Goal: Task Accomplishment & Management: Manage account settings

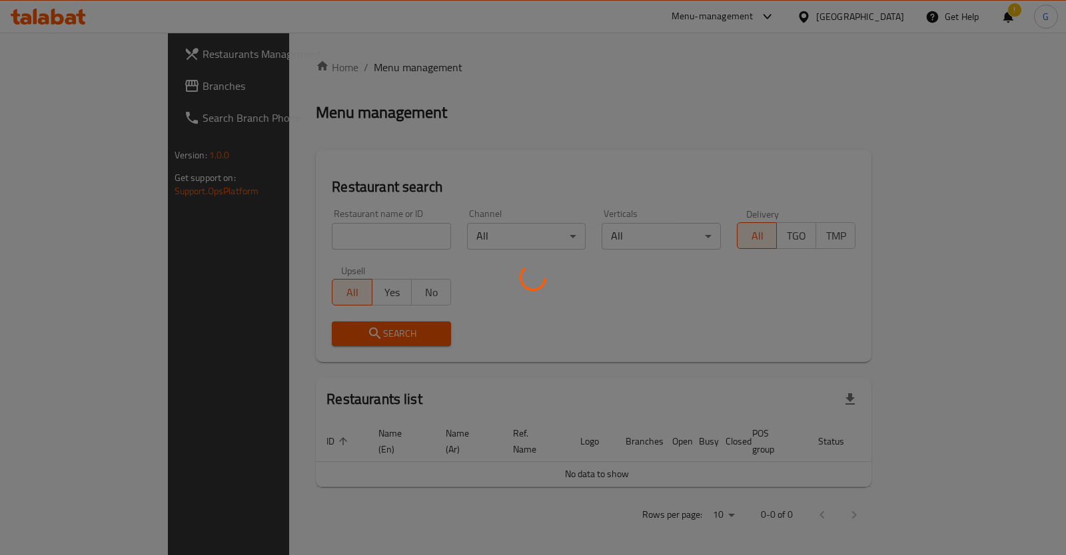
click at [305, 229] on div at bounding box center [533, 277] width 1066 height 555
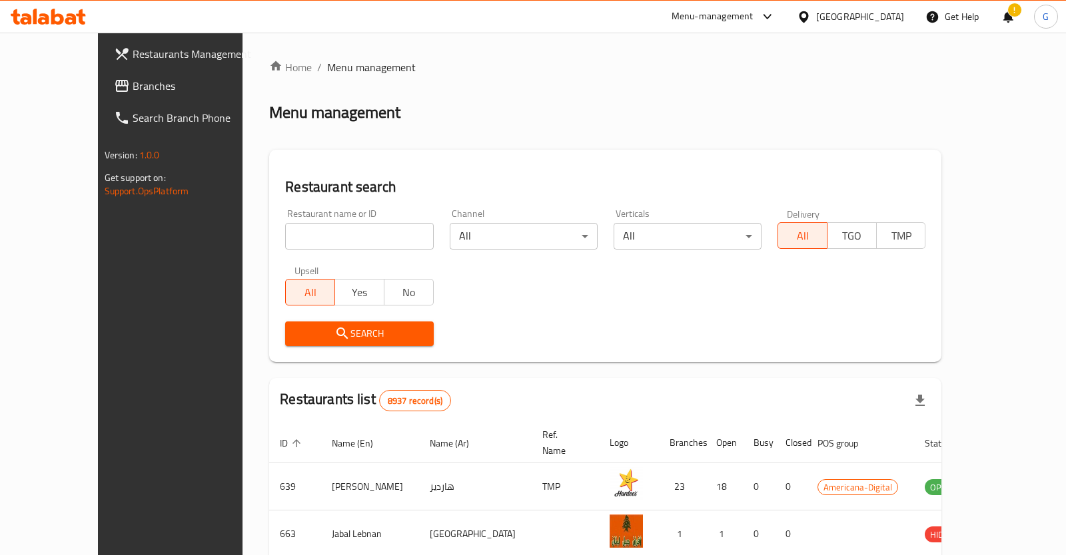
click at [305, 228] on div "Home / Menu management Menu management Restaurant search Restaurant name or ID …" at bounding box center [605, 488] width 672 height 858
click at [305, 228] on input "search" at bounding box center [359, 236] width 148 height 27
type input "hbn"
click button "Search" at bounding box center [359, 334] width 148 height 25
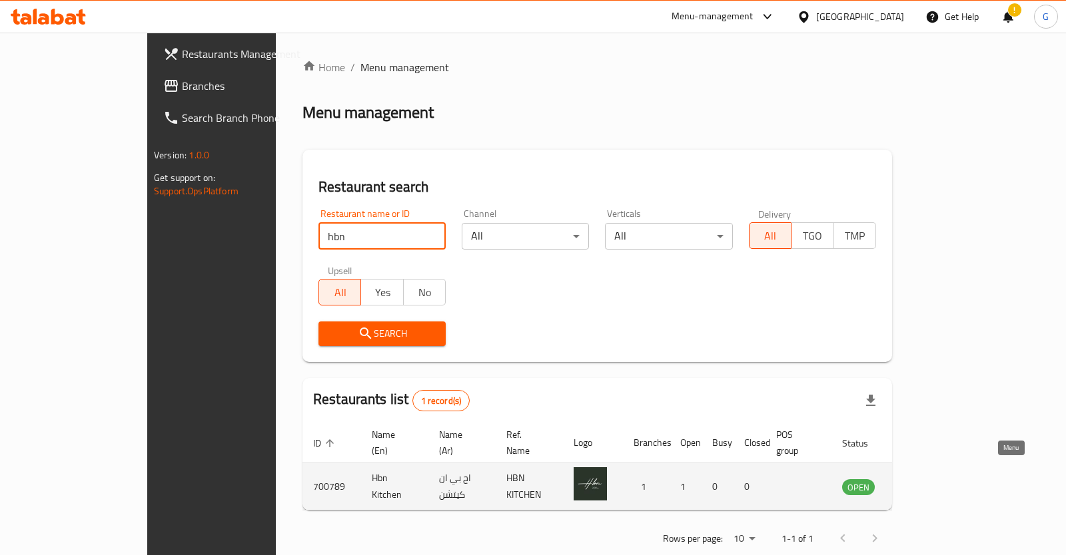
click at [927, 482] on icon "enhanced table" at bounding box center [919, 487] width 15 height 11
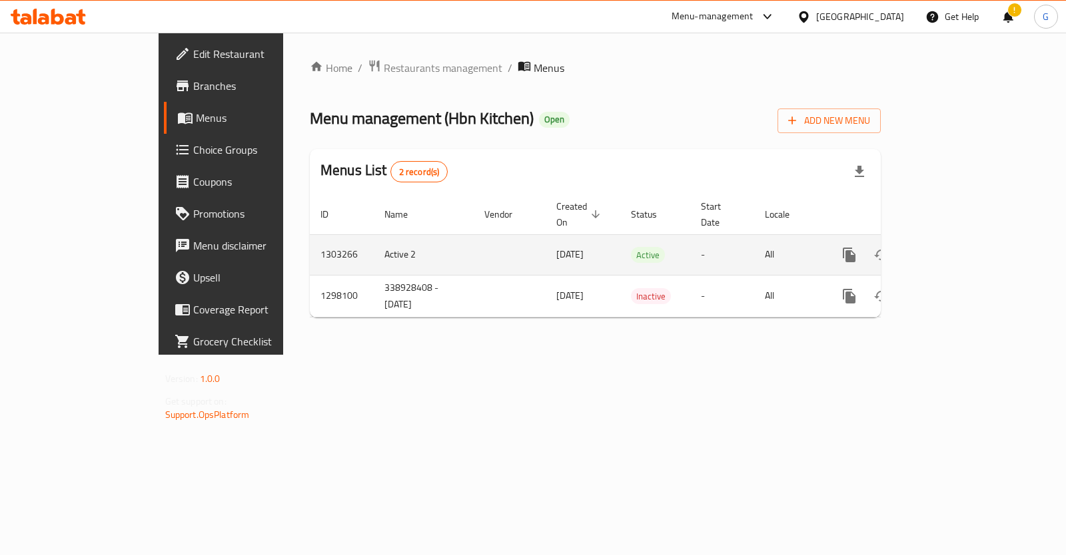
click at [961, 246] on link "enhanced table" at bounding box center [945, 255] width 32 height 32
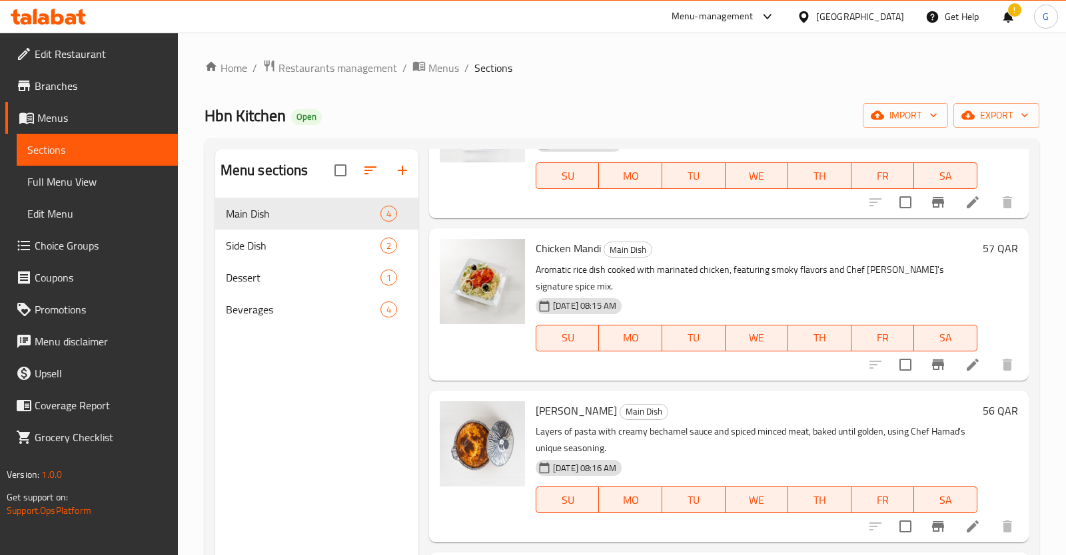
scroll to position [70, 0]
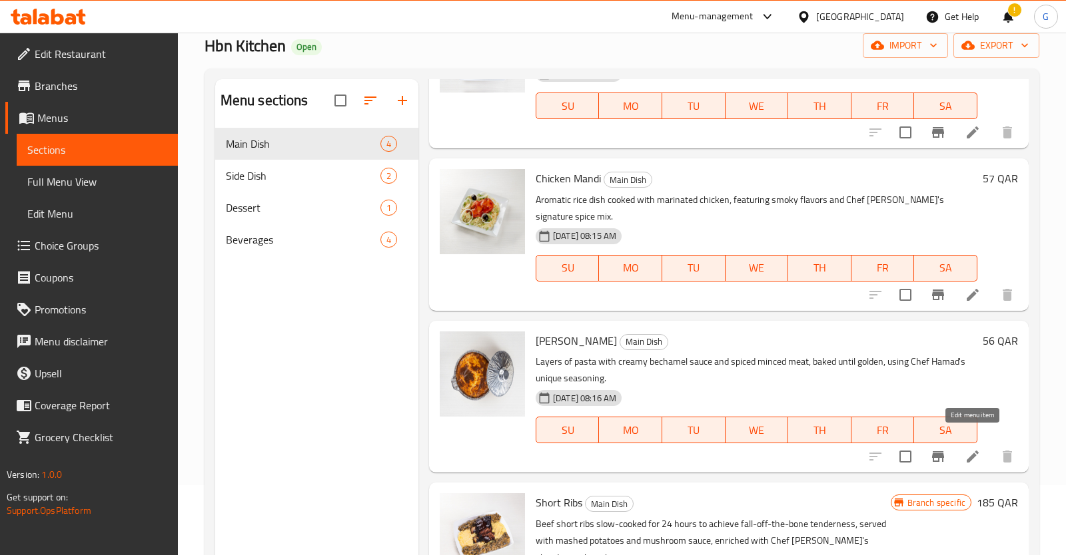
click at [974, 449] on icon at bounding box center [972, 457] width 16 height 16
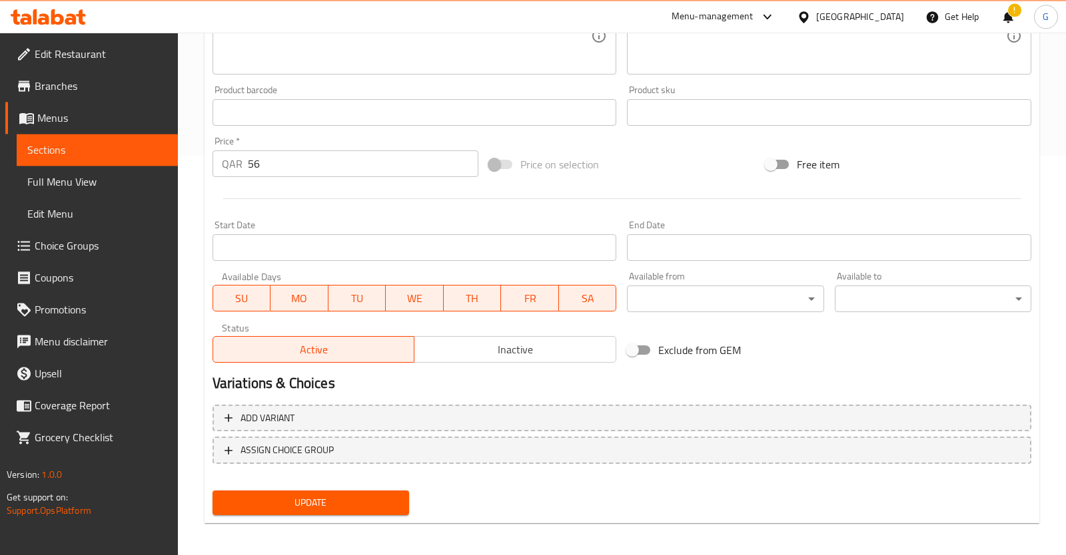
scroll to position [404, 0]
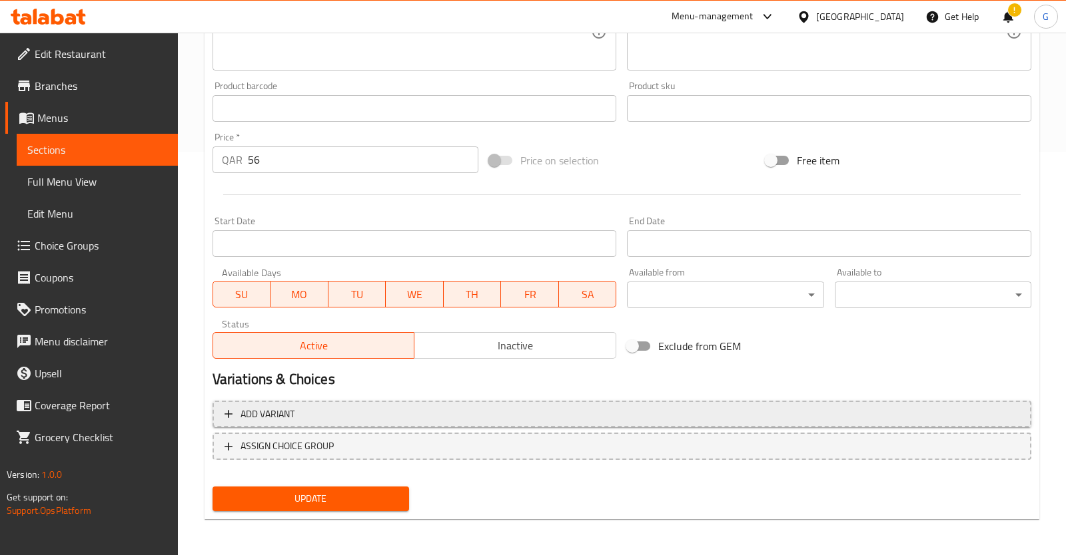
click at [348, 425] on button "Add variant" at bounding box center [621, 414] width 818 height 27
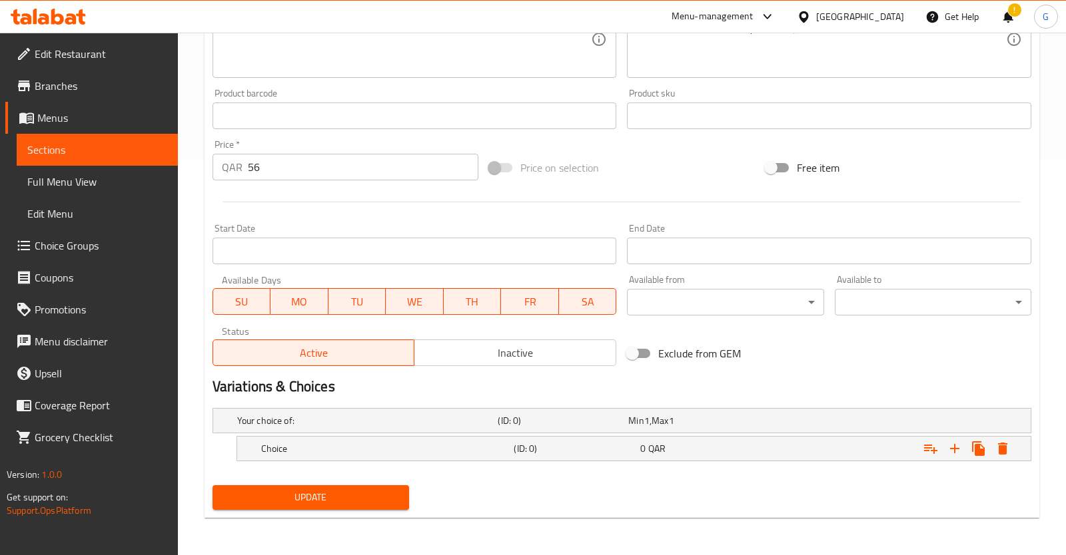
scroll to position [395, 0]
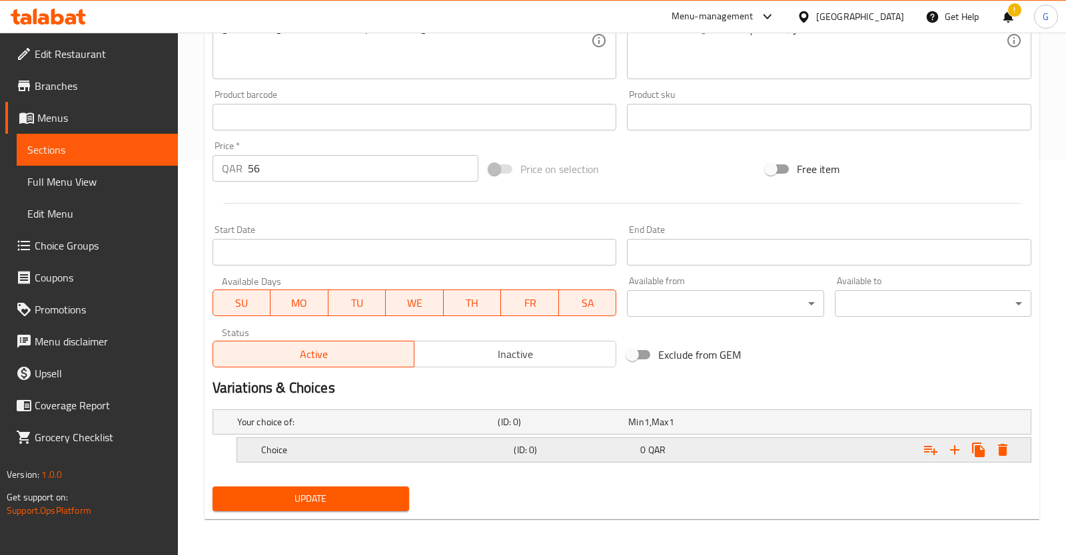
click at [408, 429] on h5 "Choice" at bounding box center [365, 422] width 256 height 13
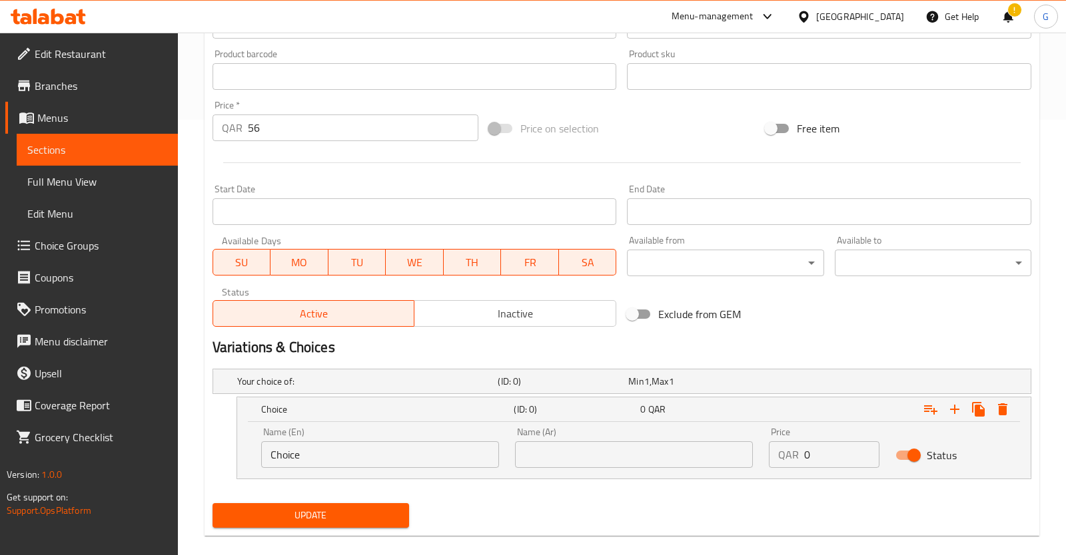
scroll to position [452, 0]
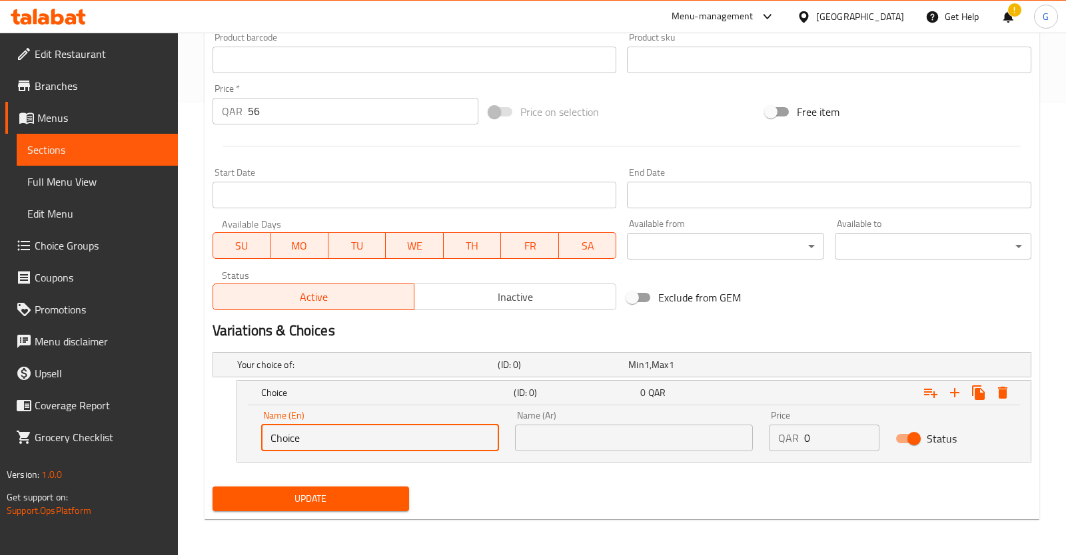
drag, startPoint x: 369, startPoint y: 442, endPoint x: 85, endPoint y: 437, distance: 284.4
click at [261, 437] on input "Choice" at bounding box center [380, 438] width 238 height 27
type input "Small"
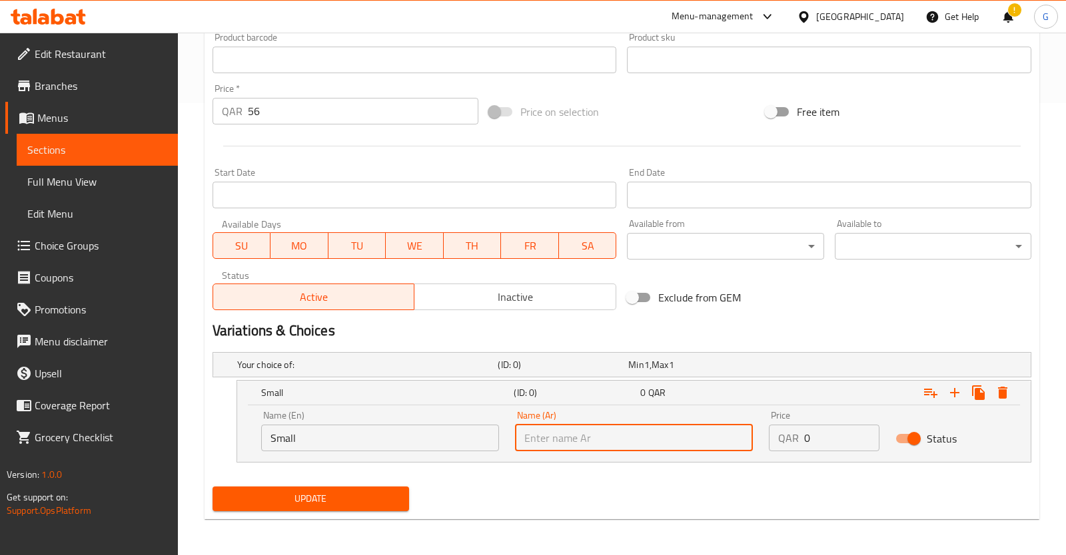
click at [677, 446] on input "text" at bounding box center [634, 438] width 238 height 27
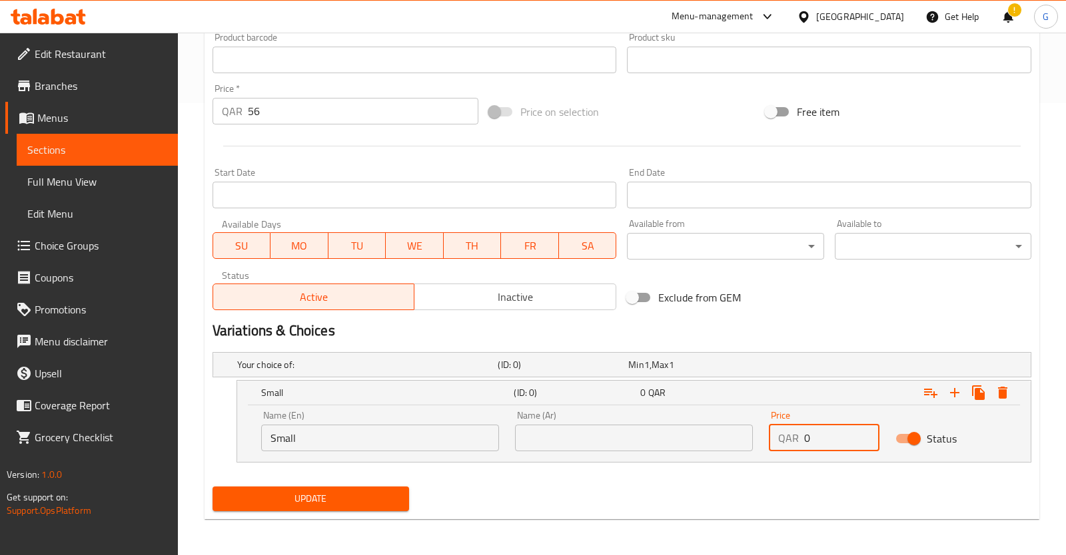
click at [816, 434] on input "0" at bounding box center [842, 438] width 76 height 27
click at [815, 434] on input "0" at bounding box center [842, 438] width 76 height 27
type input "42"
click at [618, 440] on input "text" at bounding box center [634, 438] width 238 height 27
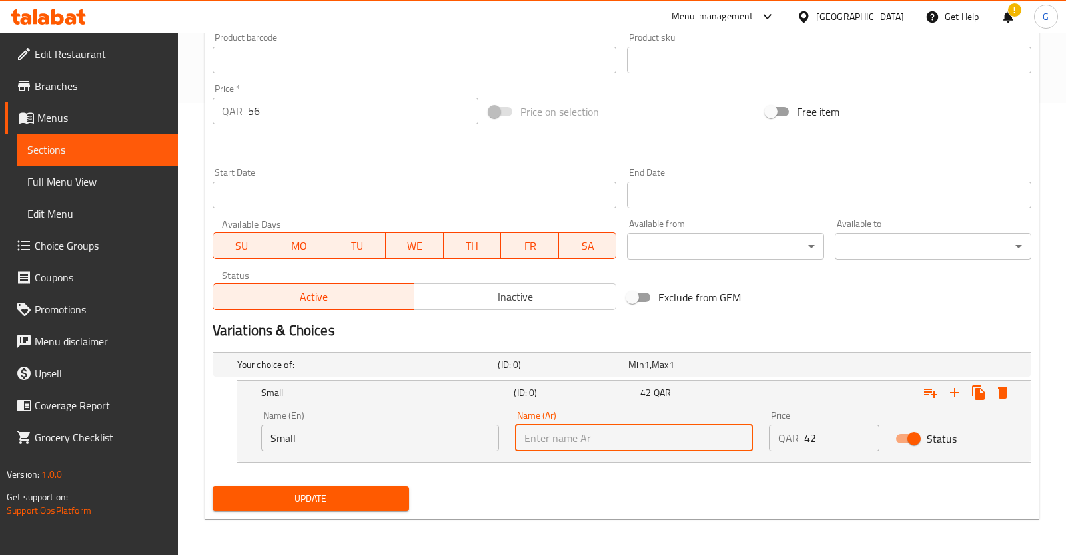
drag, startPoint x: 548, startPoint y: 432, endPoint x: 555, endPoint y: 432, distance: 7.3
click at [549, 432] on input "text" at bounding box center [634, 438] width 238 height 27
paste input "saghir"
type input "saghir"
click at [958, 394] on icon "Expand" at bounding box center [954, 393] width 16 height 16
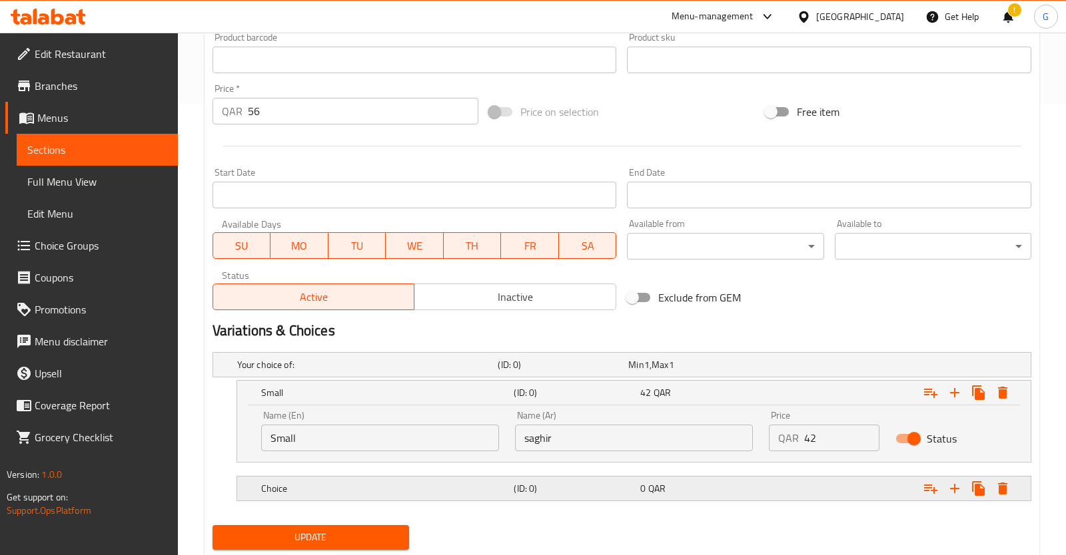
click at [1002, 399] on icon "Expand" at bounding box center [1002, 393] width 9 height 12
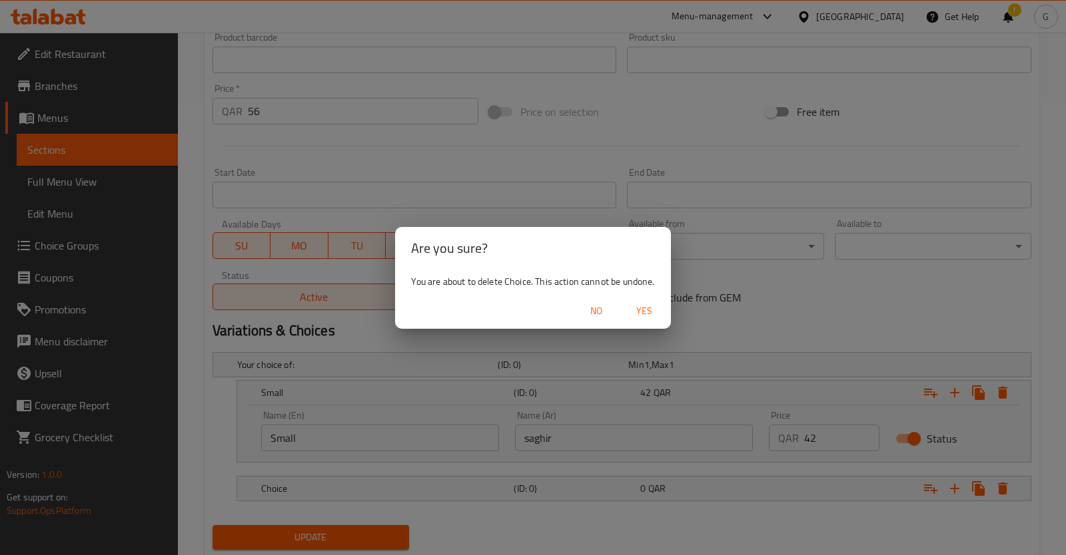
click at [649, 316] on span "Yes" at bounding box center [644, 311] width 32 height 17
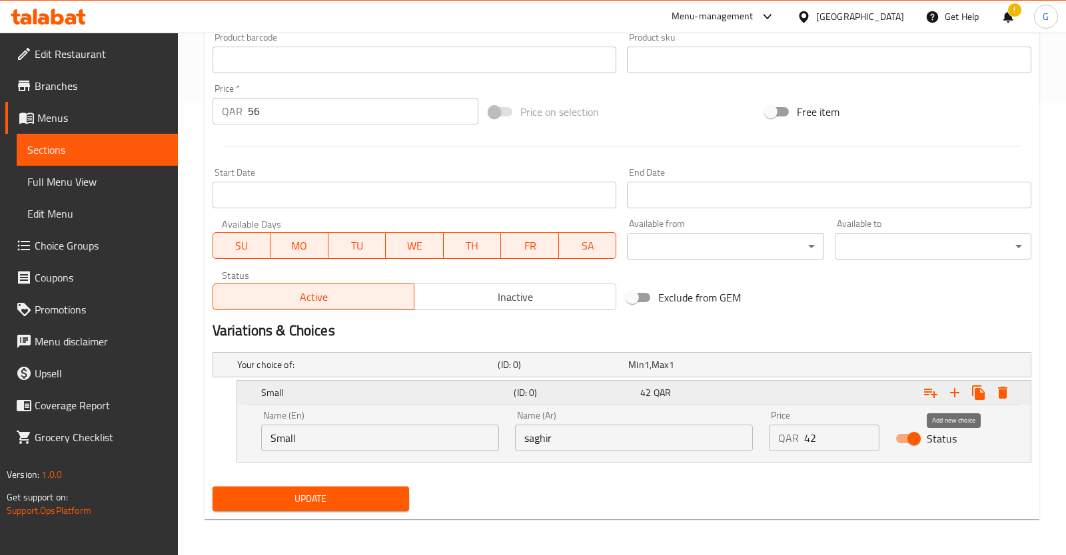
click at [958, 393] on icon "Expand" at bounding box center [954, 393] width 16 height 16
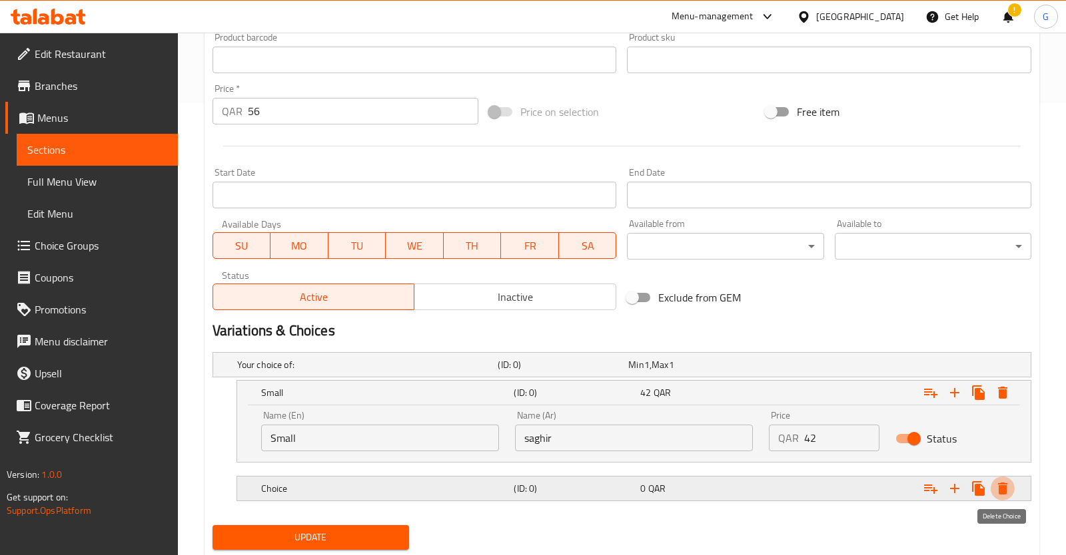
click at [1008, 481] on icon "Expand" at bounding box center [1002, 489] width 16 height 16
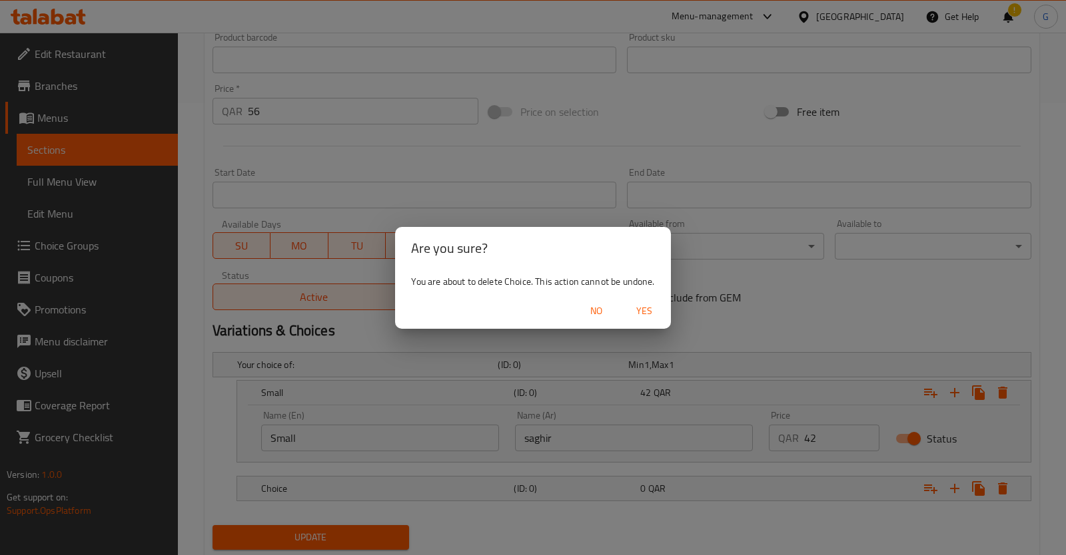
click at [653, 318] on span "Yes" at bounding box center [644, 311] width 32 height 17
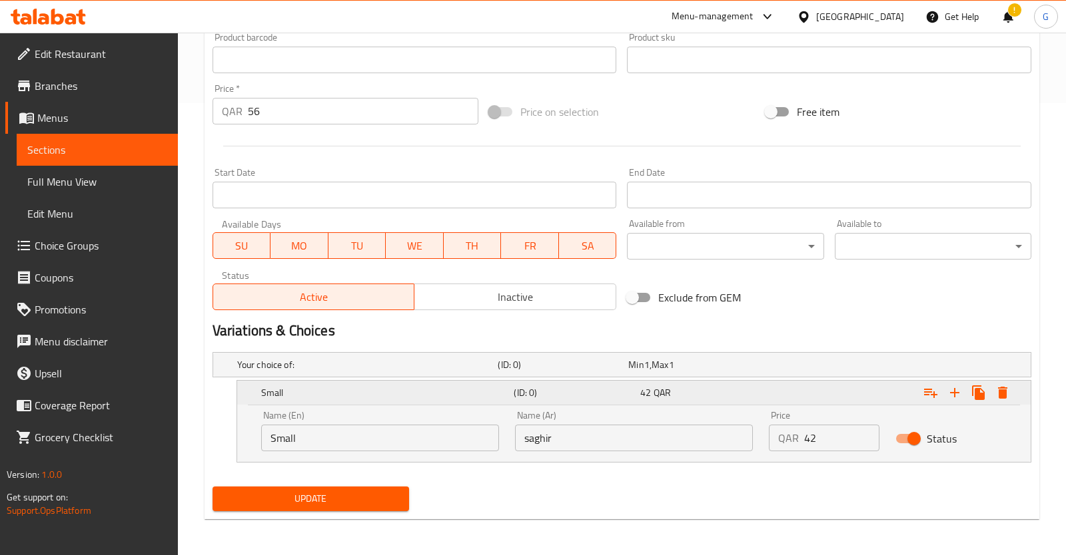
click at [712, 392] on div "42 QAR" at bounding box center [700, 392] width 121 height 13
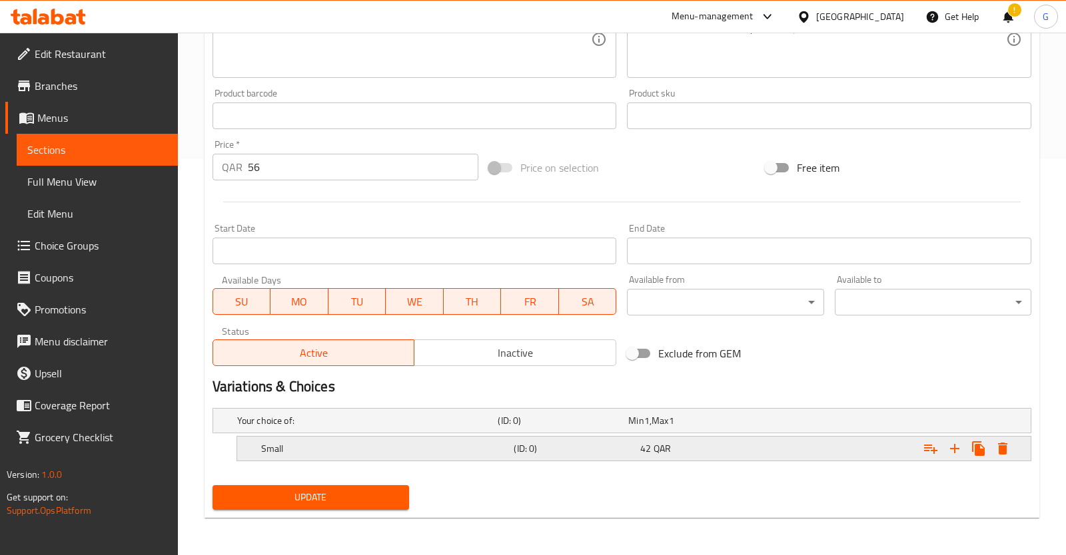
scroll to position [395, 0]
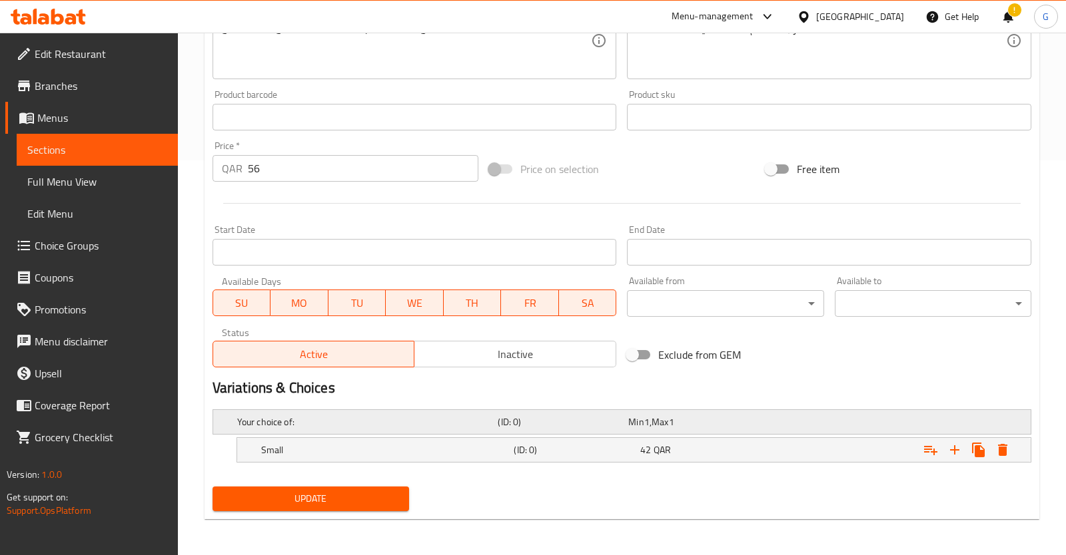
click at [718, 422] on div "Min 1 , Max 1" at bounding box center [690, 422] width 125 height 13
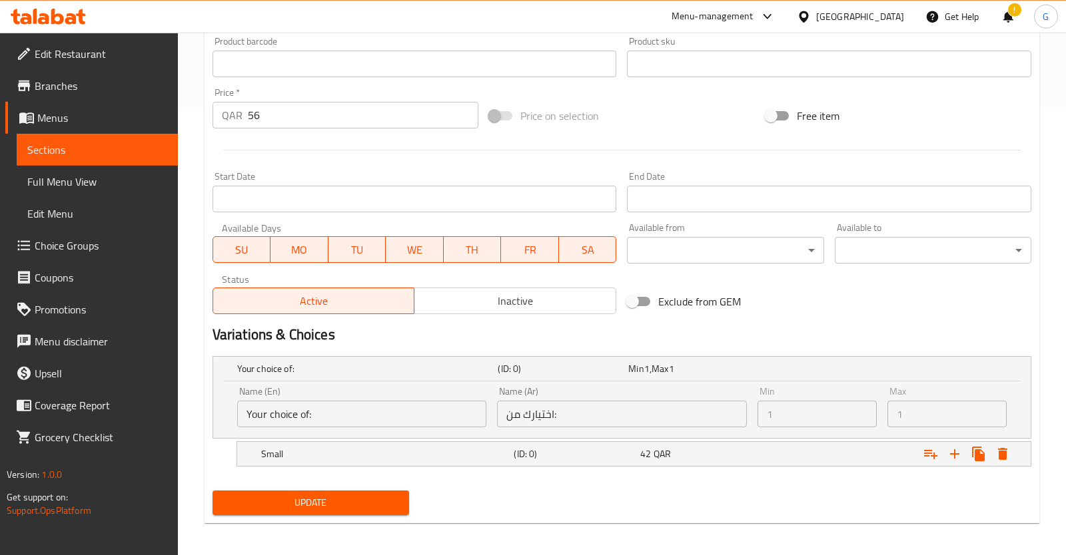
scroll to position [452, 0]
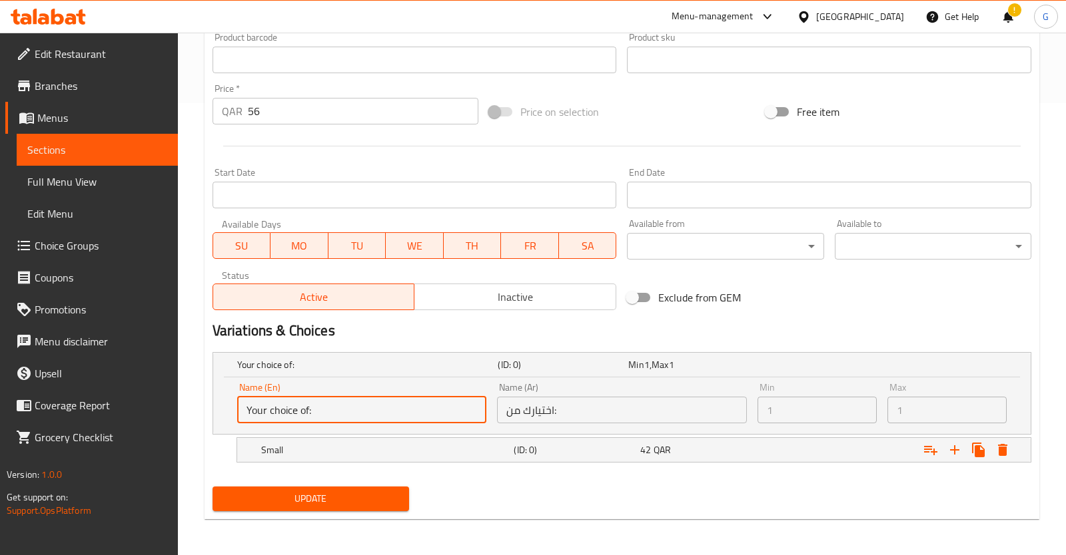
drag, startPoint x: 328, startPoint y: 397, endPoint x: 101, endPoint y: 405, distance: 227.2
click at [237, 402] on input "Your choice of:" at bounding box center [361, 410] width 249 height 27
click at [344, 415] on input "Your choice of:" at bounding box center [361, 410] width 249 height 27
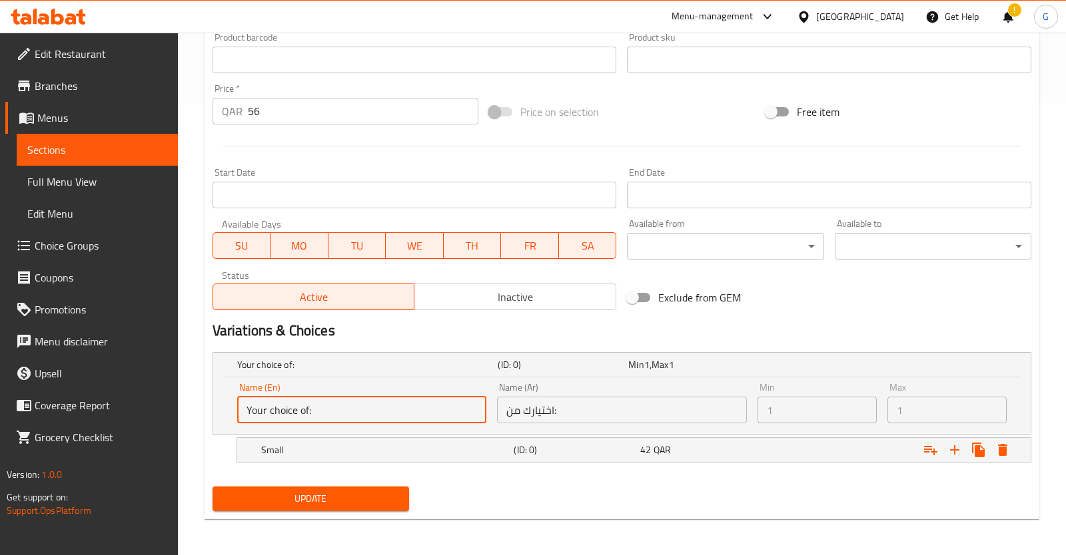
click at [343, 415] on input "Your choice of:" at bounding box center [361, 410] width 249 height 27
click at [318, 412] on input "Your choice of:" at bounding box center [361, 410] width 249 height 27
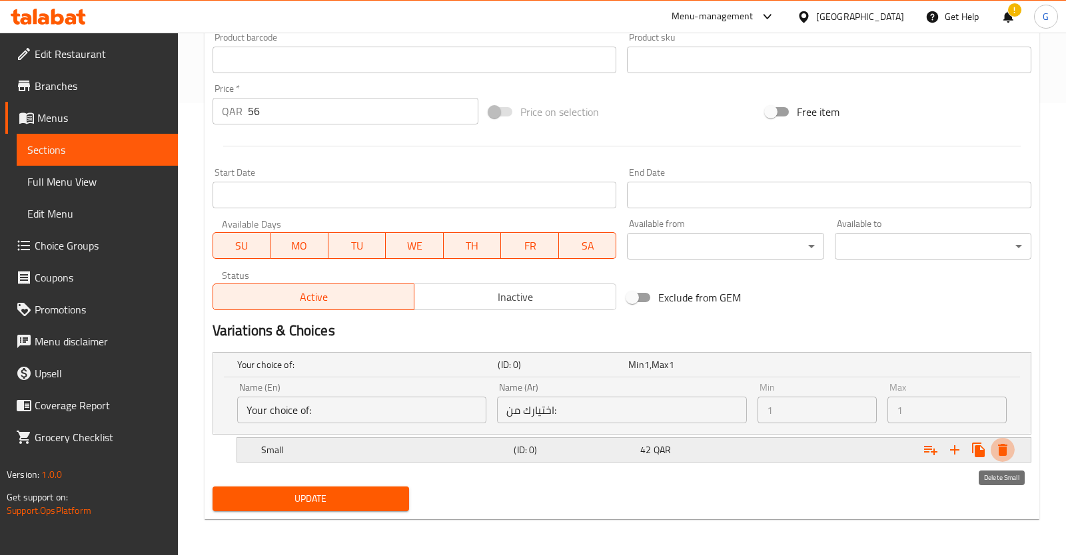
click at [1002, 444] on icon "Expand" at bounding box center [1002, 450] width 9 height 12
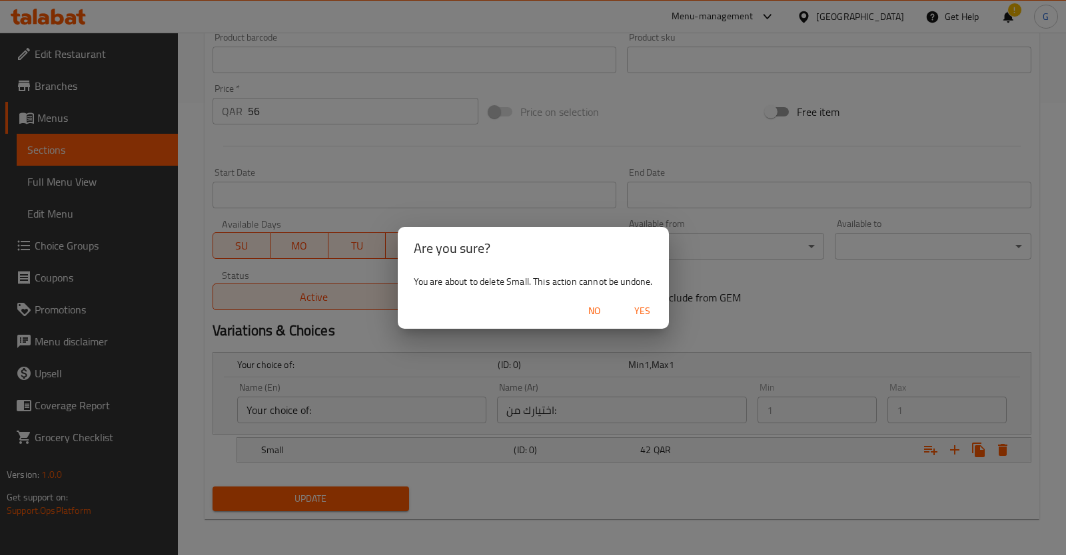
click at [645, 315] on span "Yes" at bounding box center [642, 311] width 32 height 17
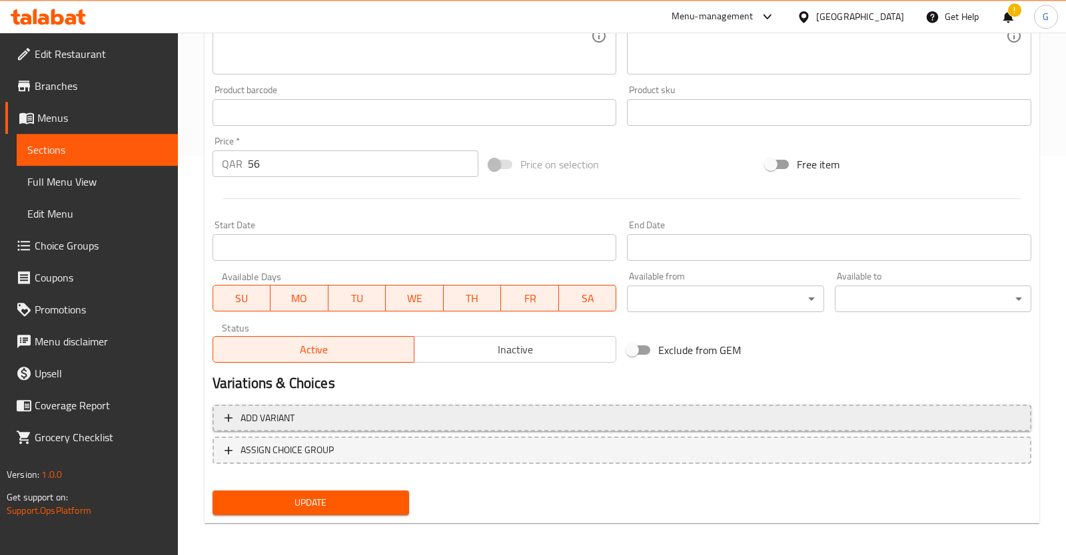
scroll to position [404, 0]
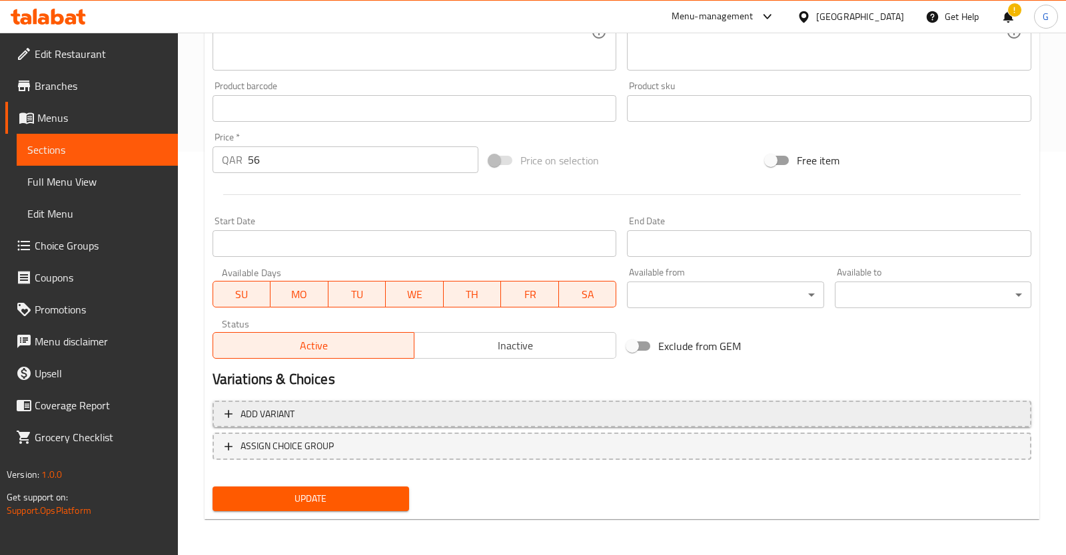
click at [225, 411] on icon "button" at bounding box center [228, 414] width 13 height 13
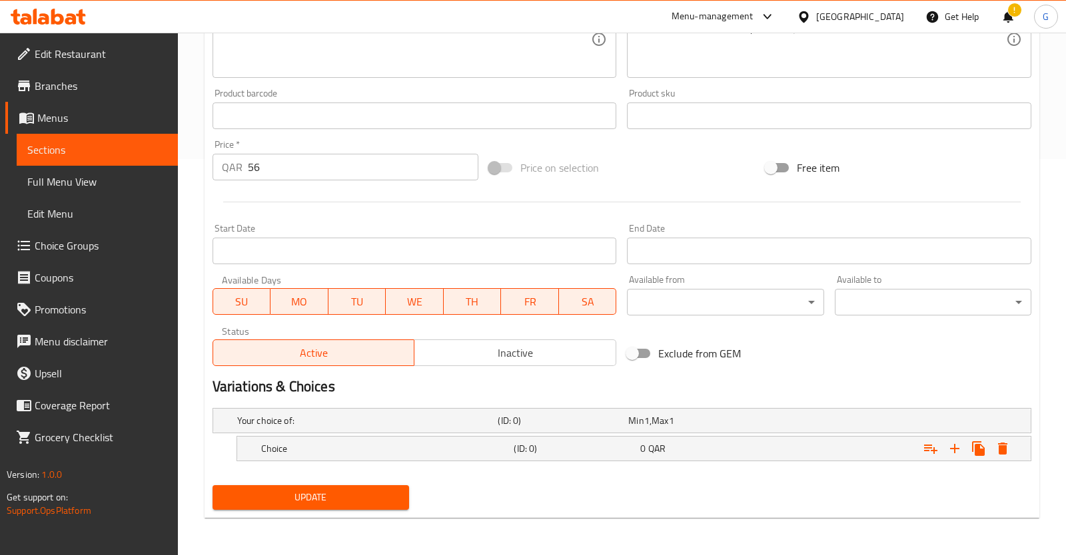
scroll to position [395, 0]
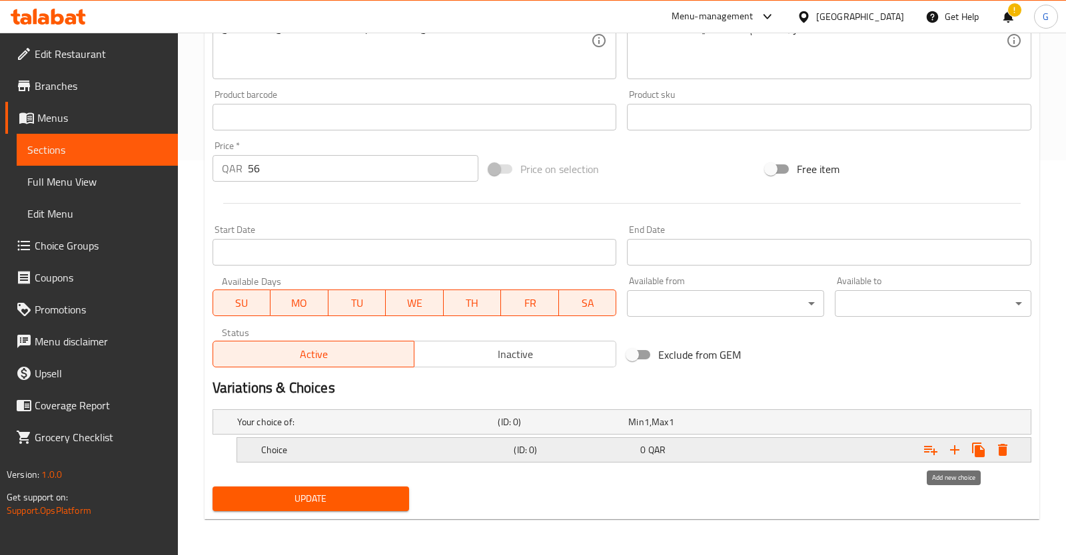
click at [948, 444] on icon "Expand" at bounding box center [954, 450] width 16 height 16
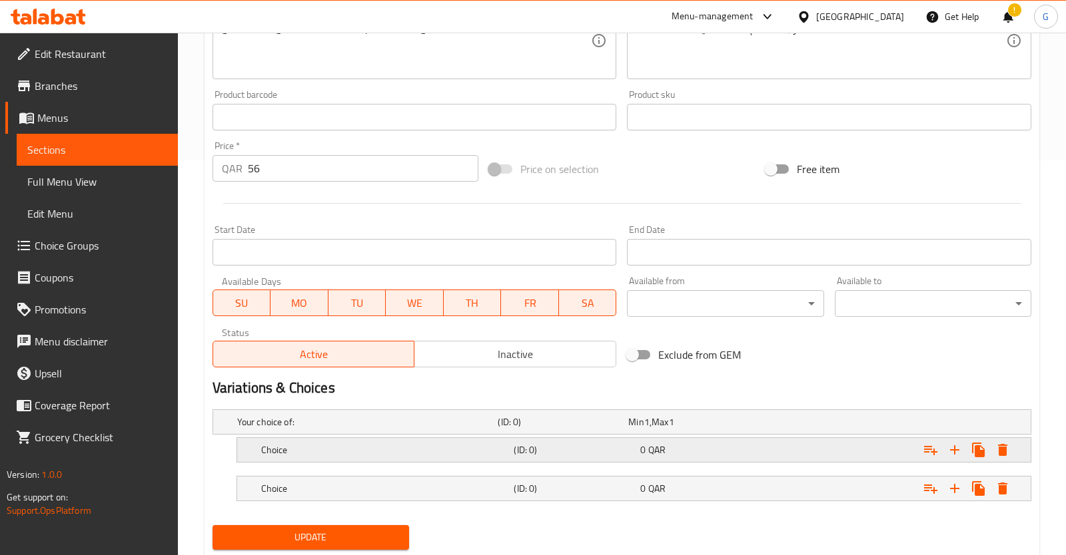
click at [398, 432] on div "Choice" at bounding box center [364, 422] width 261 height 19
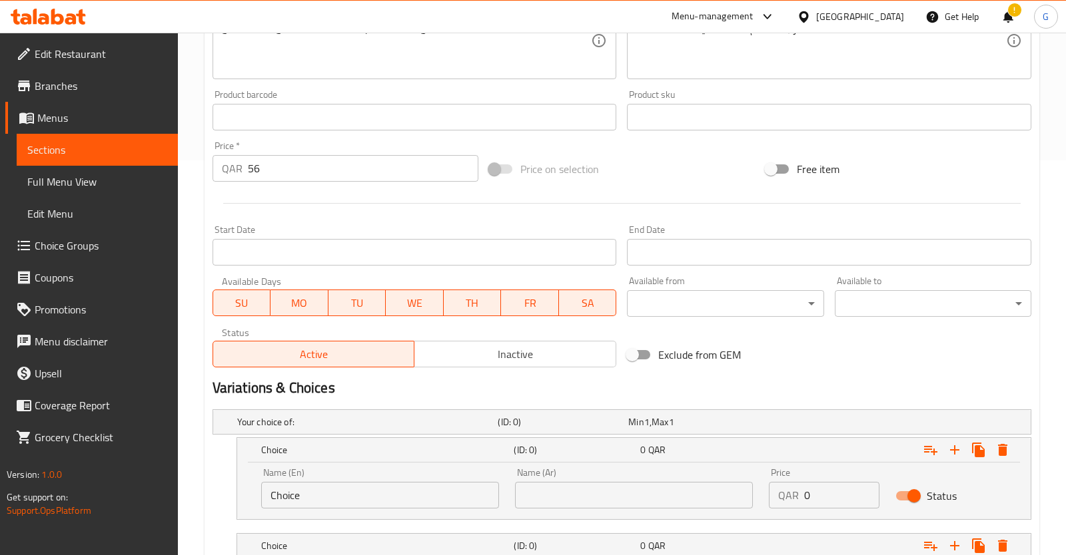
scroll to position [491, 0]
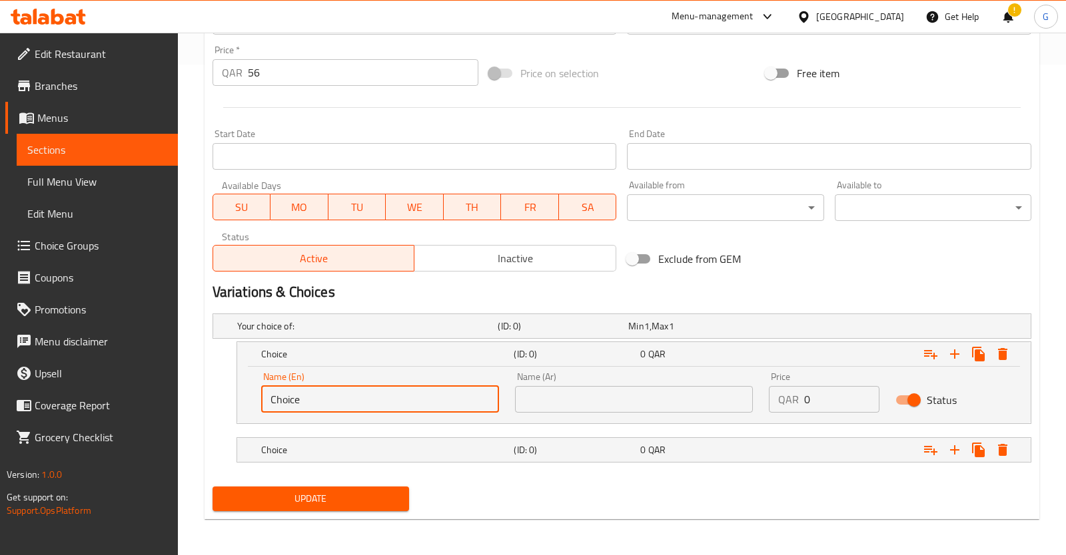
drag, startPoint x: 374, startPoint y: 402, endPoint x: 0, endPoint y: 353, distance: 376.8
click at [261, 386] on input "Choice" at bounding box center [380, 399] width 238 height 27
type input "Small"
click at [543, 392] on input "text" at bounding box center [634, 399] width 238 height 27
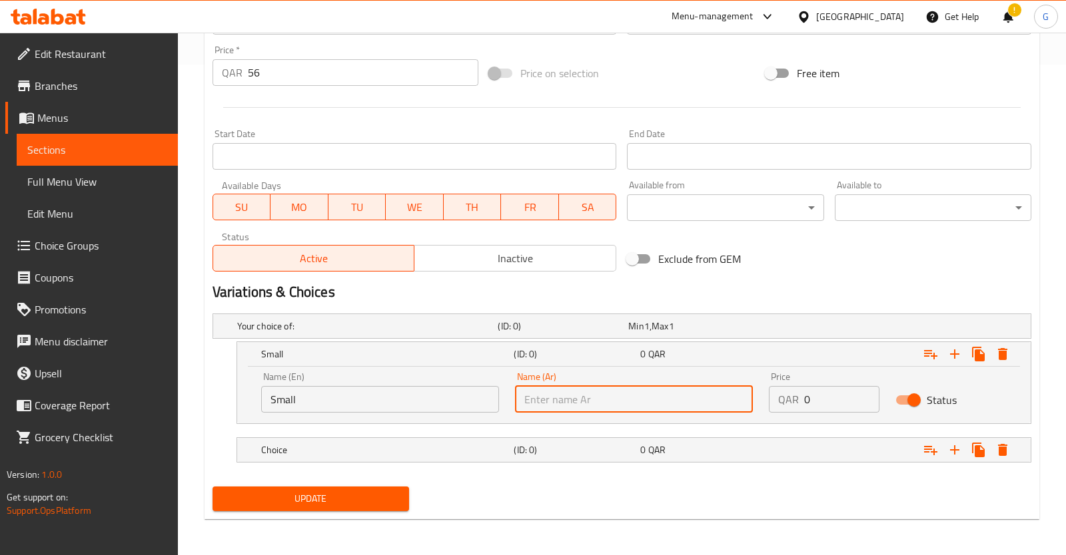
paste input "saghir"
type input "saghir"
click at [823, 402] on input "0" at bounding box center [842, 399] width 76 height 27
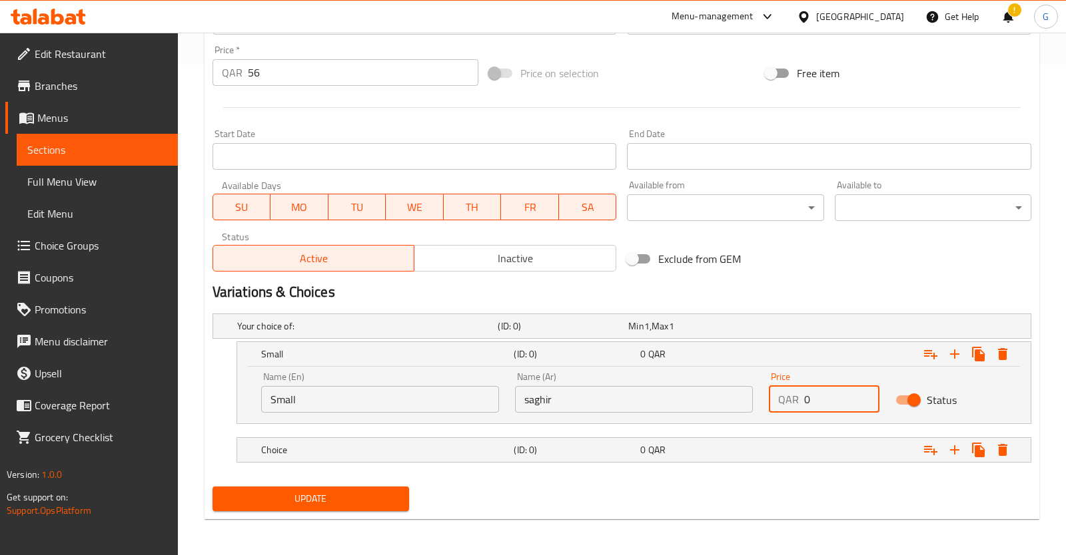
click at [823, 402] on input "0" at bounding box center [842, 399] width 76 height 27
type input "42"
click at [523, 333] on h5 "(ID: 0)" at bounding box center [559, 326] width 125 height 13
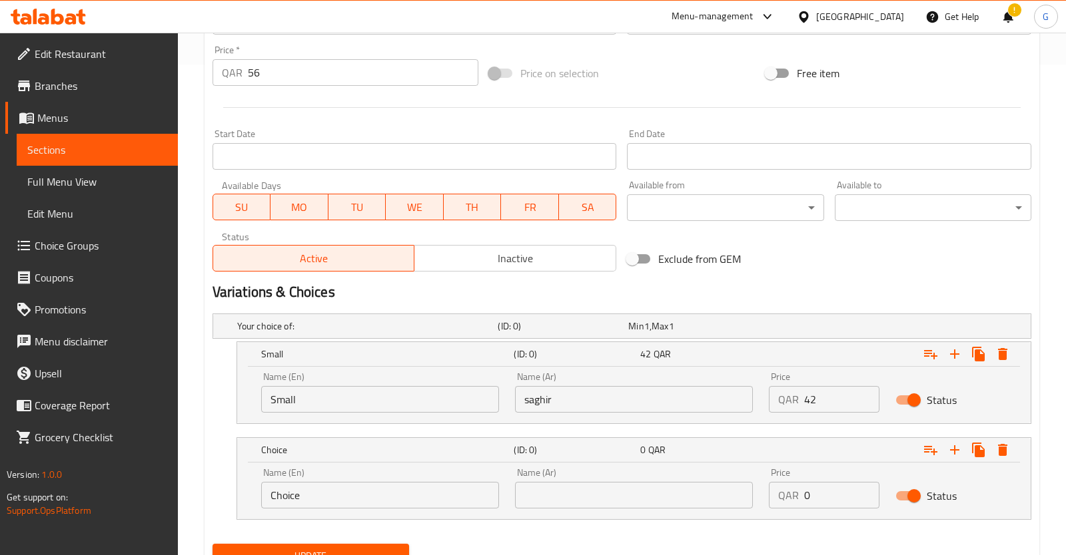
scroll to position [545, 0]
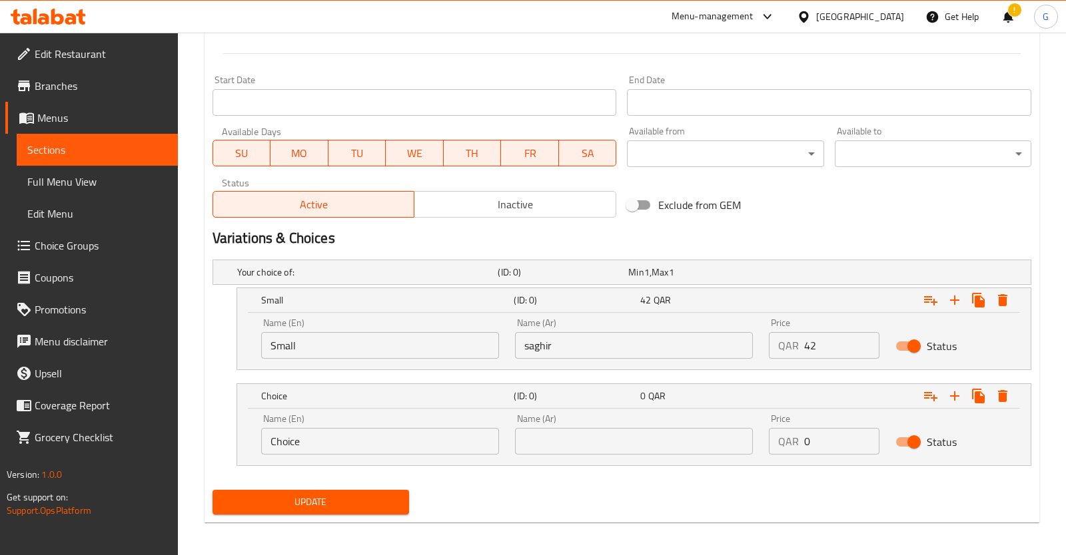
click at [358, 433] on input "Choice" at bounding box center [380, 441] width 238 height 27
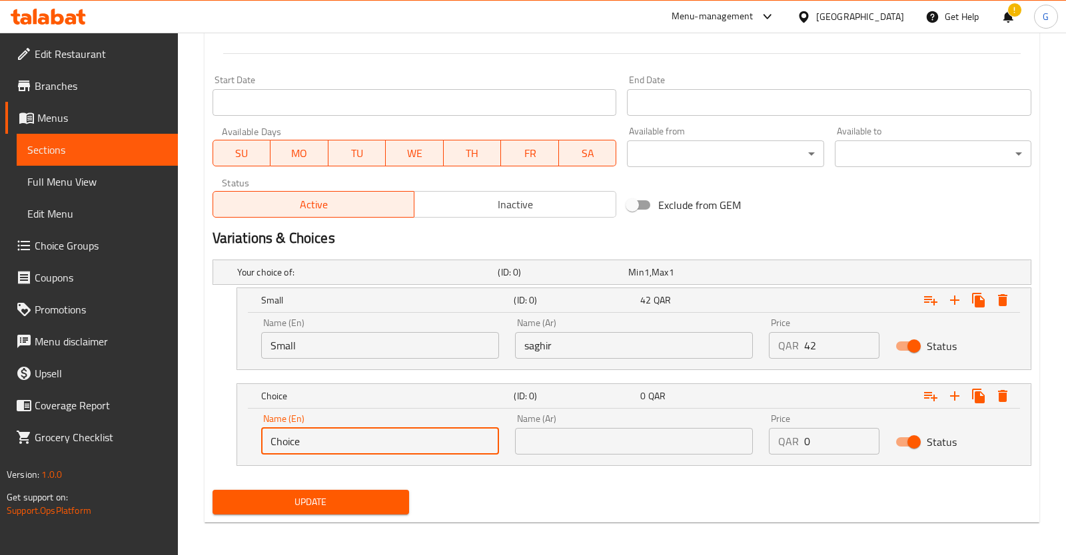
click at [358, 433] on input "Choice" at bounding box center [380, 441] width 238 height 27
click at [346, 436] on input "Large" at bounding box center [380, 441] width 238 height 27
click at [344, 438] on input "Large" at bounding box center [380, 441] width 238 height 27
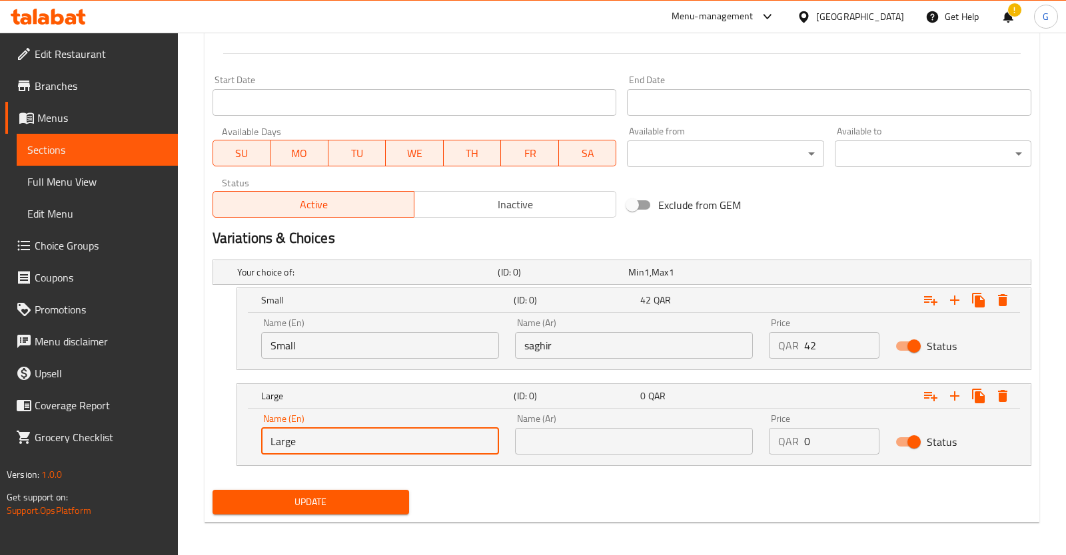
click at [345, 438] on input "Large" at bounding box center [380, 441] width 238 height 27
type input "Large"
click at [626, 445] on input "text" at bounding box center [634, 441] width 238 height 27
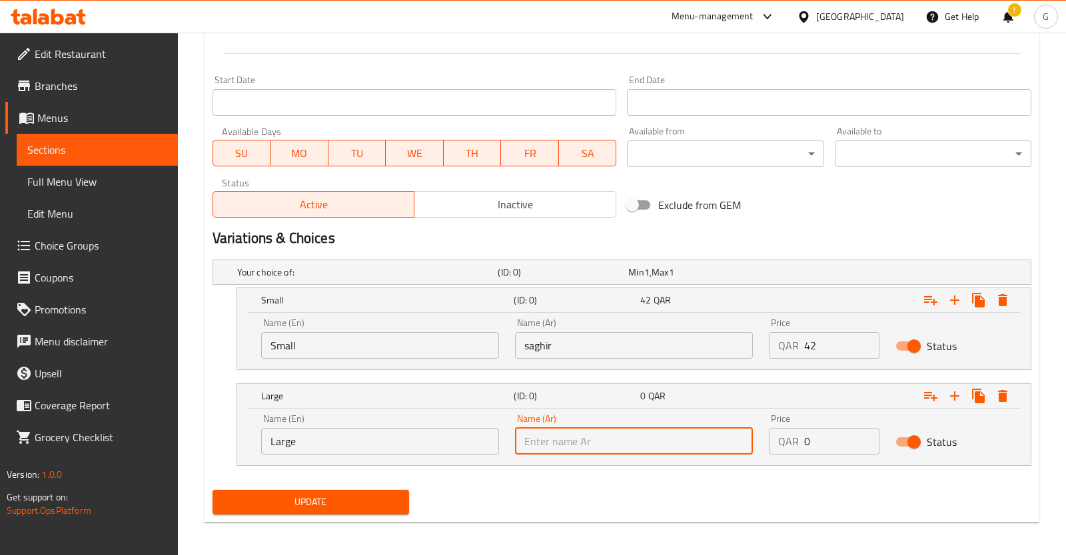
paste input "كبير"
type input "كبير"
click at [816, 438] on input "0" at bounding box center [842, 441] width 76 height 27
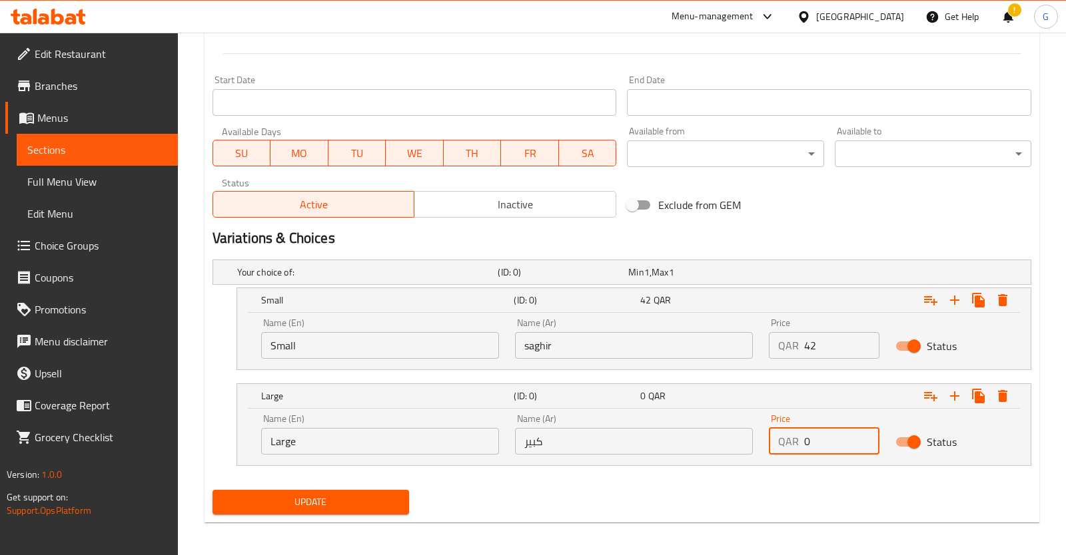
click at [816, 438] on input "0" at bounding box center [842, 441] width 76 height 27
type input "56"
click at [992, 494] on div "Update" at bounding box center [621, 502] width 829 height 35
click at [376, 501] on span "Update" at bounding box center [310, 502] width 175 height 17
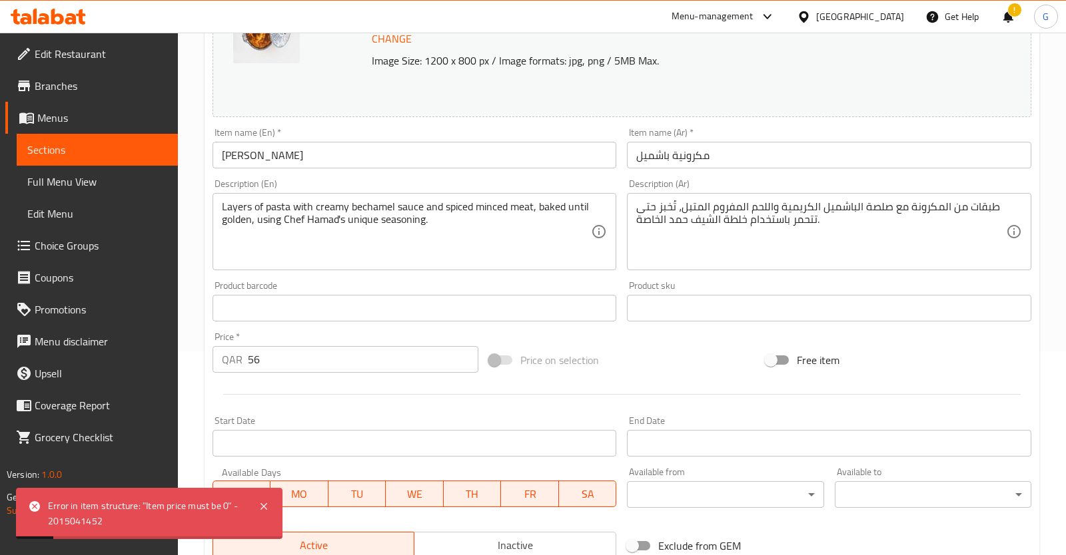
scroll to position [195, 0]
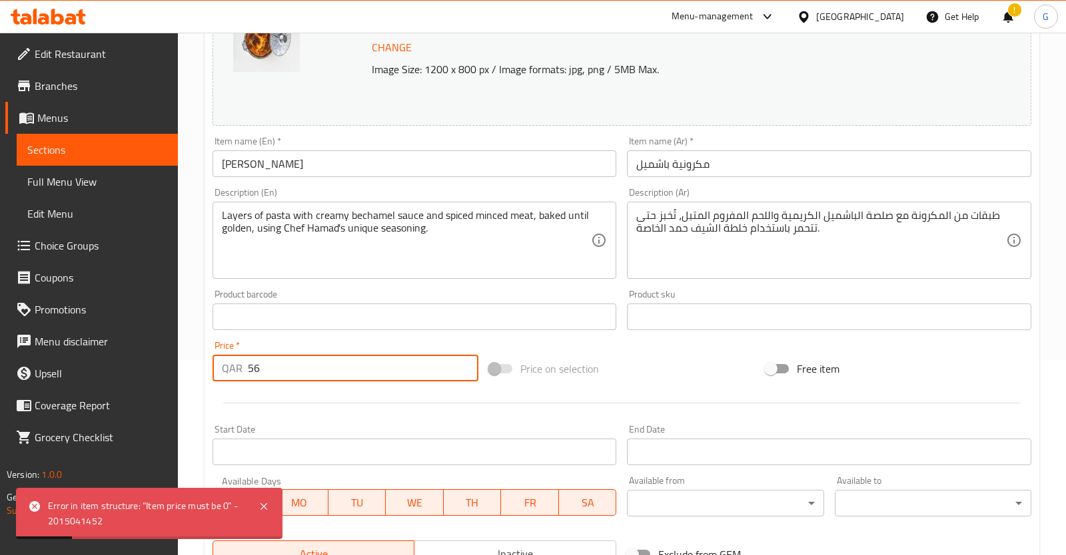
drag, startPoint x: 287, startPoint y: 368, endPoint x: 178, endPoint y: 378, distance: 109.7
click at [248, 371] on input "56" at bounding box center [363, 368] width 230 height 27
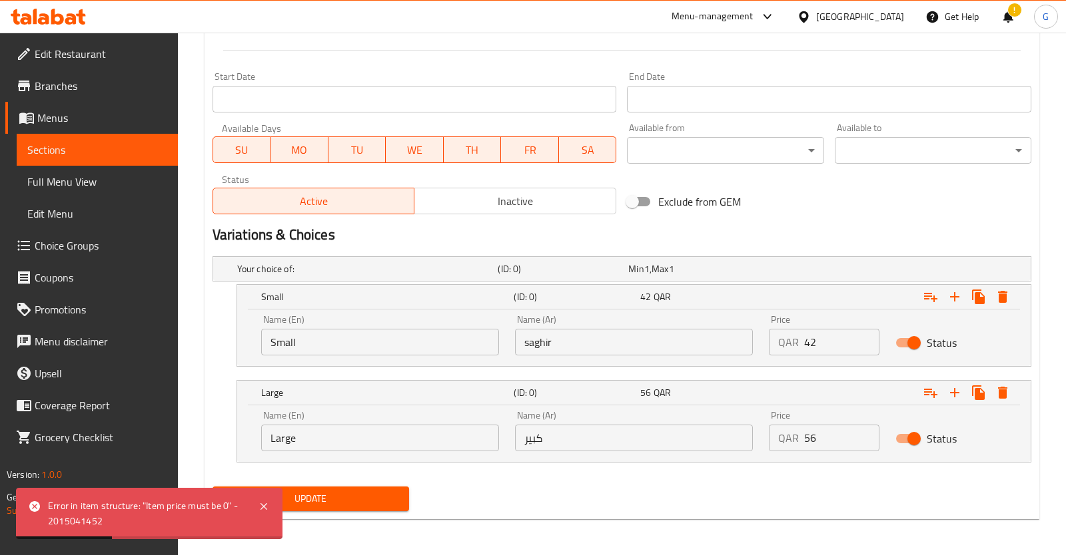
type input "0"
click at [312, 501] on span "Update" at bounding box center [310, 499] width 175 height 17
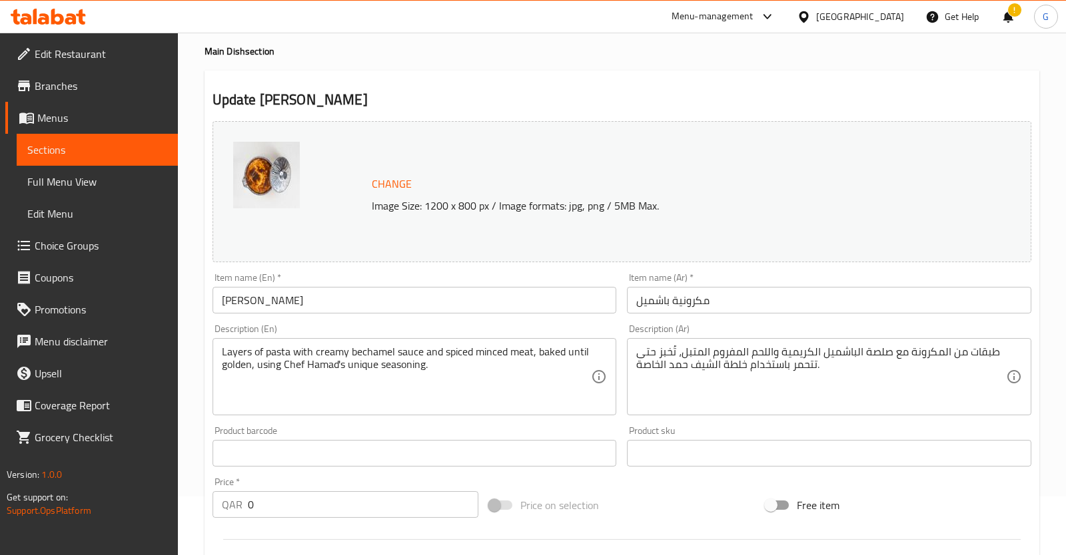
scroll to position [0, 0]
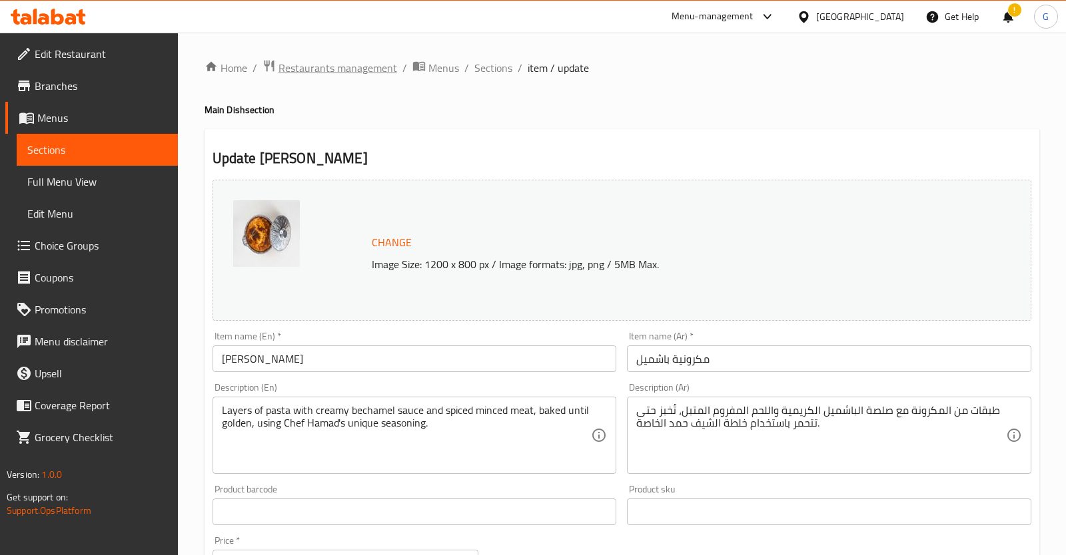
click at [325, 71] on span "Restaurants management" at bounding box center [337, 68] width 119 height 16
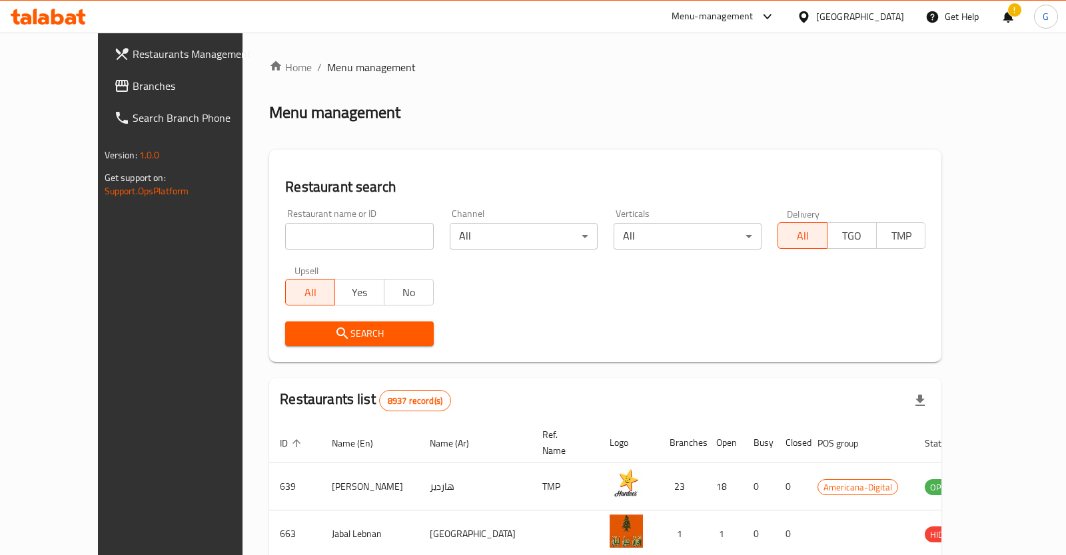
click at [339, 222] on div "Restaurant name or ID Restaurant name or ID" at bounding box center [359, 229] width 148 height 41
click at [343, 229] on input "search" at bounding box center [359, 236] width 148 height 27
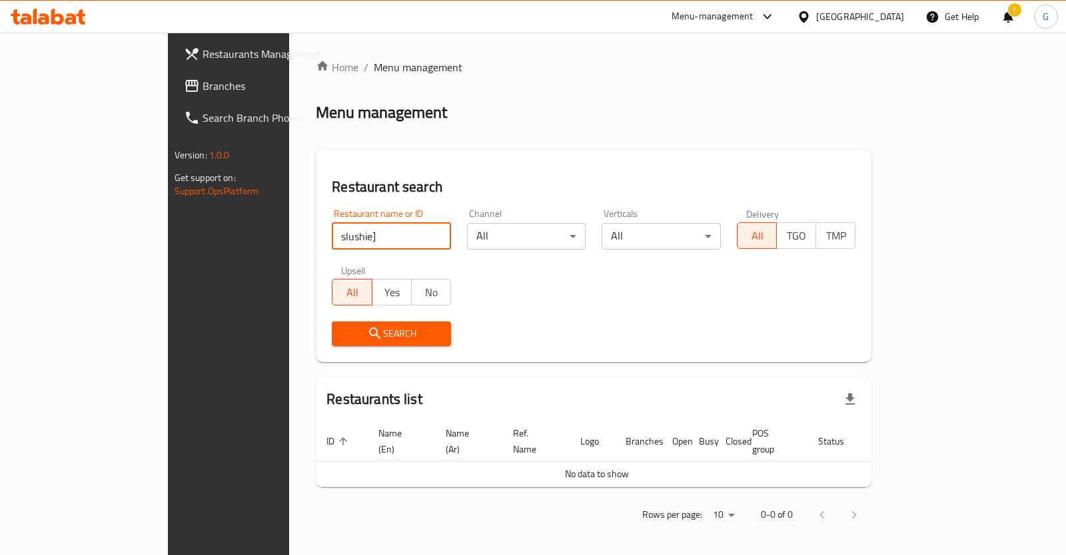
type input "slushie"
click button "Search" at bounding box center [391, 334] width 119 height 25
click at [173, 65] on link "Restaurants Management" at bounding box center [259, 54] width 172 height 32
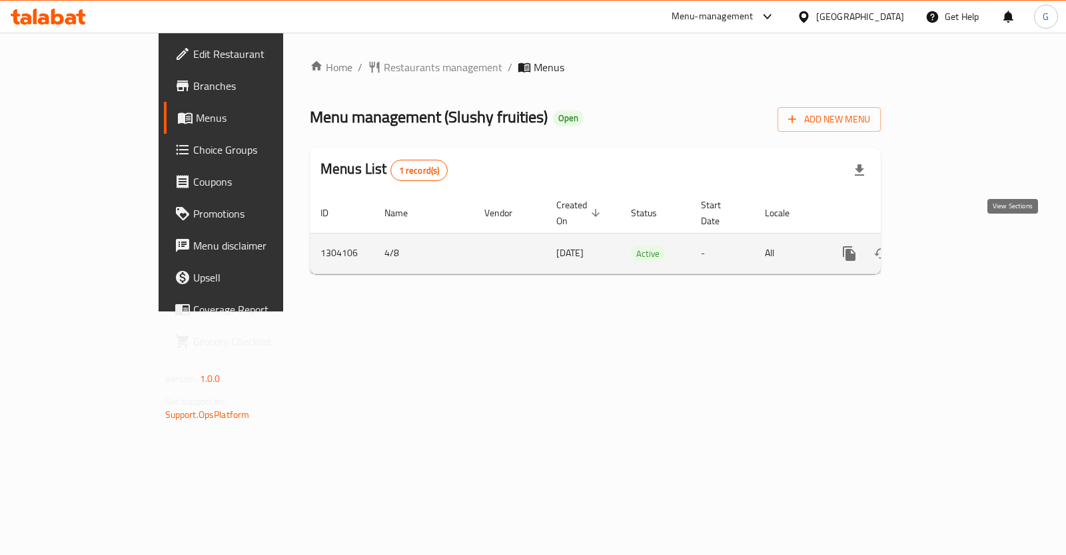
click at [961, 248] on link "enhanced table" at bounding box center [945, 254] width 32 height 32
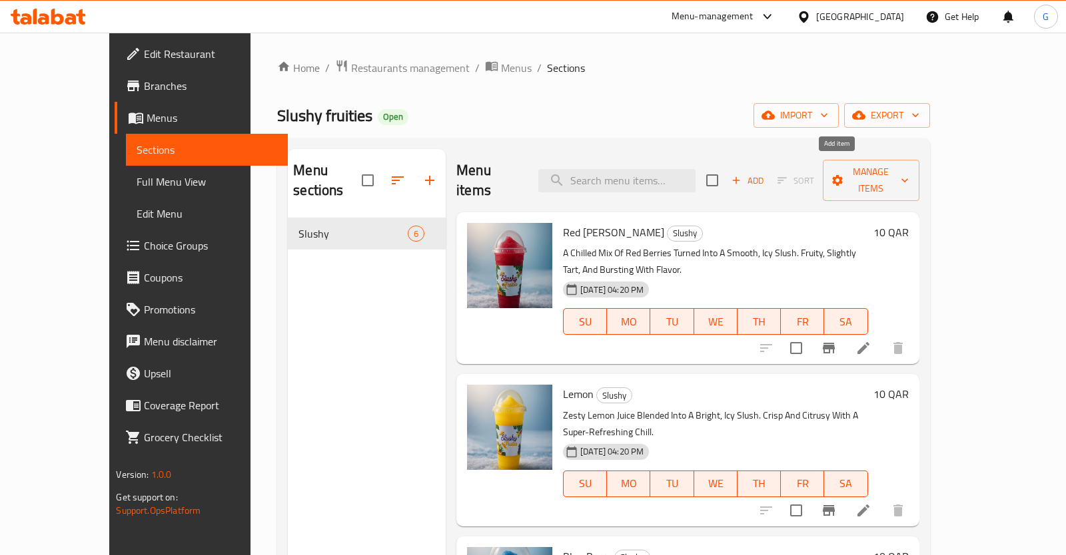
click at [765, 173] on span "Add" at bounding box center [747, 180] width 36 height 15
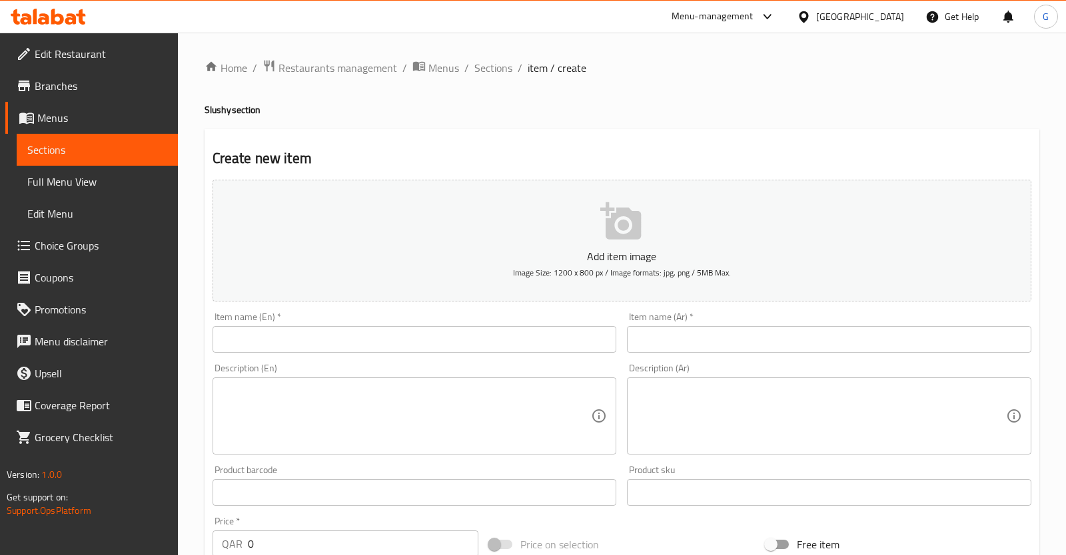
click at [529, 342] on input "text" at bounding box center [414, 339] width 404 height 27
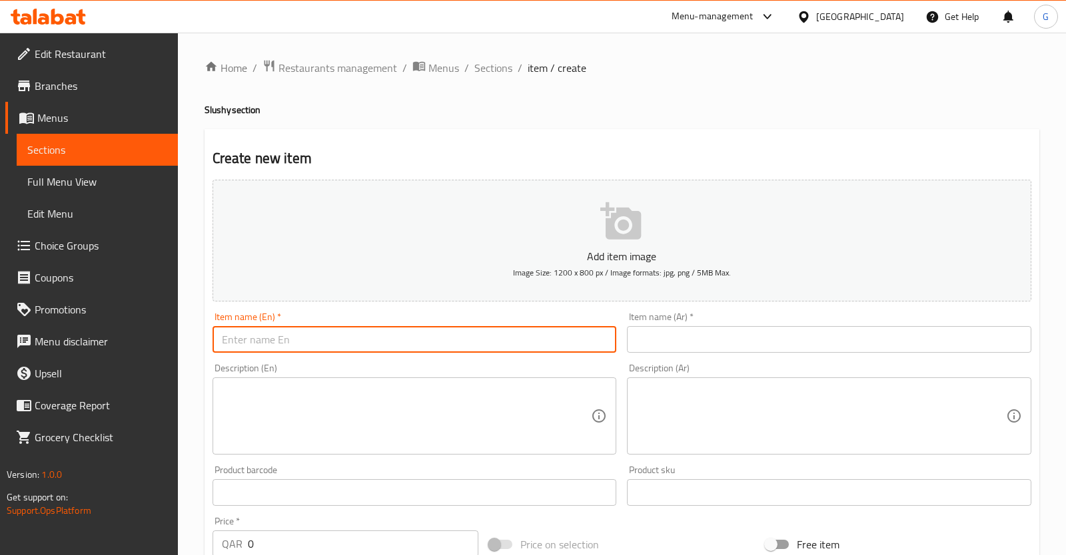
type input "g"
drag, startPoint x: 350, startPoint y: 338, endPoint x: 50, endPoint y: 325, distance: 300.6
click at [212, 326] on input "Gathering Slushy" at bounding box center [414, 339] width 404 height 27
type input "Gathering Slushy"
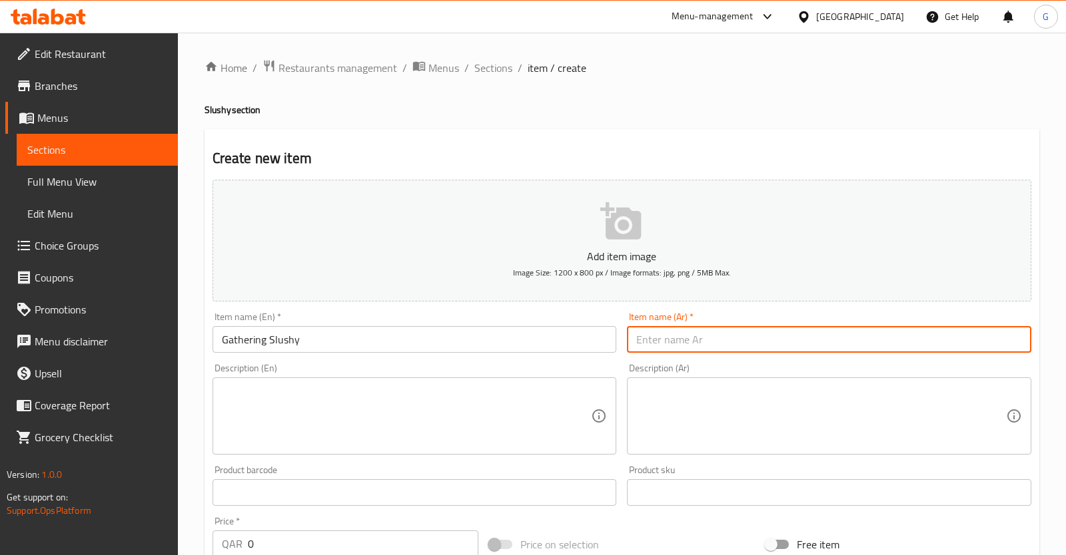
click at [761, 352] on input "text" at bounding box center [829, 339] width 404 height 27
paste input "جمع السلاش"
type input "جمع السلاش"
drag, startPoint x: 470, startPoint y: 390, endPoint x: 495, endPoint y: 400, distance: 27.5
click at [469, 389] on textarea at bounding box center [407, 416] width 370 height 63
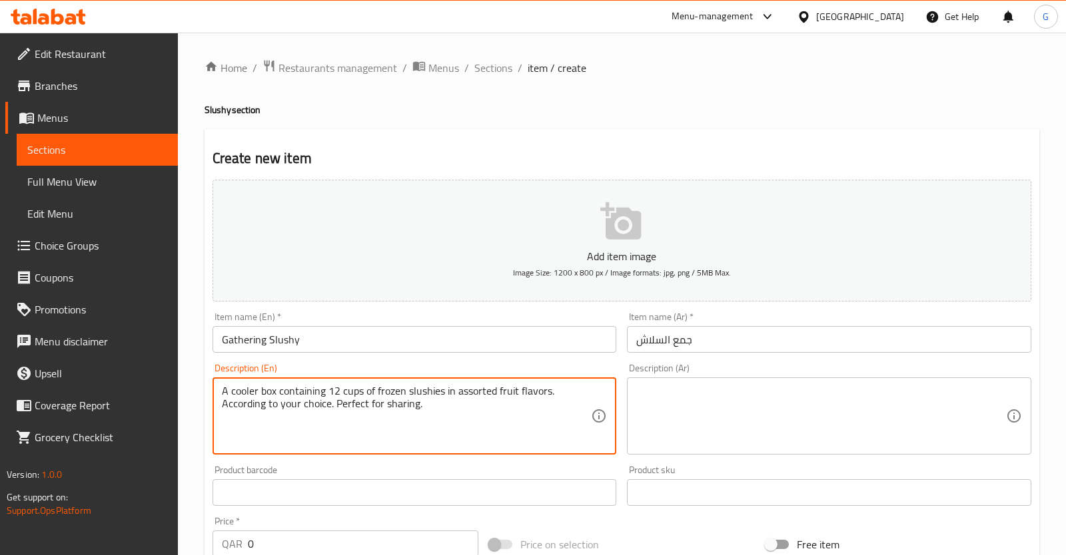
drag, startPoint x: 424, startPoint y: 412, endPoint x: 201, endPoint y: 380, distance: 225.4
click at [222, 385] on textarea "A cooler box containing 12 cups of frozen slushies in assorted fruit flavors. A…" at bounding box center [407, 416] width 370 height 63
click at [235, 414] on textarea "A cooler box containing 12 cups of frozen slushies in assorted fruit flavors. A…" at bounding box center [407, 416] width 370 height 63
click at [242, 406] on textarea "A cooler box containing 12 cups of frozen slushies in assorted fruit flavors. A…" at bounding box center [407, 416] width 370 height 63
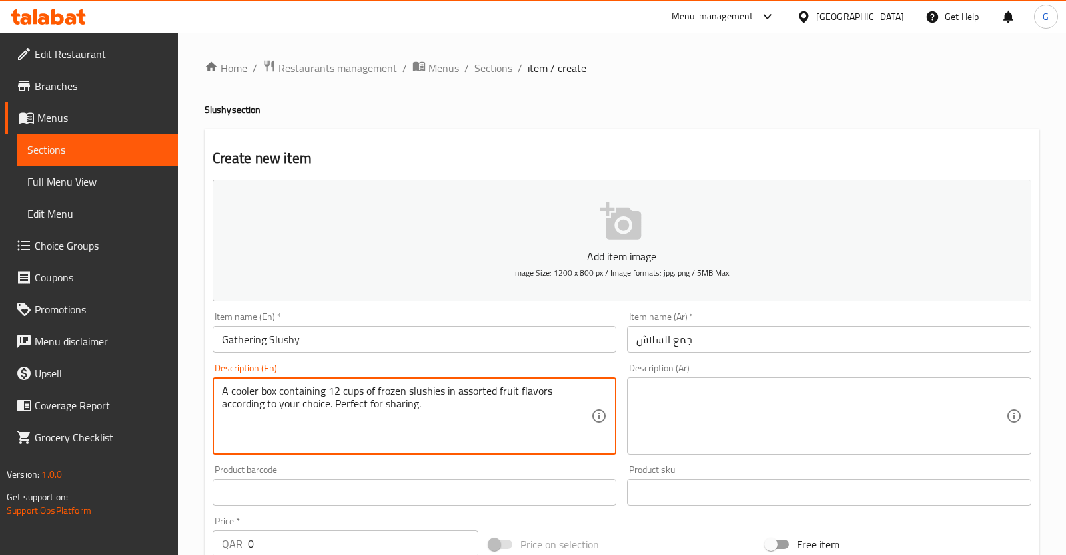
drag, startPoint x: 332, startPoint y: 411, endPoint x: 207, endPoint y: 380, distance: 128.2
click at [222, 385] on textarea "A cooler box containing 12 cups of frozen slushies in assorted fruit flavors ac…" at bounding box center [407, 416] width 370 height 63
type textarea "A cooler box containing 12 cups of frozen slushies in assorted fruit flavors ac…"
click at [814, 433] on textarea at bounding box center [821, 416] width 370 height 63
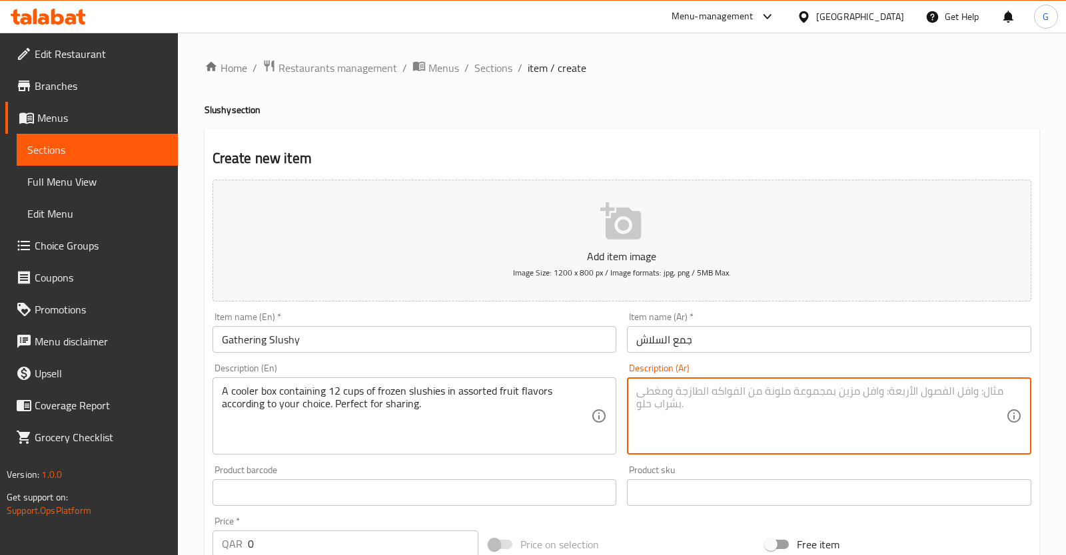
paste textarea "صندوق تبريد يحتوي على ١٢ كوبًا من مشروبات السلاش المثلجة بنكهات فواكه متنوعة حس…"
type textarea "صندوق تبريد يحتوي على ١٢ كوبًا من مشروبات السلاش المثلجة بنكهات فواكه متنوعة حس…"
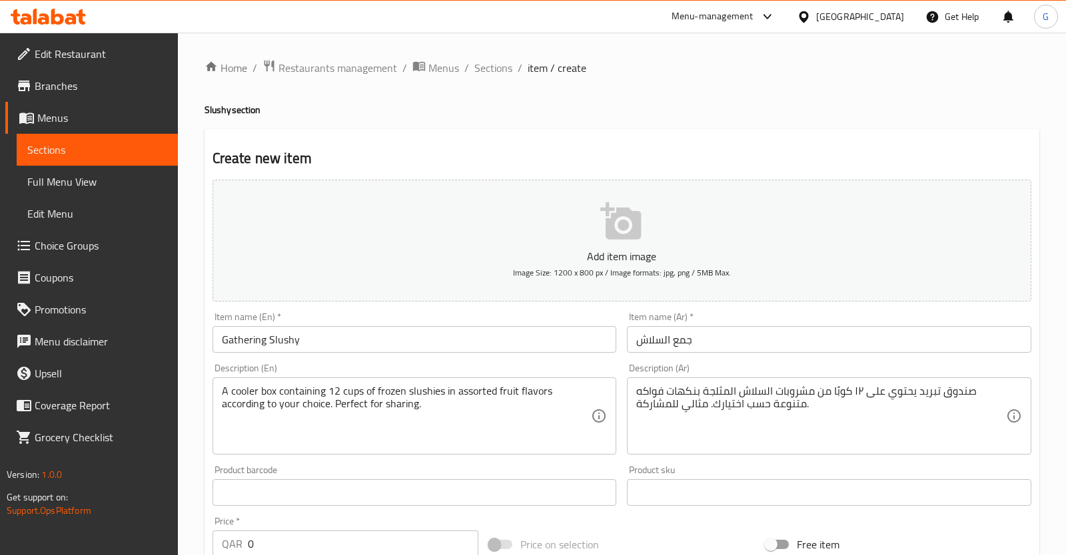
drag, startPoint x: 747, startPoint y: 117, endPoint x: 742, endPoint y: 129, distance: 12.9
click at [746, 117] on div "Home / Restaurants management / Menus / Sections / item / create Slushy section…" at bounding box center [621, 486] width 834 height 855
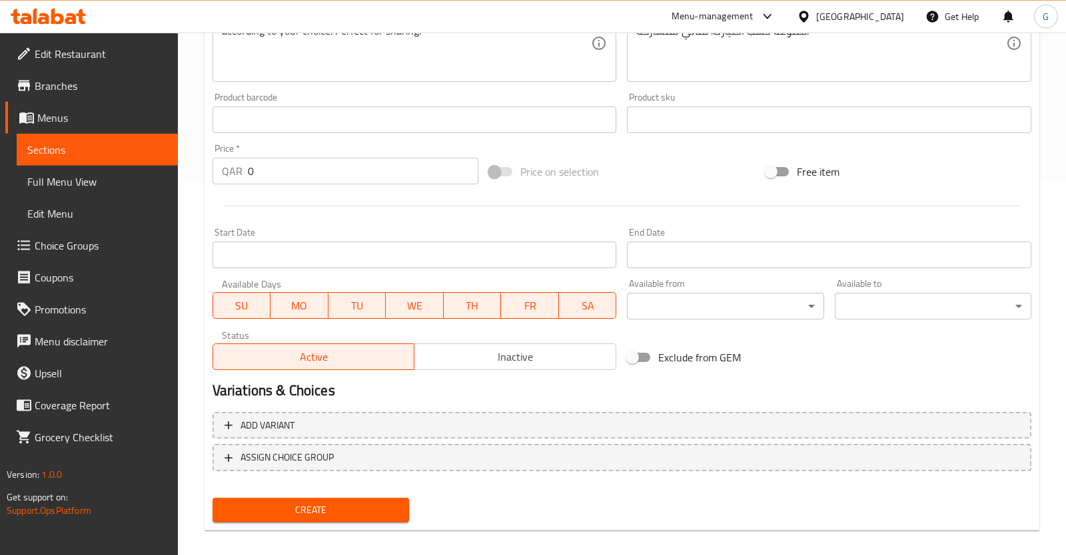
scroll to position [384, 0]
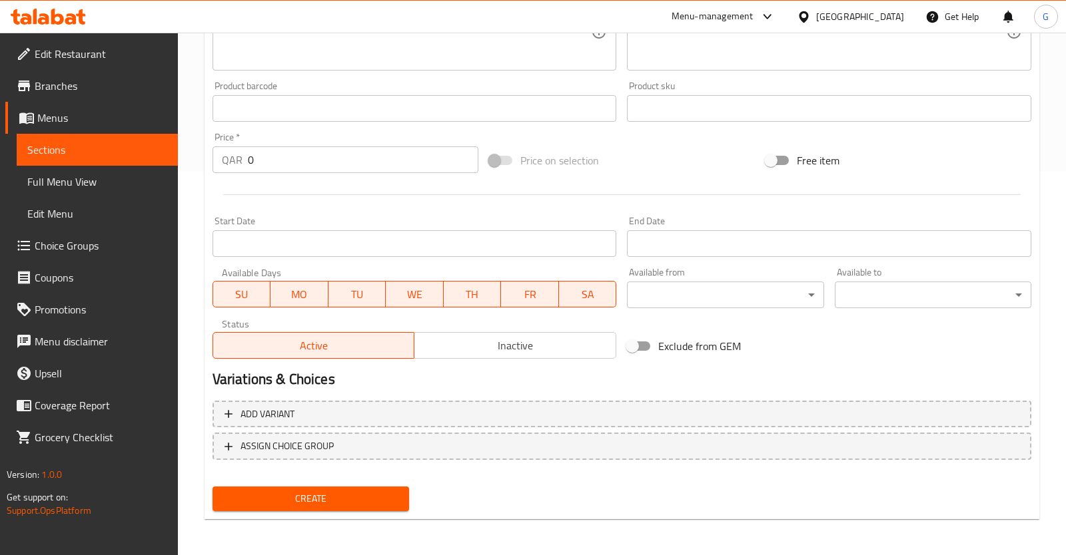
click at [338, 495] on span "Create" at bounding box center [310, 499] width 175 height 17
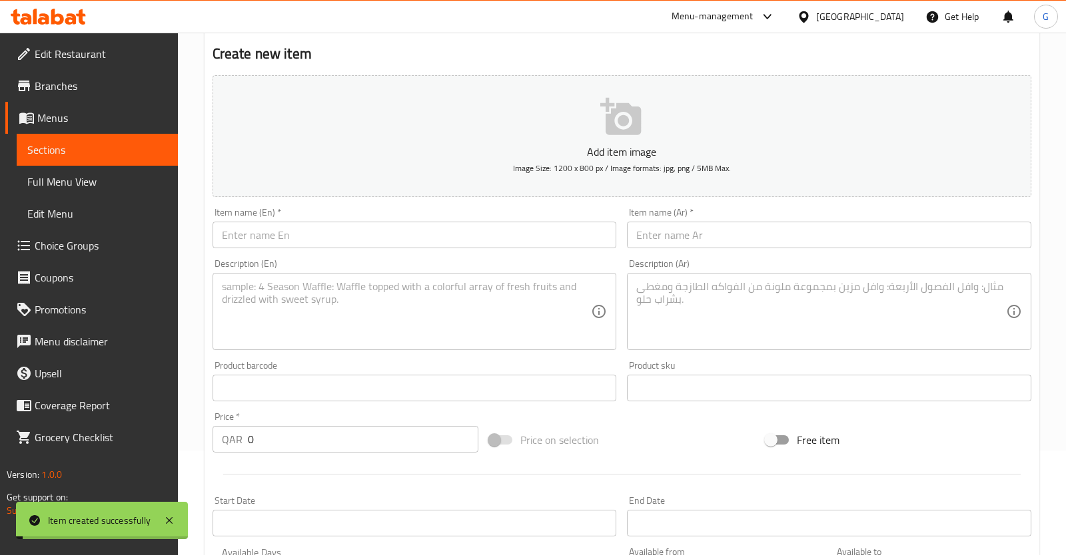
scroll to position [0, 0]
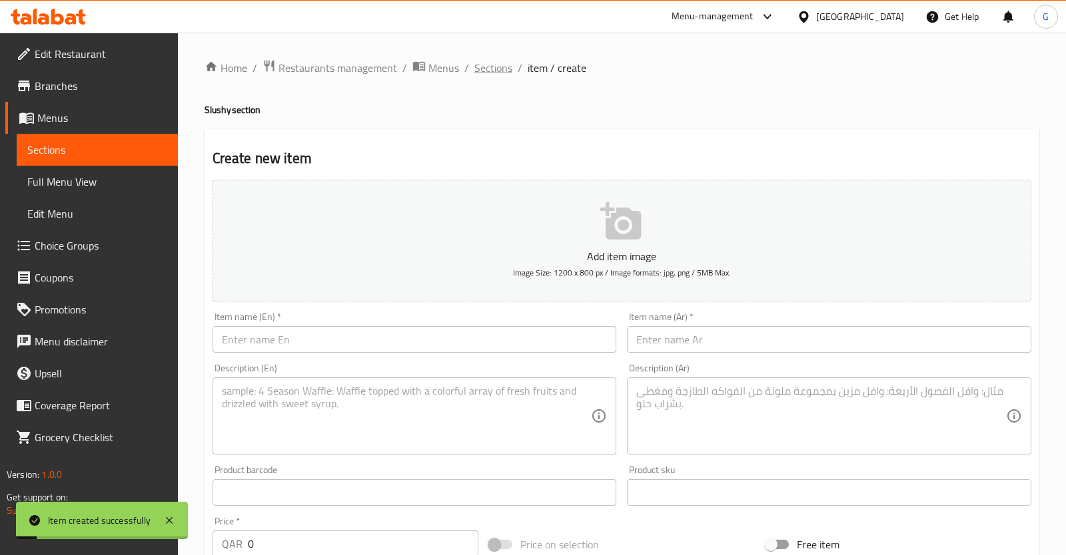
click at [491, 65] on span "Sections" at bounding box center [493, 68] width 38 height 16
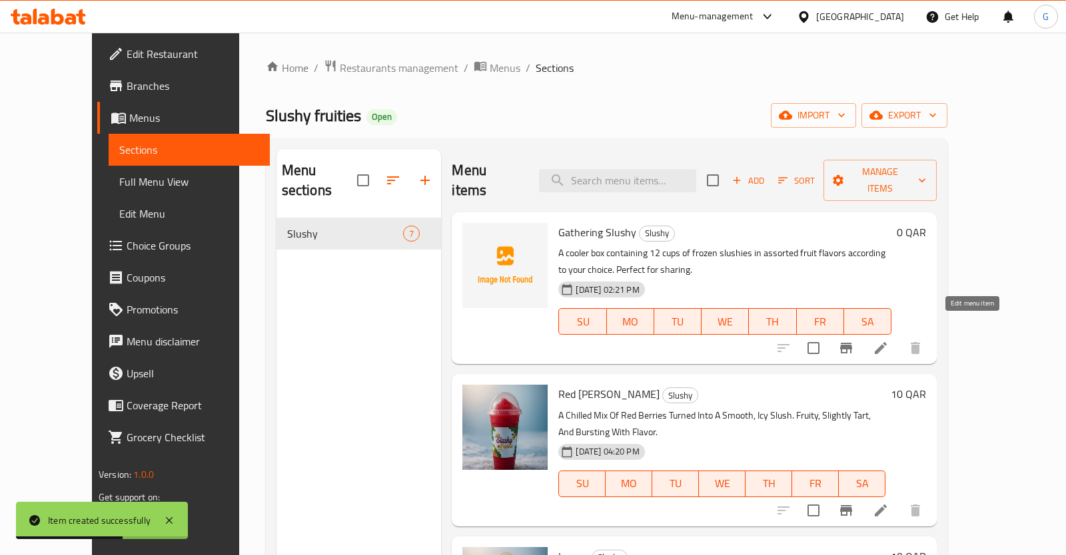
click at [886, 342] on icon at bounding box center [880, 348] width 12 height 12
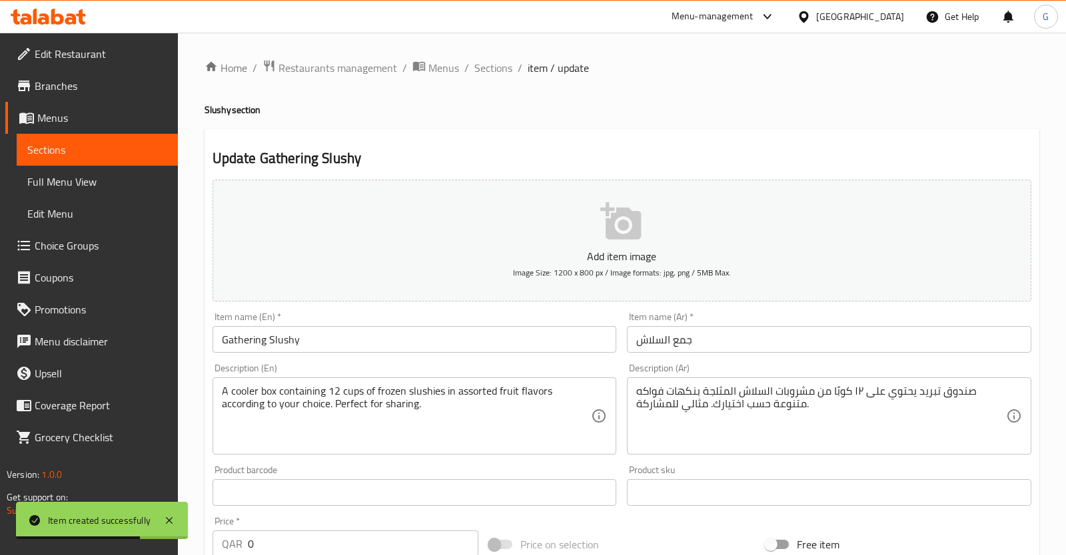
scroll to position [350, 0]
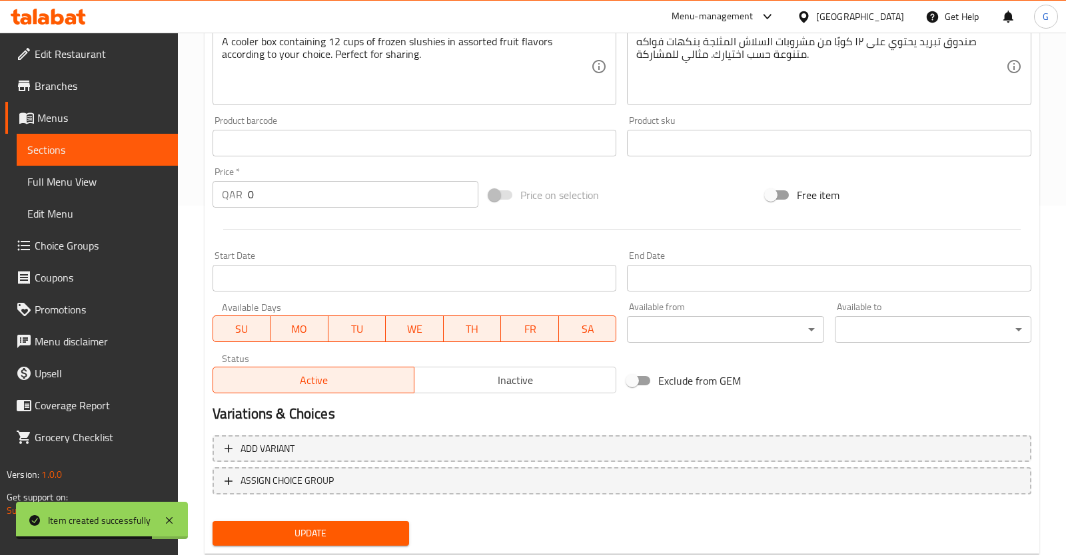
click at [572, 374] on span "Inactive" at bounding box center [515, 380] width 191 height 19
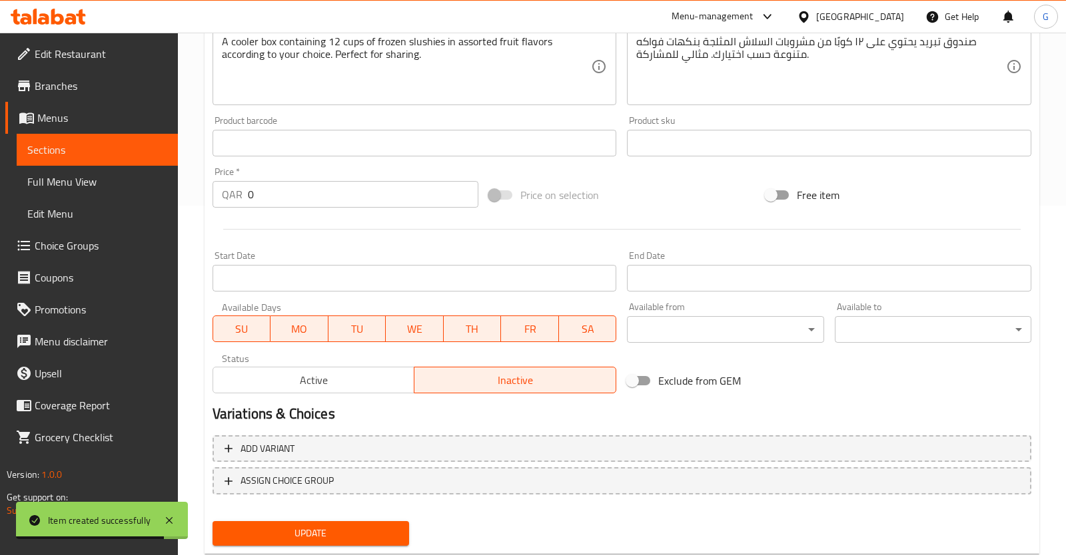
click at [341, 535] on span "Update" at bounding box center [310, 533] width 175 height 17
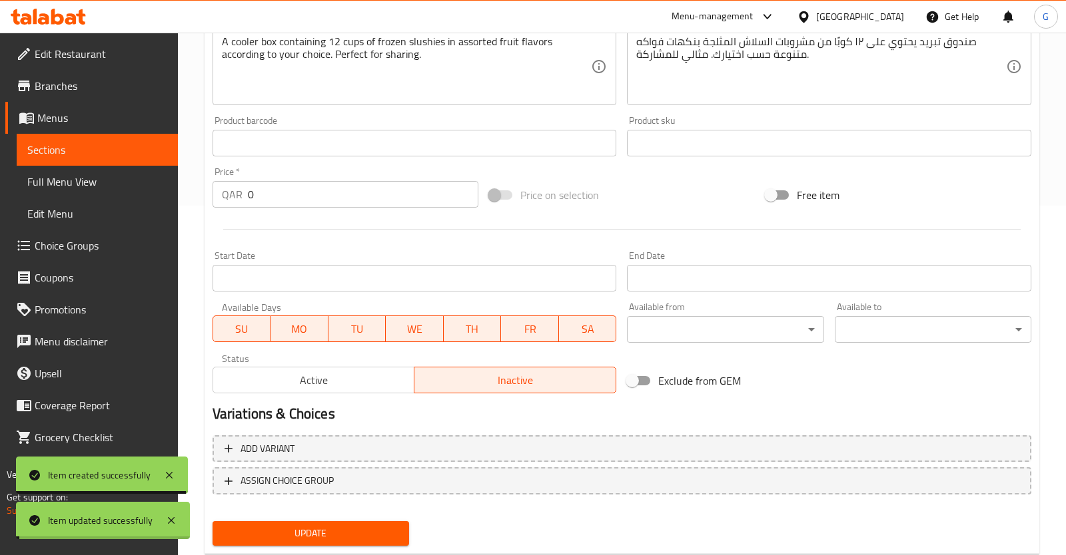
scroll to position [0, 0]
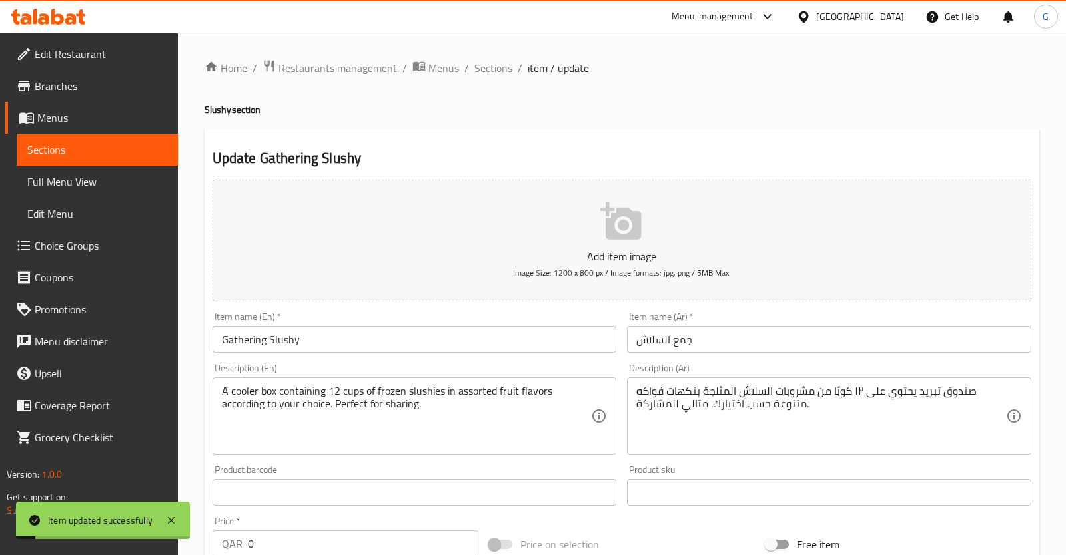
click at [83, 242] on span "Choice Groups" at bounding box center [101, 246] width 133 height 16
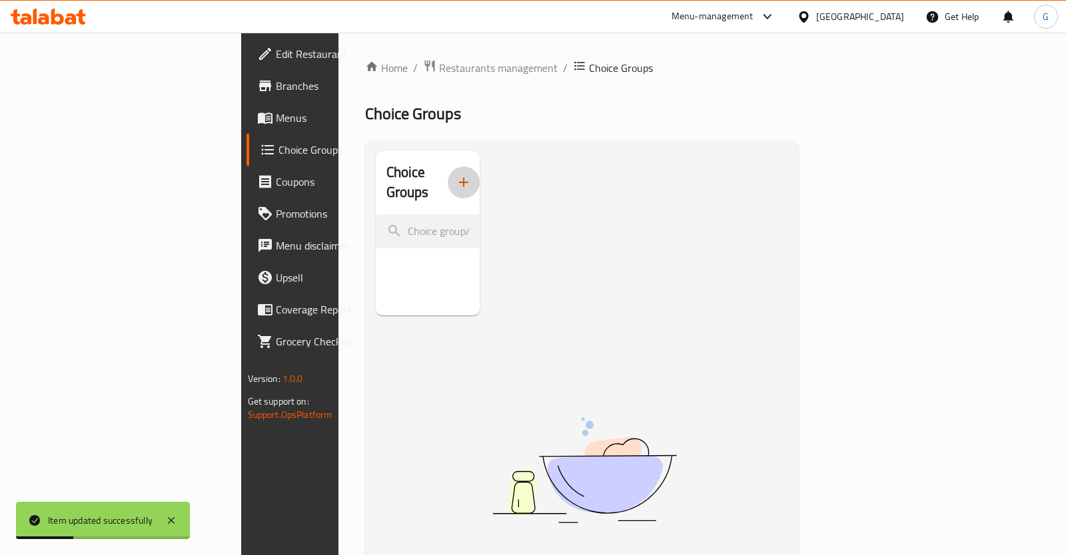
click at [456, 179] on icon "button" at bounding box center [464, 182] width 16 height 16
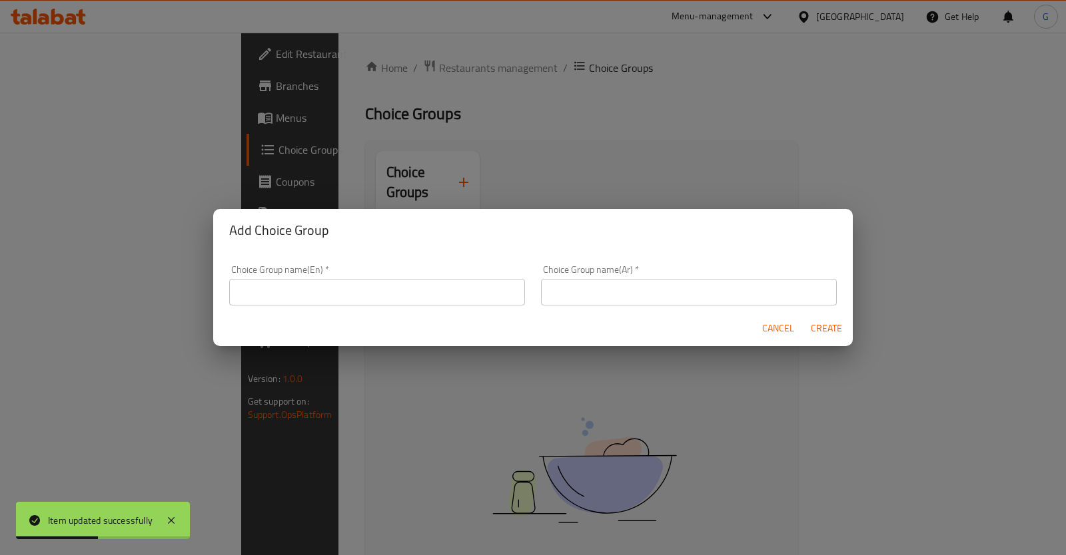
click at [344, 306] on input "text" at bounding box center [377, 292] width 296 height 27
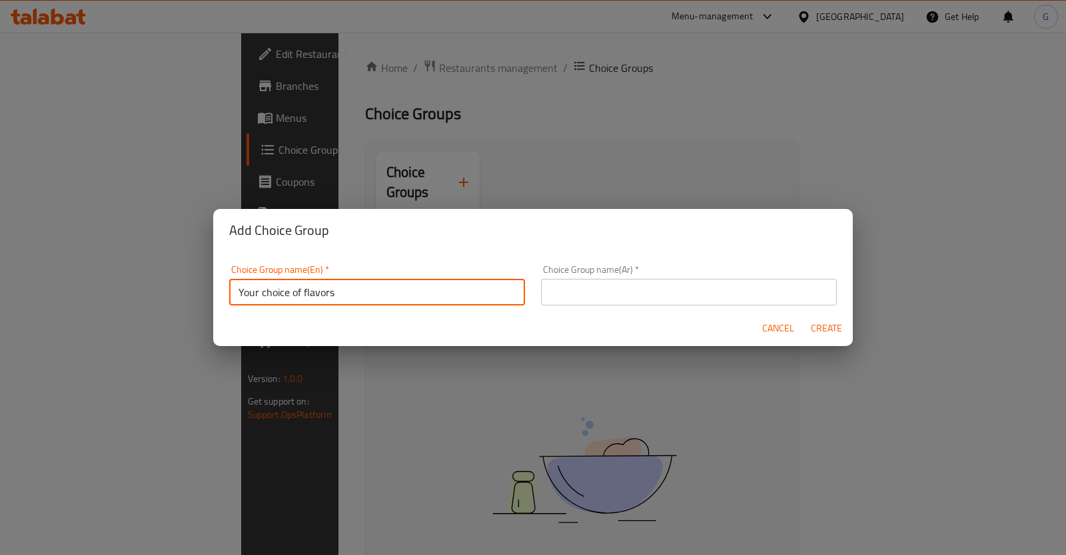
click at [378, 291] on input "Your choice of flavors" at bounding box center [377, 292] width 296 height 27
click at [379, 290] on input "Your choice of flavors" at bounding box center [377, 292] width 296 height 27
type input "Your choice of flavors"
click at [644, 289] on input "text" at bounding box center [689, 292] width 296 height 27
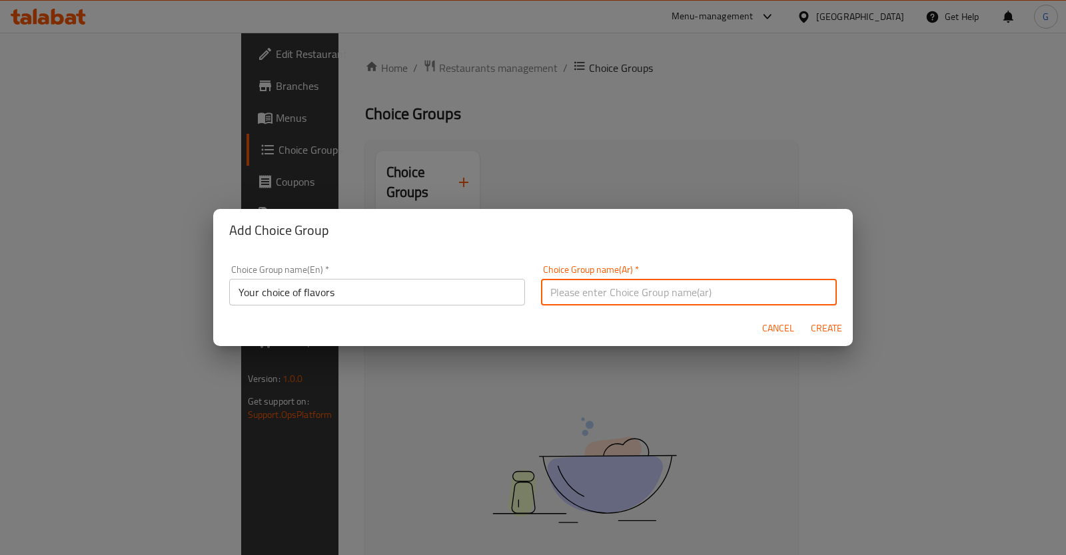
paste input "اختيارك من النكهات"
type input "اختيارك من النكهات"
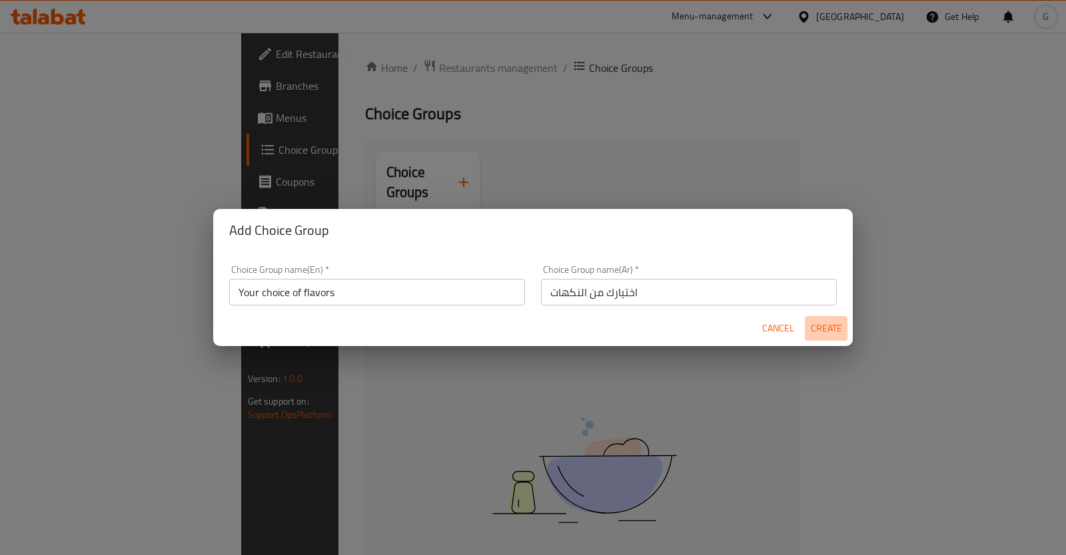
click at [825, 330] on span "Create" at bounding box center [826, 328] width 32 height 17
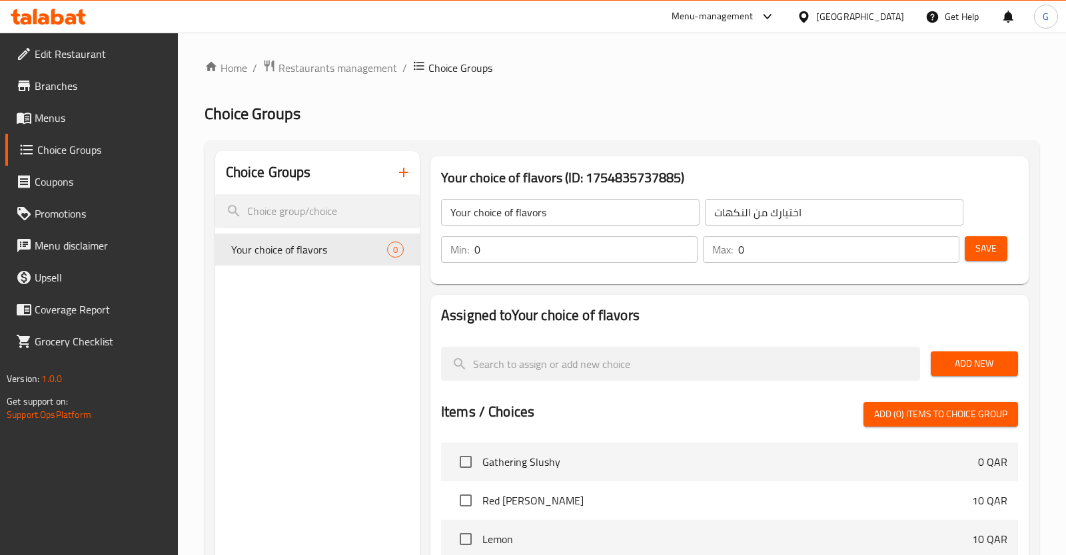
drag, startPoint x: 1001, startPoint y: 204, endPoint x: 990, endPoint y: 215, distance: 16.0
click at [1001, 204] on div "Your choice of flavors ​ اختيارك من النكهات ​ Min: 0 ​ Max: 0 ​ Save" at bounding box center [729, 231] width 587 height 96
click at [594, 241] on input "0" at bounding box center [585, 249] width 223 height 27
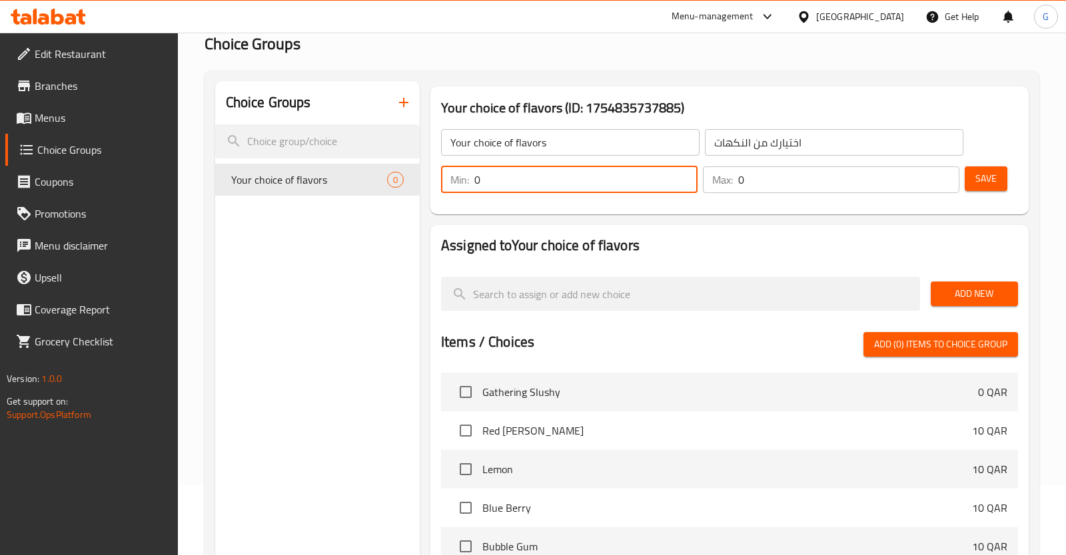
click at [964, 288] on span "Add New" at bounding box center [974, 294] width 66 height 17
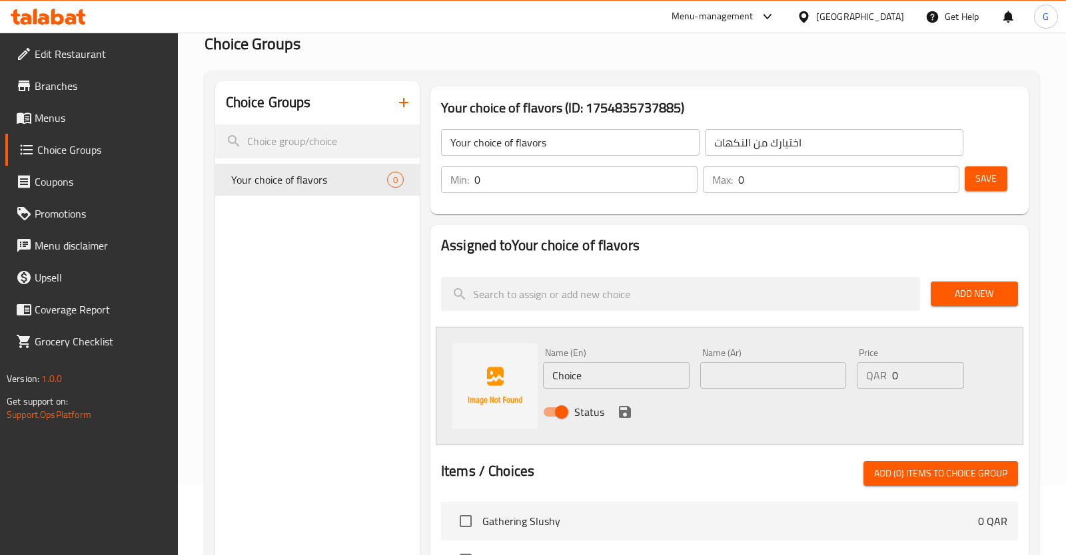
click at [585, 369] on input "Choice" at bounding box center [616, 375] width 147 height 27
click at [587, 368] on input "Choice" at bounding box center [616, 375] width 147 height 27
type input "Blue berry"
click at [974, 293] on span "Add New" at bounding box center [974, 294] width 66 height 17
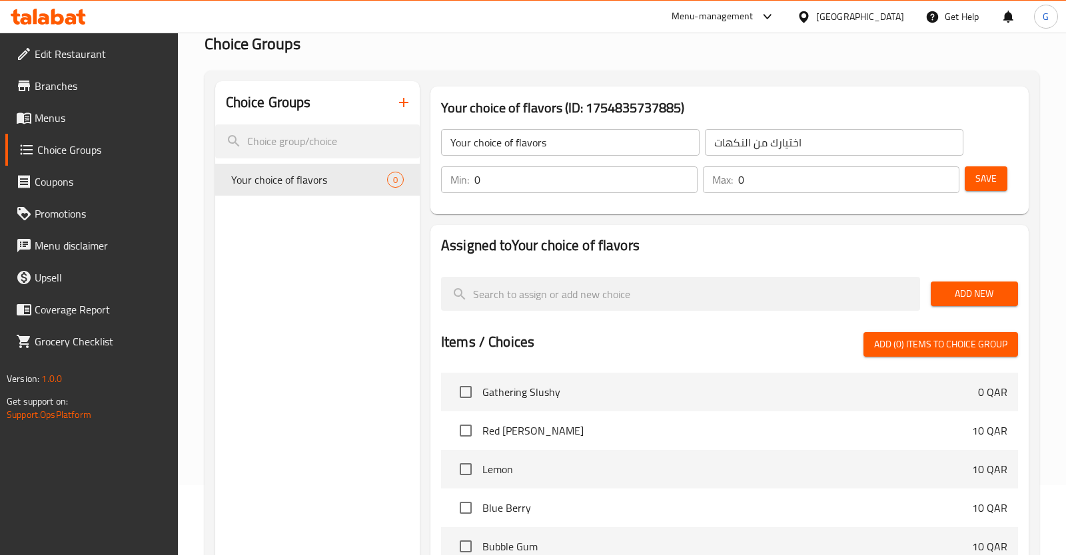
click at [966, 292] on span "Add New" at bounding box center [974, 294] width 66 height 17
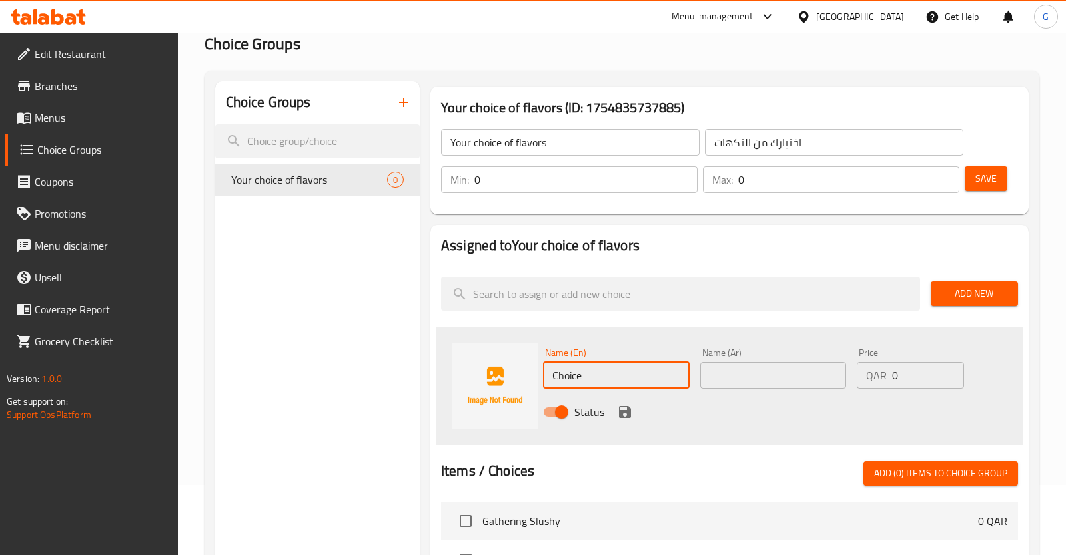
click at [596, 377] on input "Choice" at bounding box center [616, 375] width 147 height 27
type input "Blue berry"
click at [641, 356] on div "Name (En) Blue berry Name (En)" at bounding box center [616, 368] width 147 height 41
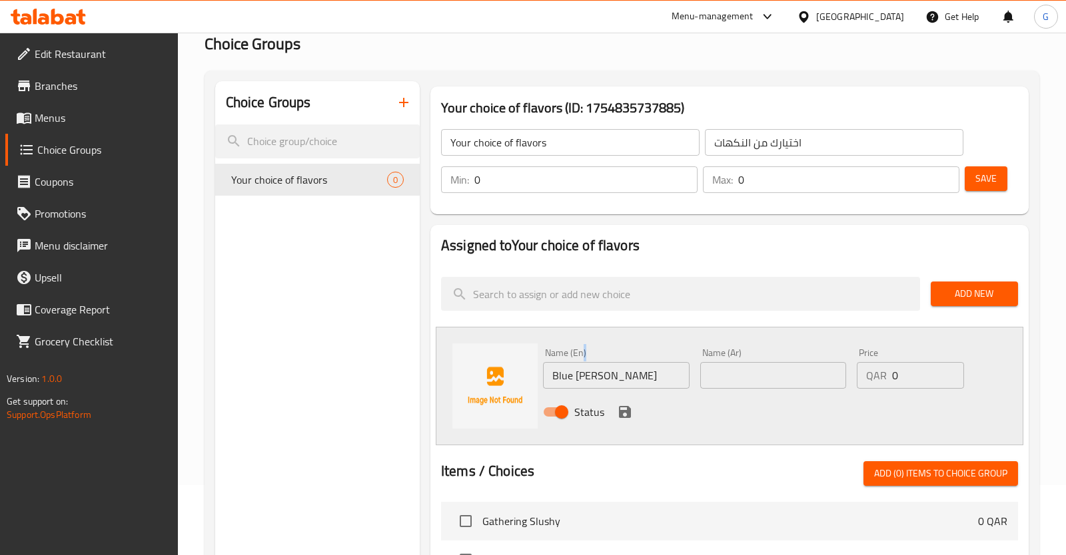
click at [641, 356] on div "Name (En) Blue berry Name (En)" at bounding box center [616, 368] width 147 height 41
drag, startPoint x: 641, startPoint y: 356, endPoint x: 628, endPoint y: 369, distance: 17.9
click at [638, 360] on div "Name (En) Blue berry Name (En)" at bounding box center [616, 368] width 147 height 41
click at [628, 369] on input "Blue berry" at bounding box center [616, 375] width 147 height 27
click at [628, 368] on input "Blue berry" at bounding box center [616, 375] width 147 height 27
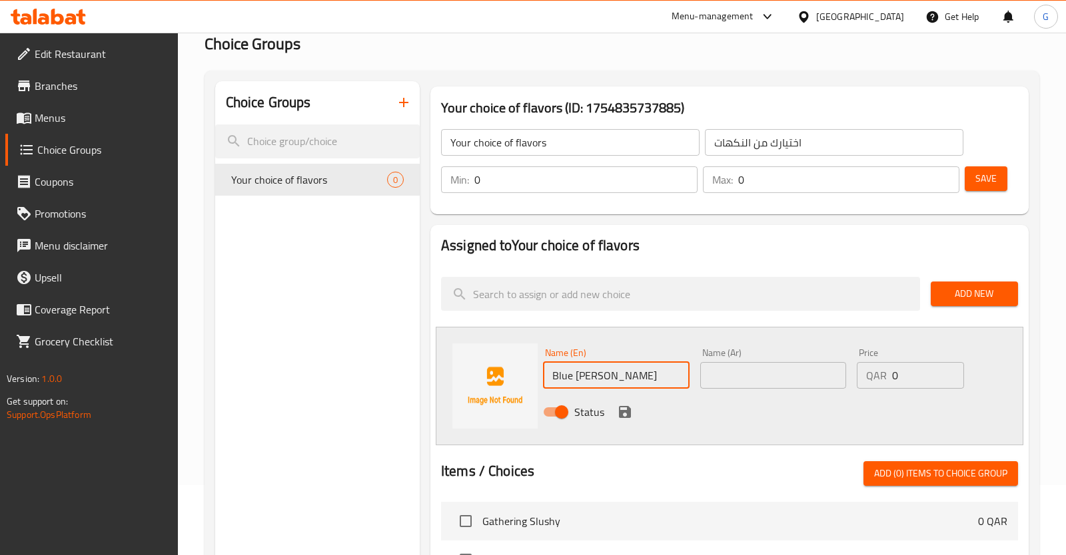
click at [629, 368] on input "Blue berry" at bounding box center [616, 375] width 147 height 27
click at [732, 382] on input "text" at bounding box center [773, 375] width 147 height 27
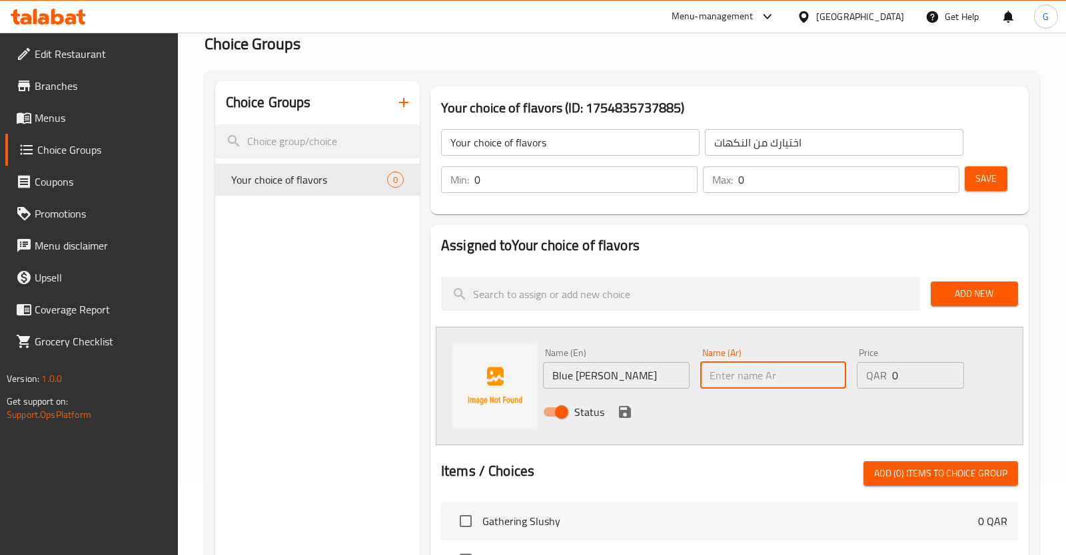
paste input "توت"
type input "توت"
click at [622, 412] on icon "save" at bounding box center [625, 412] width 12 height 12
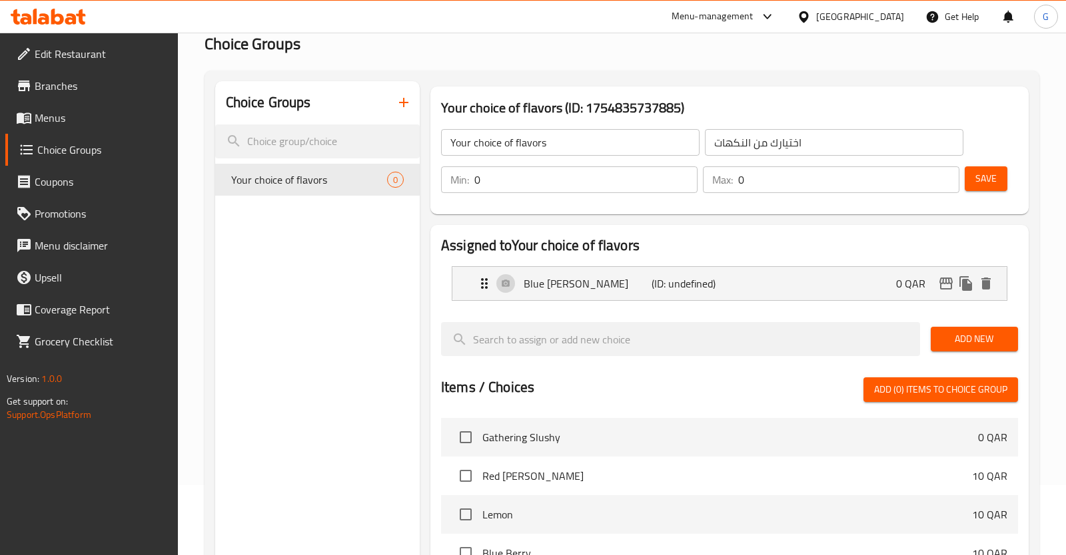
click at [978, 354] on div "Add New" at bounding box center [974, 339] width 98 height 45
click at [969, 338] on span "Add New" at bounding box center [974, 339] width 66 height 17
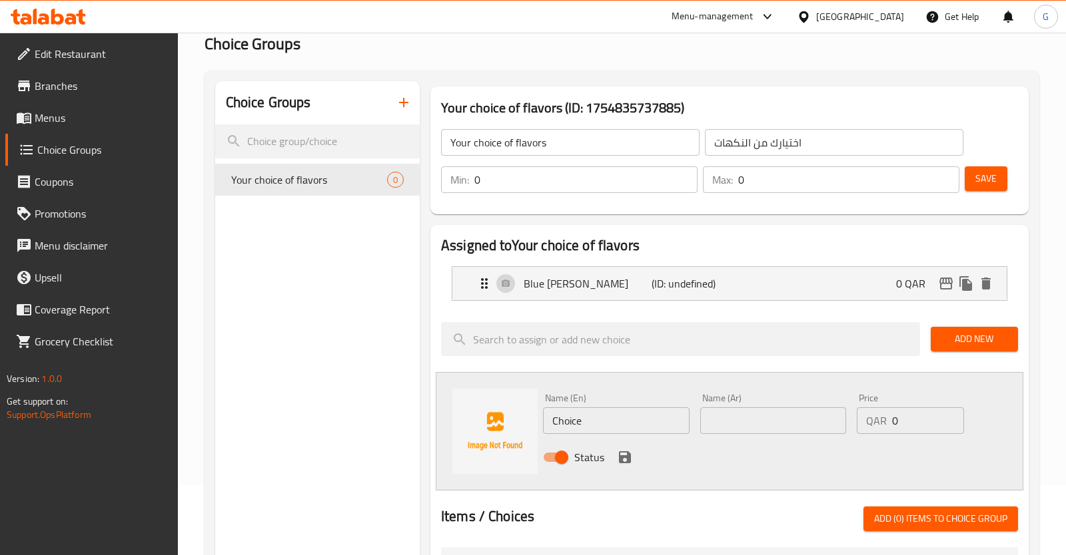
click at [608, 412] on input "Choice" at bounding box center [616, 421] width 147 height 27
click at [607, 412] on input "Choice" at bounding box center [616, 421] width 147 height 27
click at [604, 422] on input "Red berry" at bounding box center [616, 421] width 147 height 27
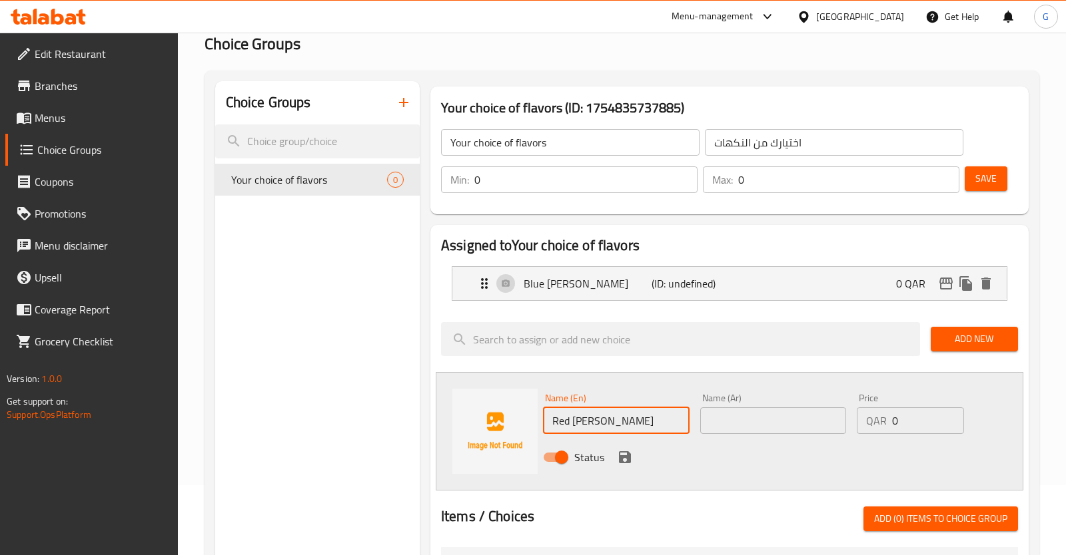
click at [604, 422] on input "Red berry" at bounding box center [616, 421] width 147 height 27
type input "Red berry"
click at [731, 418] on input "text" at bounding box center [773, 421] width 147 height 27
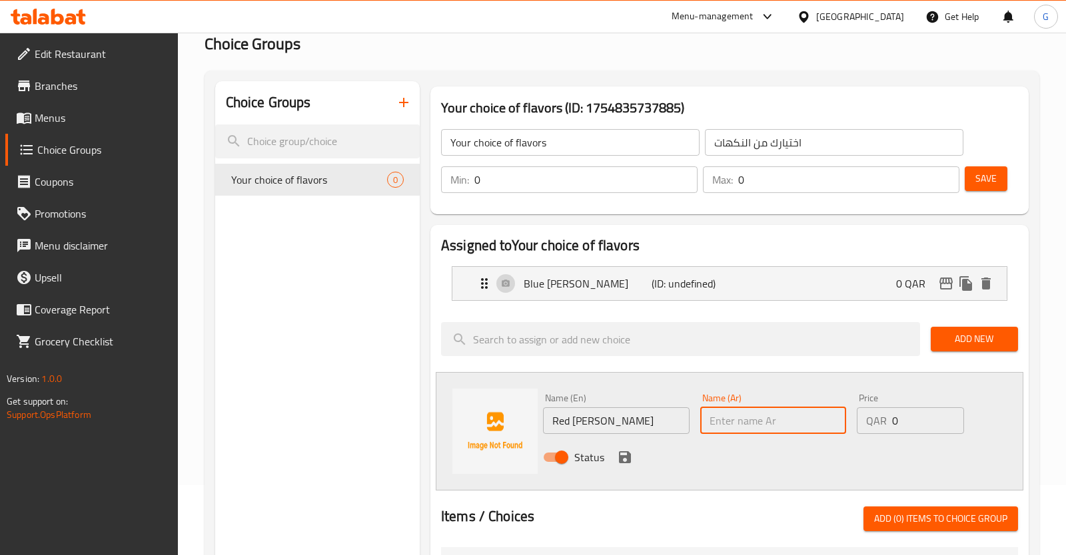
paste input "التوت الأحمر"
type input "التوت الأحمر"
click at [608, 461] on div "Status" at bounding box center [772, 458] width 471 height 36
click at [624, 453] on icon "save" at bounding box center [625, 458] width 16 height 16
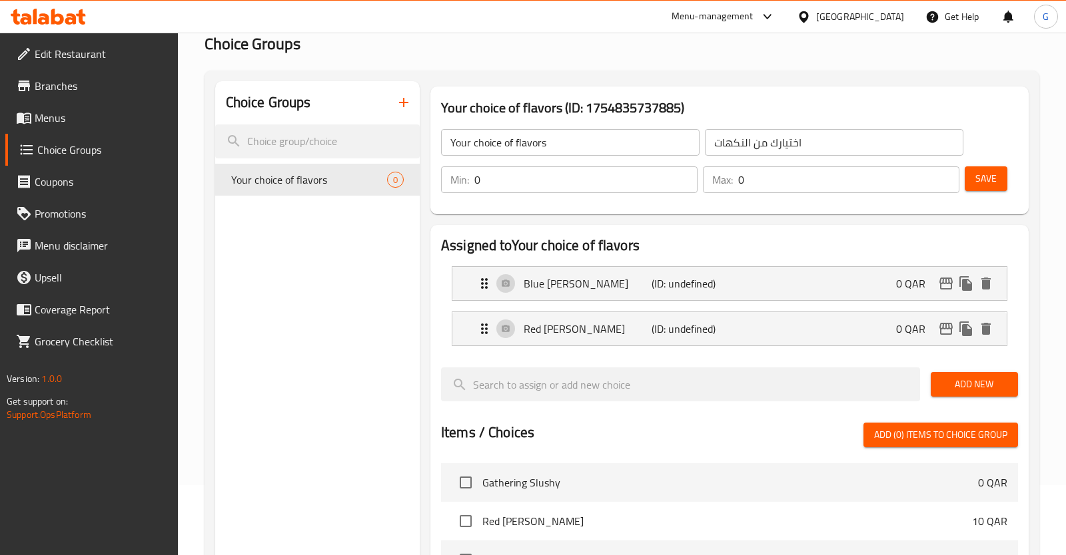
click at [973, 379] on span "Add New" at bounding box center [974, 384] width 66 height 17
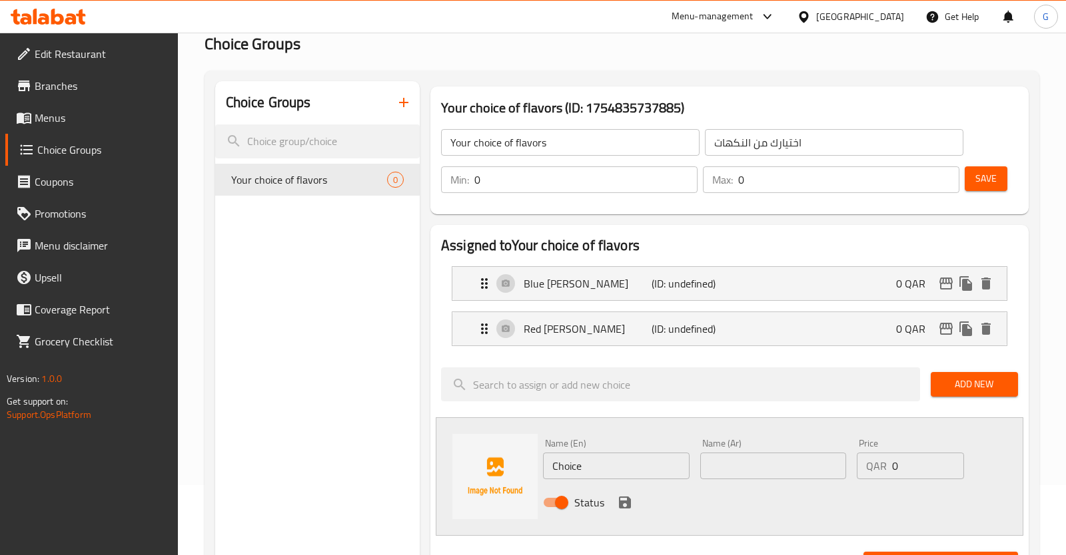
click at [571, 454] on input "Choice" at bounding box center [616, 466] width 147 height 27
click at [640, 464] on input "Lemon" at bounding box center [616, 466] width 147 height 27
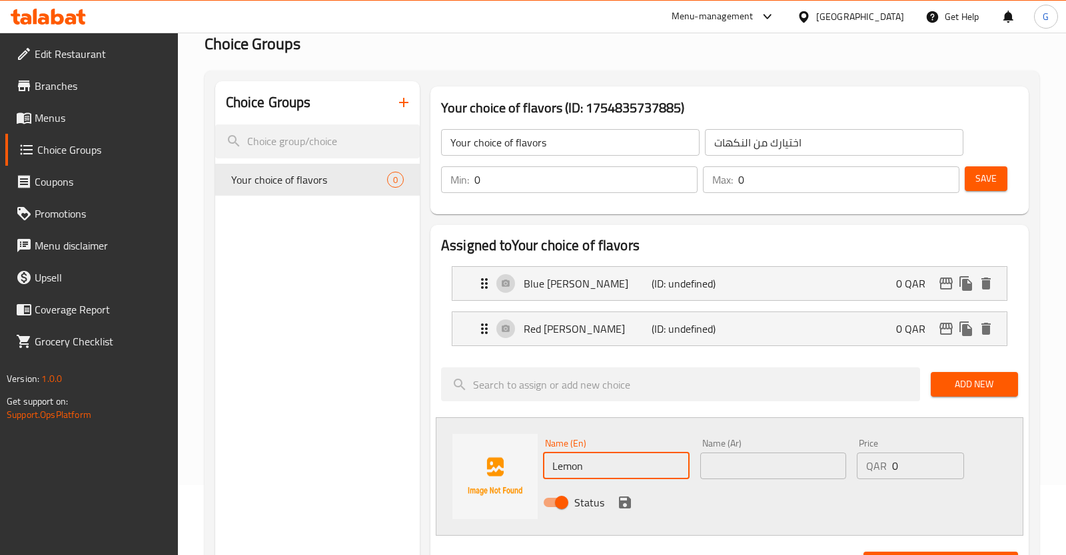
type input "Lemon"
click at [765, 460] on input "text" at bounding box center [773, 466] width 147 height 27
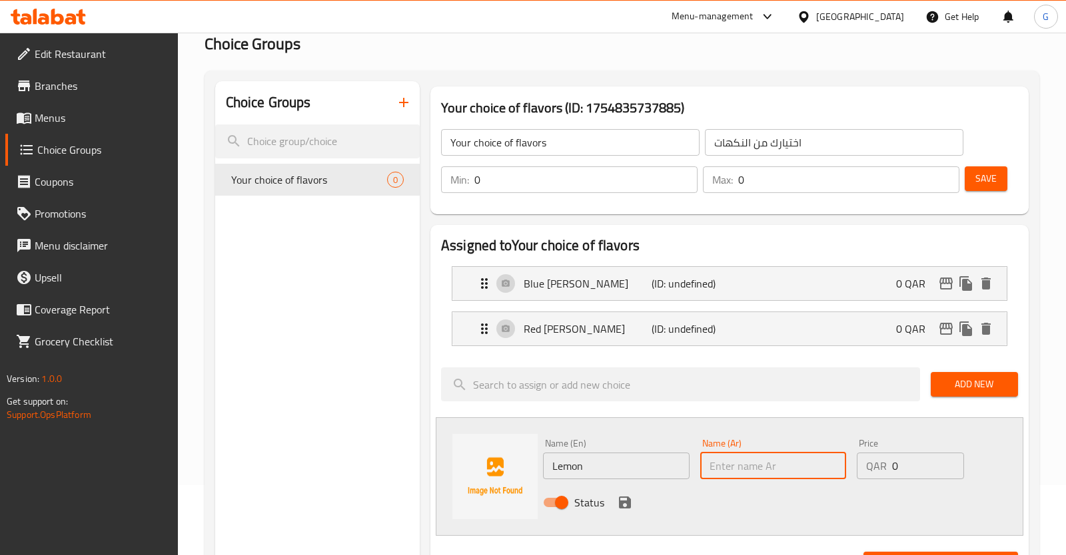
paste input "ليمون"
type input "ليمون"
click at [641, 504] on div "Status" at bounding box center [772, 503] width 471 height 36
click at [745, 454] on input "ليمون" at bounding box center [773, 466] width 147 height 27
click at [745, 462] on input "ليمون" at bounding box center [773, 466] width 147 height 27
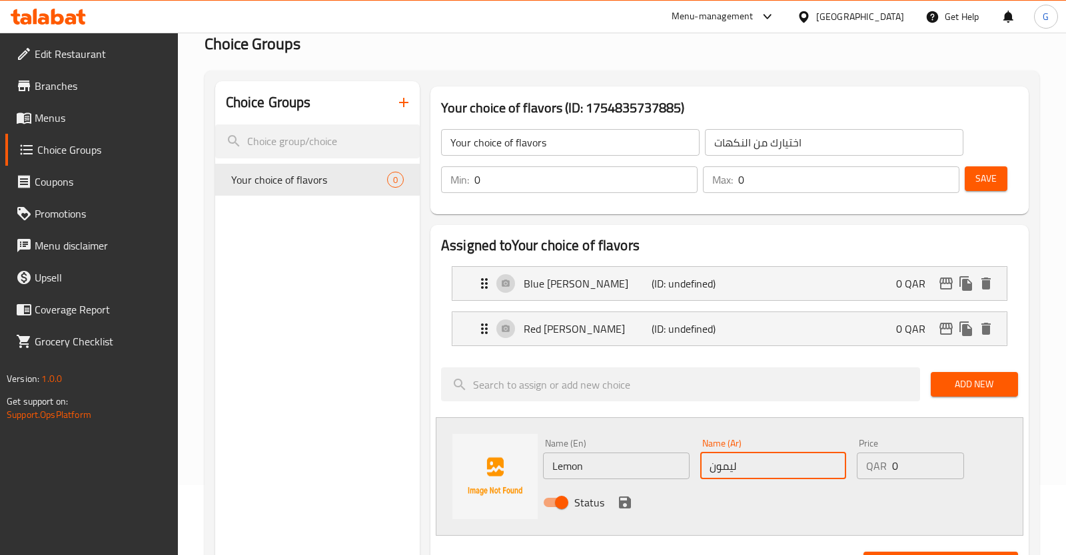
click at [745, 462] on input "ليمون" at bounding box center [773, 466] width 147 height 27
drag, startPoint x: 745, startPoint y: 462, endPoint x: 750, endPoint y: 483, distance: 22.0
click at [750, 480] on input "ليمون" at bounding box center [773, 466] width 147 height 27
click at [615, 495] on div "Status" at bounding box center [772, 503] width 471 height 36
click at [619, 499] on icon "save" at bounding box center [625, 503] width 16 height 16
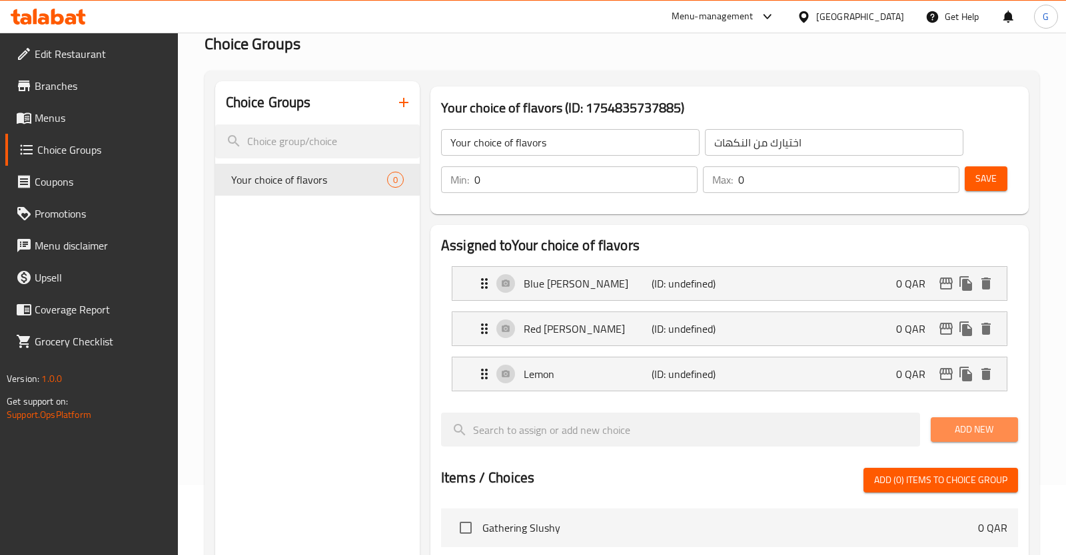
click at [951, 435] on span "Add New" at bounding box center [974, 430] width 66 height 17
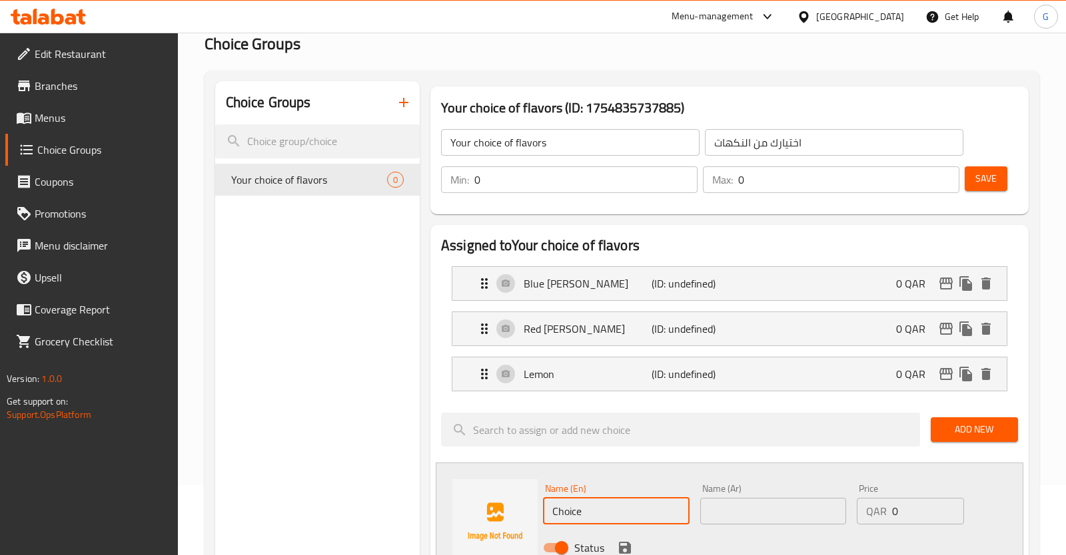
click at [628, 501] on input "Choice" at bounding box center [616, 511] width 147 height 27
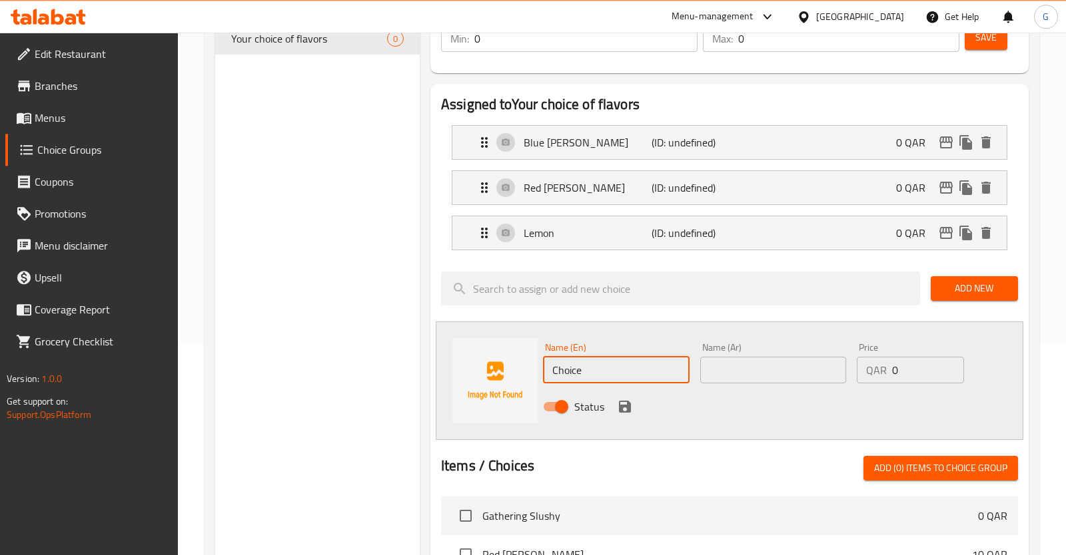
scroll to position [280, 0]
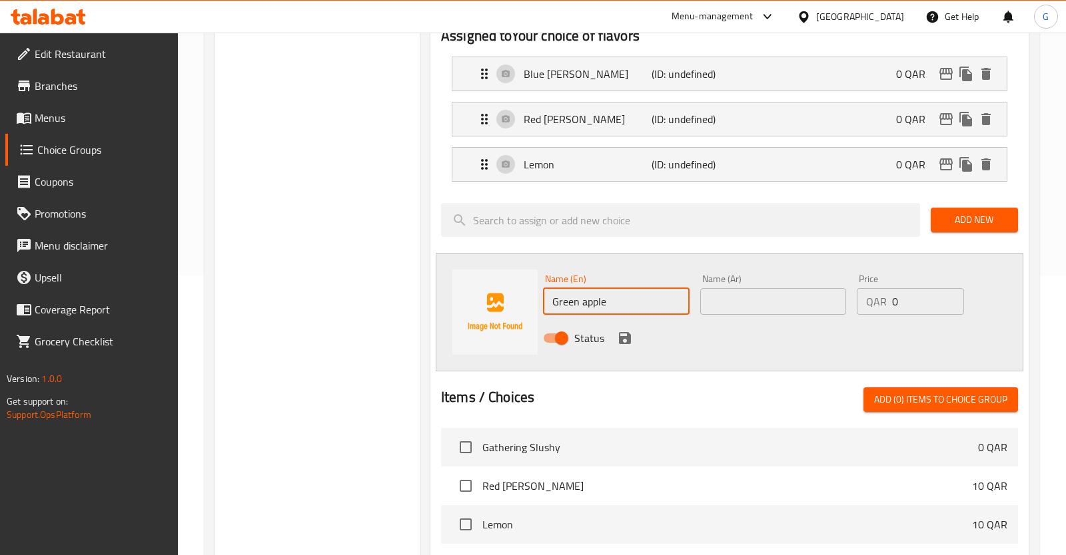
click at [625, 304] on input "Green apple" at bounding box center [616, 301] width 147 height 27
type input "Green apple"
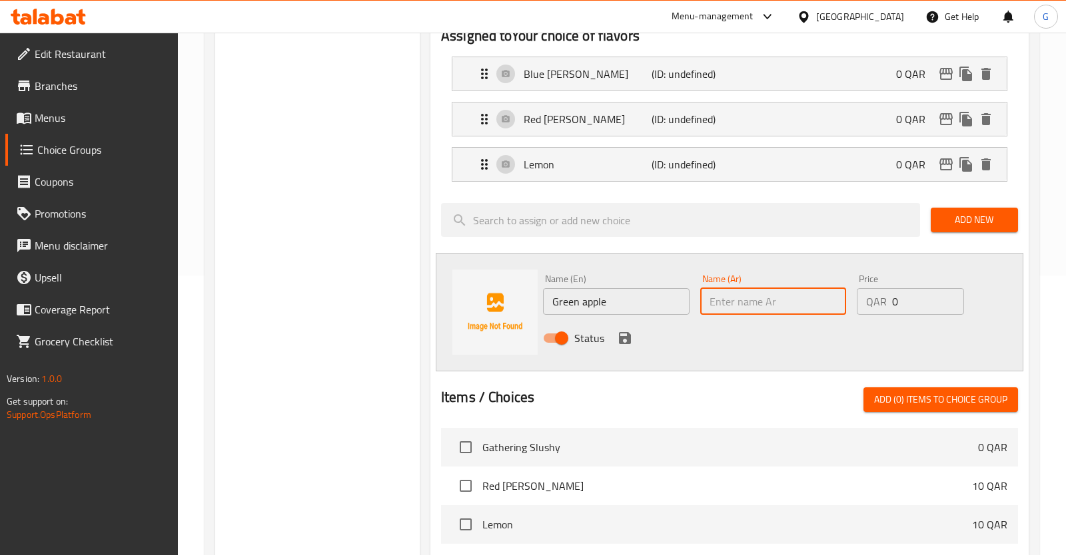
click at [746, 299] on input "text" at bounding box center [773, 301] width 147 height 27
paste input "التفاح الأخضر"
type input "التفاح الأخضر"
click at [619, 340] on icon "save" at bounding box center [625, 338] width 12 height 12
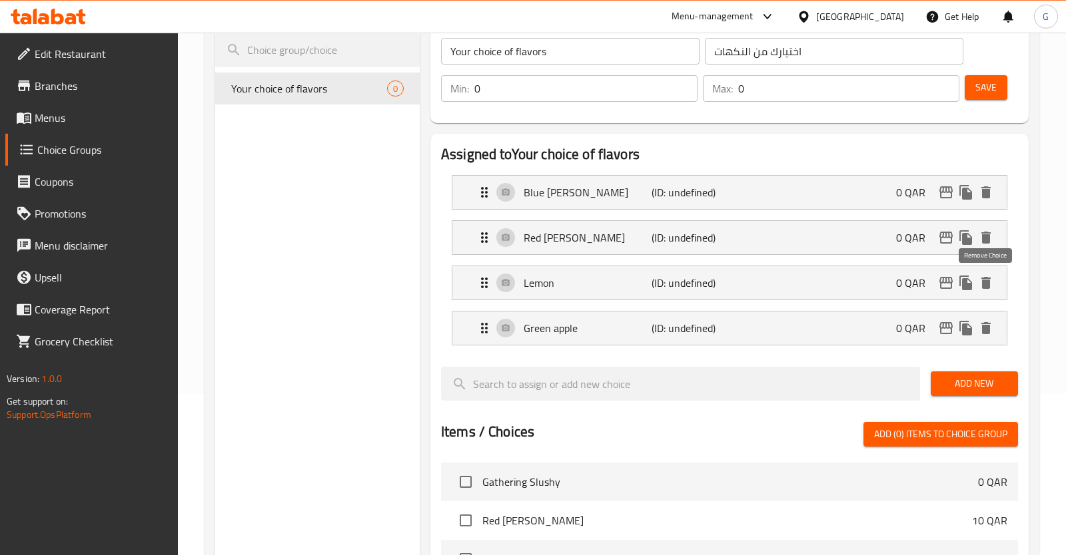
scroll to position [210, 0]
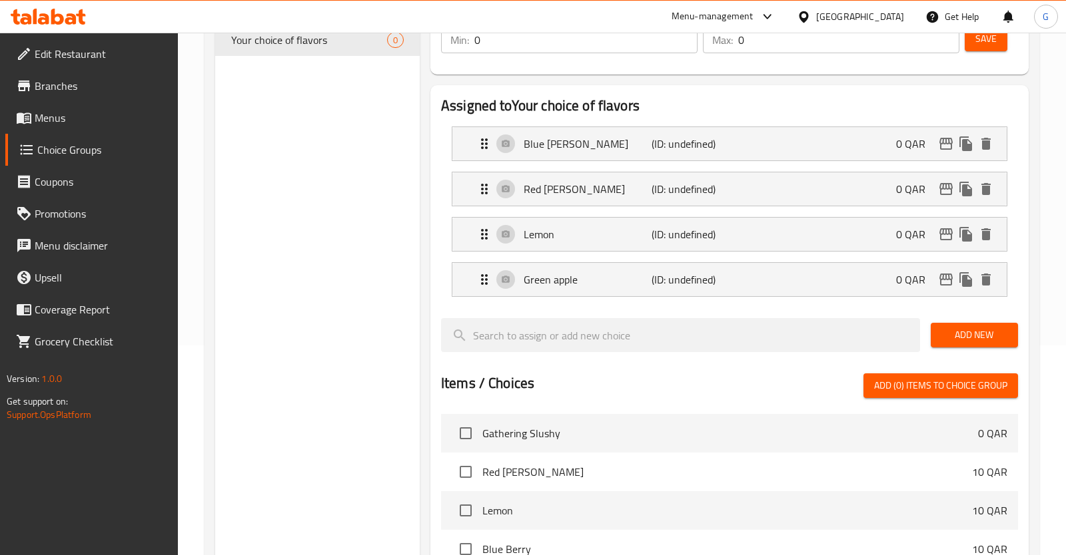
click at [962, 343] on span "Add New" at bounding box center [974, 335] width 66 height 17
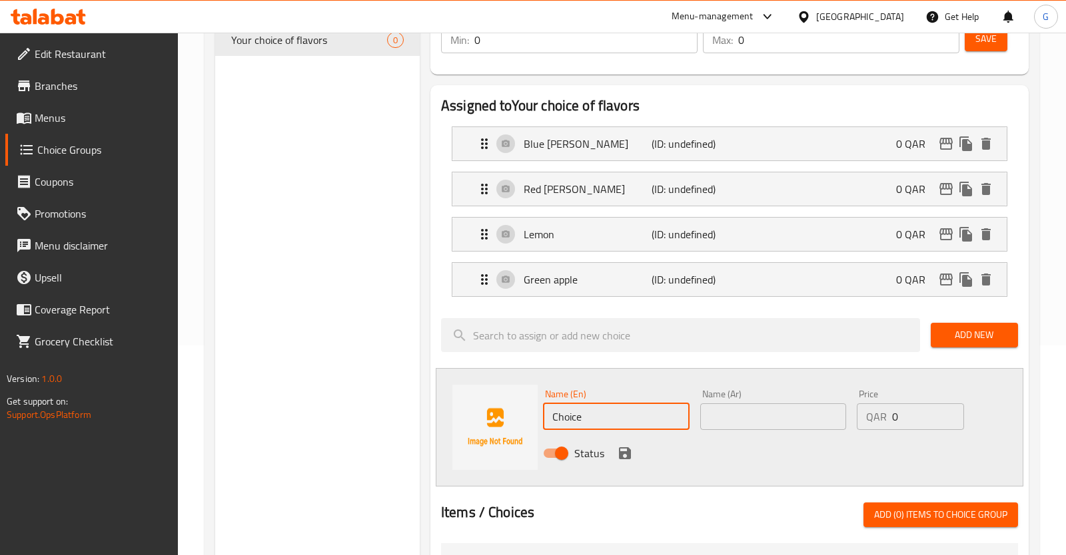
click at [583, 406] on input "Choice" at bounding box center [616, 417] width 147 height 27
click at [583, 407] on input "Choice" at bounding box center [616, 417] width 147 height 27
click at [601, 419] on input "Bubble gum" at bounding box center [616, 417] width 147 height 27
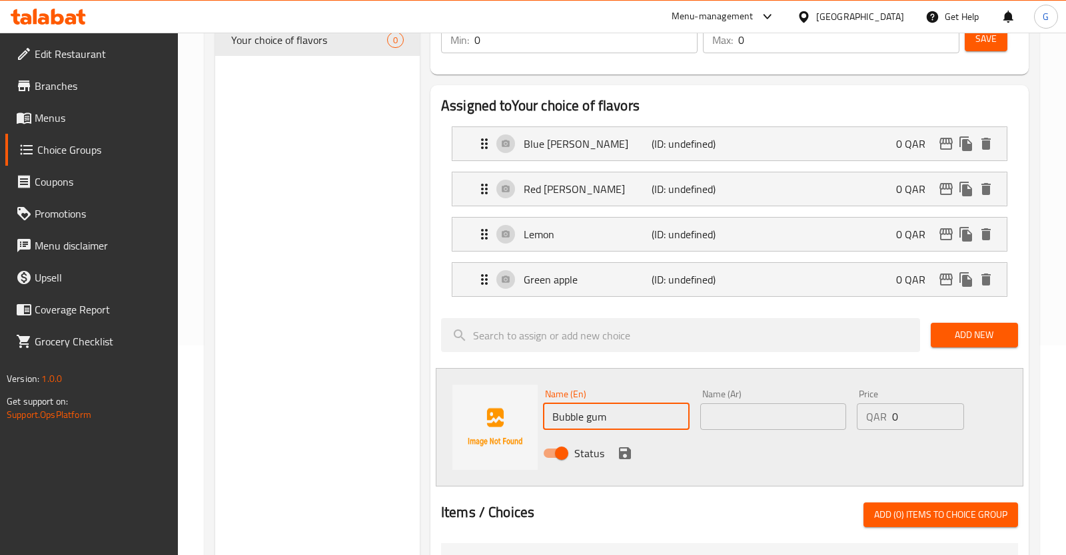
type input "Bubble gum"
click at [788, 422] on input "text" at bounding box center [773, 417] width 147 height 27
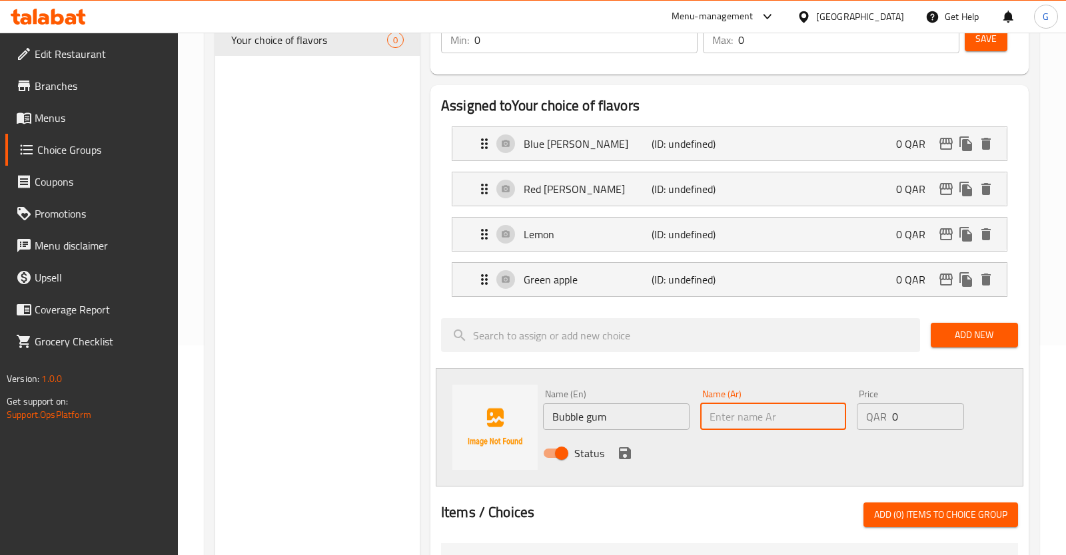
paste input "علكة"
type input "علكة"
click at [619, 458] on icon "save" at bounding box center [625, 454] width 16 height 16
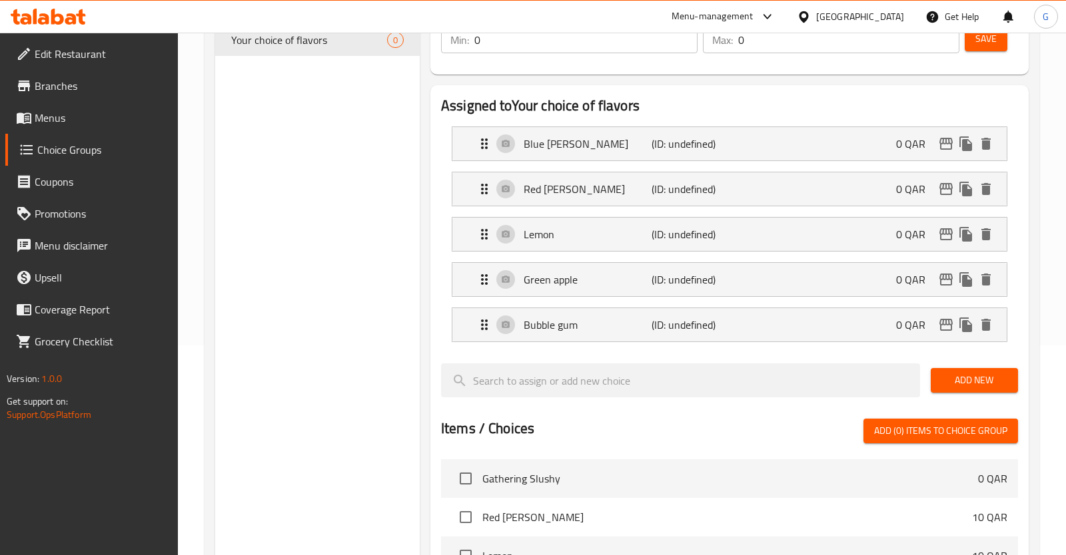
click at [956, 380] on span "Add New" at bounding box center [974, 380] width 66 height 17
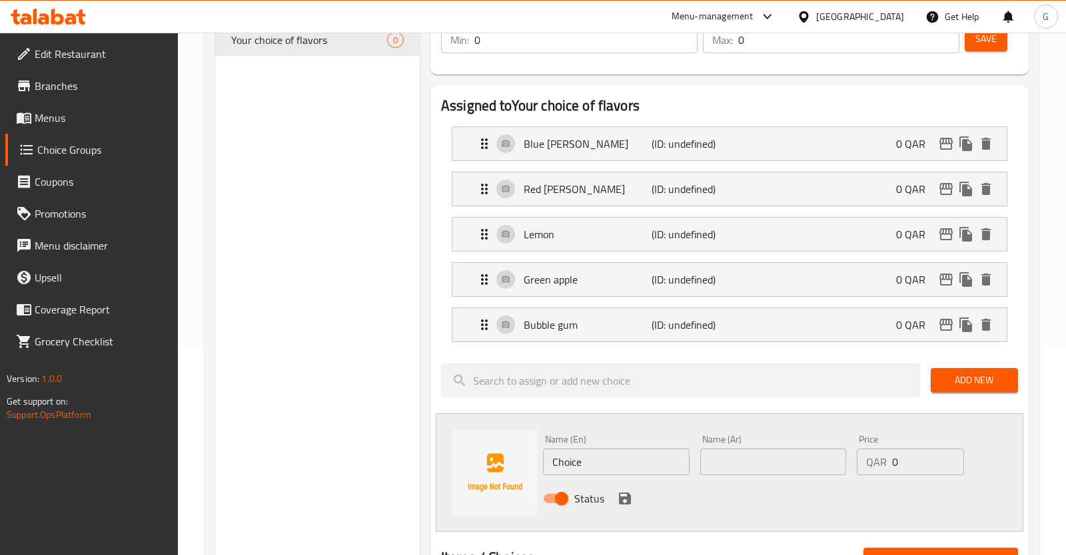
click at [642, 460] on input "Choice" at bounding box center [616, 462] width 147 height 27
click at [628, 461] on input "Passion fruit" at bounding box center [616, 462] width 147 height 27
click at [629, 461] on input "Passion fruit" at bounding box center [616, 462] width 147 height 27
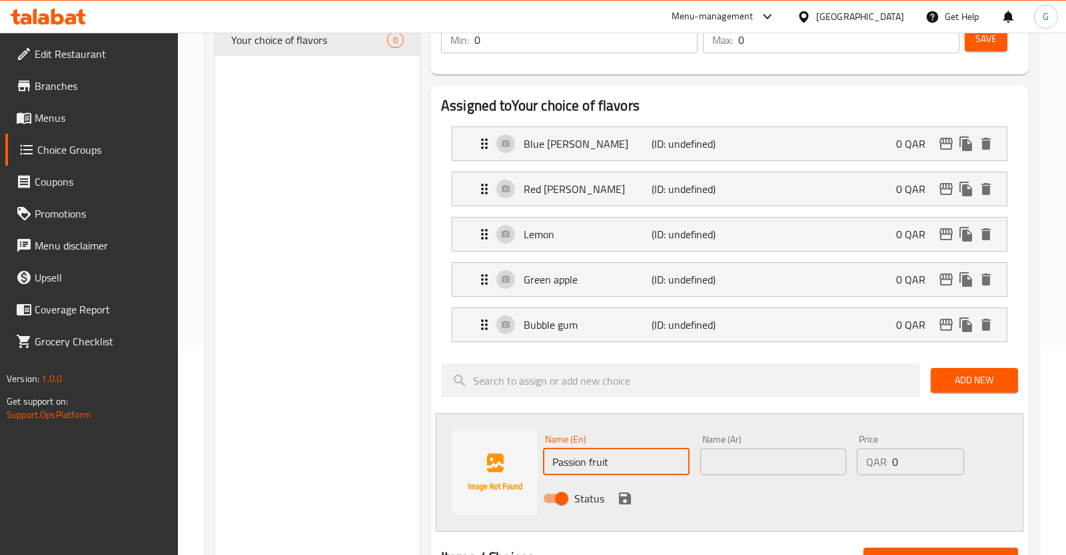
type input "Passion fruit"
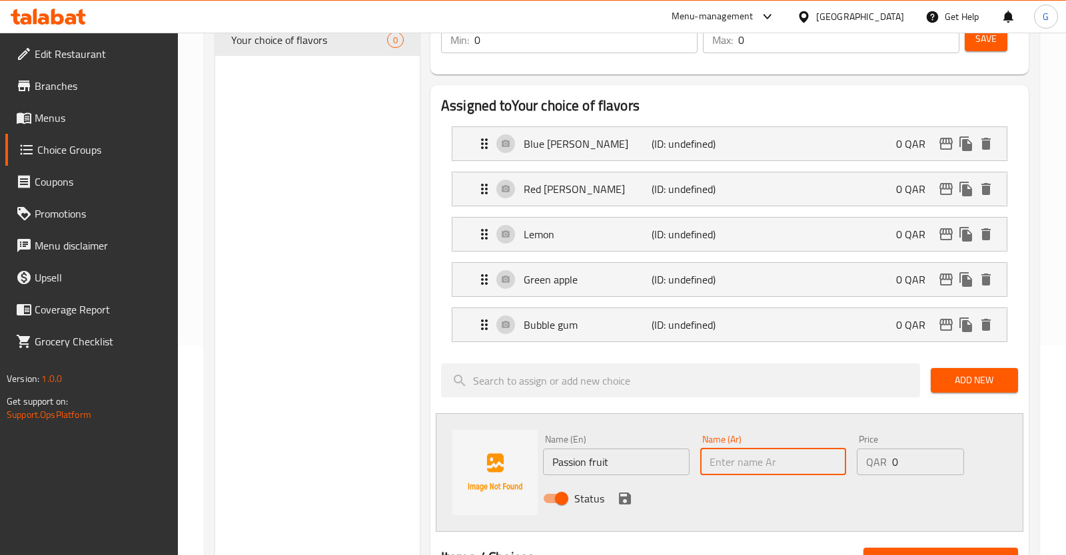
click at [808, 464] on input "text" at bounding box center [773, 462] width 147 height 27
paste input "فاكهة العاطفة"
type input "فاكهة العاطفة"
click at [623, 499] on icon "save" at bounding box center [625, 499] width 16 height 16
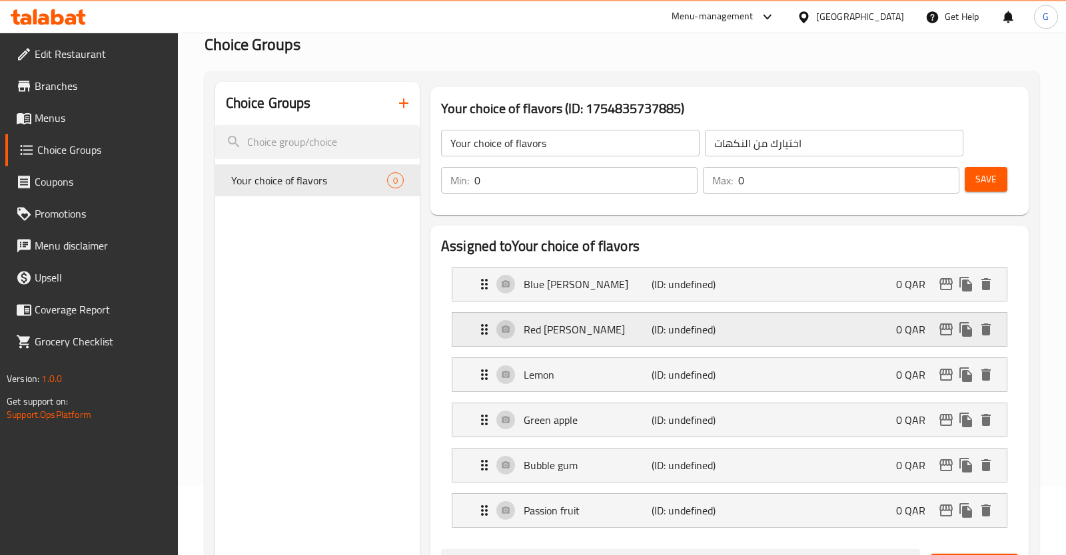
scroll to position [140, 0]
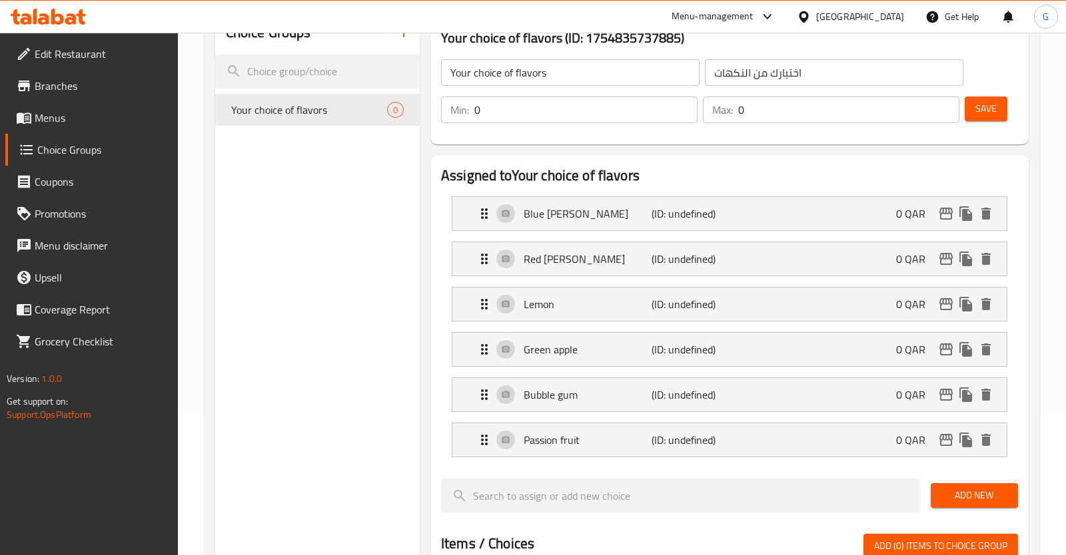
click at [517, 72] on input "Your choice of flavors" at bounding box center [570, 72] width 258 height 27
click at [555, 75] on input "Your choice of flavors" at bounding box center [570, 72] width 258 height 27
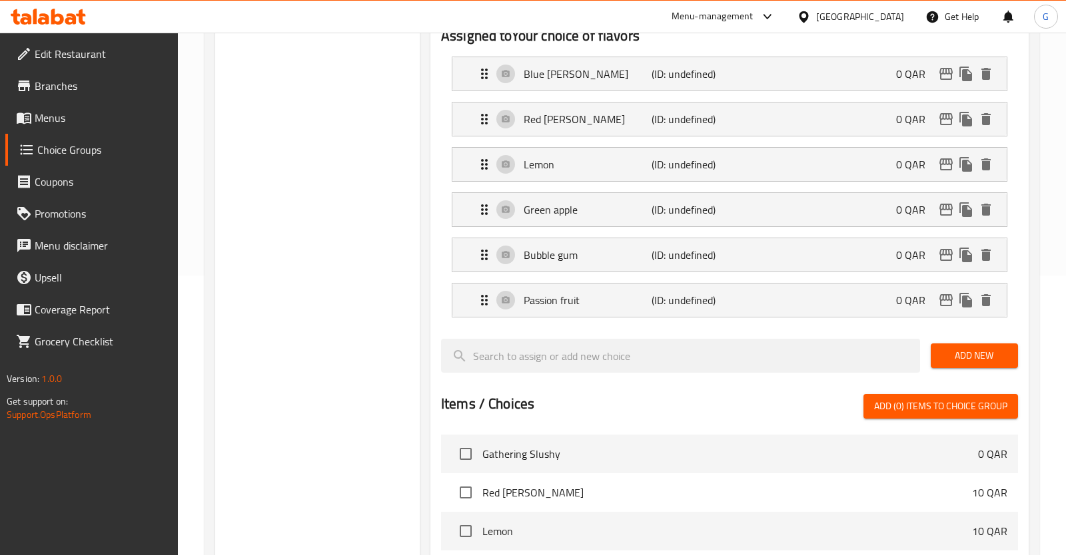
scroll to position [0, 0]
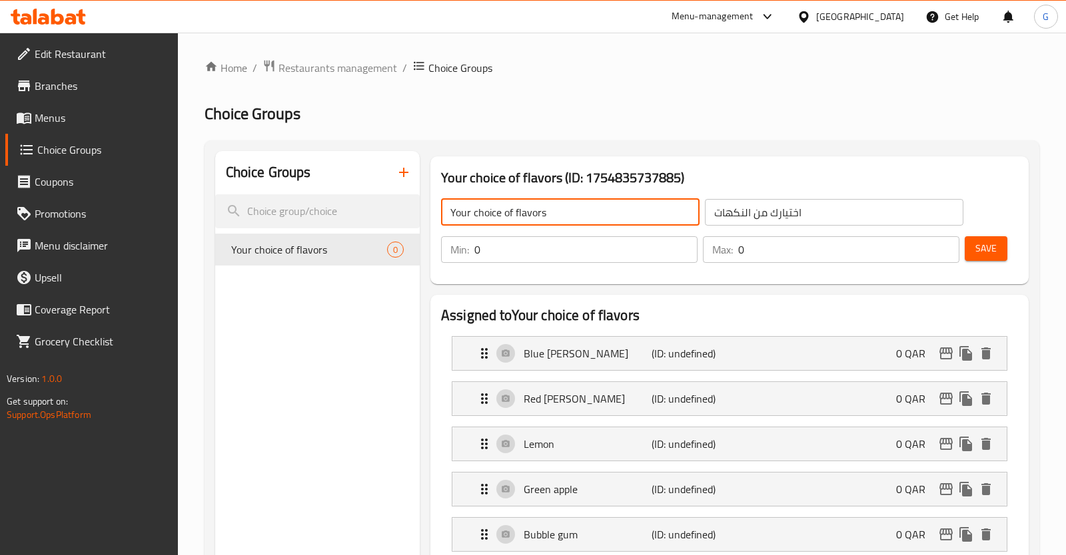
click at [992, 242] on span "Save" at bounding box center [985, 248] width 21 height 17
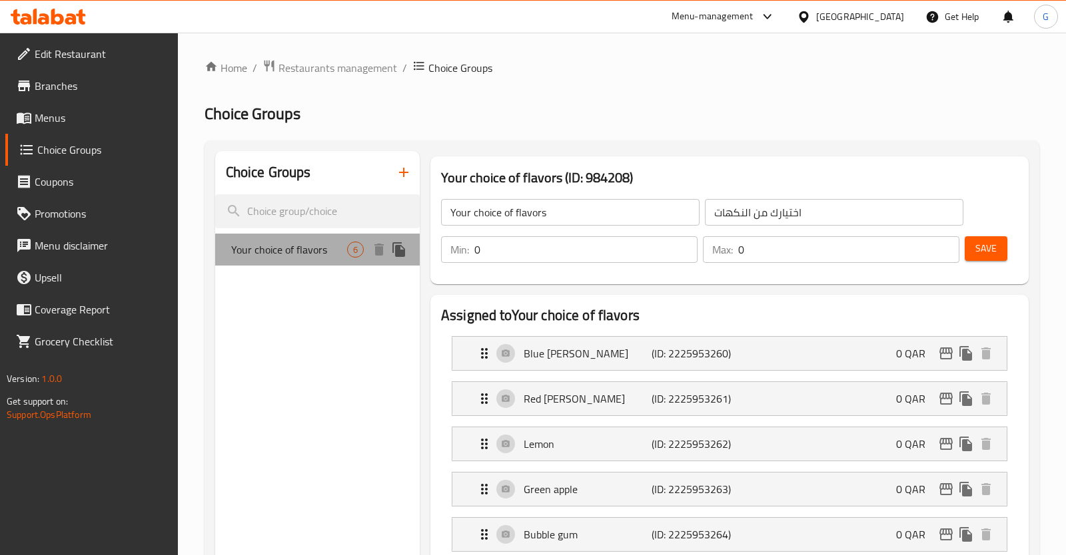
click at [408, 245] on div at bounding box center [389, 250] width 40 height 20
click at [398, 248] on icon "duplicate" at bounding box center [398, 249] width 13 height 15
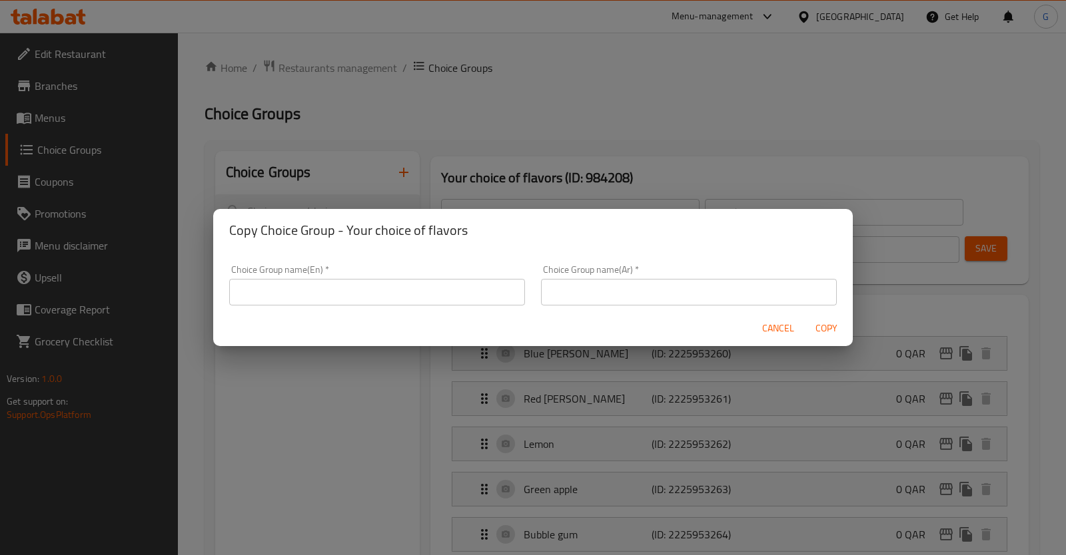
click at [440, 285] on input "text" at bounding box center [377, 292] width 296 height 27
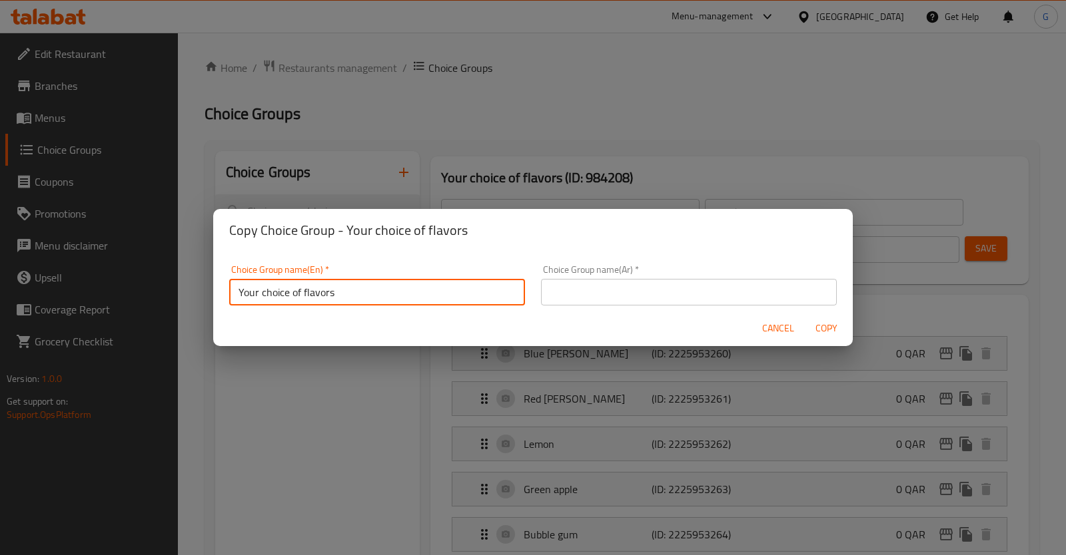
click at [319, 298] on input "Your choice of flavors" at bounding box center [377, 292] width 296 height 27
type input "Your choice of flavors"
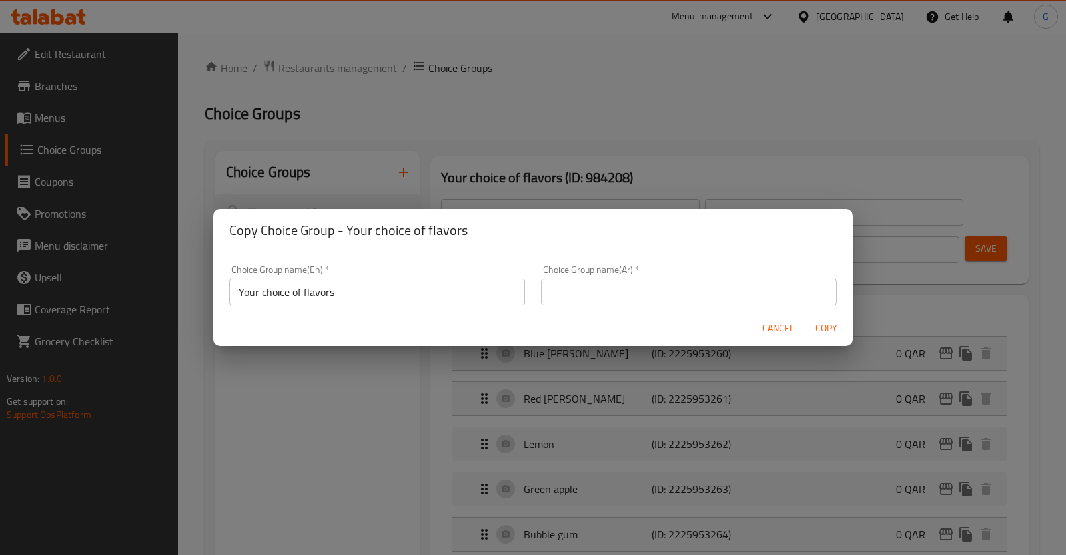
click at [629, 306] on div "Choice Group name(Ar)   * Choice Group name(Ar) *" at bounding box center [689, 285] width 312 height 57
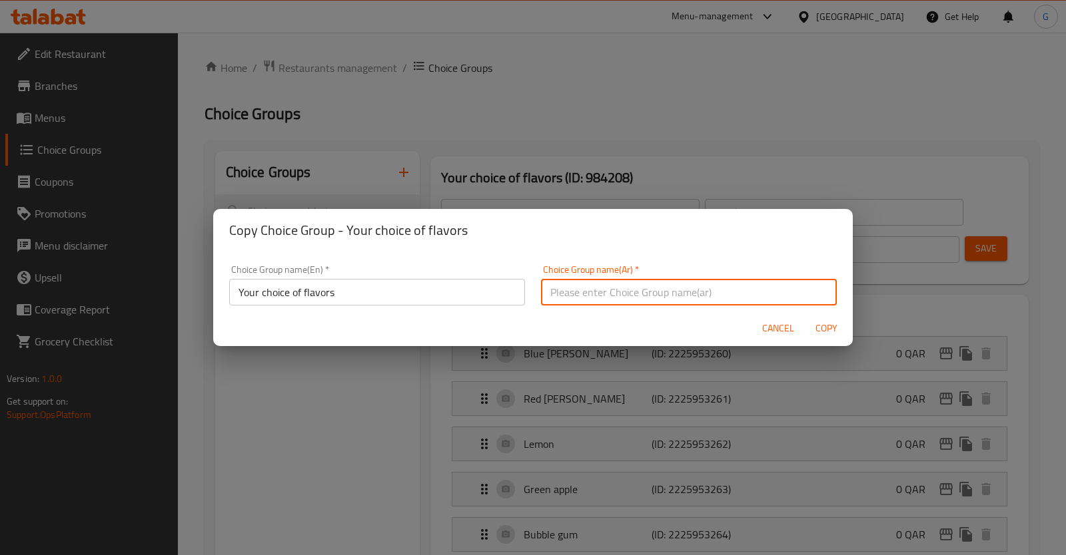
click at [629, 303] on input "text" at bounding box center [689, 292] width 296 height 27
paste input "اختيارك من النكهات"
type input "اختيارك من النكهات"
click at [824, 334] on span "Copy" at bounding box center [826, 328] width 32 height 17
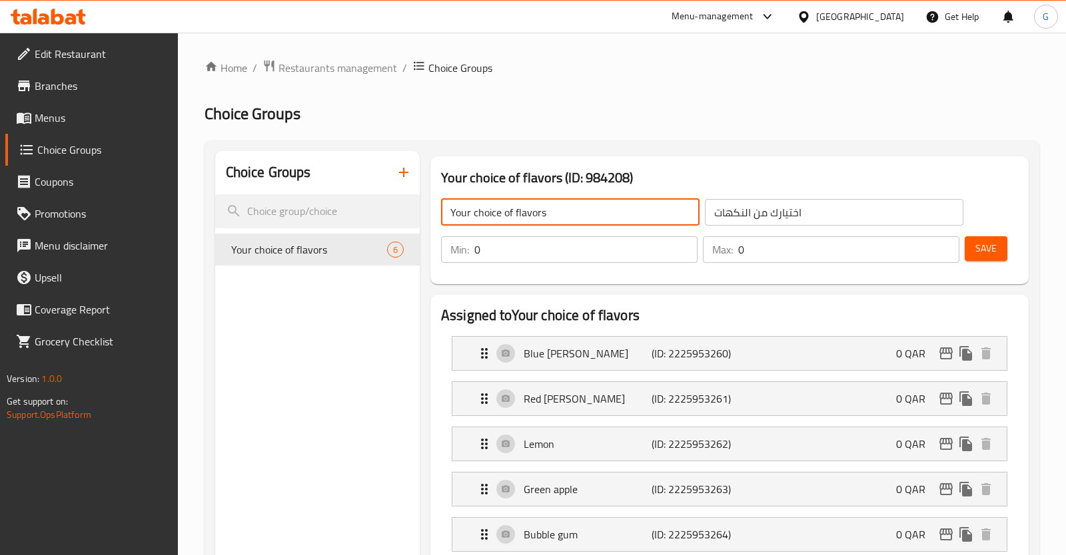
click at [593, 223] on input "Your choice of flavors" at bounding box center [570, 212] width 258 height 27
type input "Your choice of flavors 1;"
click at [978, 252] on span "Save" at bounding box center [985, 248] width 21 height 17
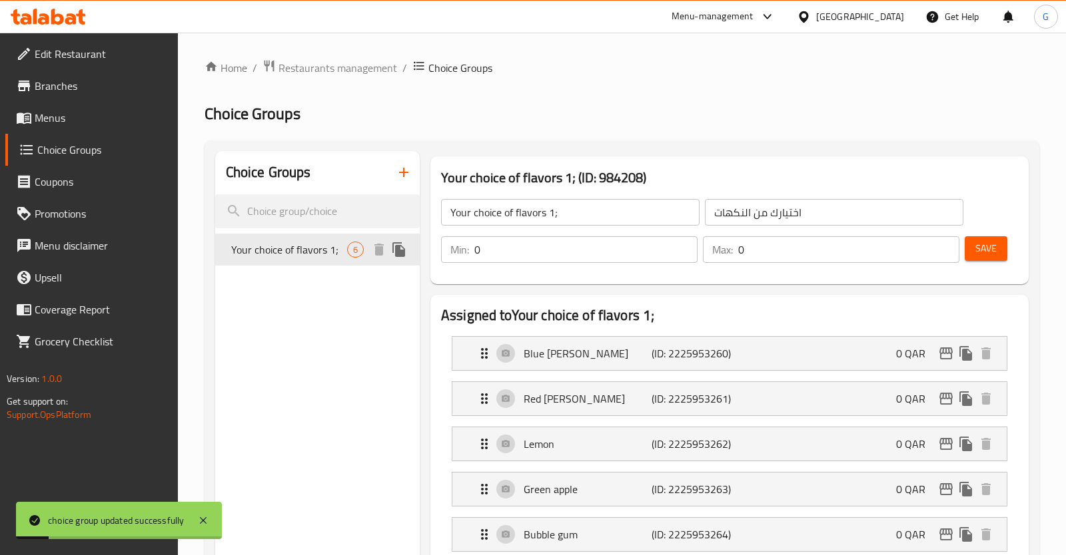
click at [397, 254] on icon "duplicate" at bounding box center [398, 249] width 13 height 15
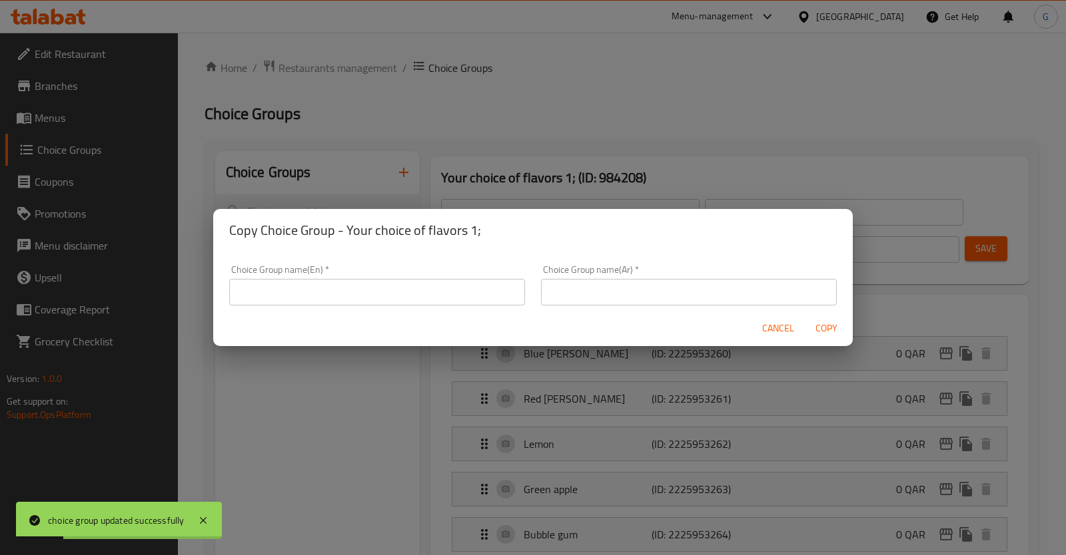
click at [378, 294] on input "text" at bounding box center [377, 292] width 296 height 27
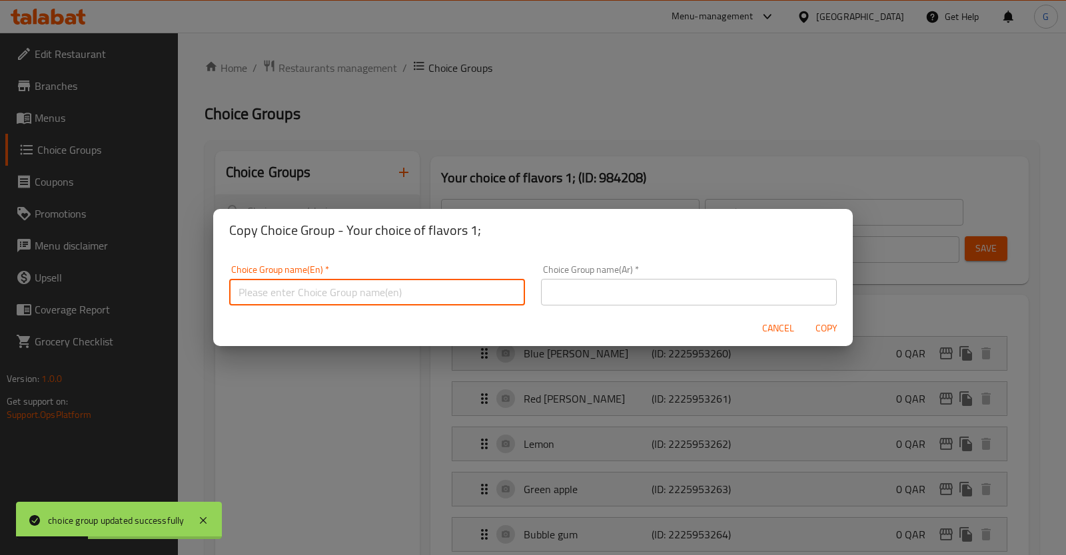
paste input "اختيارك من النكهات"
type input "اختيارك من النكهات"
drag, startPoint x: 368, startPoint y: 293, endPoint x: 0, endPoint y: 292, distance: 368.3
click at [229, 295] on input "اختيارك من النكهات" at bounding box center [377, 292] width 296 height 27
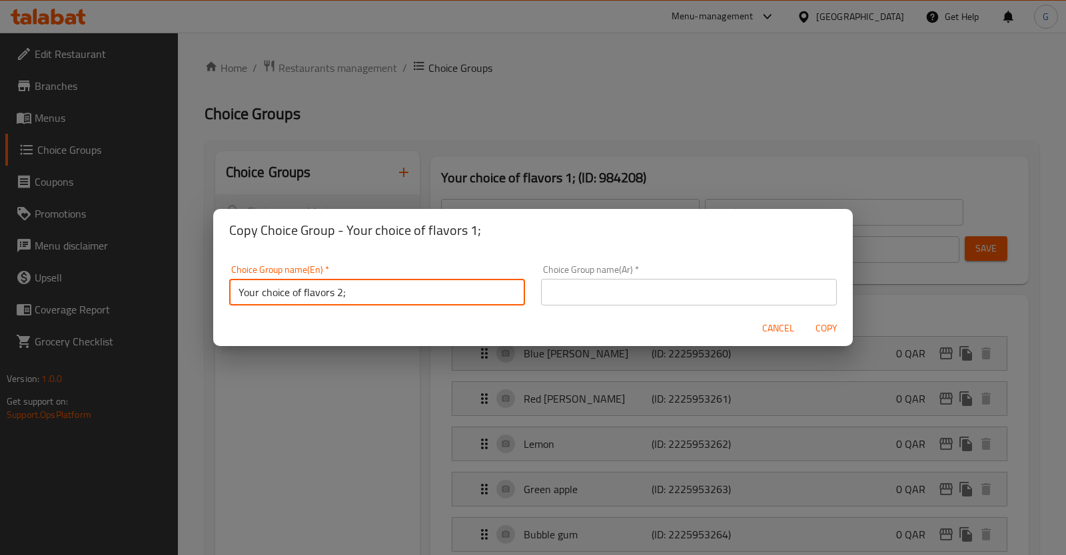
click at [352, 298] on input "Your choice of flavors 2;" at bounding box center [377, 292] width 296 height 27
type input "Your choice of flavors 2;"
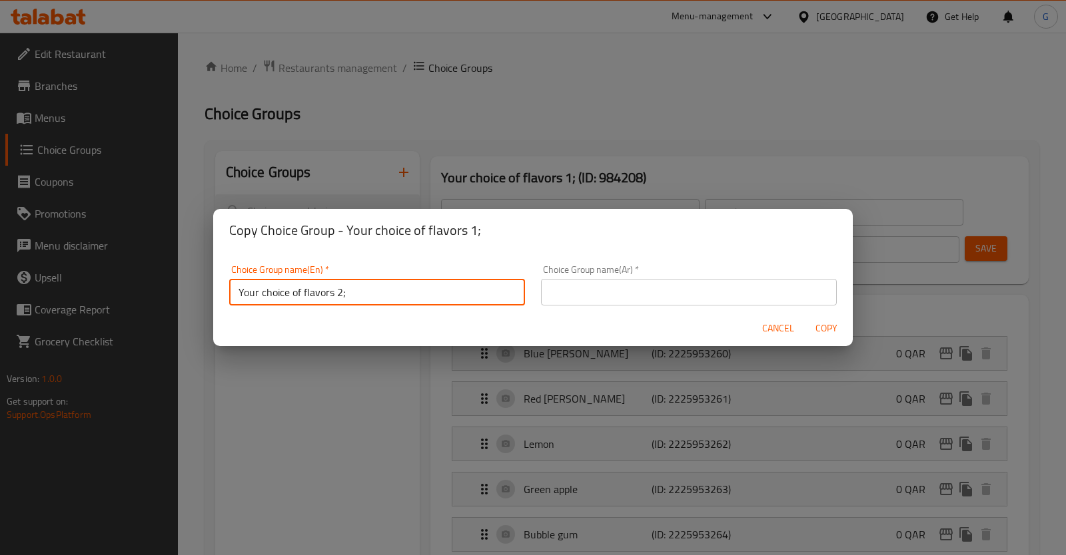
click at [589, 295] on input "text" at bounding box center [689, 292] width 296 height 27
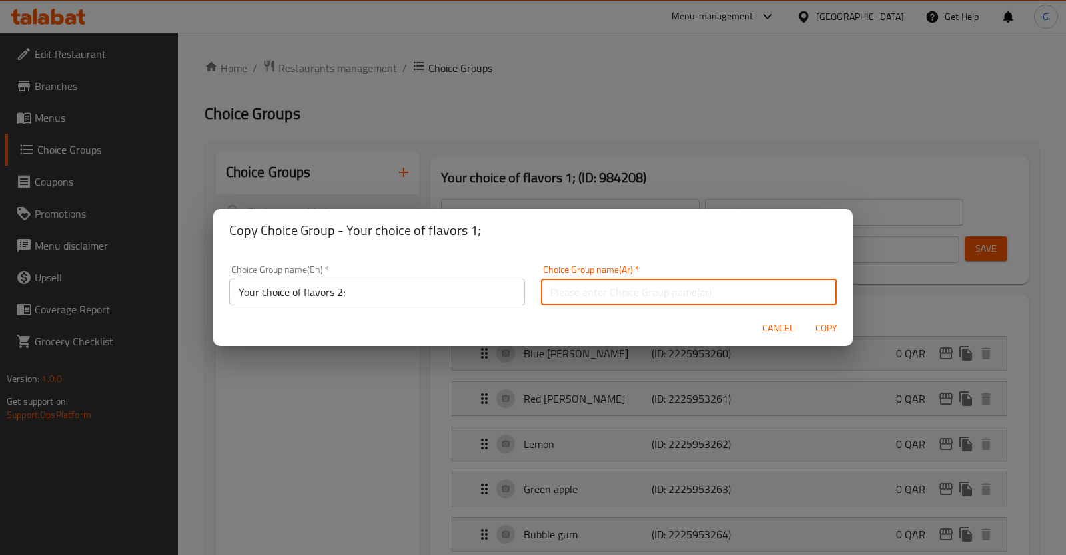
paste input "اختيارك من النكهات 2؛"
type input "اختيارك من النكهات 2؛"
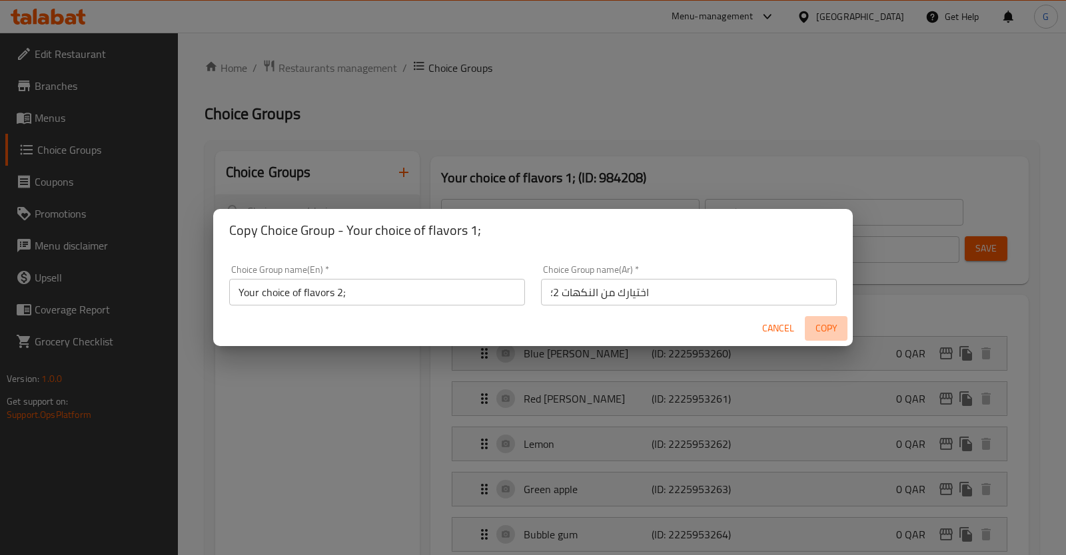
click at [824, 328] on span "Copy" at bounding box center [826, 328] width 32 height 17
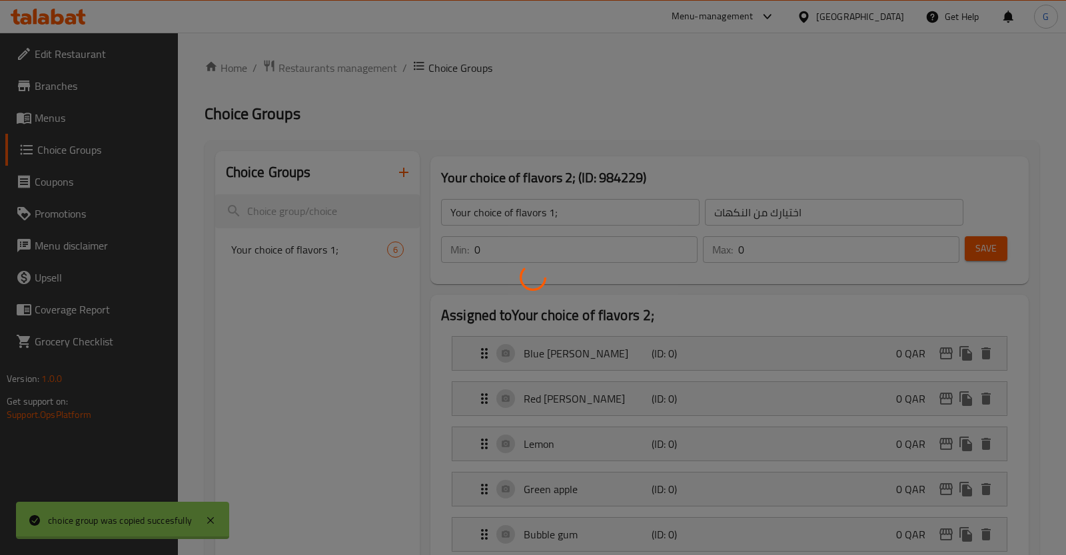
type input "Your choice of flavors 2;"
type input "اختيارك من النكهات 2؛"
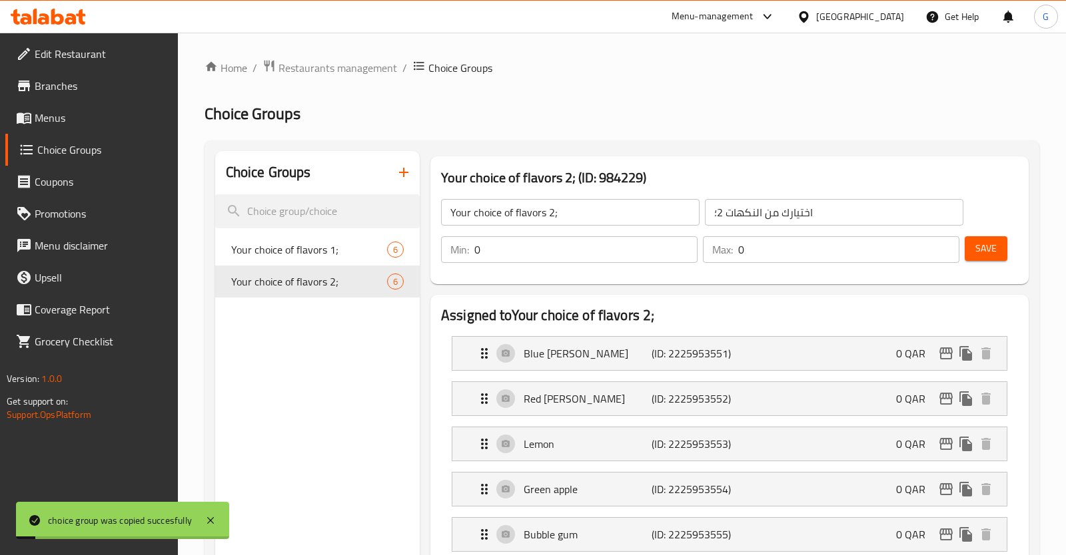
click at [407, 182] on button "button" at bounding box center [404, 173] width 32 height 32
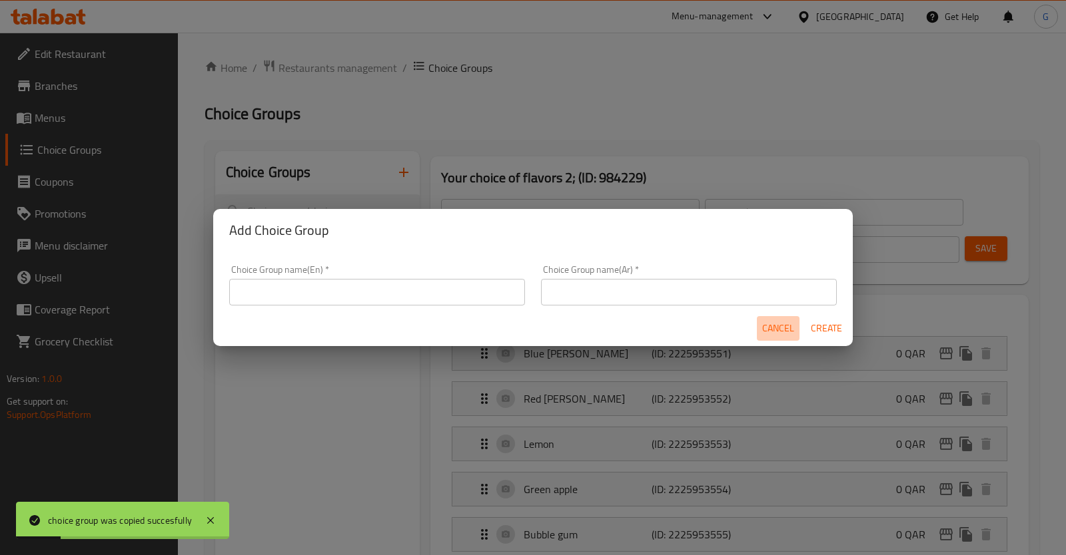
drag, startPoint x: 785, startPoint y: 336, endPoint x: 779, endPoint y: 332, distance: 7.2
click at [785, 334] on span "Cancel" at bounding box center [778, 328] width 32 height 17
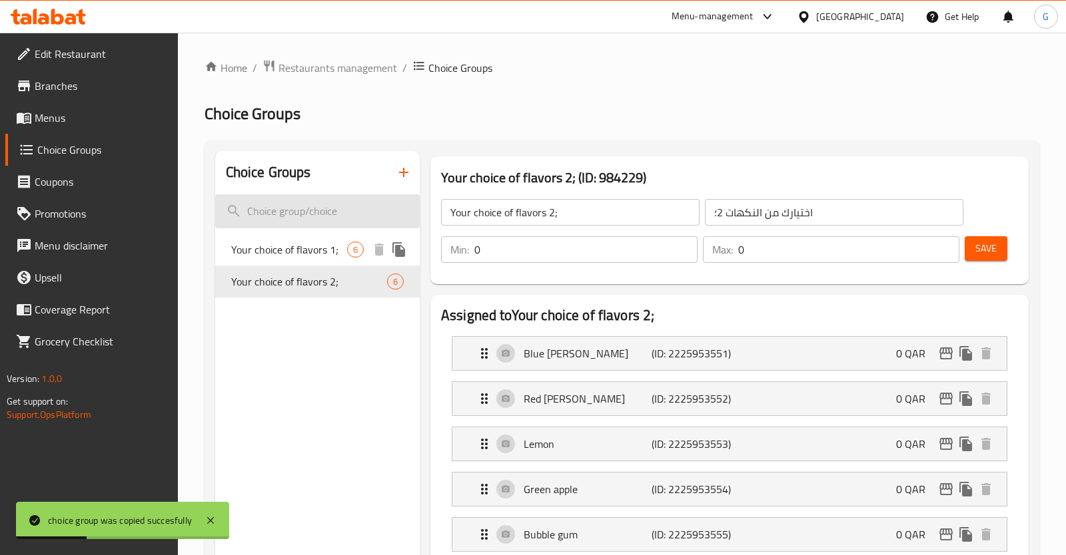
click at [362, 227] on input "search" at bounding box center [317, 211] width 204 height 34
click at [402, 284] on icon "duplicate" at bounding box center [398, 281] width 13 height 15
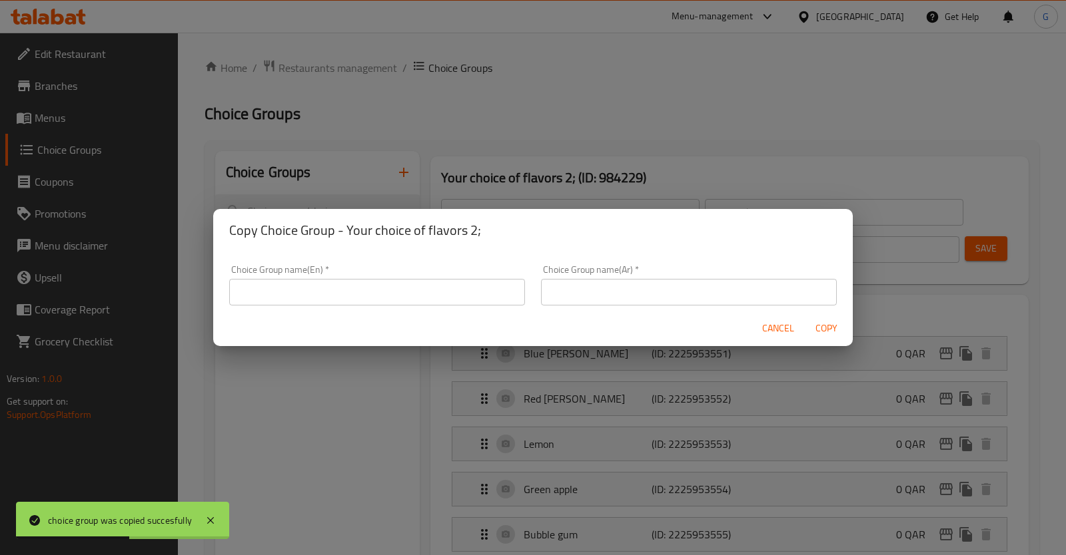
click at [364, 294] on input "text" at bounding box center [377, 292] width 296 height 27
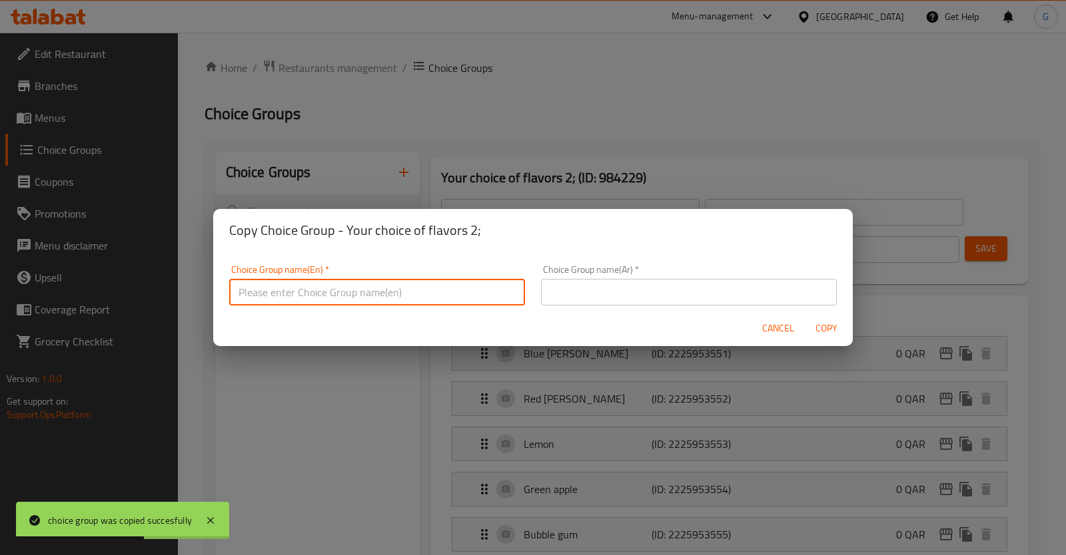
paste input "اختيارك من النكهات 2؛"
drag, startPoint x: 243, startPoint y: 289, endPoint x: 250, endPoint y: 288, distance: 6.7
click at [243, 288] on input "اختيارك من النكهات 2؛" at bounding box center [377, 292] width 296 height 27
type input "اختيارك من النكهات 2؛"
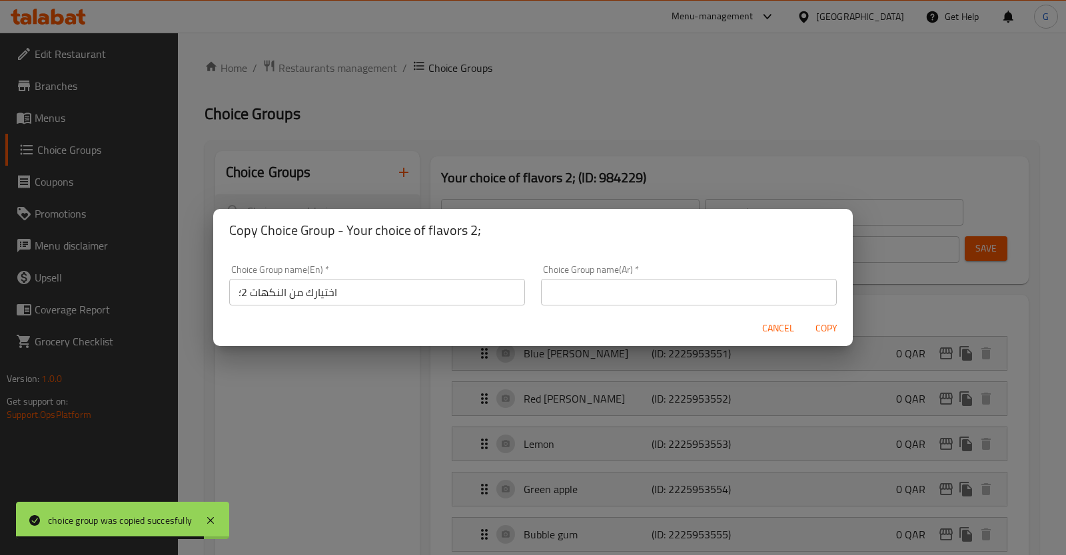
drag, startPoint x: 556, startPoint y: 308, endPoint x: 580, endPoint y: 302, distance: 24.7
click at [569, 304] on div "Choice Group name(Ar)   * Choice Group name(Ar) *" at bounding box center [689, 285] width 312 height 57
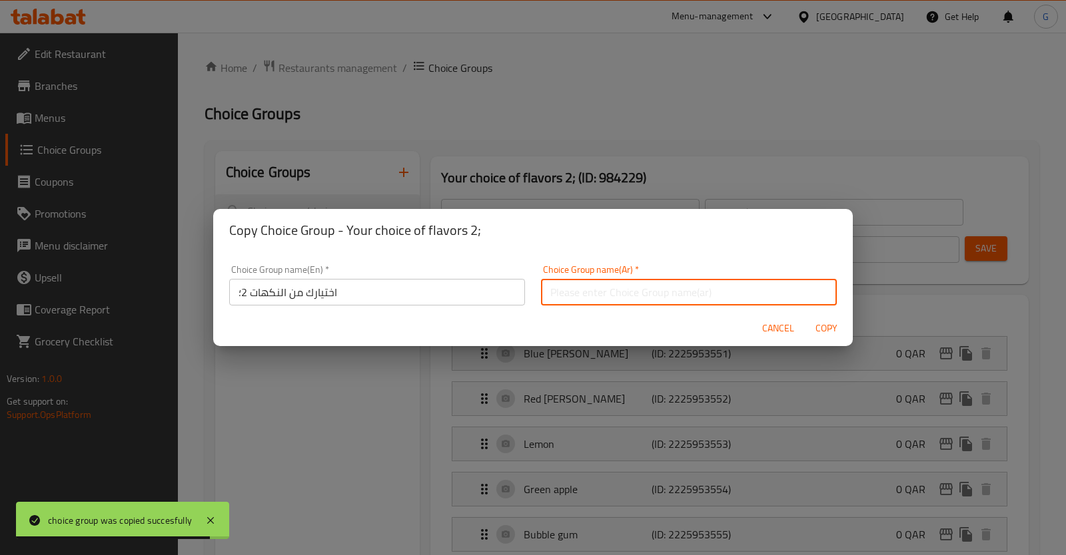
click at [580, 302] on input "text" at bounding box center [689, 292] width 296 height 27
paste input "اختيارك من النكهات 2؛"
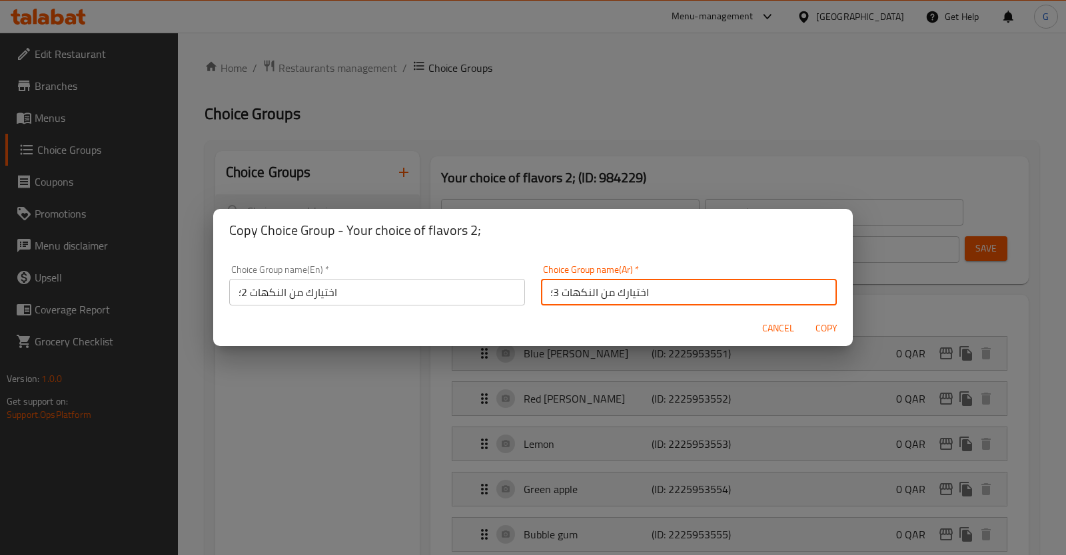
type input "اختيارك من النكهات 3؛"
drag, startPoint x: 130, startPoint y: 278, endPoint x: 0, endPoint y: 281, distance: 129.9
click at [229, 279] on input "اختيارك من النكهات 2؛" at bounding box center [377, 292] width 296 height 27
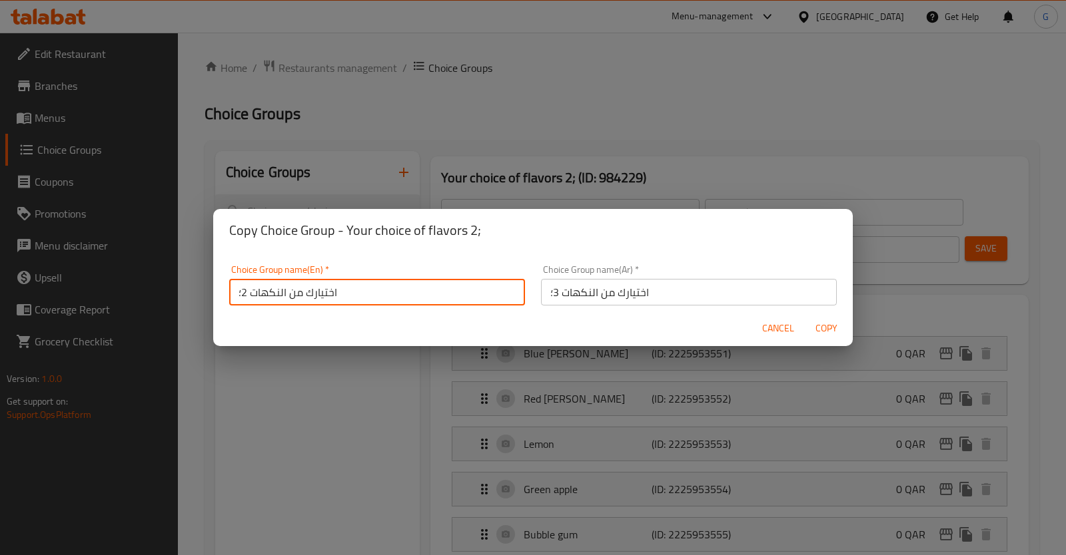
click at [804, 316] on button "Copy" at bounding box center [825, 328] width 43 height 25
type input "y"
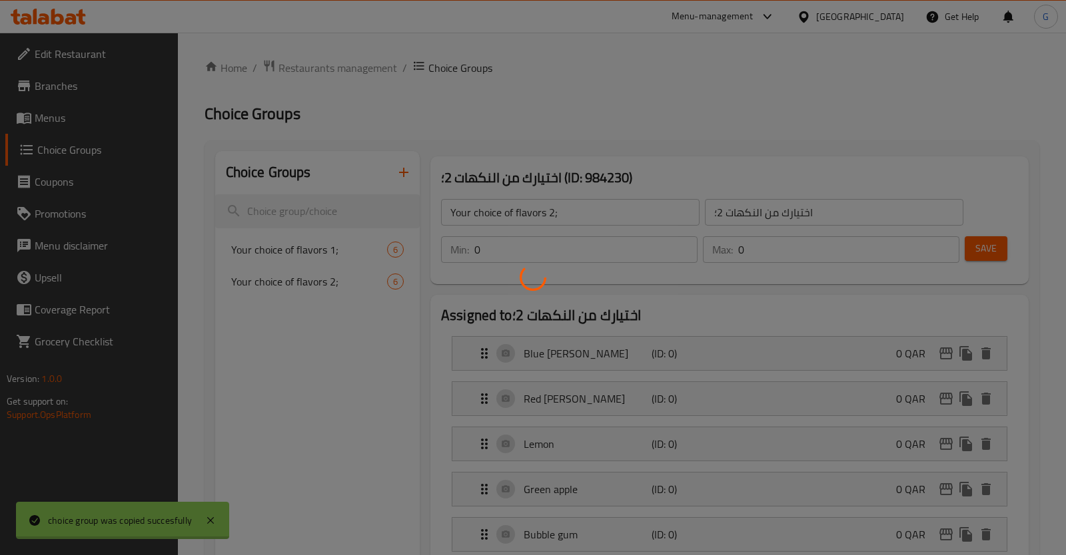
type input "اختيارك من النكهات 2؛"
type input "اختيارك من النكهات 3؛"
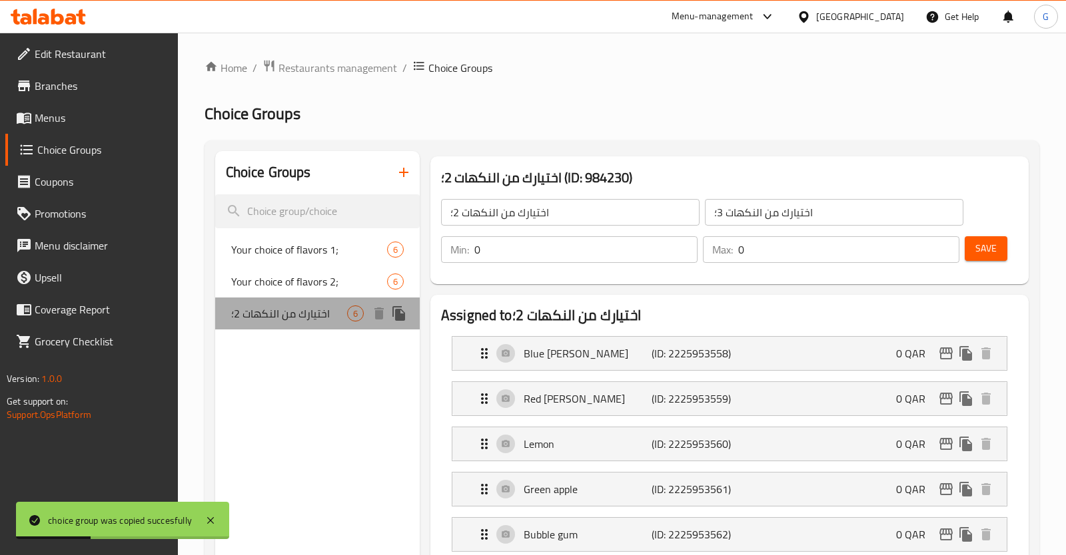
click at [346, 312] on span "اختيارك من النكهات 2؛" at bounding box center [289, 314] width 116 height 16
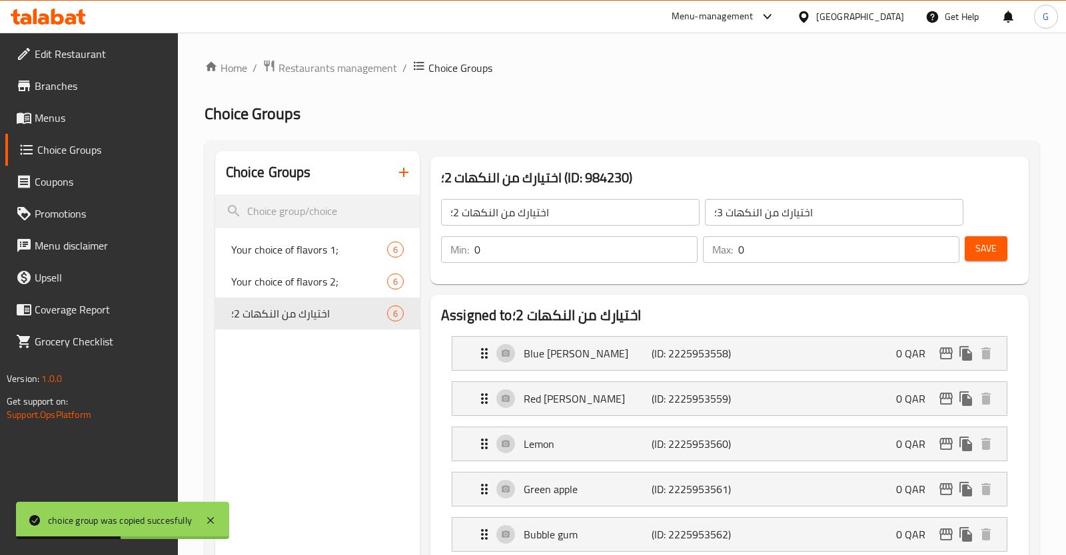
click at [212, 519] on icon at bounding box center [210, 520] width 7 height 7
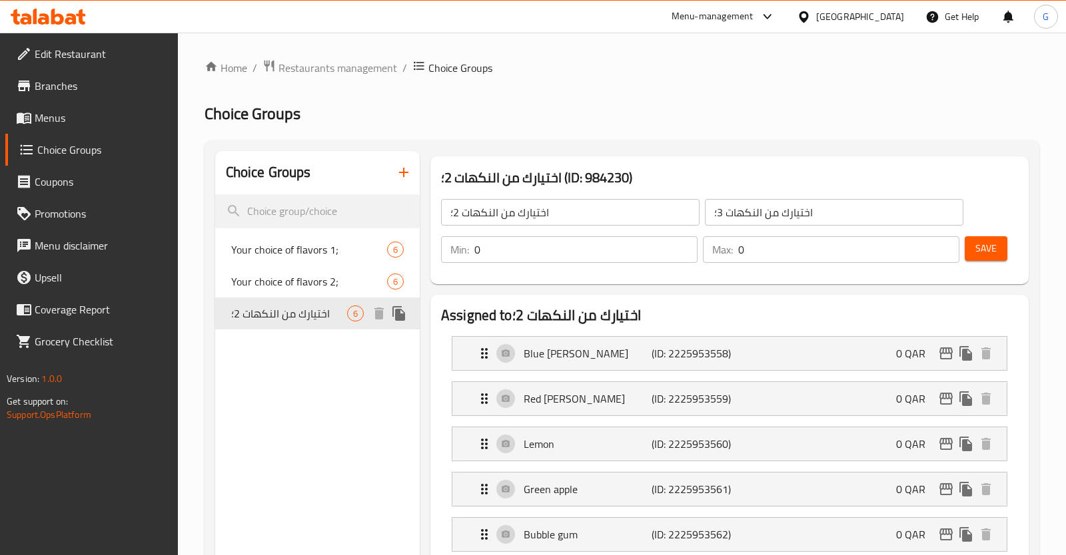
click at [335, 320] on span "اختيارك من النكهات 2؛" at bounding box center [289, 314] width 116 height 16
click at [356, 318] on span "6" at bounding box center [355, 314] width 15 height 13
click at [355, 318] on span "6" at bounding box center [355, 314] width 15 height 13
drag, startPoint x: 553, startPoint y: 218, endPoint x: 142, endPoint y: 123, distance: 422.4
click at [441, 199] on input "اختيارك من النكهات 2؛" at bounding box center [570, 212] width 258 height 27
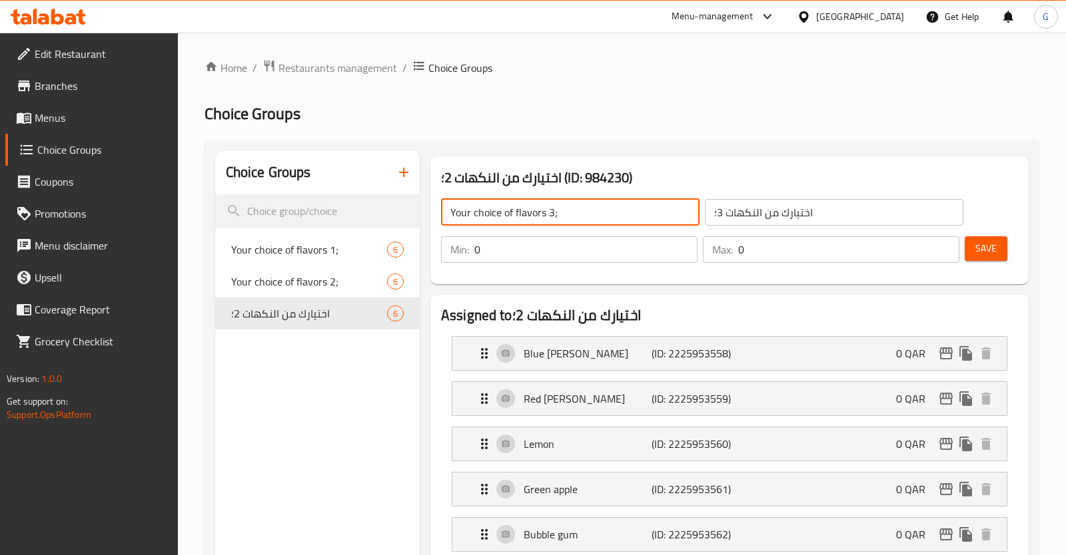
drag, startPoint x: 587, startPoint y: 204, endPoint x: 508, endPoint y: 198, distance: 79.5
click at [441, 218] on input "Your choice of flavors 3;" at bounding box center [570, 212] width 258 height 27
type input "Your choice of flavors 3;"
click at [822, 212] on input "اختيارك من النكهات 3؛" at bounding box center [834, 212] width 258 height 27
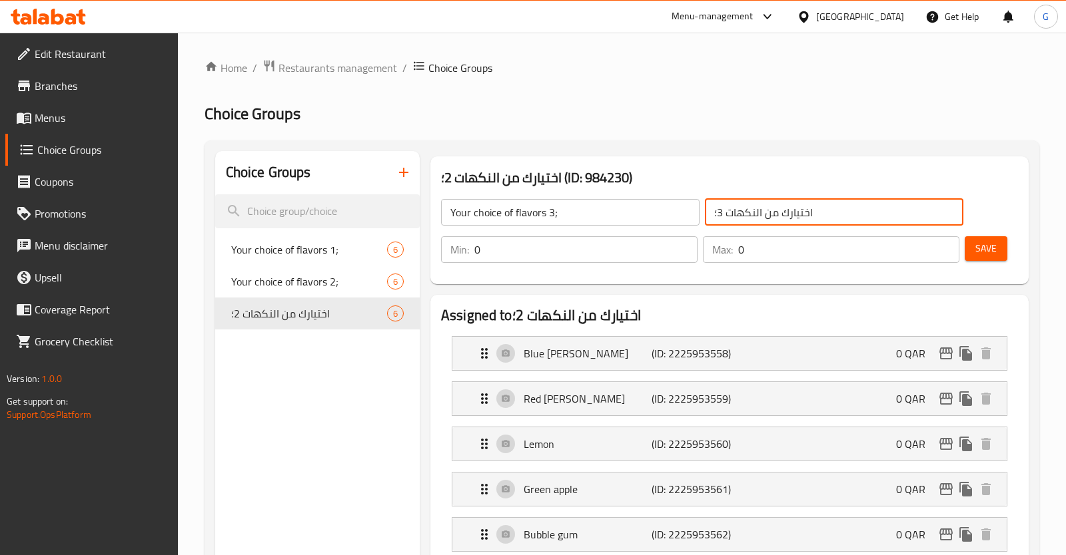
click at [822, 211] on input "اختيارك من النكهات 3؛" at bounding box center [834, 212] width 258 height 27
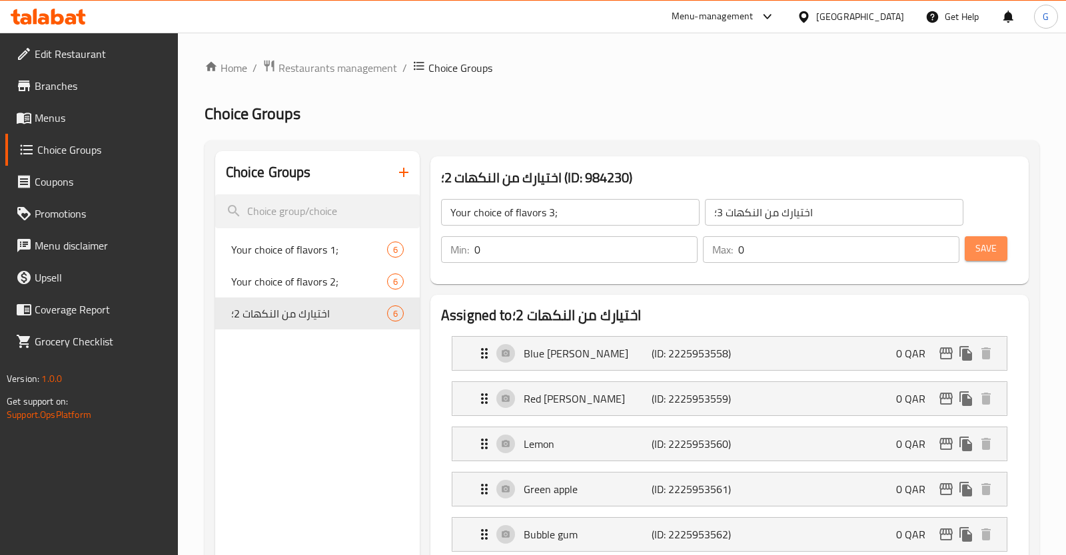
click at [979, 250] on span "Save" at bounding box center [985, 248] width 21 height 17
click at [396, 318] on icon "duplicate" at bounding box center [398, 313] width 13 height 15
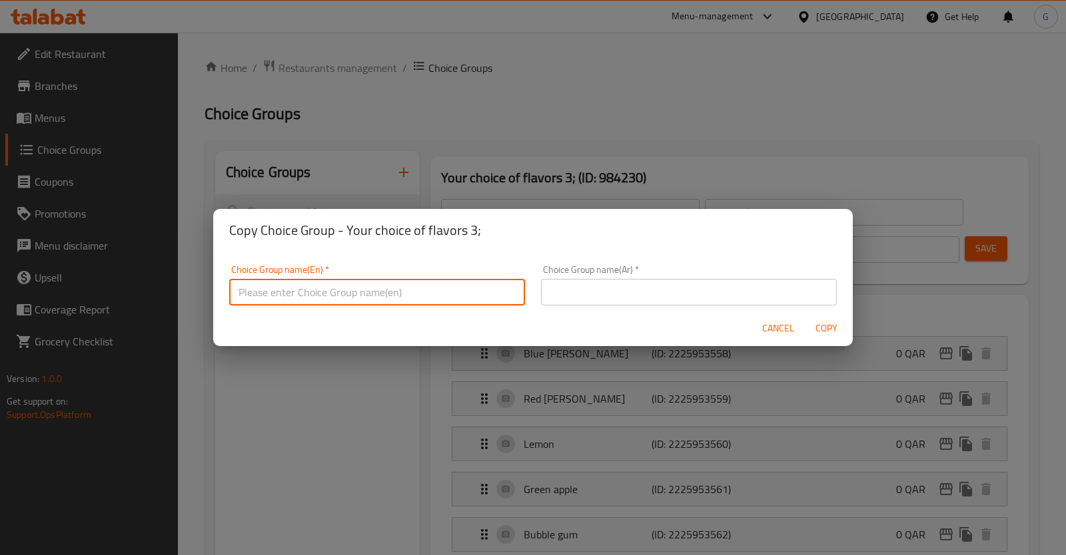
click at [381, 296] on input "text" at bounding box center [377, 292] width 296 height 27
click at [402, 296] on input "Your choice of flavors 4;" at bounding box center [377, 292] width 296 height 27
type input "Your choice of flavors 4;"
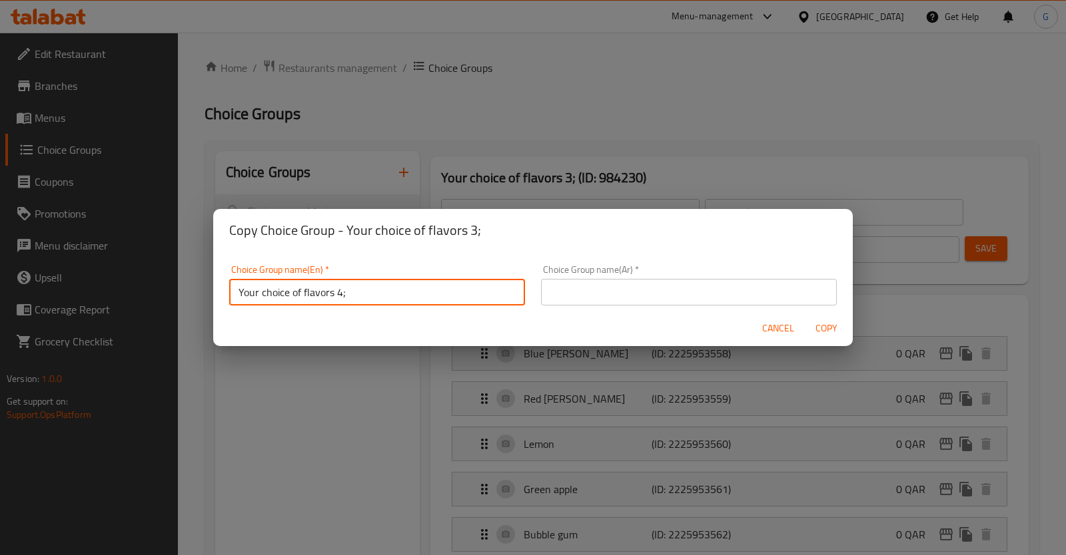
click at [642, 295] on input "text" at bounding box center [689, 292] width 296 height 27
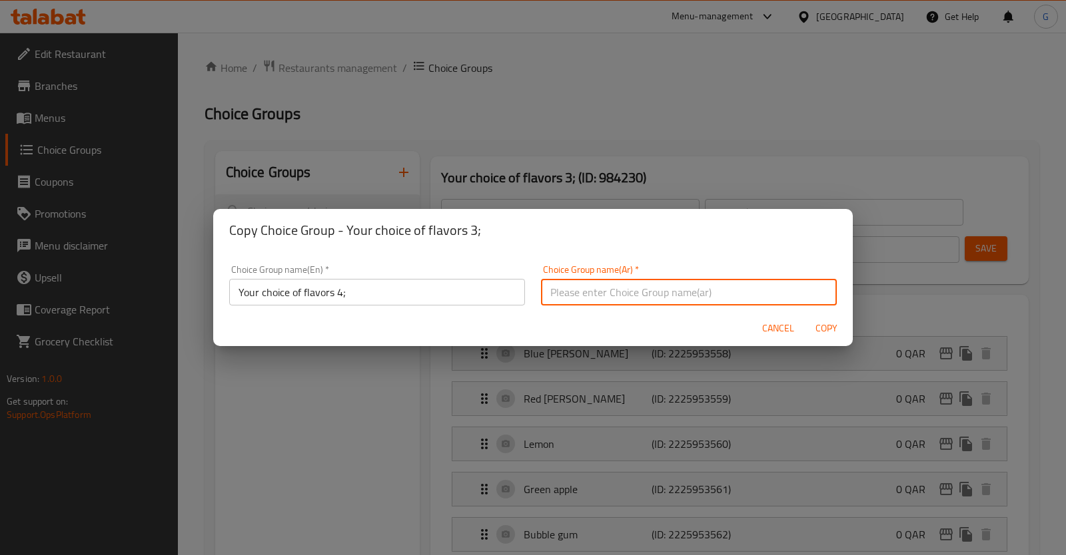
paste input "اختيارك من النكهات 4؛"
type input "اختيارك من النكهات 4؛"
click at [824, 330] on span "Copy" at bounding box center [826, 328] width 32 height 17
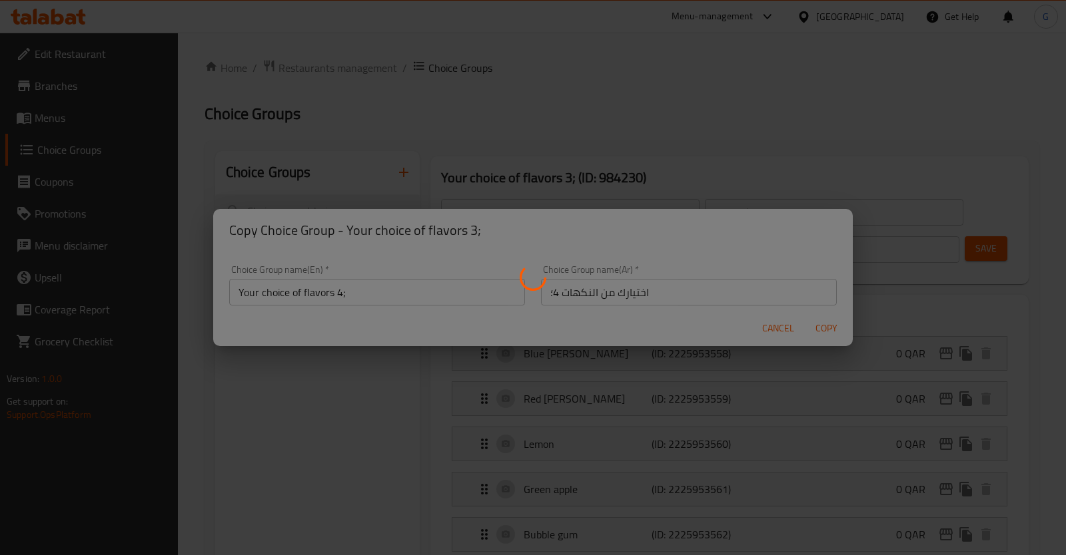
type input "Your choice of flavors 4;"
type input "اختيارك من النكهات 4؛"
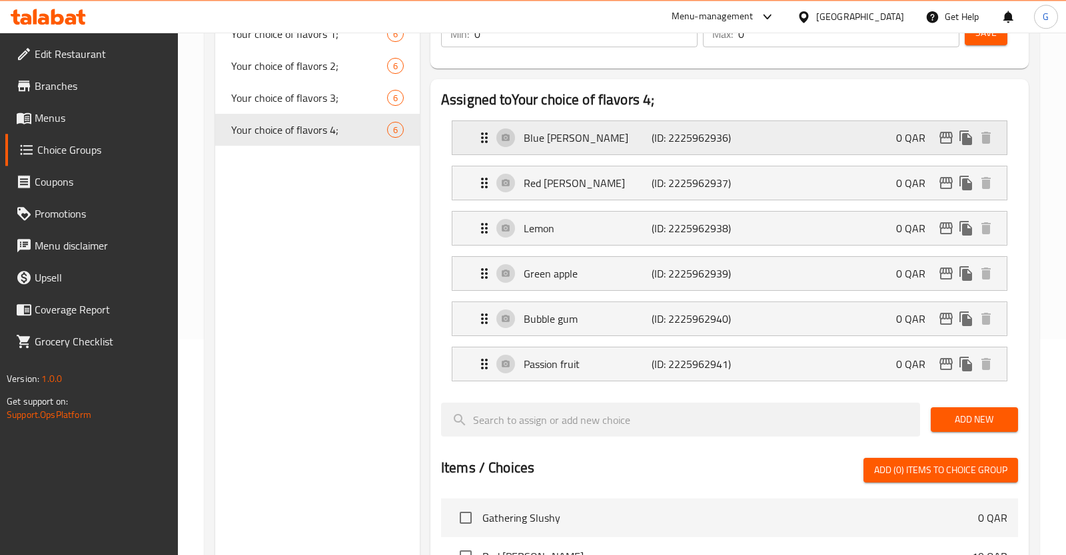
scroll to position [70, 0]
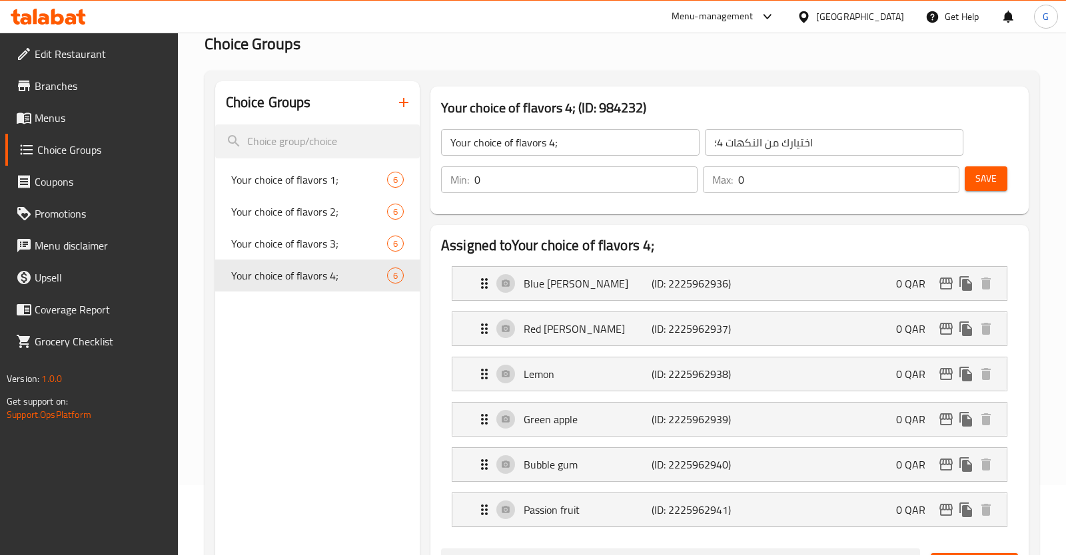
click at [812, 195] on div "Max: 0 ​" at bounding box center [831, 180] width 262 height 32
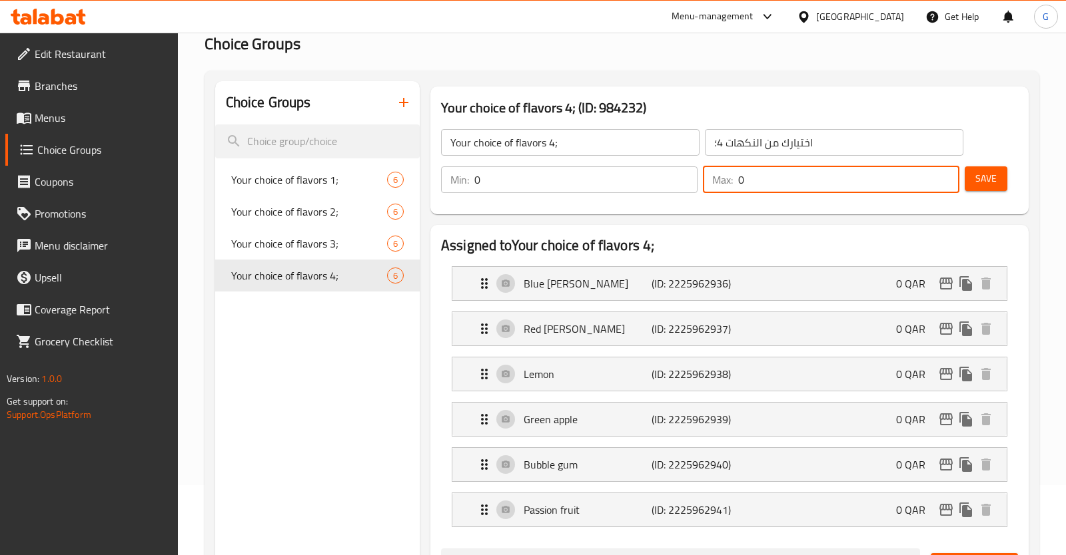
click at [813, 184] on input "0" at bounding box center [848, 179] width 221 height 27
drag, startPoint x: 508, startPoint y: 183, endPoint x: 411, endPoint y: 203, distance: 99.3
click at [474, 193] on input "0" at bounding box center [585, 179] width 223 height 27
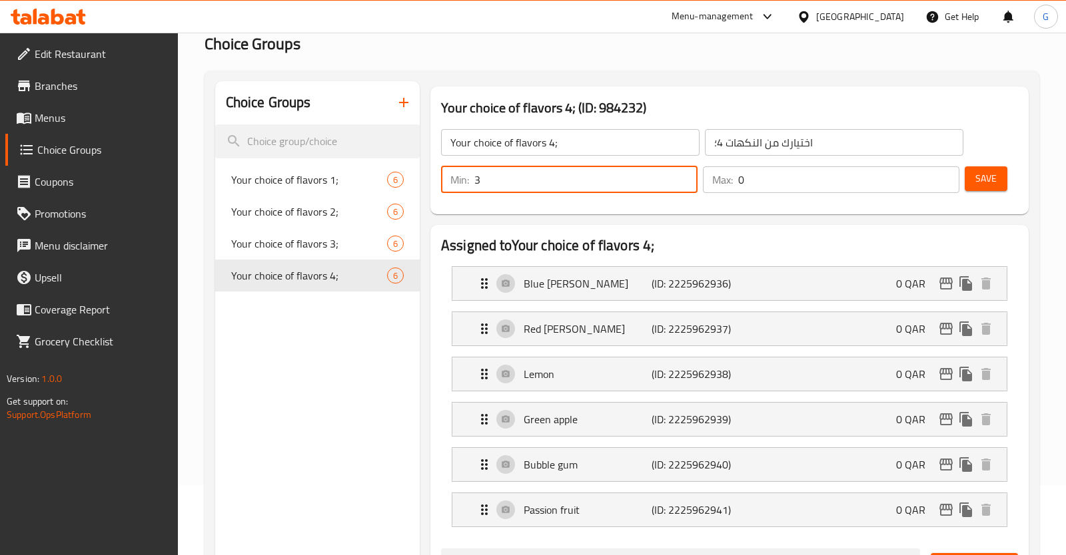
type input "3"
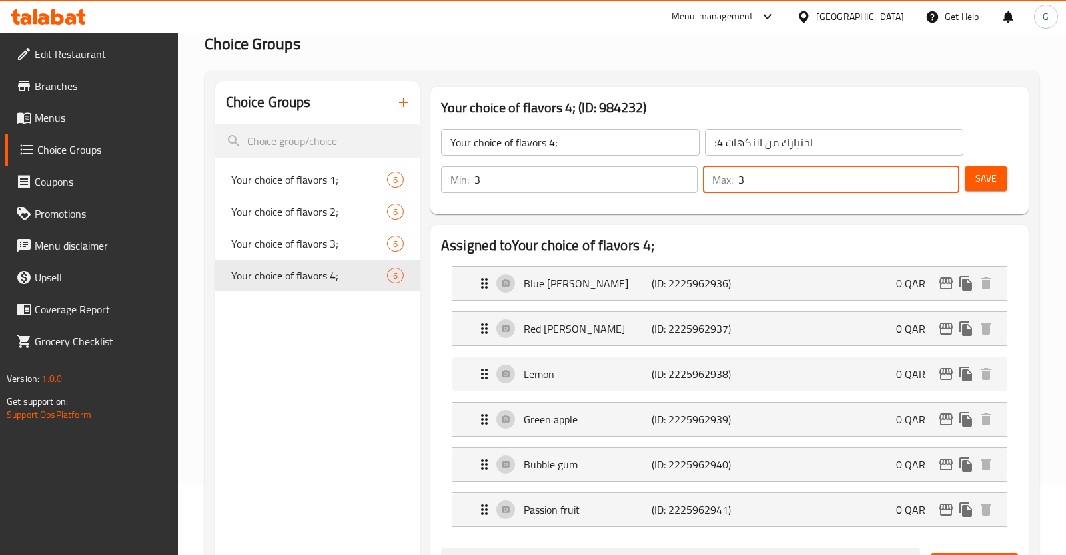
drag, startPoint x: 785, startPoint y: 183, endPoint x: 693, endPoint y: 176, distance: 92.1
click at [738, 176] on input "3" at bounding box center [848, 179] width 221 height 27
type input "3"
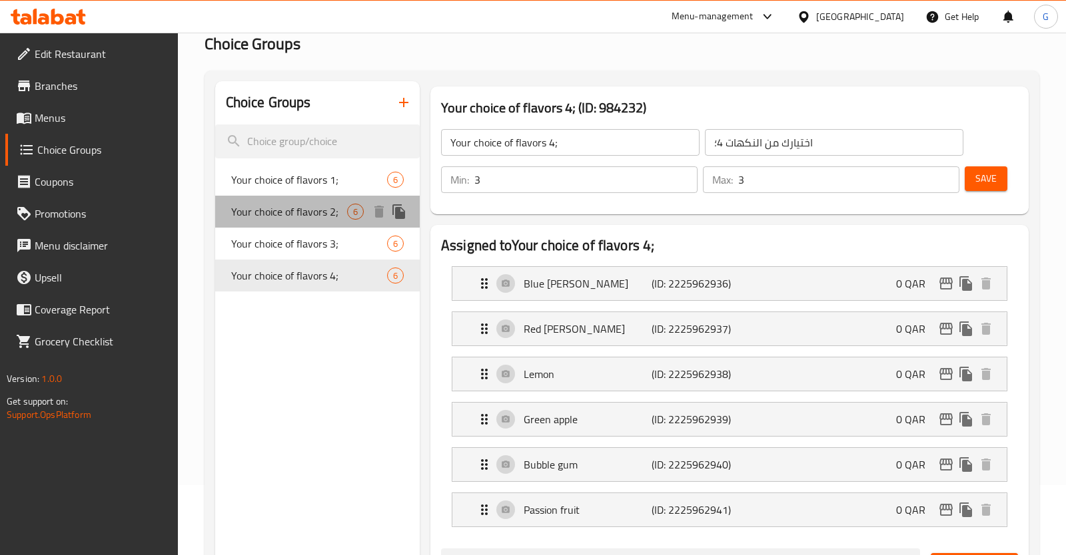
click at [288, 220] on span "Your choice of flavors 2;" at bounding box center [289, 212] width 116 height 16
type input "Your choice of flavors 2;"
type input "اختيارك من النكهات 2؛"
type input "0"
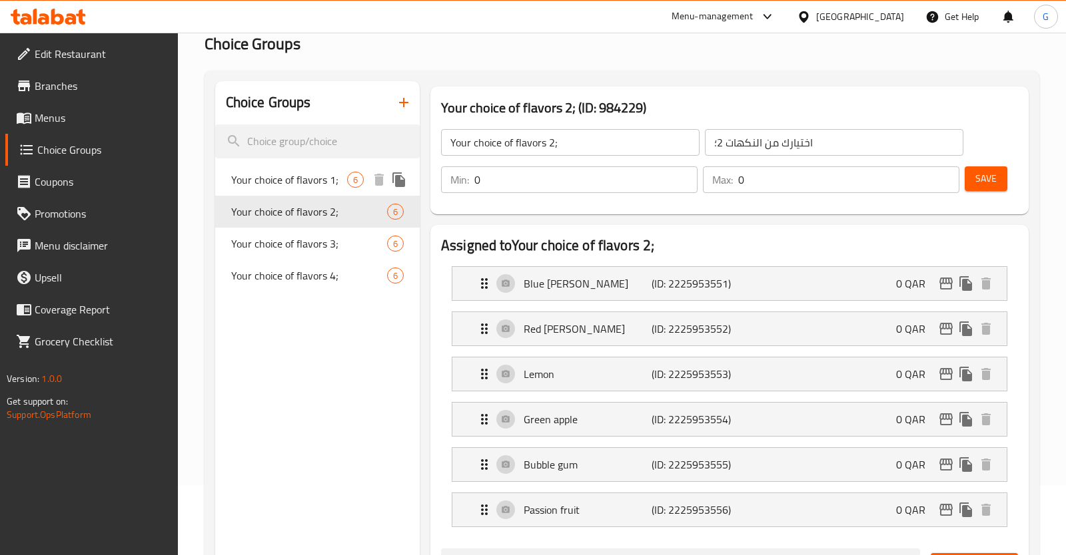
click at [319, 172] on span "Your choice of flavors 1;" at bounding box center [289, 180] width 116 height 16
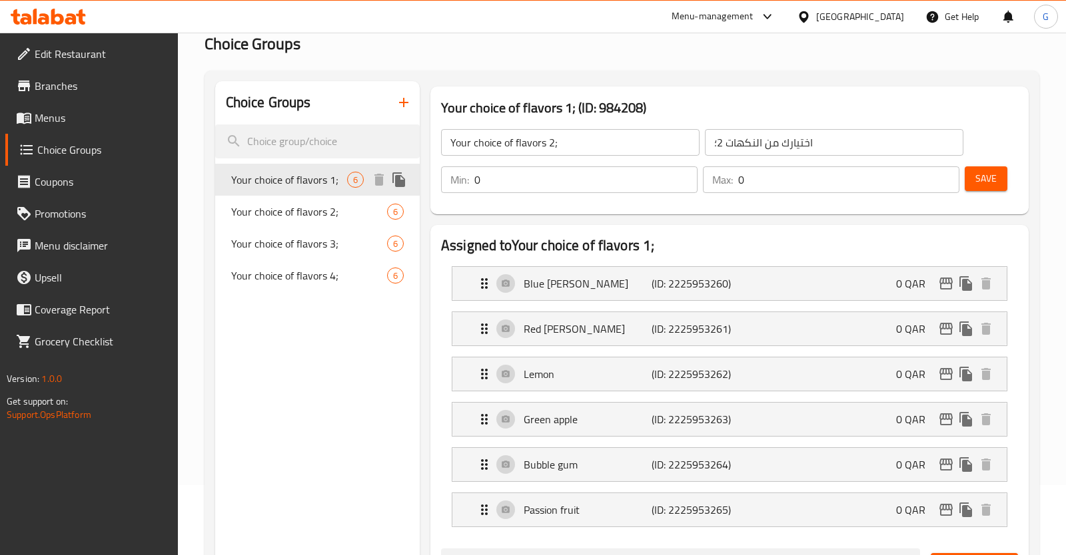
type input "Your choice of flavors 1;"
type input "اختيارك من النكهات"
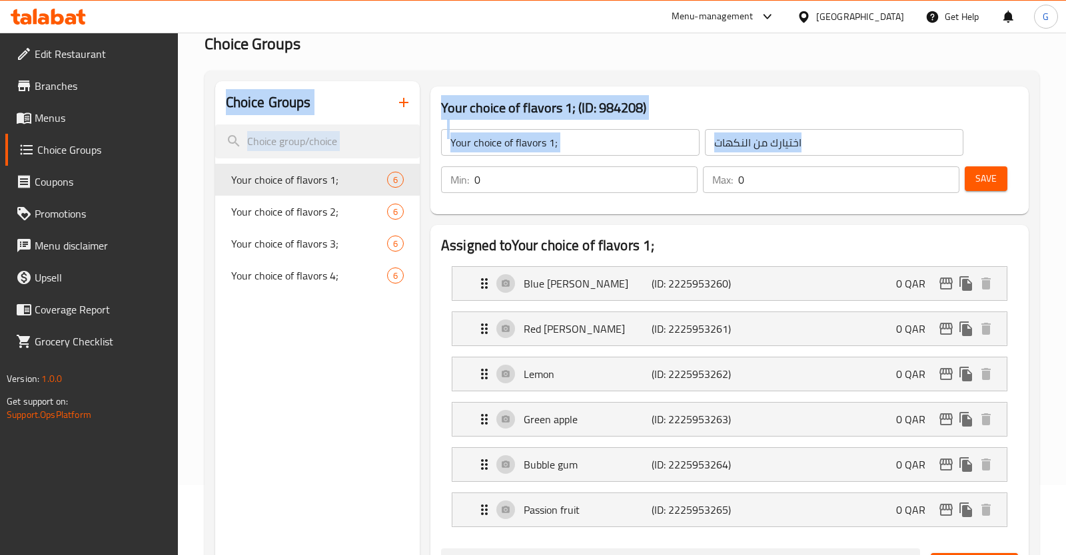
drag, startPoint x: 550, startPoint y: 166, endPoint x: 395, endPoint y: 178, distance: 155.6
click at [420, 178] on div "Your choice of flavors 1; (ID: 984208) Your choice of flavors 1; ​ اختيارك من ا…" at bounding box center [727, 555] width 614 height 948
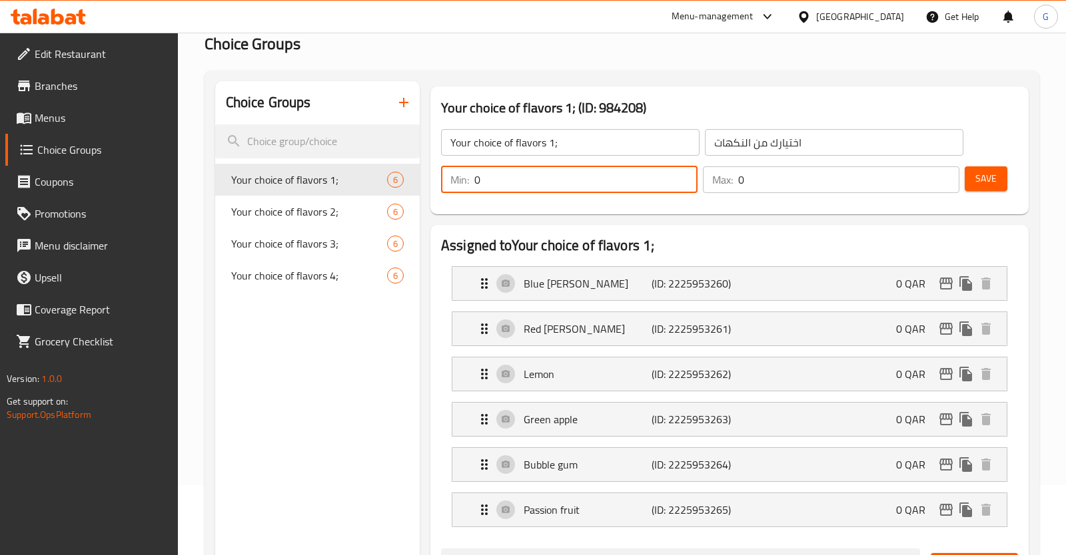
drag, startPoint x: 582, startPoint y: 176, endPoint x: 378, endPoint y: 192, distance: 204.4
click at [474, 193] on input "0" at bounding box center [585, 179] width 223 height 27
type input "3"
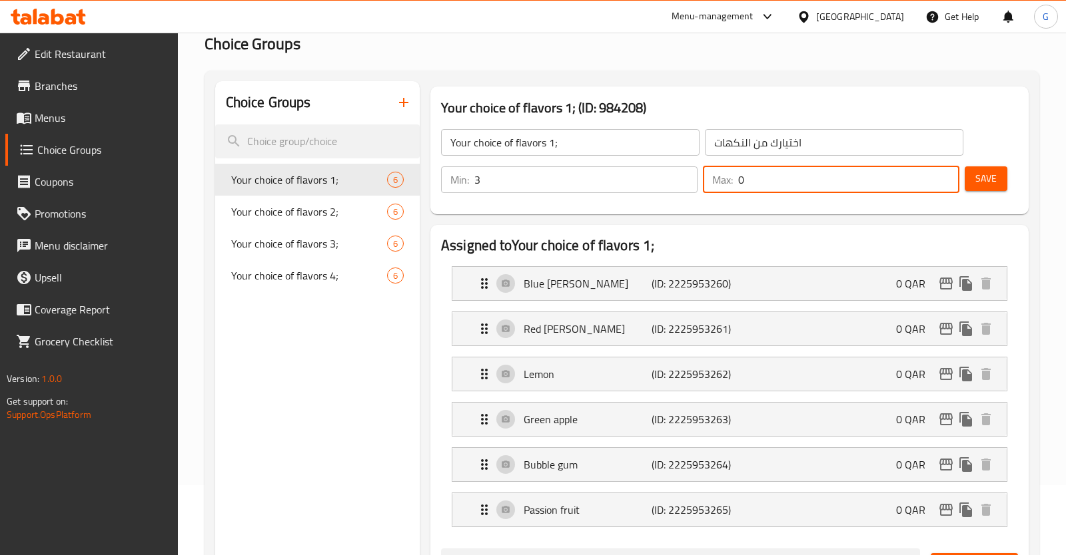
drag, startPoint x: 758, startPoint y: 182, endPoint x: 677, endPoint y: 178, distance: 81.3
click at [738, 188] on input "0" at bounding box center [848, 179] width 221 height 27
type input "3"
click at [988, 192] on div "Save" at bounding box center [986, 180] width 48 height 32
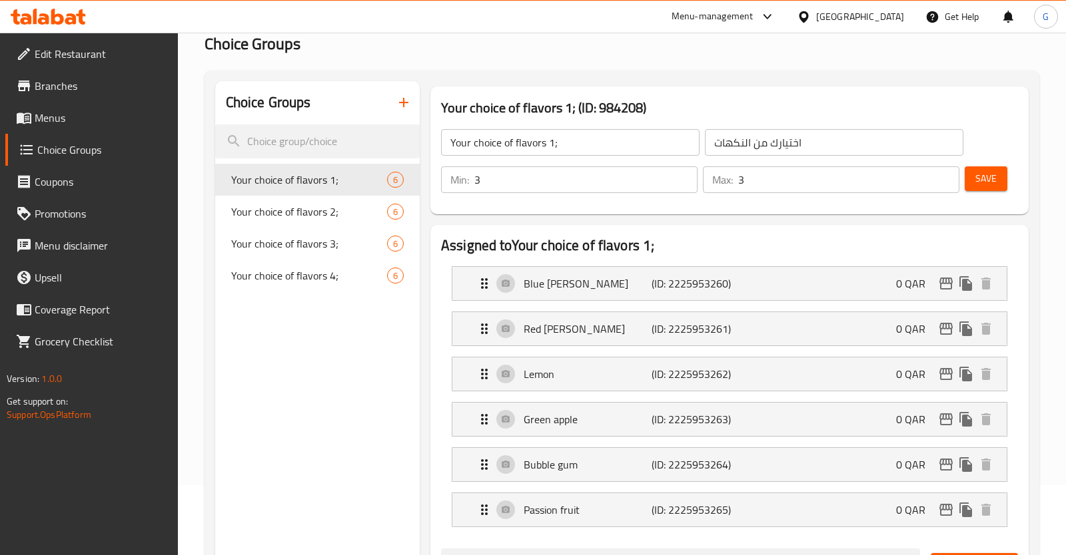
click at [990, 188] on button "Save" at bounding box center [985, 178] width 43 height 25
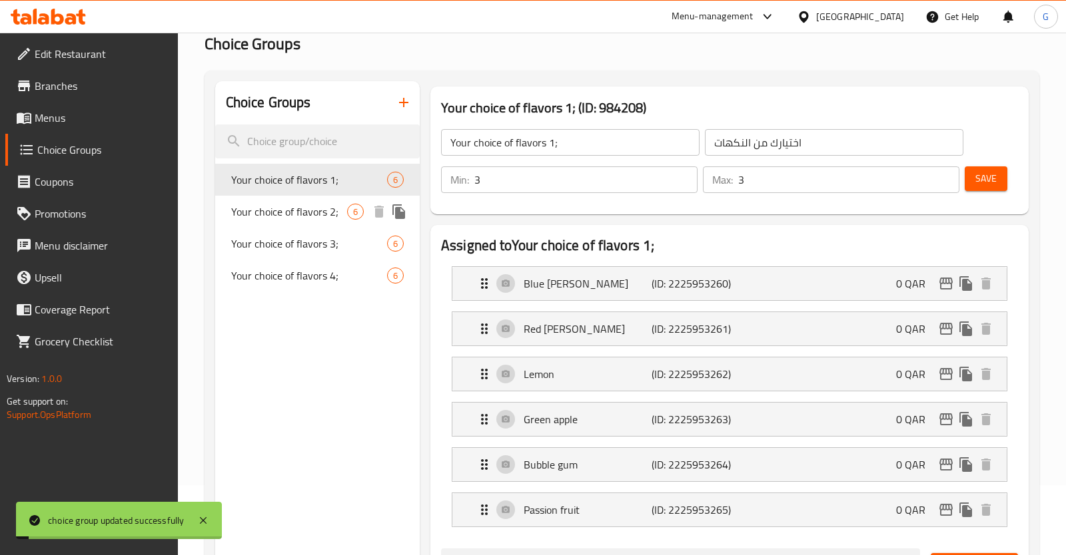
click at [325, 212] on span "Your choice of flavors 2;" at bounding box center [289, 212] width 116 height 16
type input "Your choice of flavors 2;"
type input "اختيارك من النكهات 2؛"
type input "0"
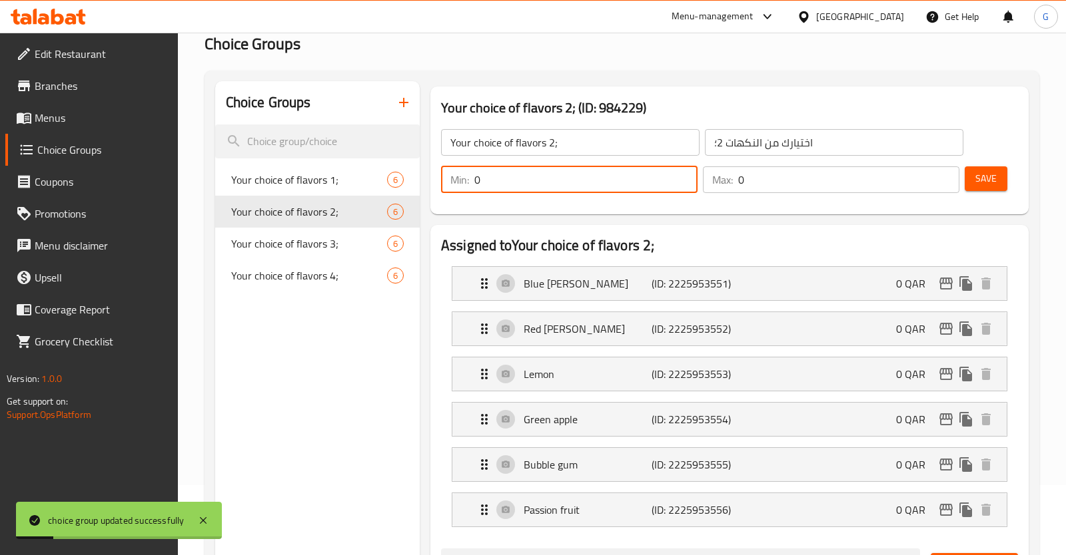
drag, startPoint x: 454, startPoint y: 183, endPoint x: 507, endPoint y: 167, distance: 55.6
click at [474, 180] on input "0" at bounding box center [585, 179] width 223 height 27
type input "3"
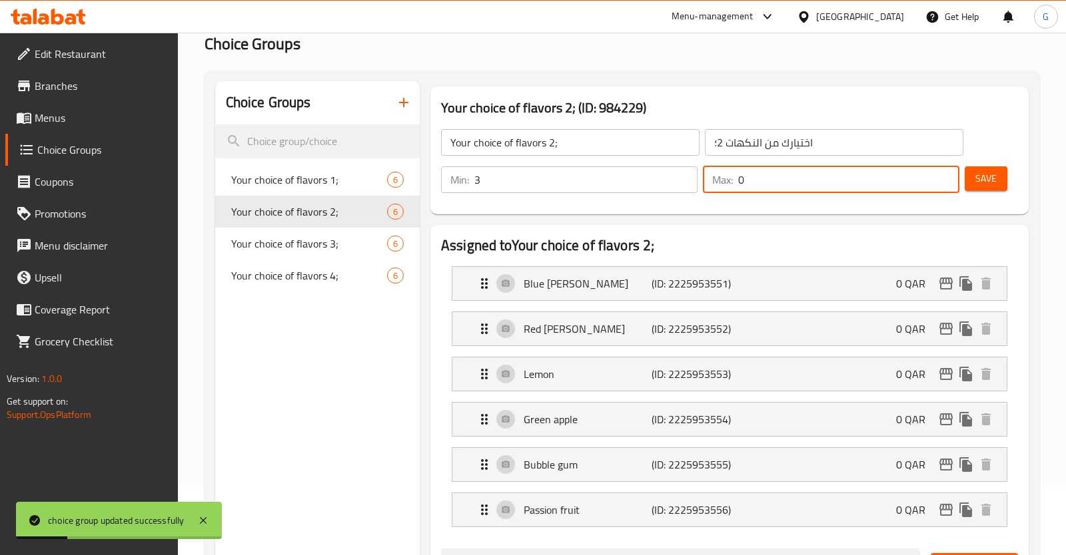
drag, startPoint x: 766, startPoint y: 178, endPoint x: 676, endPoint y: 178, distance: 89.9
click at [738, 178] on input "0" at bounding box center [848, 179] width 221 height 27
type input "3"
click at [1006, 179] on button "Save" at bounding box center [985, 178] width 43 height 25
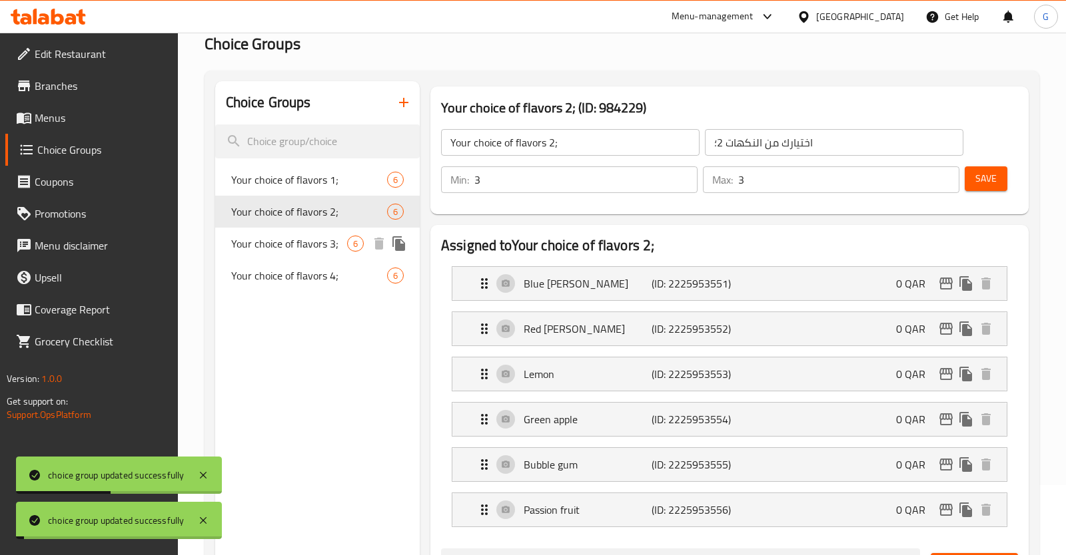
click at [254, 243] on span "Your choice of flavors 3;" at bounding box center [289, 244] width 116 height 16
type input "Your choice of flavors 3;"
type input "اختيارك من النكهات 3؛"
type input "0"
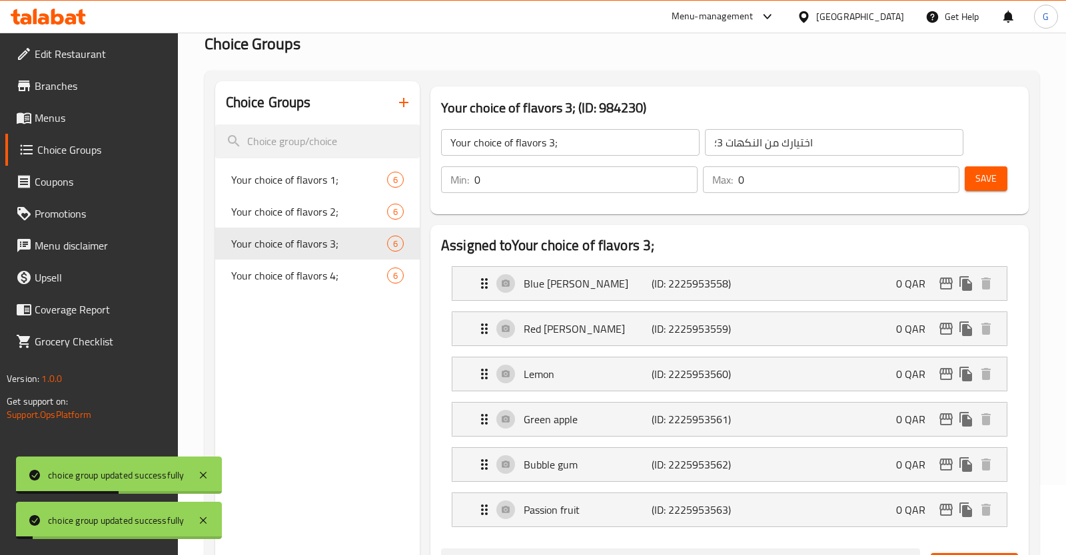
drag, startPoint x: 573, startPoint y: 177, endPoint x: 358, endPoint y: 194, distance: 216.5
click at [474, 193] on input "0" at bounding box center [585, 179] width 223 height 27
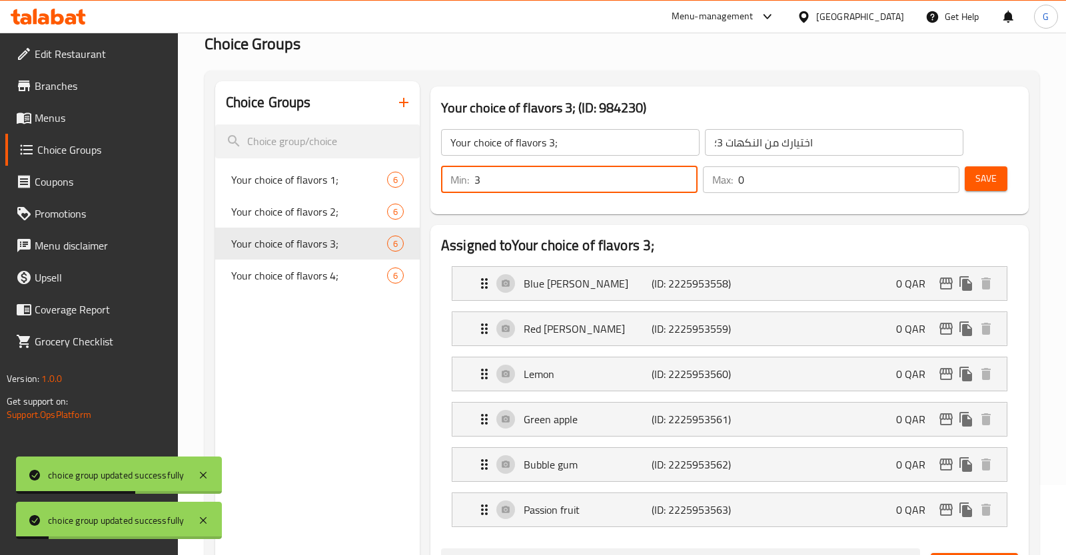
type input "3"
drag, startPoint x: 793, startPoint y: 183, endPoint x: 592, endPoint y: 198, distance: 201.0
click at [738, 193] on input "0" at bounding box center [848, 179] width 221 height 27
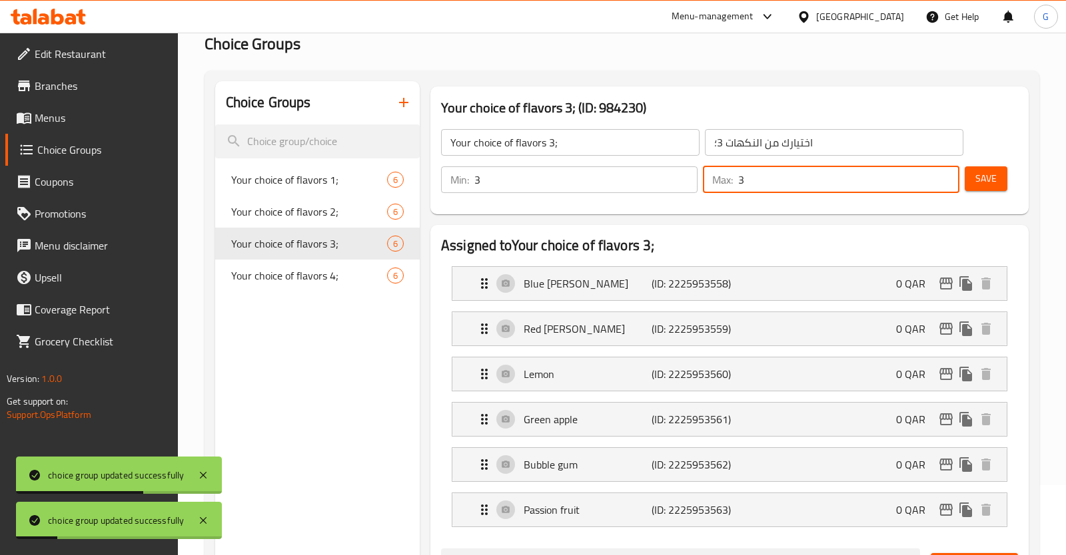
type input "3"
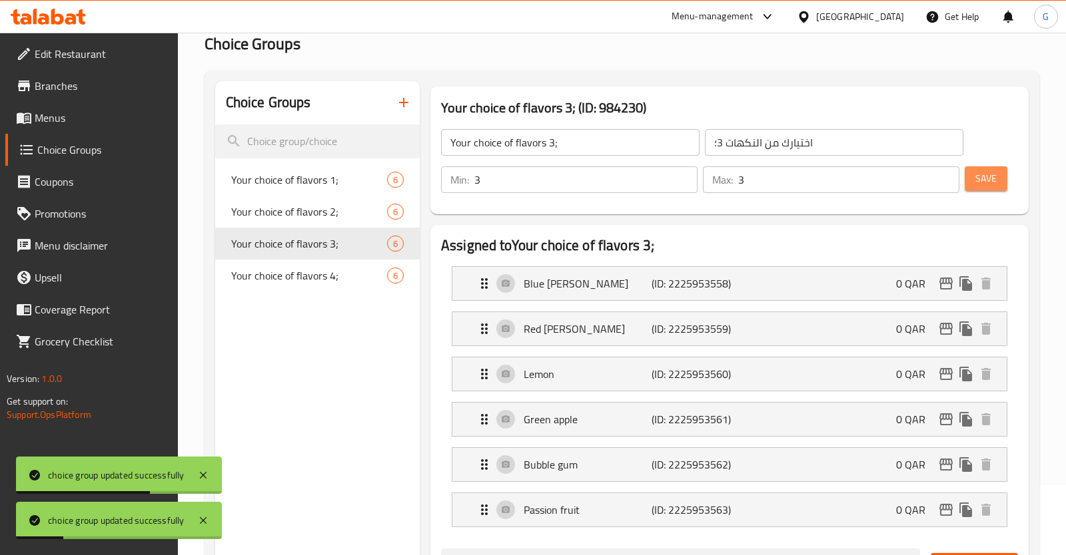
click at [983, 180] on span "Save" at bounding box center [985, 178] width 21 height 17
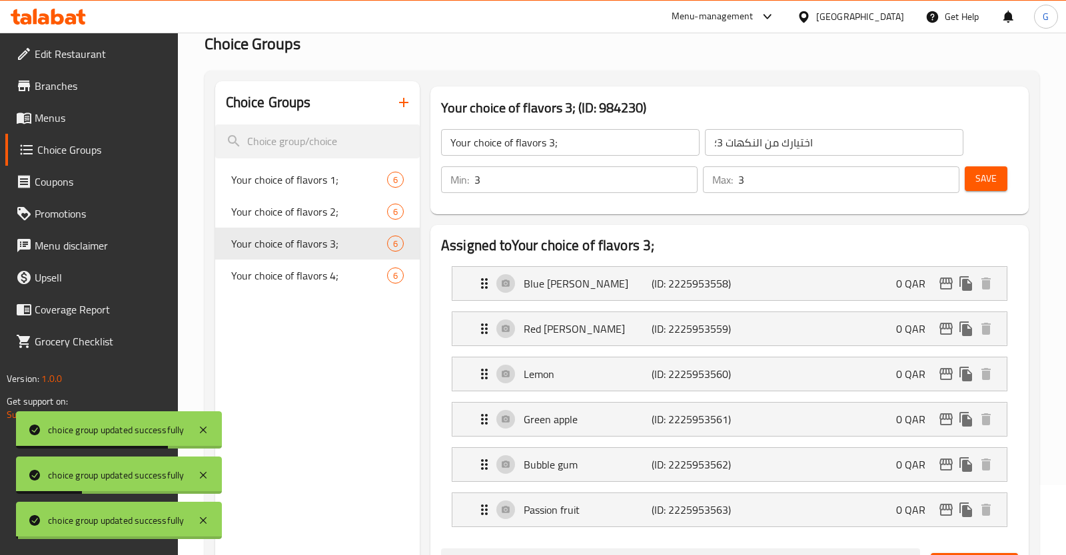
click at [282, 277] on span "Your choice of flavors 4;" at bounding box center [309, 276] width 156 height 16
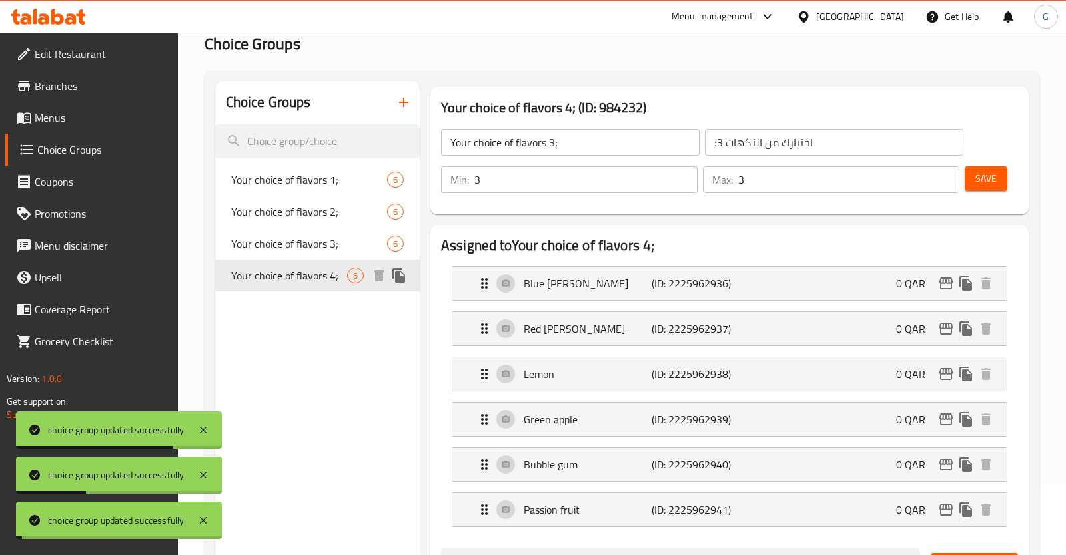
type input "Your choice of flavors 4;"
type input "اختيارك من النكهات 4؛"
type input "0"
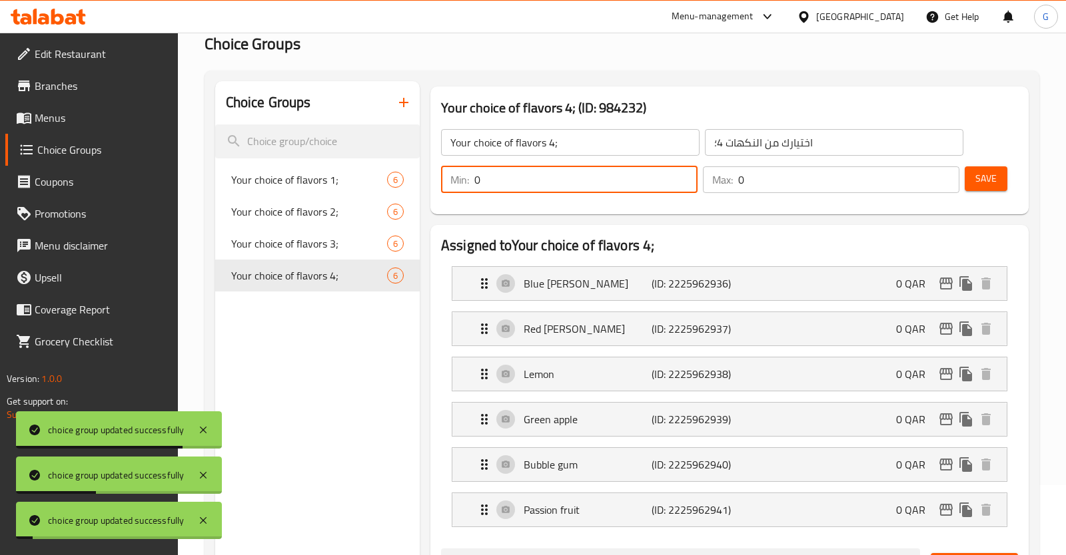
drag, startPoint x: 529, startPoint y: 181, endPoint x: 366, endPoint y: 182, distance: 163.2
click at [474, 183] on input "0" at bounding box center [585, 179] width 223 height 27
type input "3"
drag, startPoint x: 791, startPoint y: 178, endPoint x: 545, endPoint y: 188, distance: 245.9
click at [738, 188] on input "0" at bounding box center [848, 179] width 221 height 27
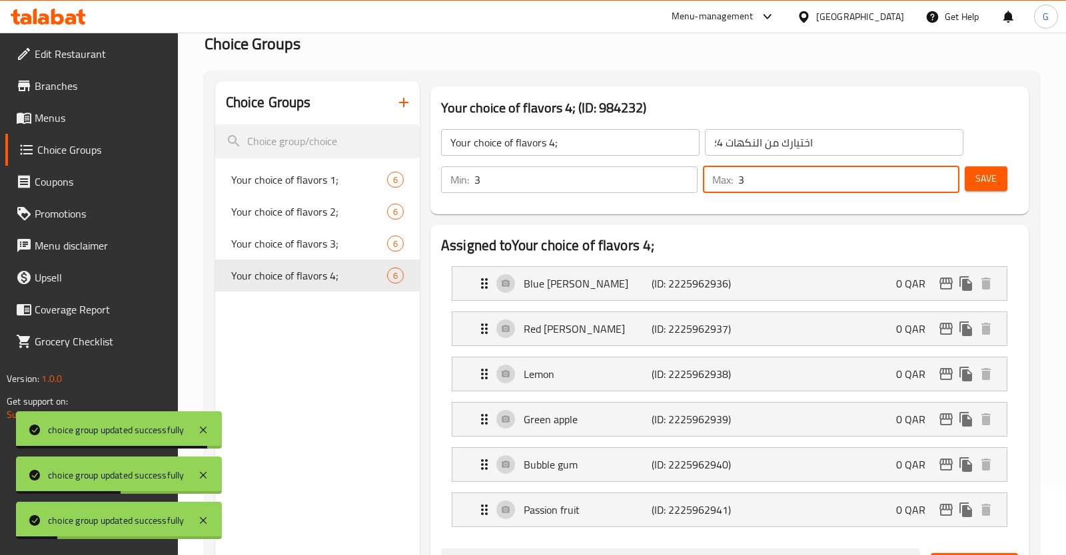
type input "3"
click at [972, 181] on button "Save" at bounding box center [985, 178] width 43 height 25
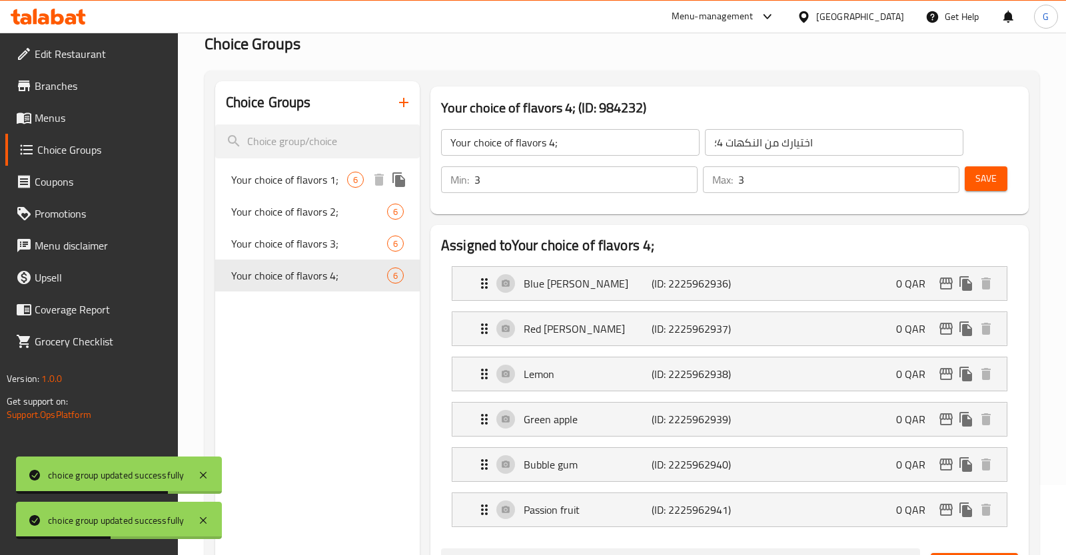
click at [304, 186] on span "Your choice of flavors 1;" at bounding box center [289, 180] width 116 height 16
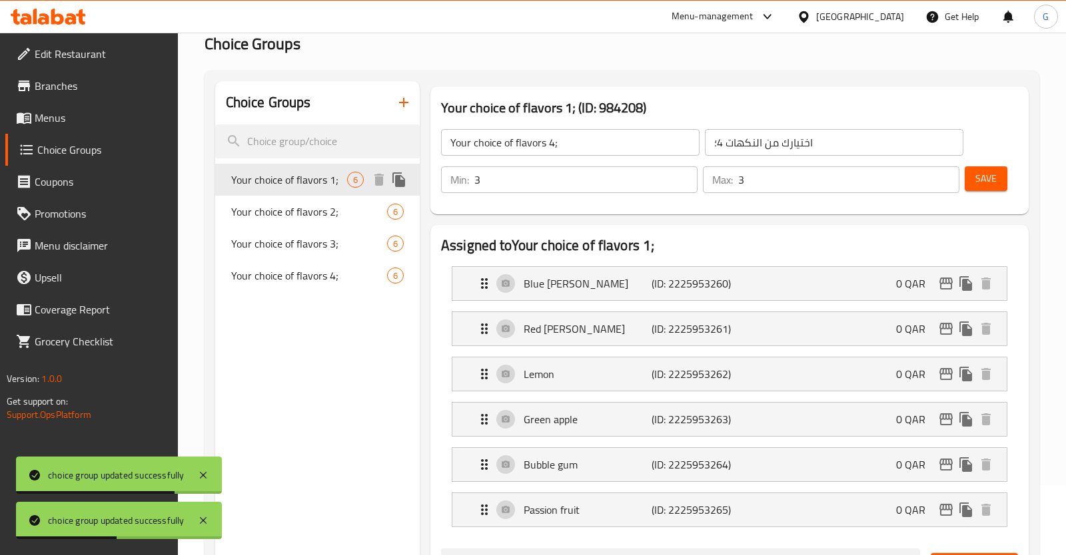
type input "Your choice of flavors 1;"
type input "اختيارك من النكهات"
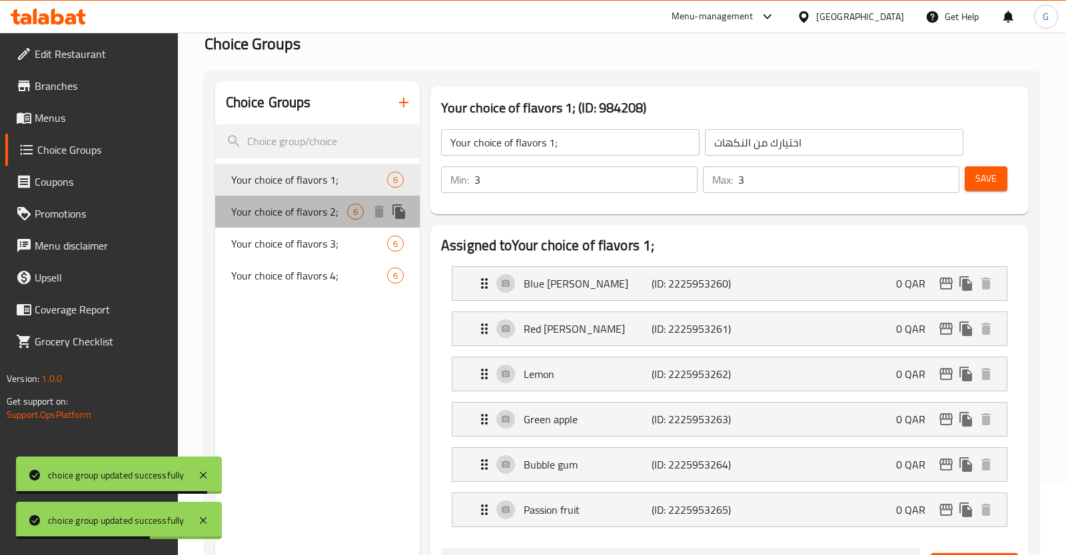
click at [334, 207] on span "Your choice of flavors 2;" at bounding box center [289, 212] width 116 height 16
type input "Your choice of flavors 2;"
type input "اختيارك من النكهات 2؛"
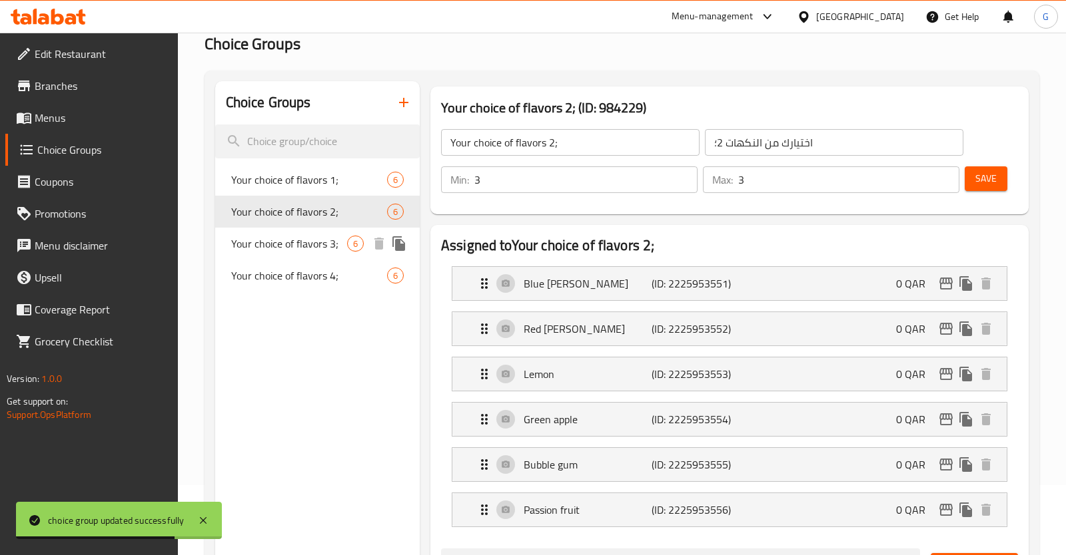
click at [292, 249] on span "Your choice of flavors 3;" at bounding box center [289, 244] width 116 height 16
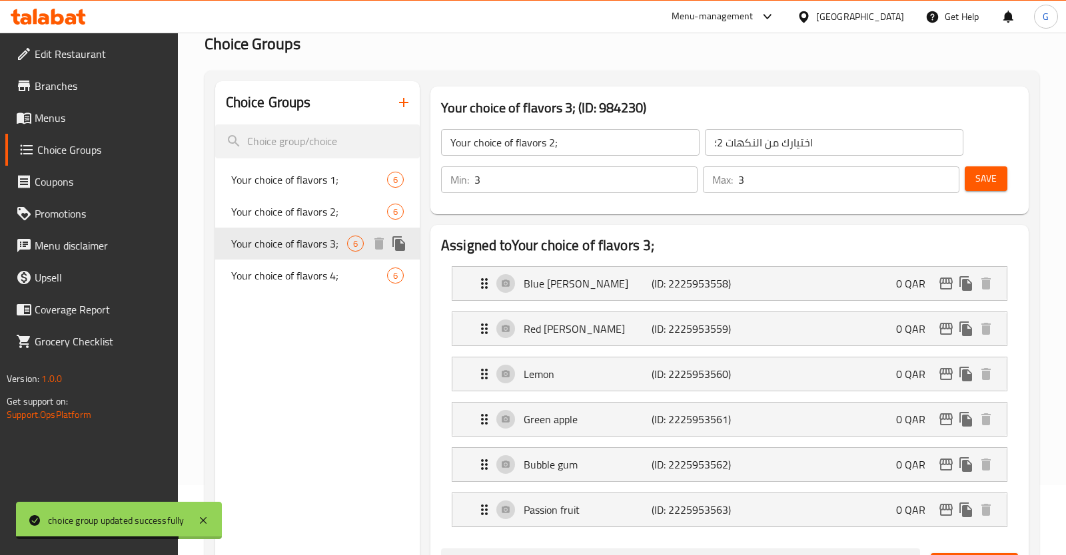
type input "Your choice of flavors 3;"
type input "اختيارك من النكهات 3؛"
click at [323, 286] on div "Your choice of flavors 4; 6" at bounding box center [317, 276] width 204 height 32
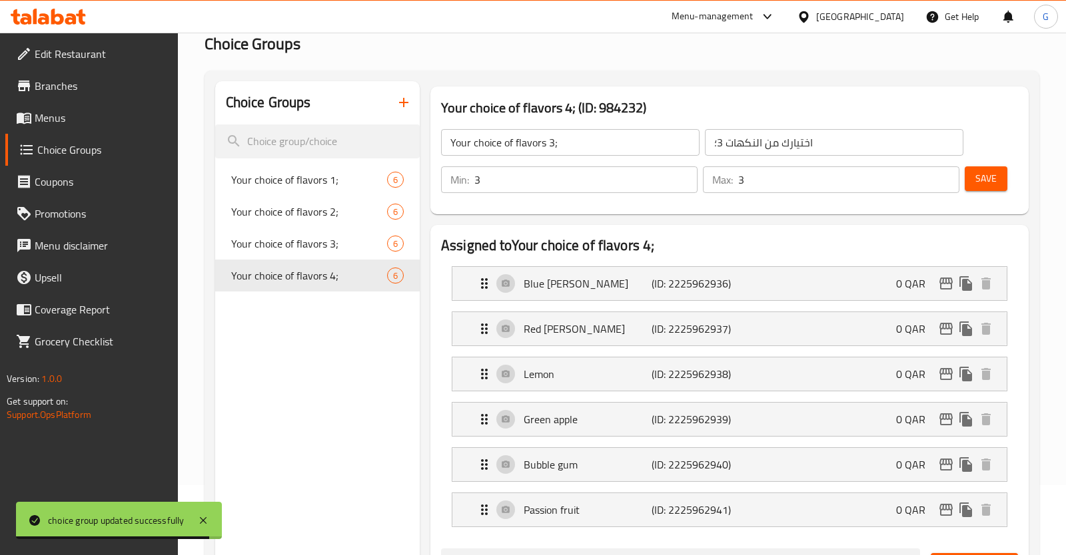
type input "Your choice of flavors 4;"
type input "اختيارك من النكهات 4؛"
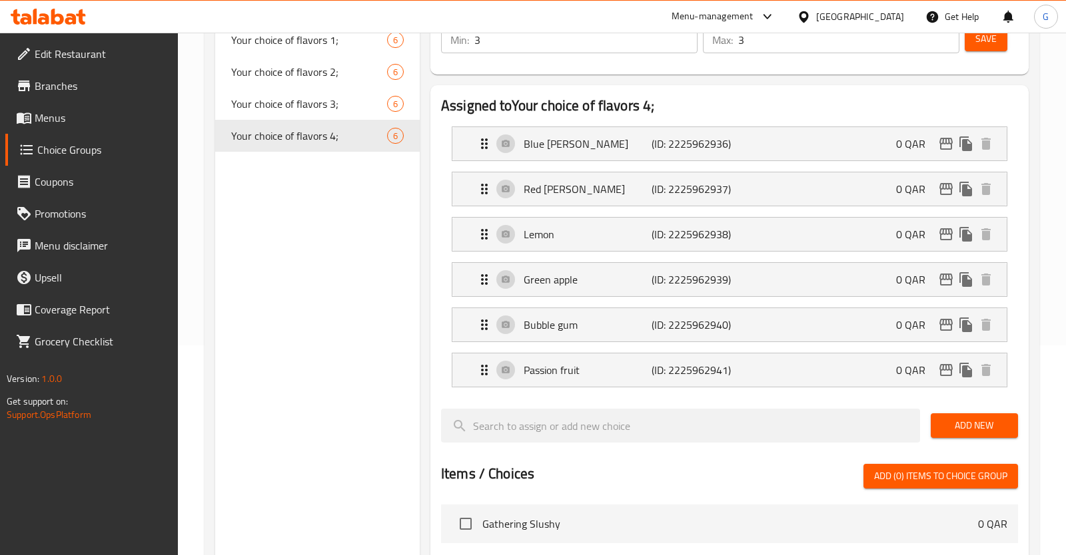
scroll to position [0, 0]
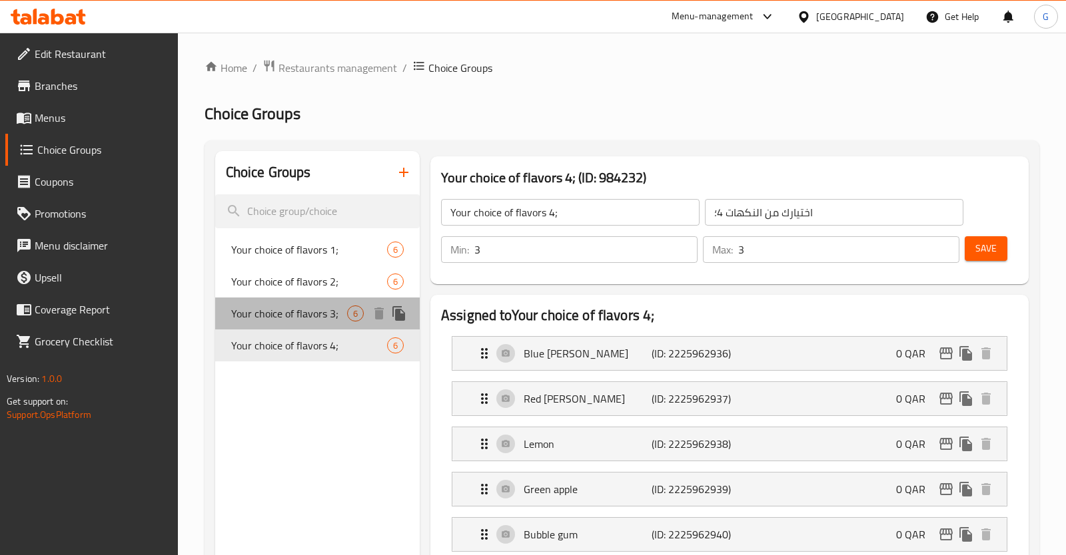
click at [320, 302] on div "Your choice of flavors 3; 6" at bounding box center [317, 314] width 204 height 32
type input "Your choice of flavors 3;"
type input "اختيارك من النكهات 3؛"
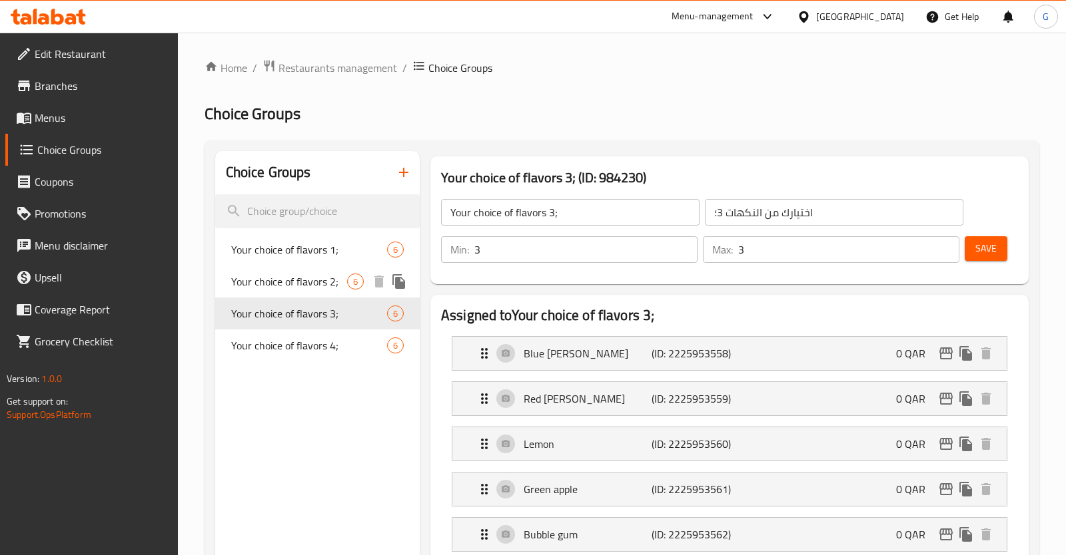
click at [315, 258] on span "Your choice of flavors 1;" at bounding box center [309, 250] width 156 height 16
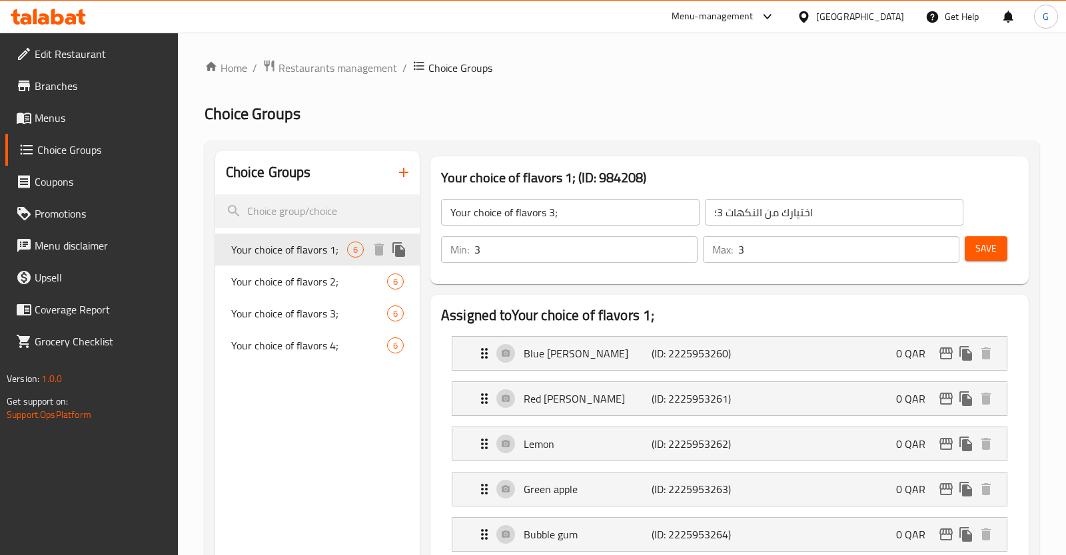
type input "Your choice of flavors 1;"
type input "اختيارك من النكهات"
click at [102, 145] on span "Choice Groups" at bounding box center [102, 150] width 130 height 16
click at [69, 121] on span "Menus" at bounding box center [101, 118] width 133 height 16
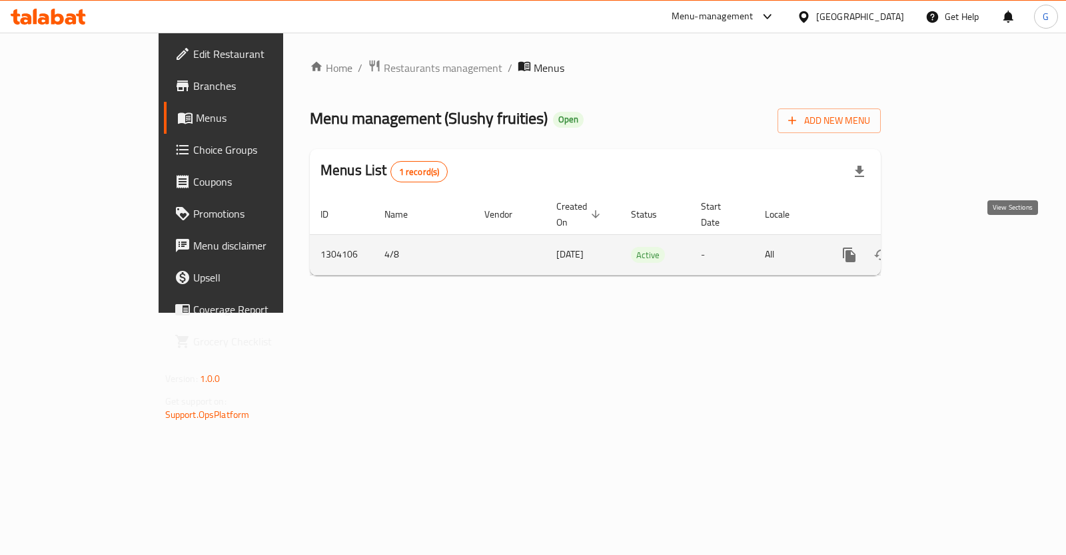
click at [953, 247] on icon "enhanced table" at bounding box center [945, 255] width 16 height 16
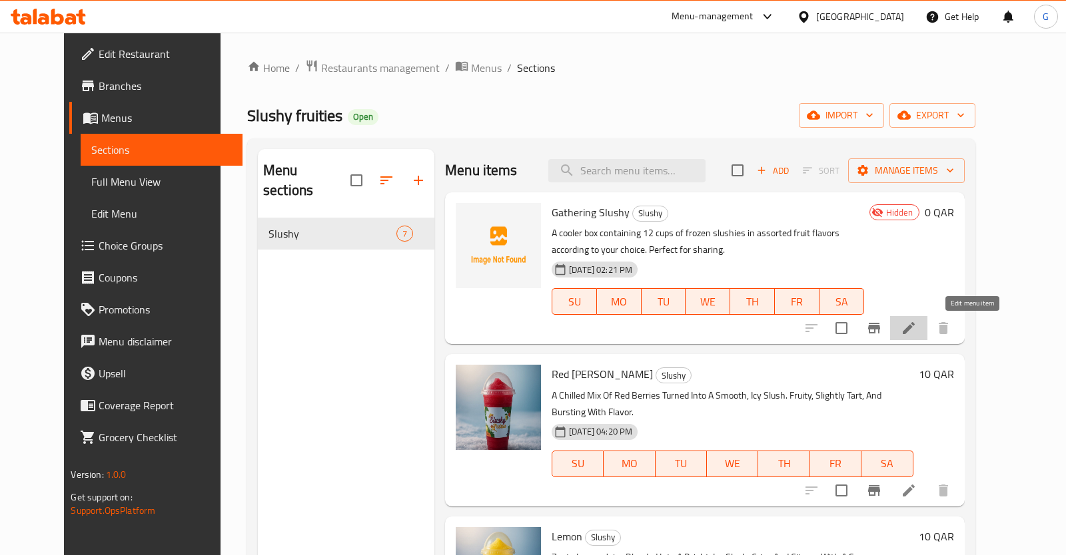
click at [916, 328] on icon at bounding box center [908, 328] width 16 height 16
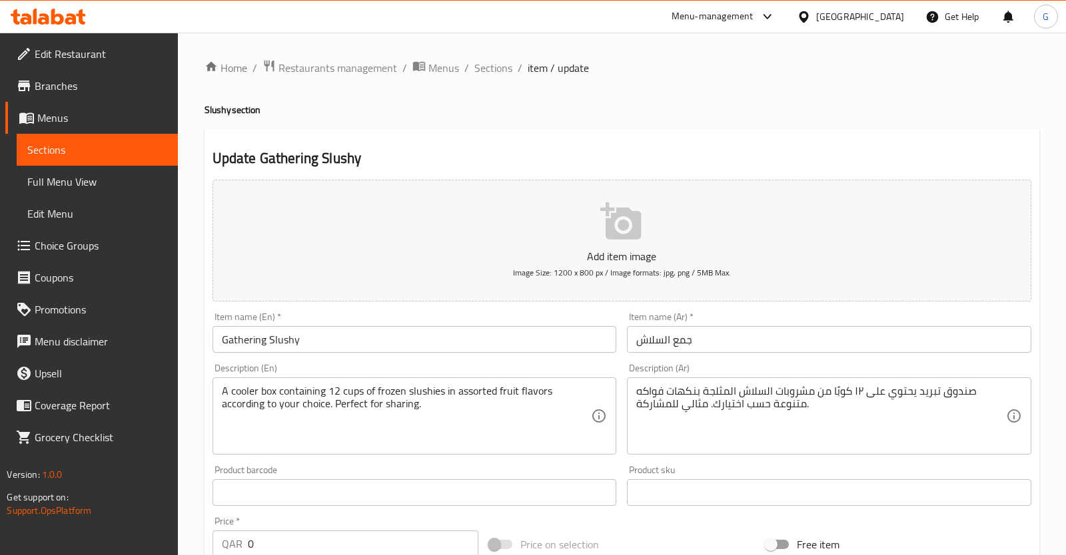
scroll to position [384, 0]
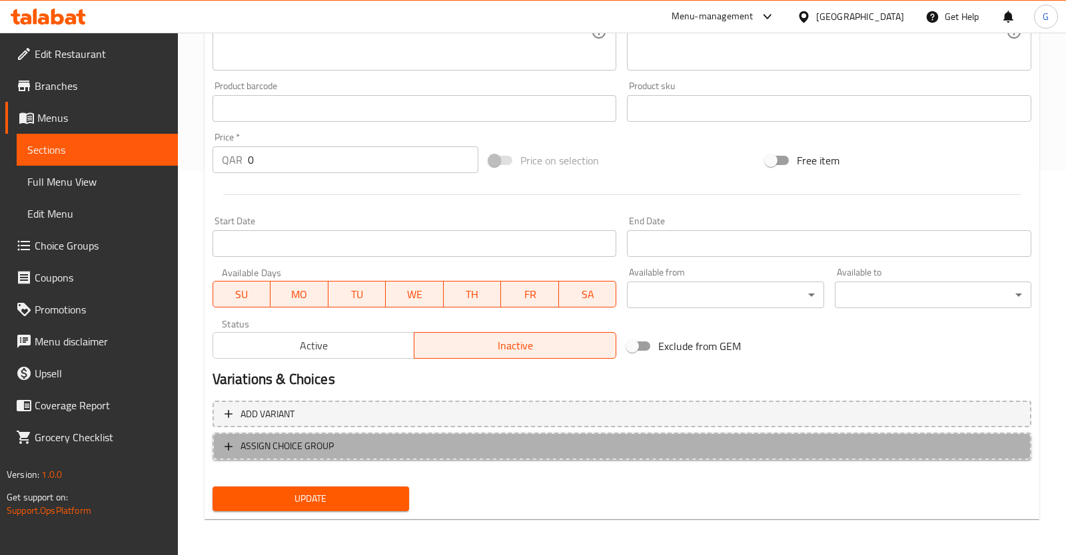
click at [450, 452] on span "ASSIGN CHOICE GROUP" at bounding box center [621, 446] width 795 height 17
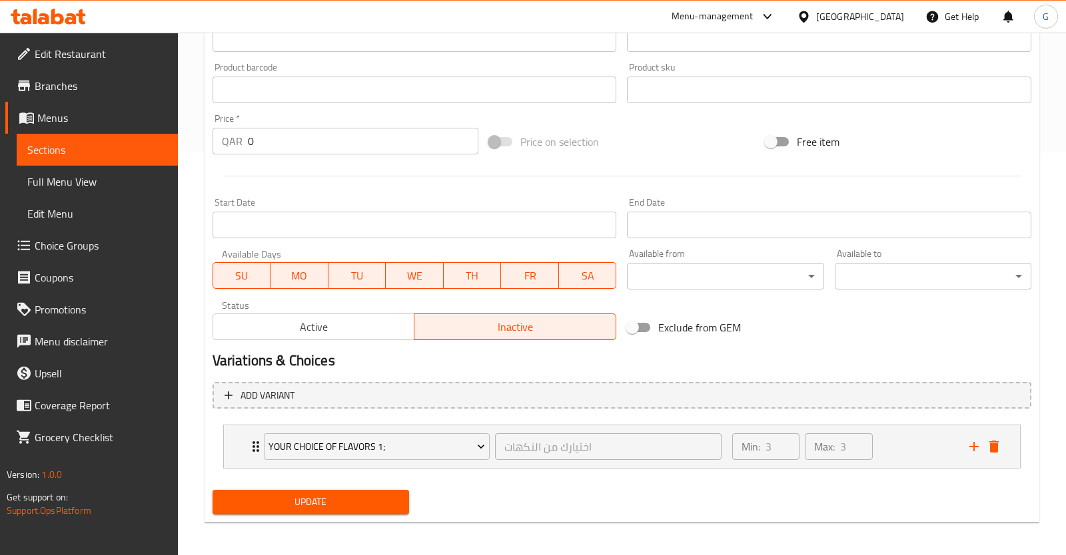
scroll to position [406, 0]
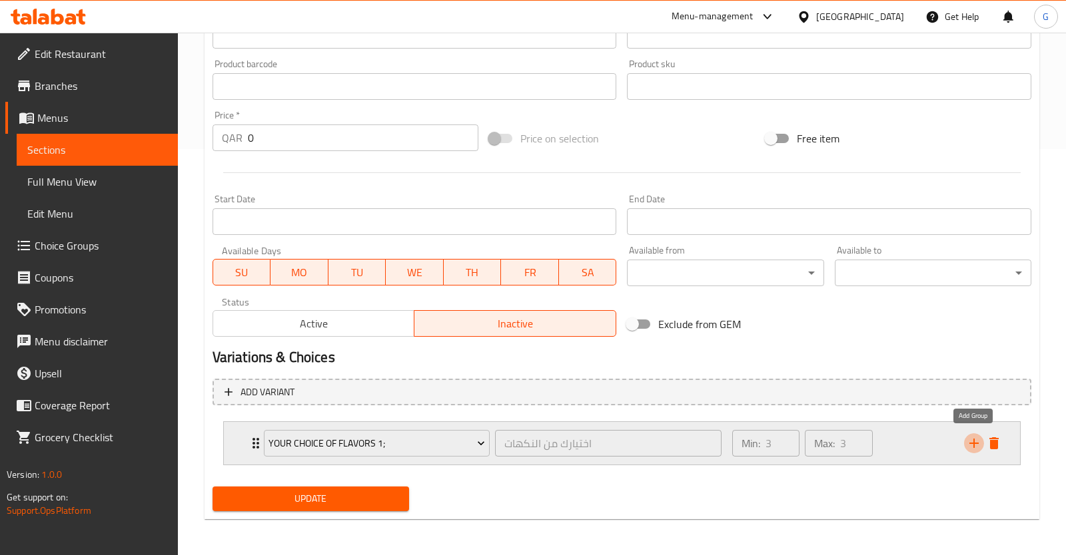
click at [970, 445] on icon "add" at bounding box center [974, 444] width 16 height 16
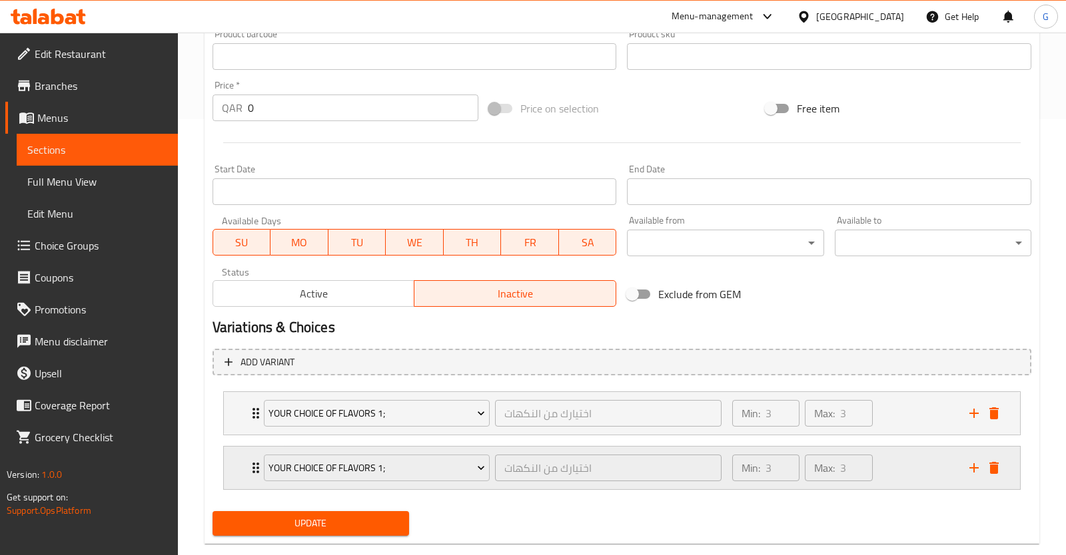
scroll to position [461, 0]
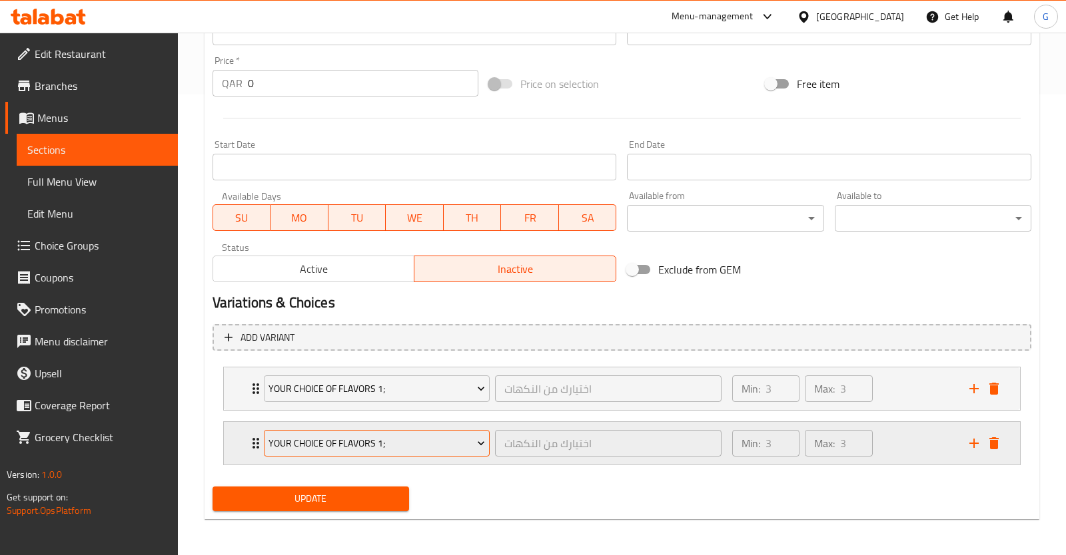
click at [428, 440] on span "Your choice of flavors 1;" at bounding box center [376, 444] width 216 height 17
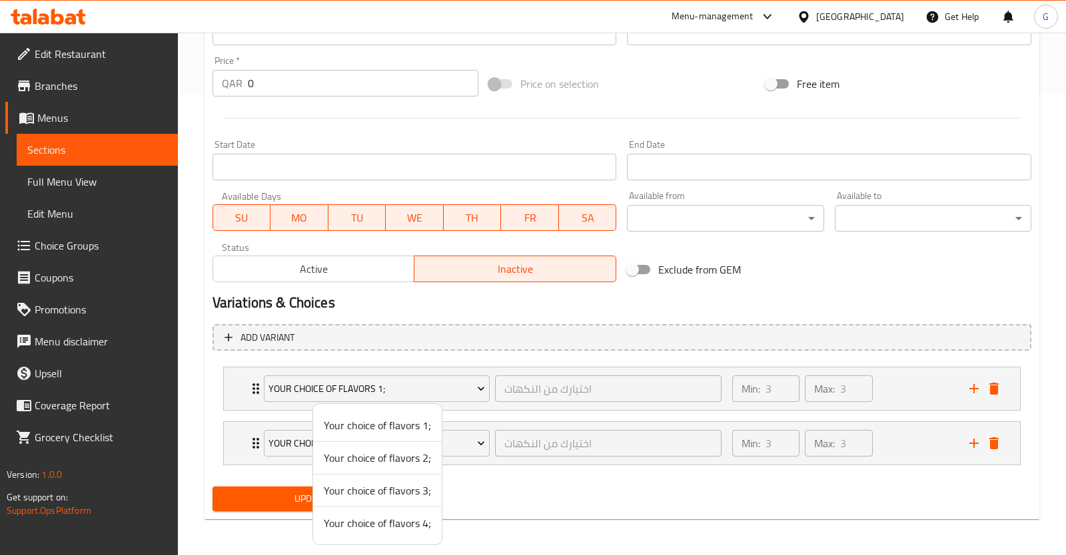
click at [402, 452] on span "Your choice of flavors 2;" at bounding box center [377, 458] width 107 height 16
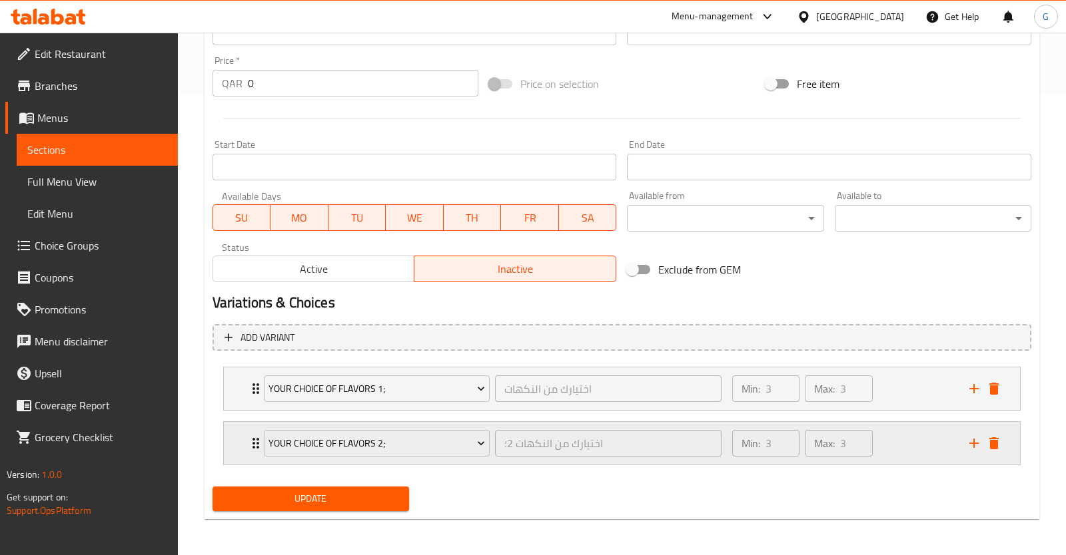
drag, startPoint x: 976, startPoint y: 445, endPoint x: 963, endPoint y: 449, distance: 13.3
click at [974, 445] on icon "add" at bounding box center [974, 444] width 16 height 16
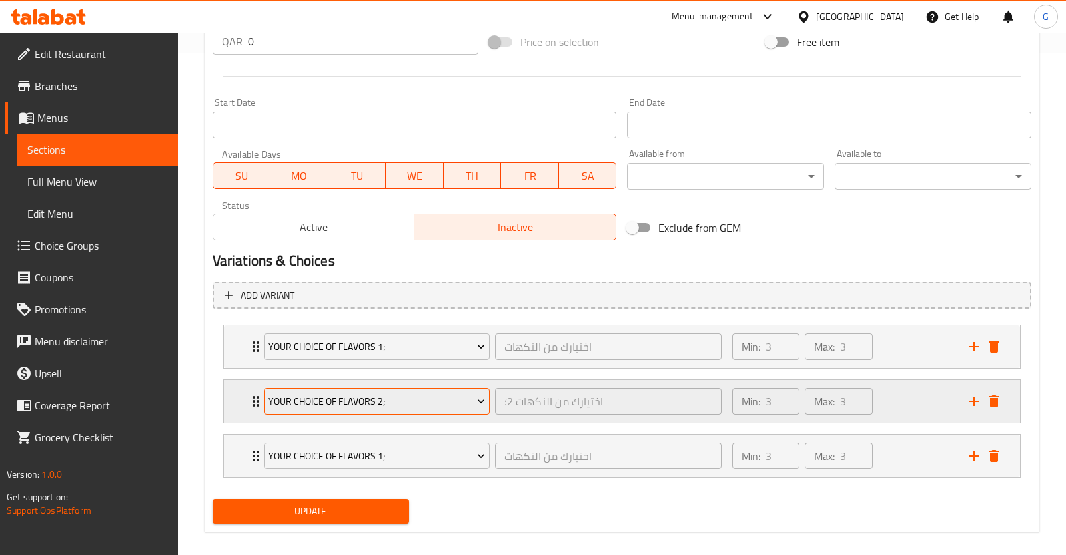
scroll to position [515, 0]
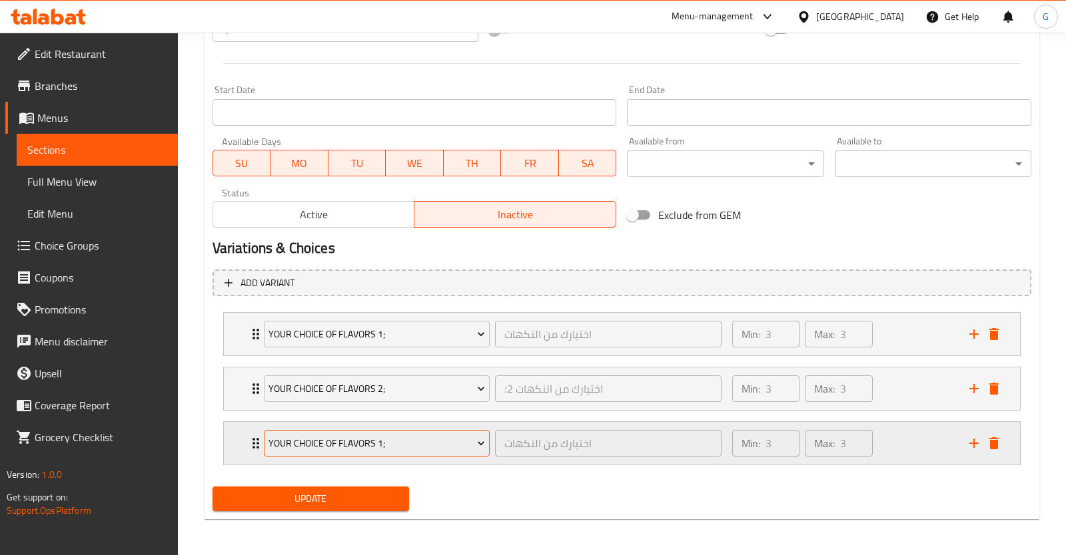
click at [365, 431] on button "Your choice of flavors 1;" at bounding box center [377, 443] width 226 height 27
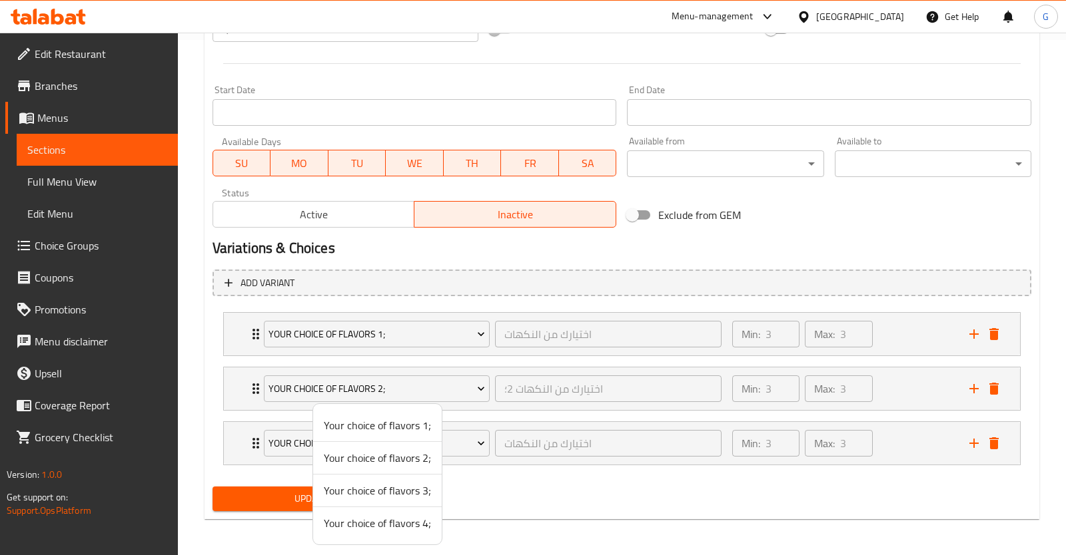
click at [394, 491] on span "Your choice of flavors 3;" at bounding box center [377, 491] width 107 height 16
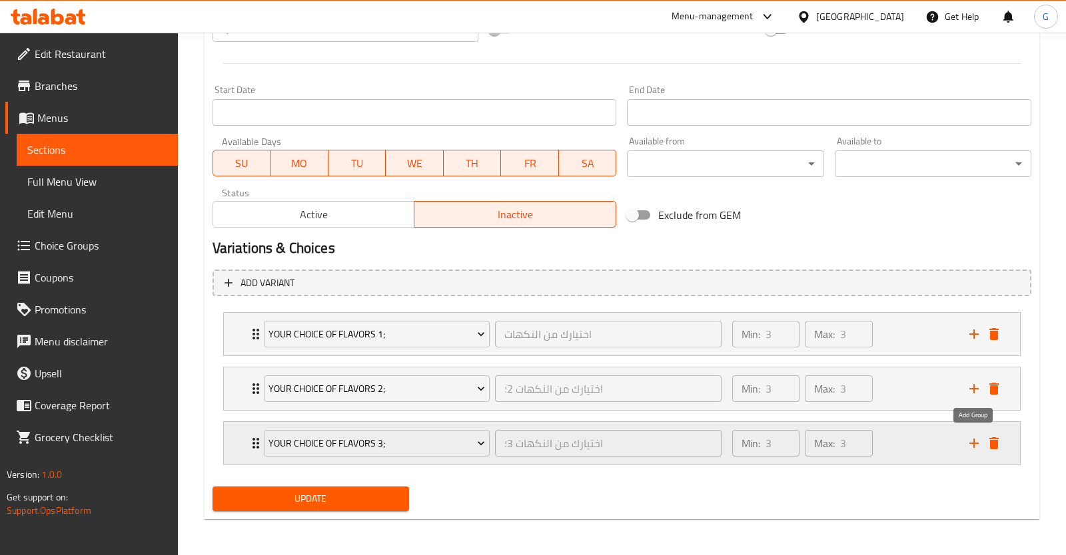
drag, startPoint x: 969, startPoint y: 442, endPoint x: 864, endPoint y: 451, distance: 105.0
click at [970, 442] on icon "add" at bounding box center [974, 444] width 16 height 16
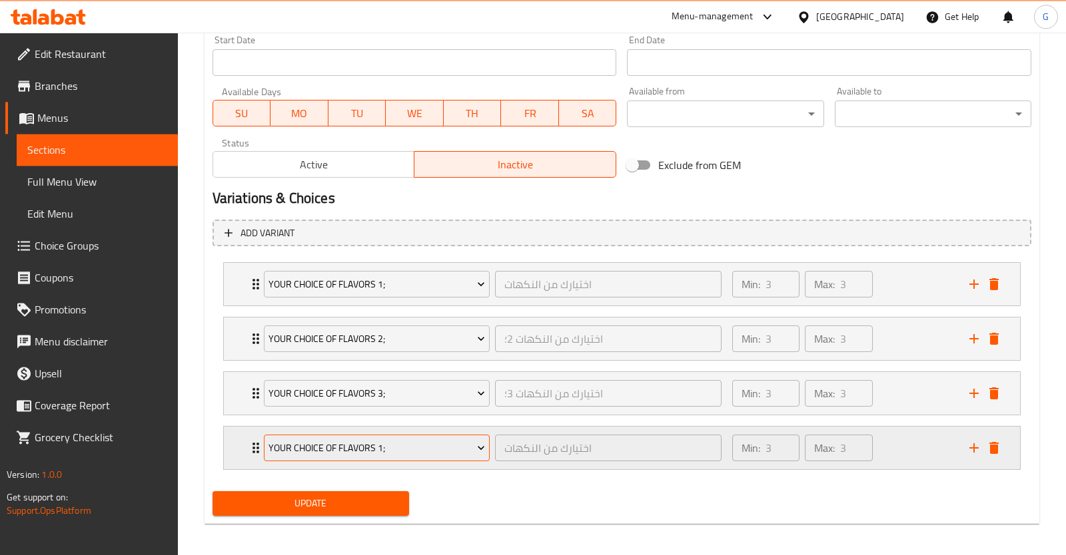
scroll to position [569, 0]
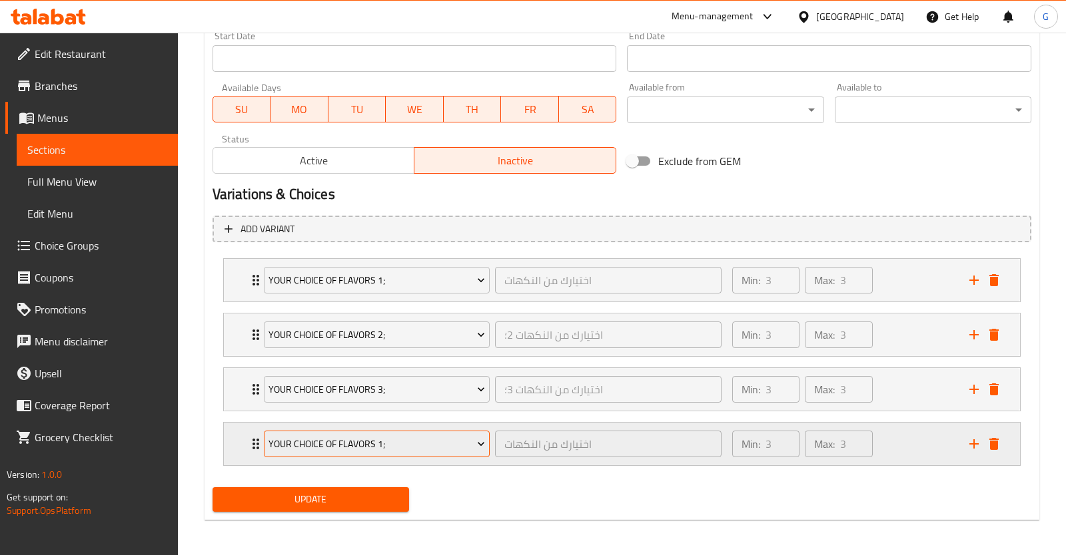
click at [392, 431] on button "Your choice of flavors 1;" at bounding box center [377, 444] width 226 height 27
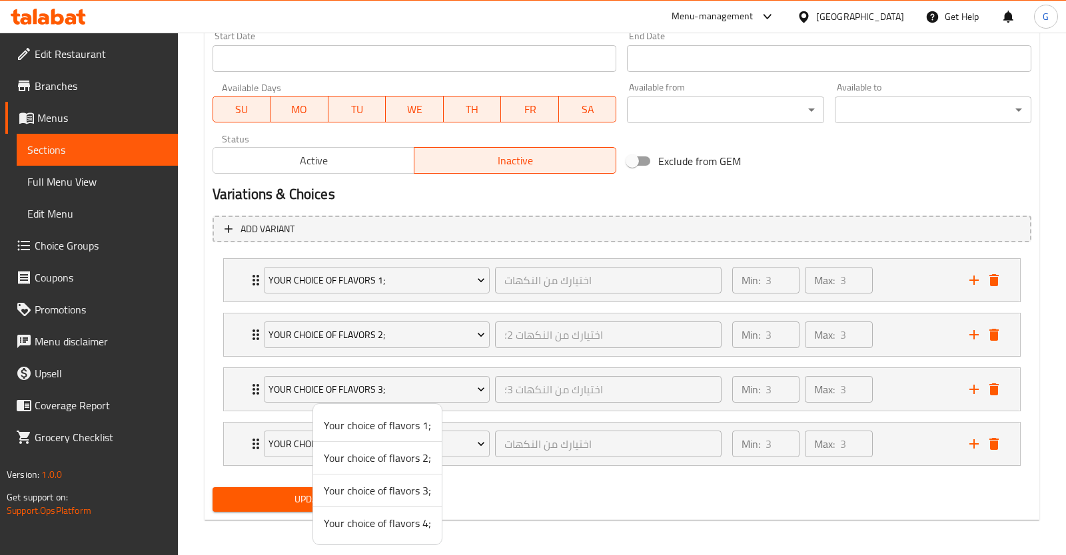
click at [403, 523] on span "Your choice of flavors 4;" at bounding box center [377, 523] width 107 height 16
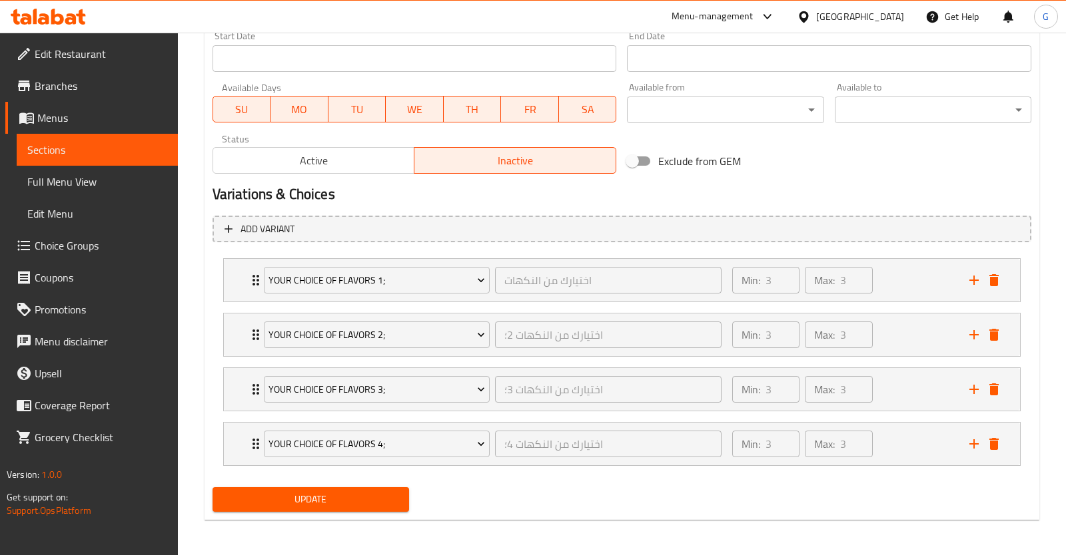
click at [384, 489] on button "Update" at bounding box center [310, 499] width 196 height 25
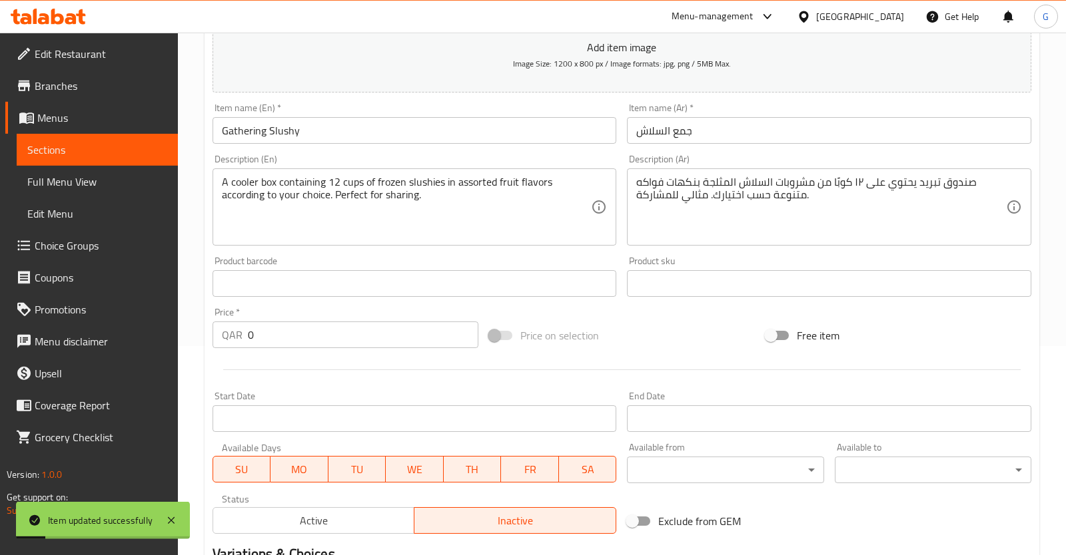
scroll to position [210, 0]
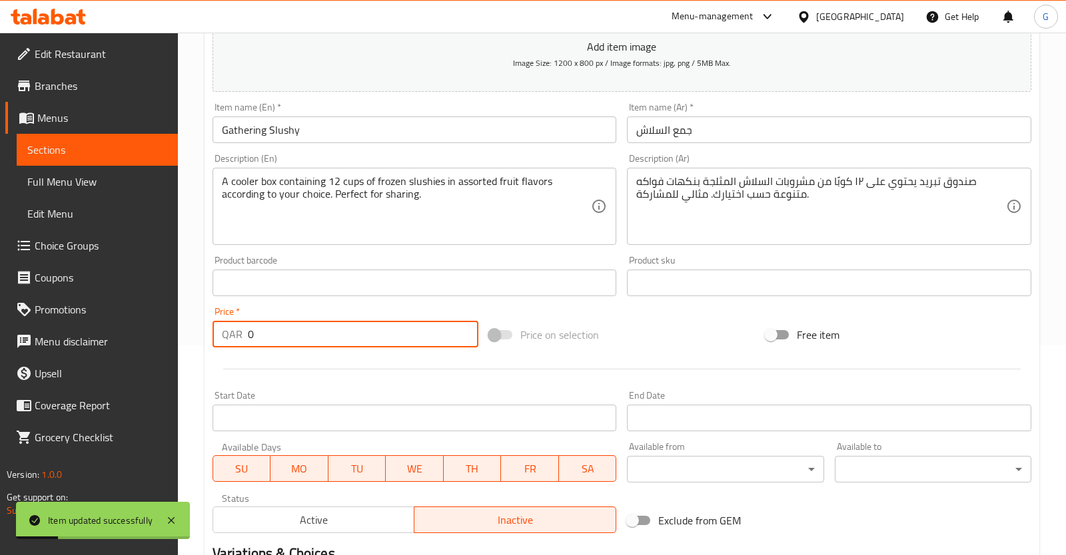
drag, startPoint x: 282, startPoint y: 331, endPoint x: 118, endPoint y: 313, distance: 164.8
click at [248, 321] on input "0" at bounding box center [363, 334] width 230 height 27
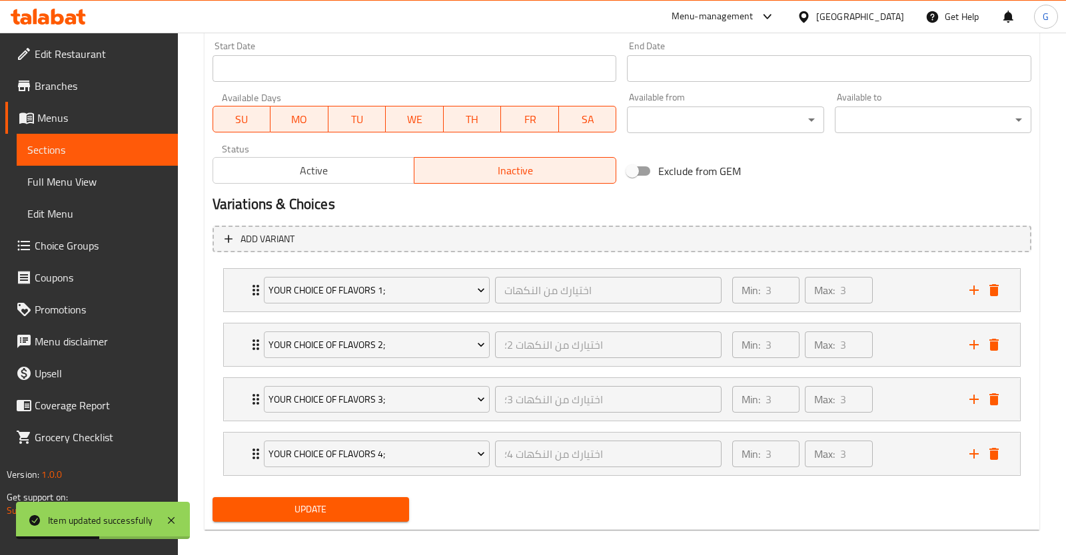
type input "140"
click at [386, 510] on span "Update" at bounding box center [310, 509] width 175 height 17
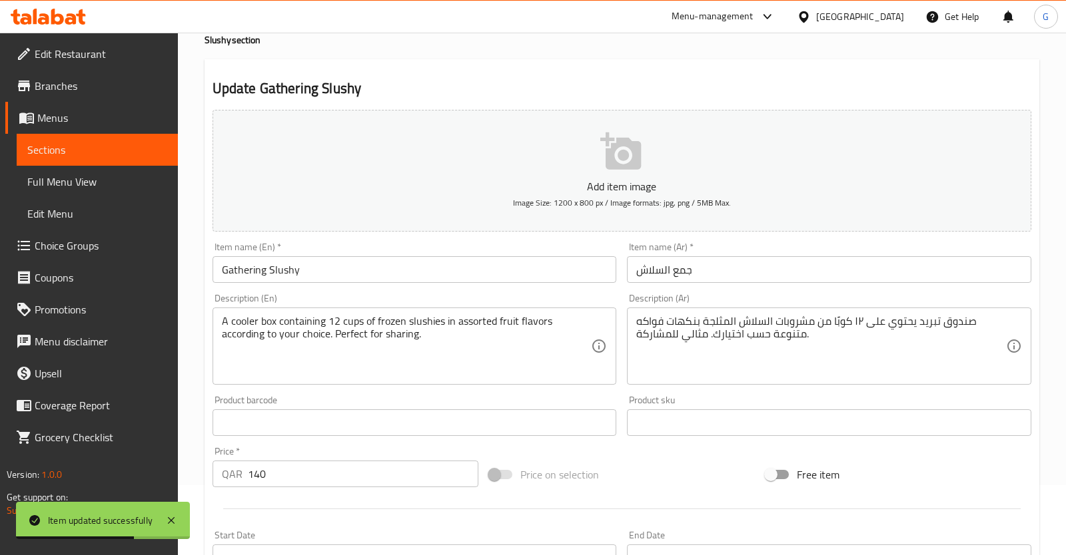
scroll to position [0, 0]
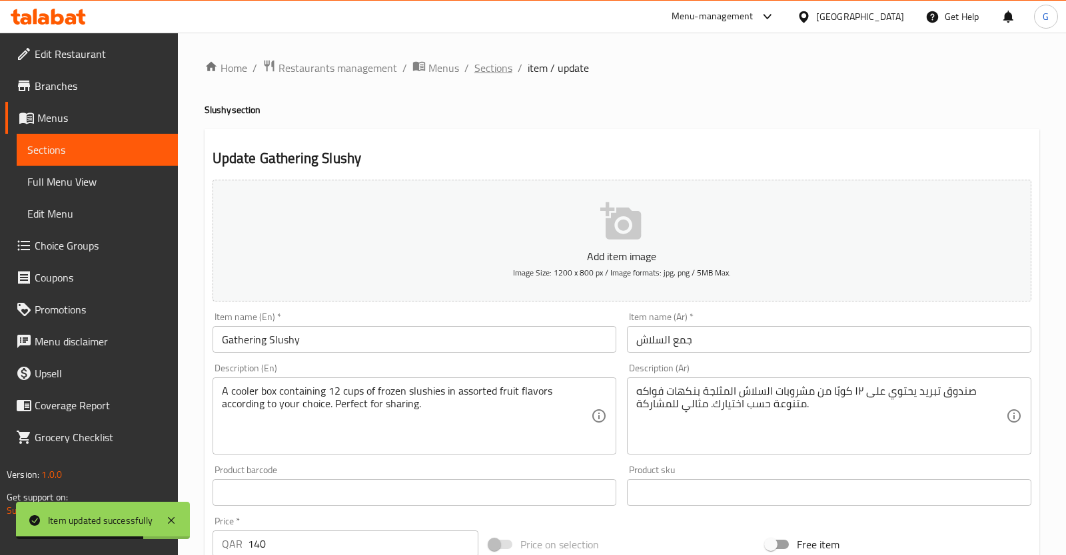
click at [500, 63] on span "Sections" at bounding box center [493, 68] width 38 height 16
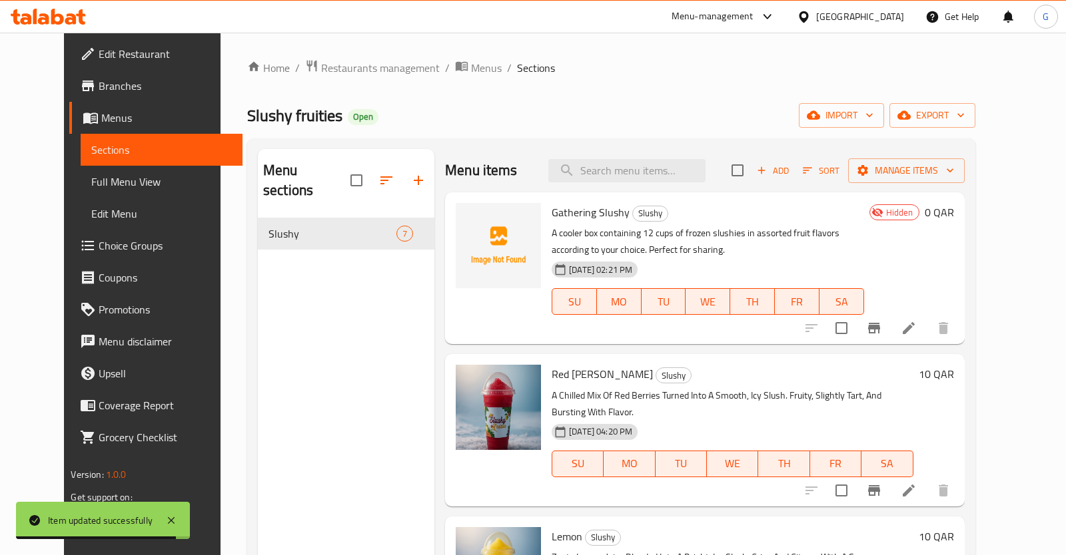
click at [959, 319] on div at bounding box center [877, 328] width 164 height 32
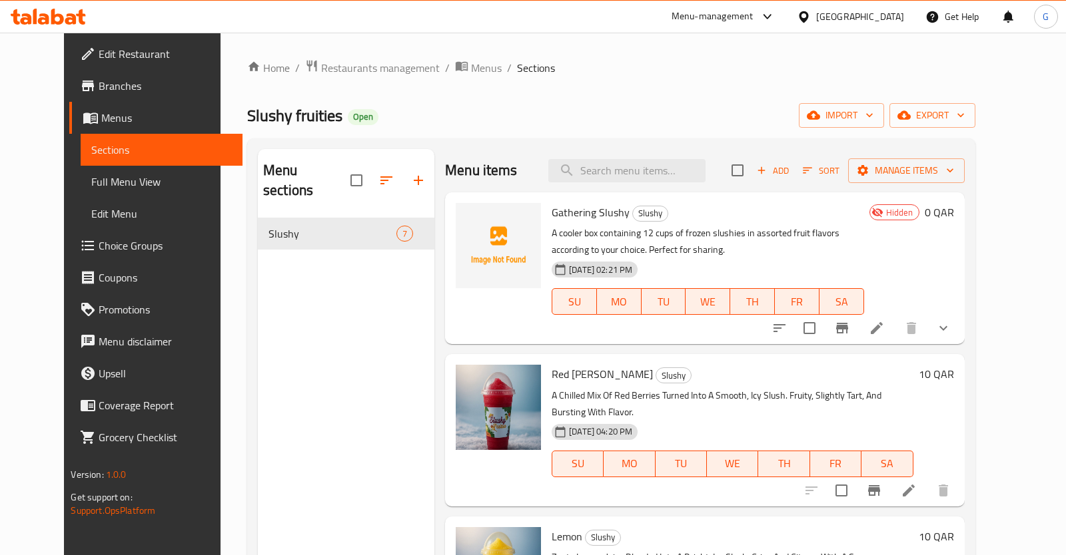
click at [884, 321] on icon at bounding box center [876, 328] width 16 height 16
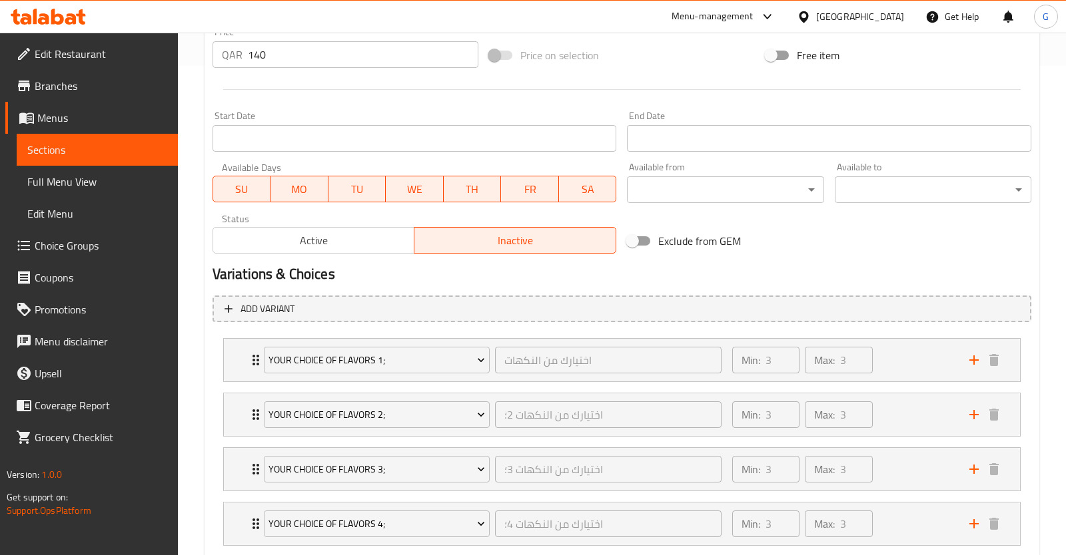
scroll to position [559, 0]
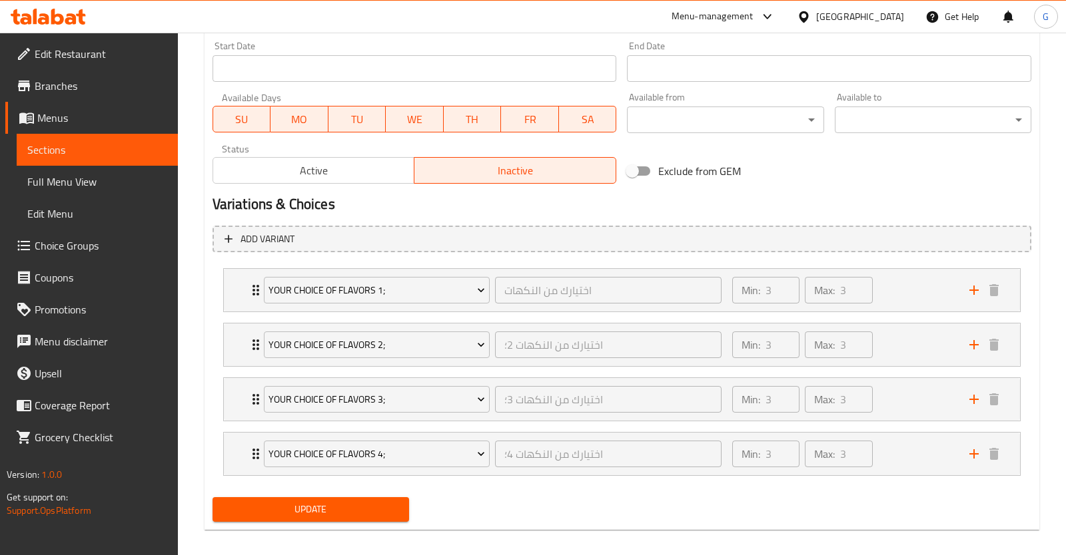
click at [354, 171] on span "Active" at bounding box center [313, 170] width 191 height 19
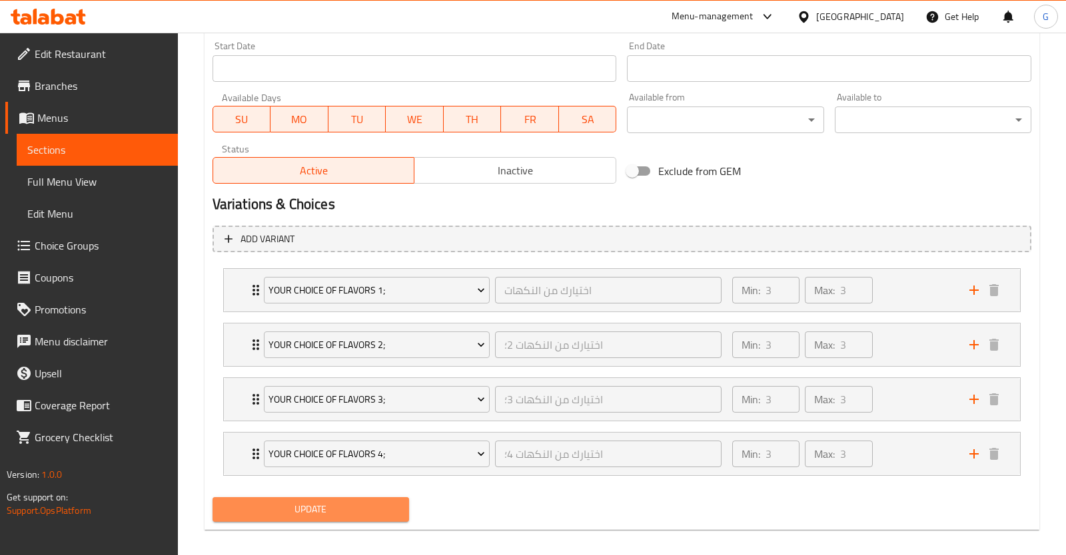
click at [338, 516] on span "Update" at bounding box center [310, 509] width 175 height 17
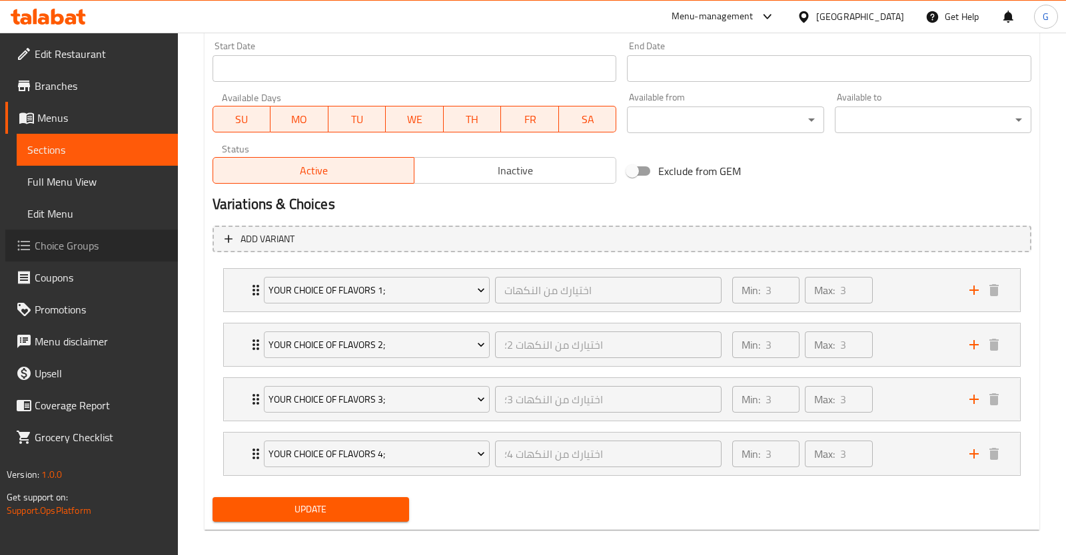
click at [105, 248] on span "Choice Groups" at bounding box center [101, 246] width 133 height 16
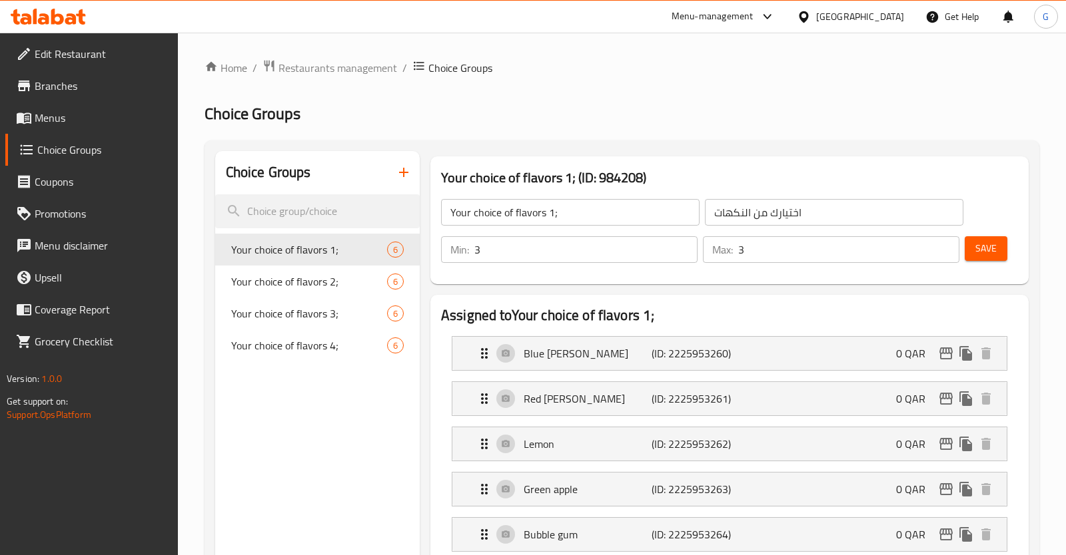
click at [474, 248] on input "3" at bounding box center [585, 249] width 223 height 27
type input "1"
click at [982, 256] on span "Save" at bounding box center [985, 248] width 21 height 17
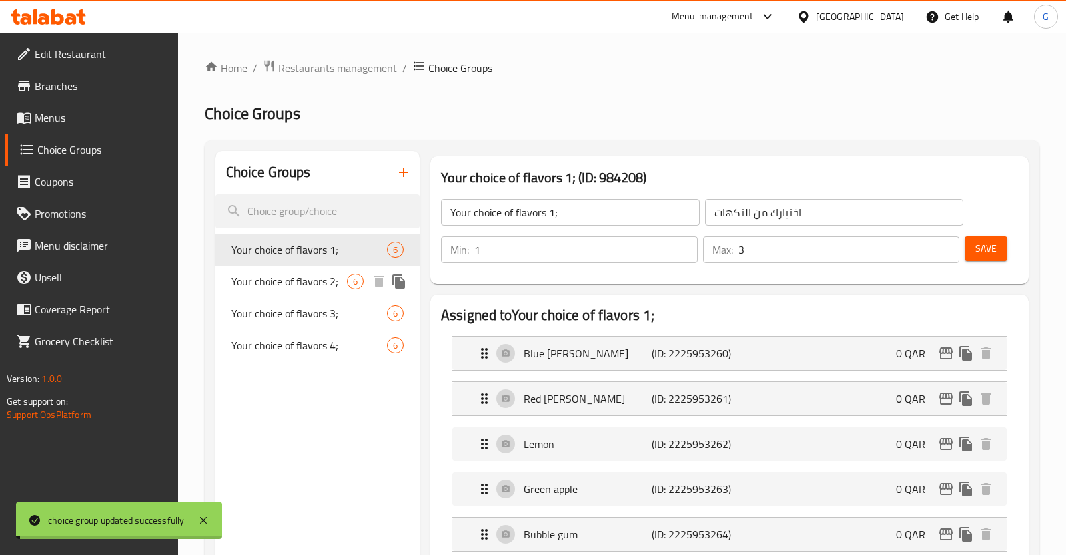
drag, startPoint x: 318, startPoint y: 278, endPoint x: 396, endPoint y: 276, distance: 78.6
click at [318, 278] on span "Your choice of flavors 2;" at bounding box center [289, 282] width 116 height 16
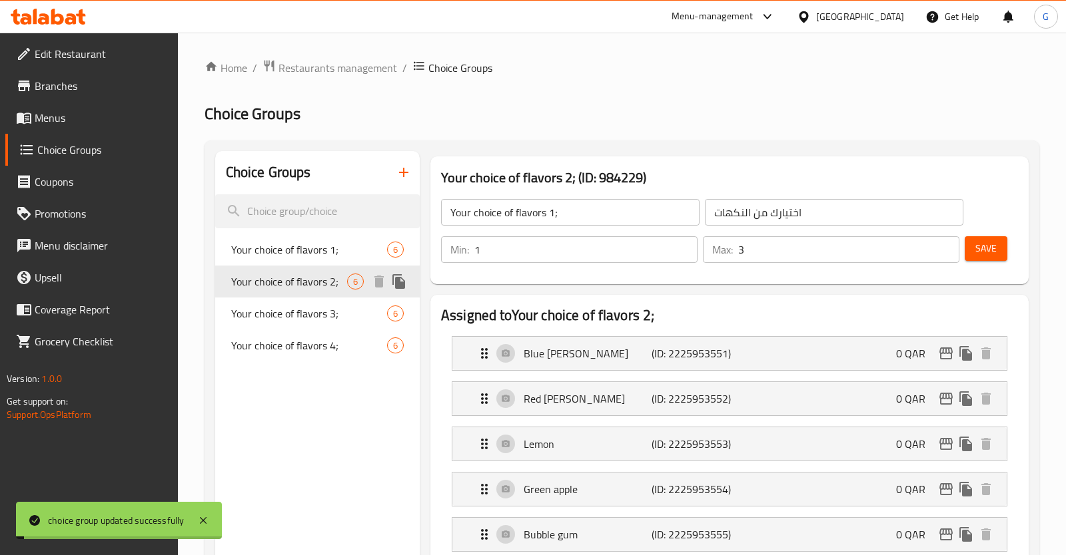
type input "Your choice of flavors 2;"
type input "اختيارك من النكهات 2؛"
drag, startPoint x: 561, startPoint y: 250, endPoint x: 388, endPoint y: 270, distance: 175.0
click at [474, 263] on input "3" at bounding box center [585, 249] width 223 height 27
type input "1"
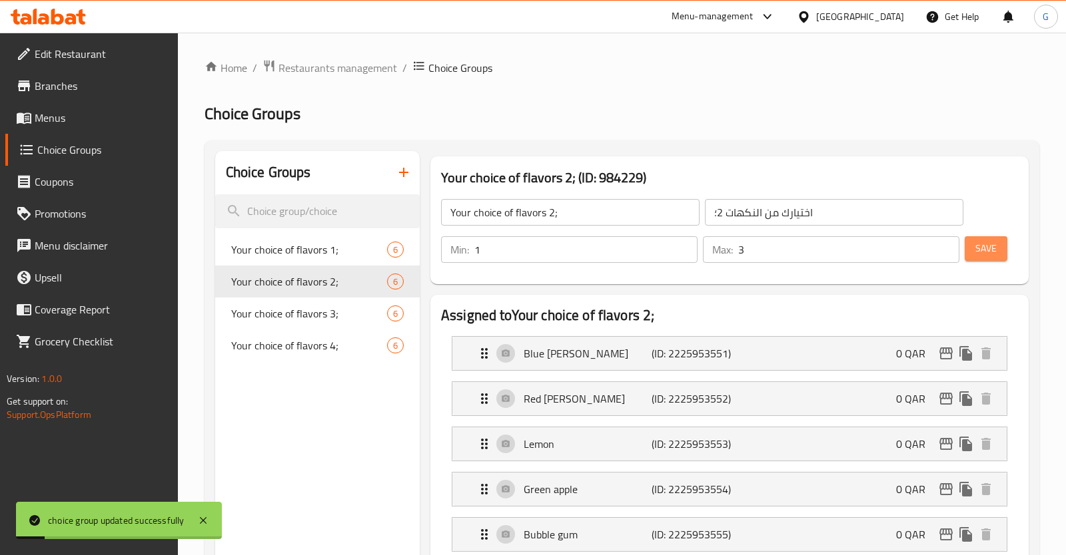
click at [991, 256] on span "Save" at bounding box center [985, 248] width 21 height 17
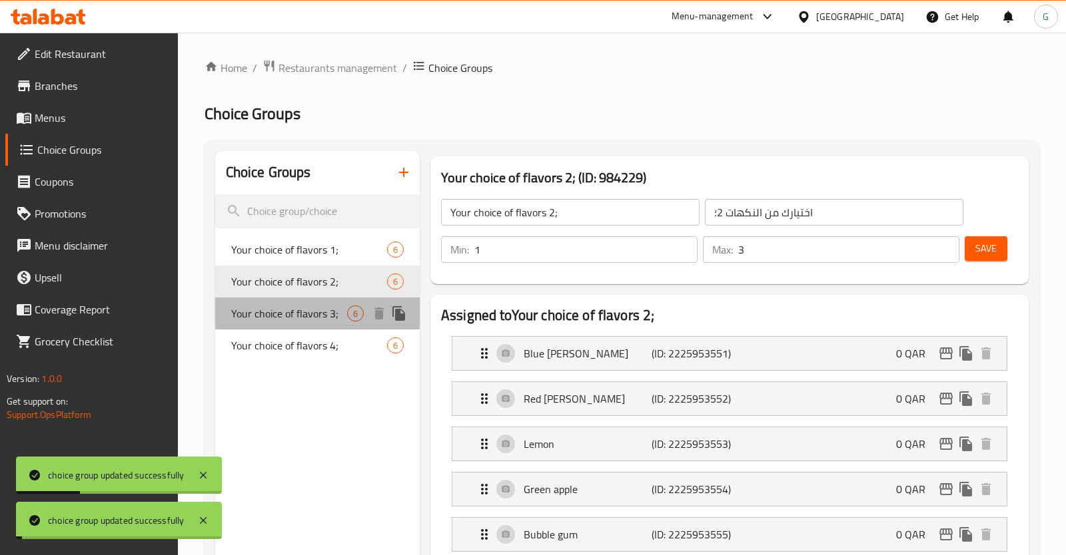
drag, startPoint x: 330, startPoint y: 314, endPoint x: 381, endPoint y: 294, distance: 54.4
click at [330, 314] on span "Your choice of flavors 3;" at bounding box center [289, 314] width 116 height 16
type input "Your choice of flavors 3;"
type input "اختيارك من النكهات 3؛"
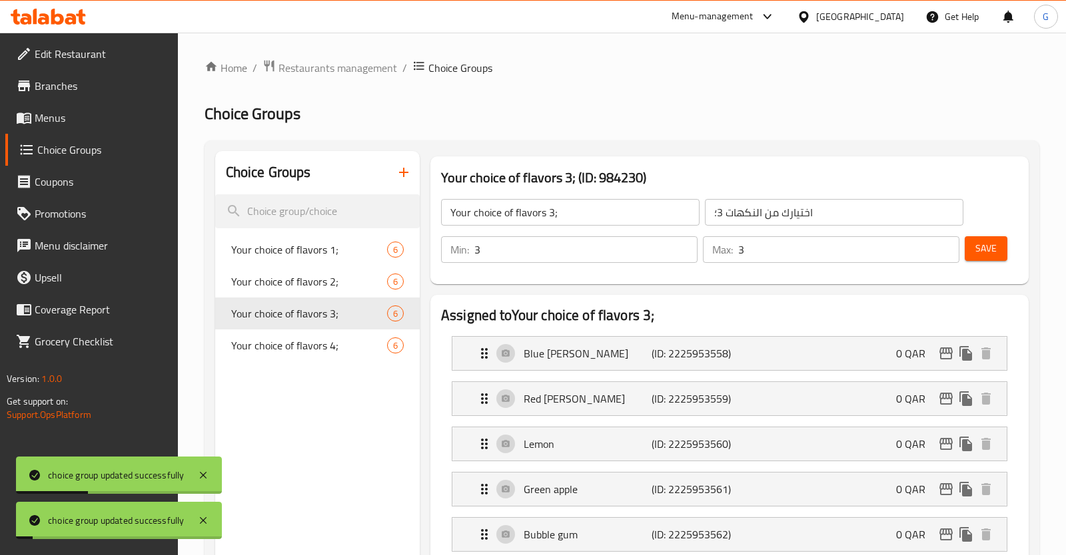
drag, startPoint x: 514, startPoint y: 245, endPoint x: 456, endPoint y: 251, distance: 58.2
click at [474, 252] on input "3" at bounding box center [585, 249] width 223 height 27
type input "1"
click at [993, 256] on span "Save" at bounding box center [985, 248] width 21 height 17
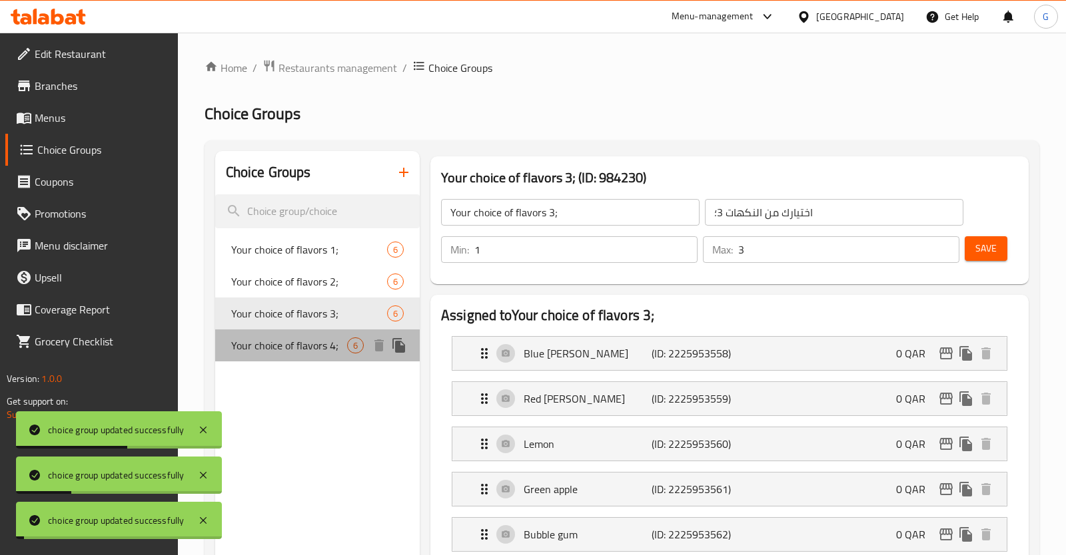
click at [336, 347] on span "Your choice of flavors 4;" at bounding box center [289, 346] width 116 height 16
type input "Your choice of flavors 4;"
type input "اختيارك من النكهات 4؛"
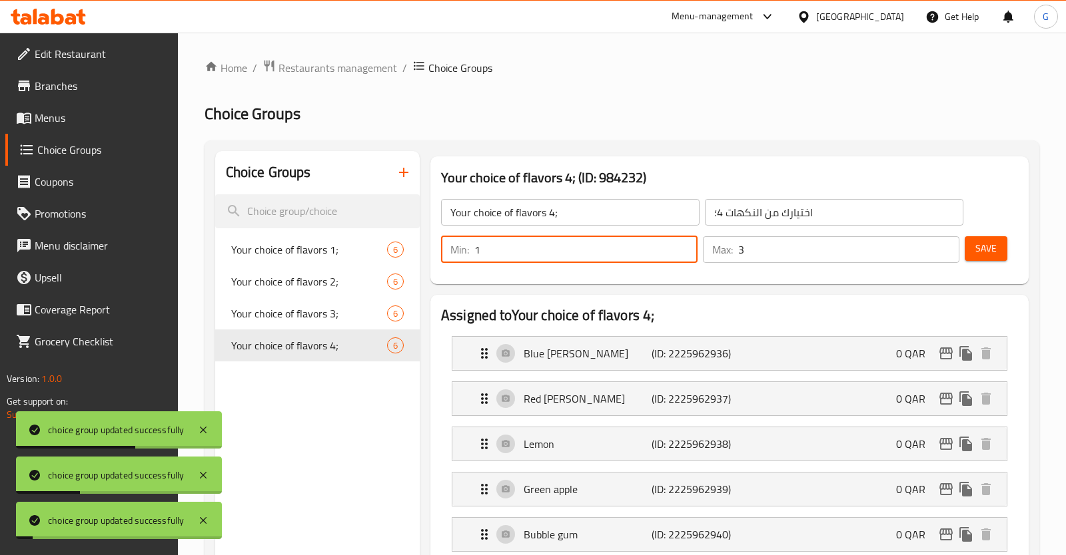
drag, startPoint x: 508, startPoint y: 254, endPoint x: 400, endPoint y: 268, distance: 108.9
click at [474, 263] on input "1" at bounding box center [585, 249] width 223 height 27
type input "1"
click at [1004, 255] on button "Save" at bounding box center [985, 248] width 43 height 25
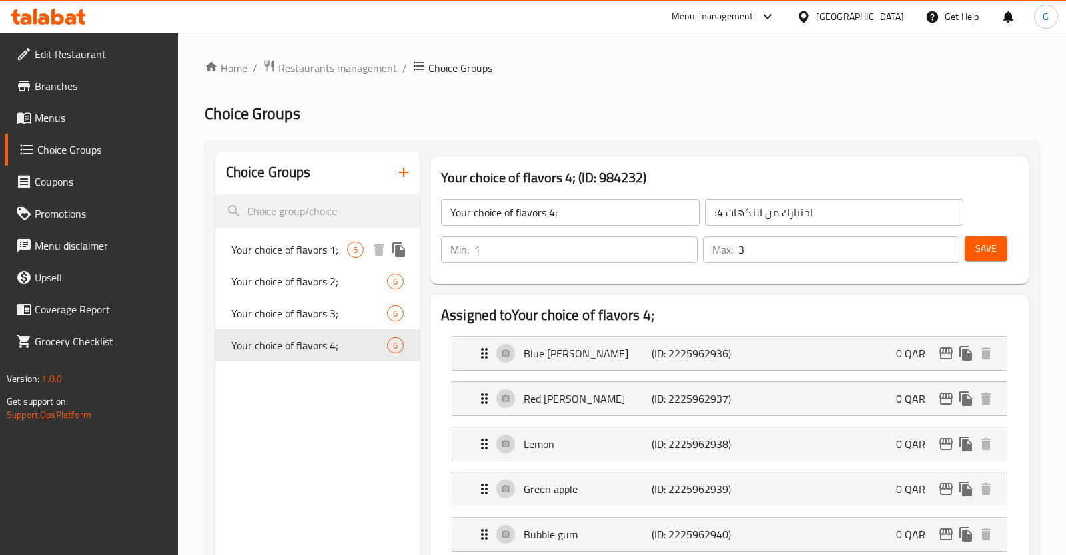
click at [295, 237] on div "Your choice of flavors 1; 6" at bounding box center [317, 250] width 204 height 32
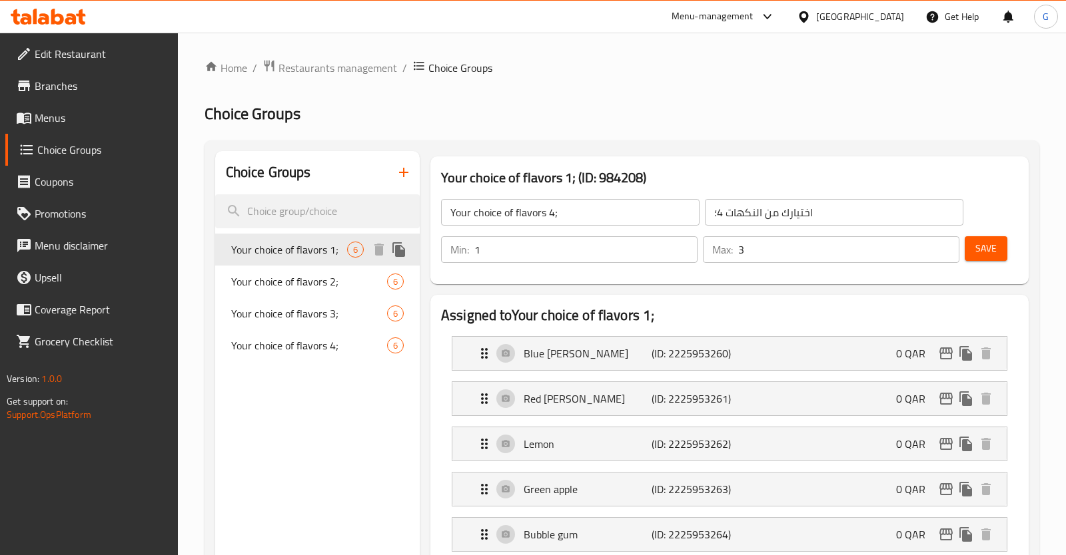
type input "Your choice of flavors 1;"
type input "اختيارك من النكهات"
click at [276, 264] on div "Your choice of flavors 1; 6" at bounding box center [317, 250] width 204 height 32
click at [276, 284] on span "Your choice of flavors 2;" at bounding box center [289, 282] width 116 height 16
type input "Your choice of flavors 2;"
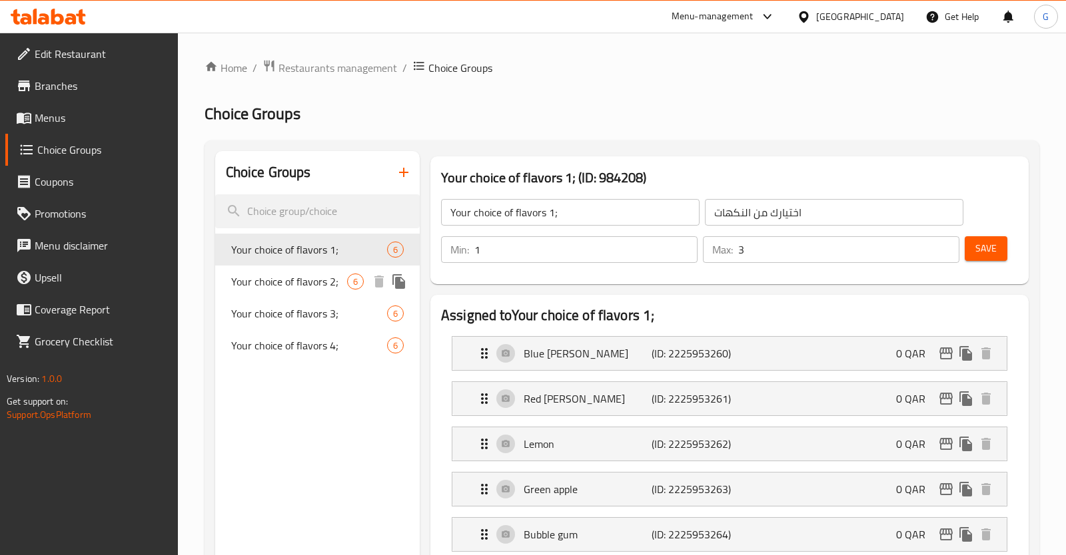
type input "اختيارك من النكهات 2؛"
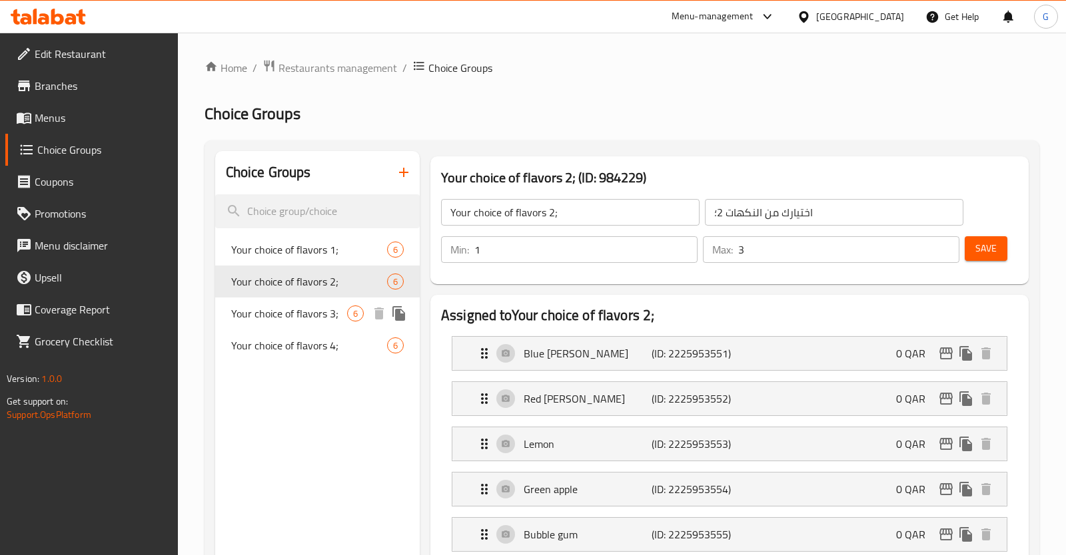
drag, startPoint x: 276, startPoint y: 313, endPoint x: 282, endPoint y: 338, distance: 26.2
click at [278, 314] on span "Your choice of flavors 3;" at bounding box center [289, 314] width 116 height 16
type input "Your choice of flavors 3;"
type input "اختيارك من النكهات 3؛"
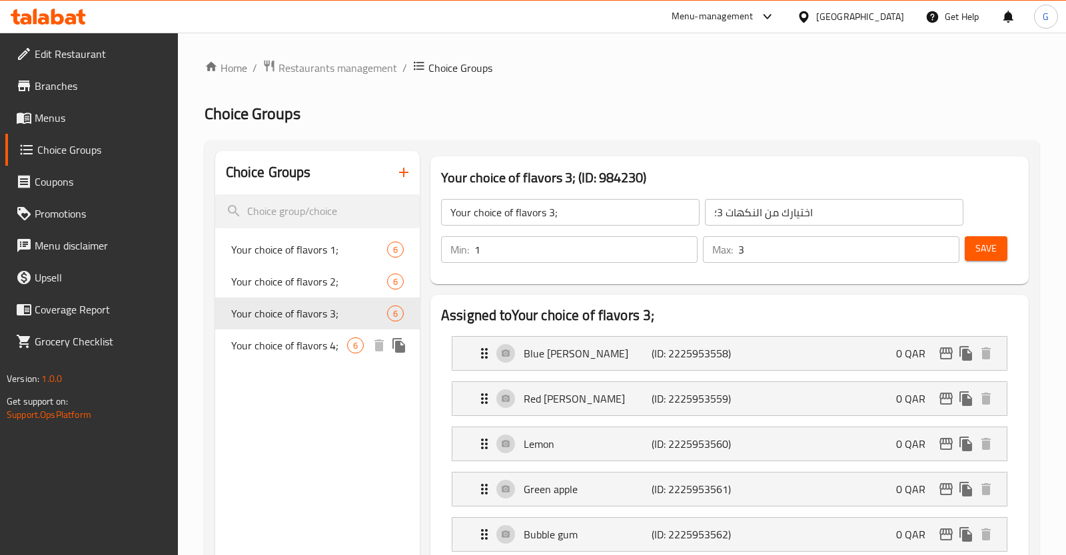
click at [296, 358] on div "Your choice of flavors 4; 6" at bounding box center [317, 346] width 204 height 32
type input "Your choice of flavors 4;"
type input "اختيارك من النكهات 4؛"
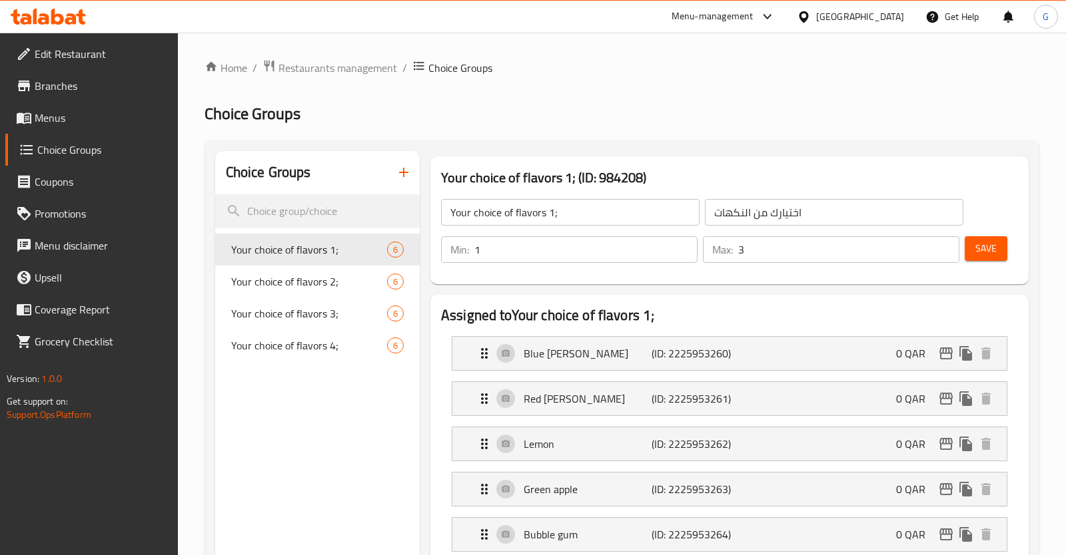
click at [112, 127] on link "Menus" at bounding box center [91, 118] width 172 height 32
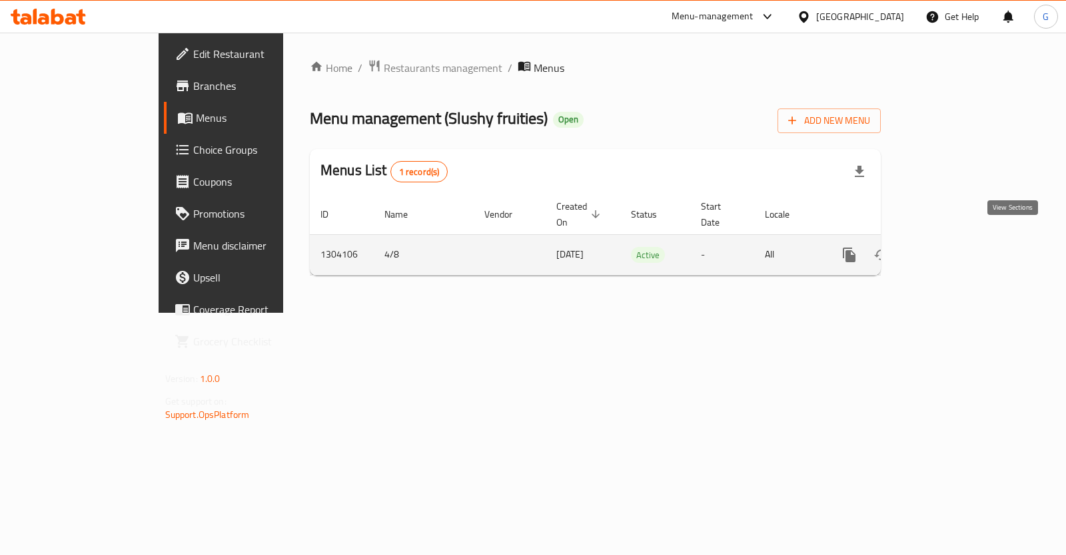
click at [953, 247] on icon "enhanced table" at bounding box center [945, 255] width 16 height 16
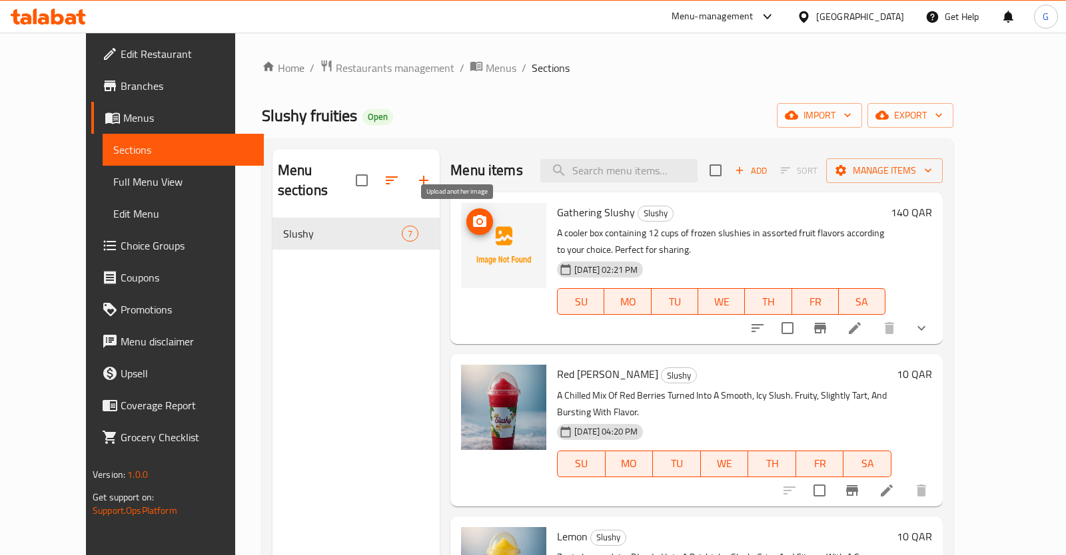
click at [473, 225] on icon "upload picture" at bounding box center [479, 221] width 13 height 12
click at [472, 224] on icon "upload picture" at bounding box center [480, 222] width 16 height 16
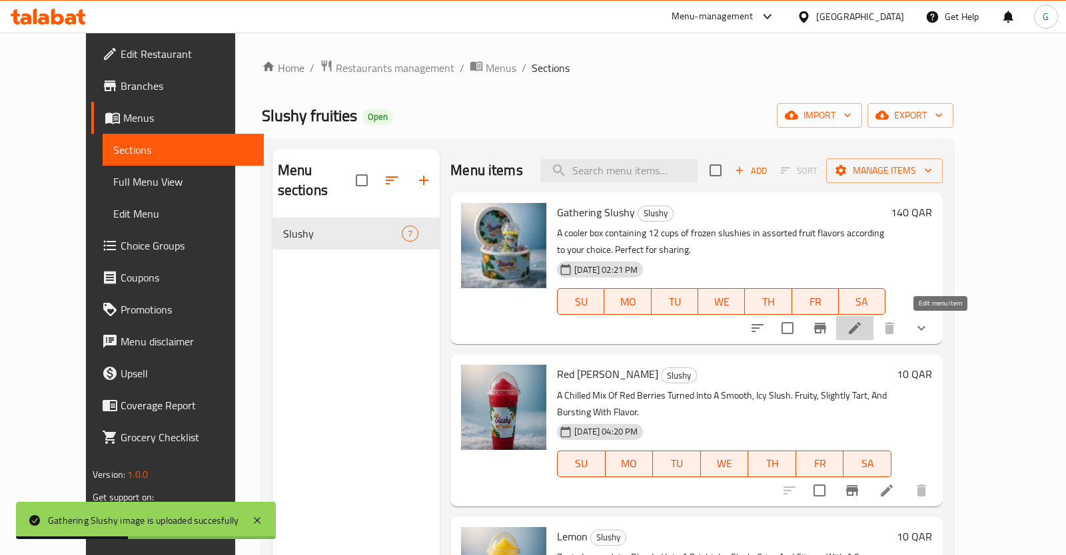
click at [862, 329] on icon at bounding box center [854, 328] width 16 height 16
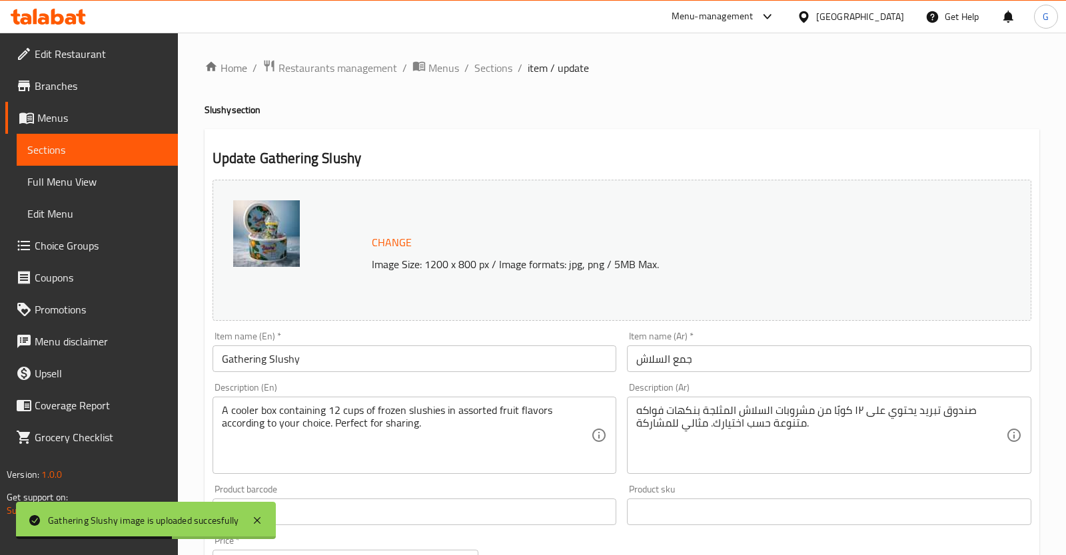
click at [265, 228] on img at bounding box center [266, 233] width 67 height 67
click at [480, 69] on span "Sections" at bounding box center [493, 68] width 38 height 16
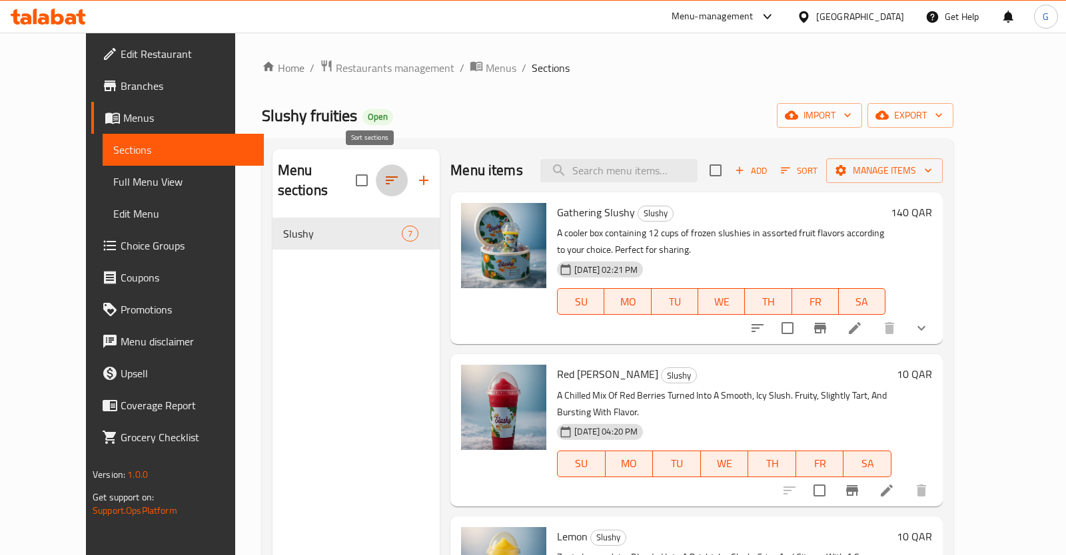
click at [376, 174] on button "button" at bounding box center [392, 180] width 32 height 32
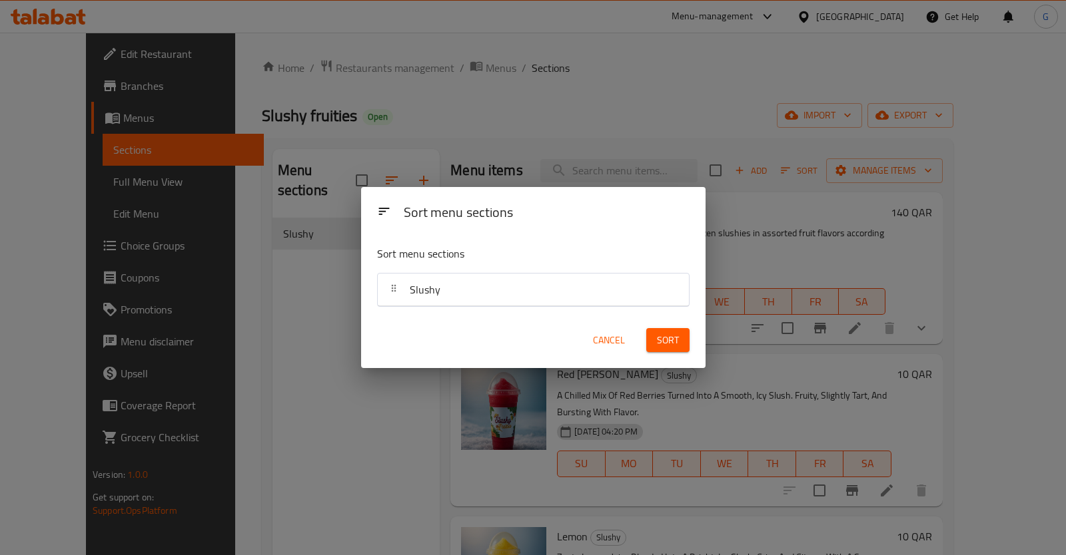
click at [481, 292] on div "Slushy" at bounding box center [533, 290] width 300 height 32
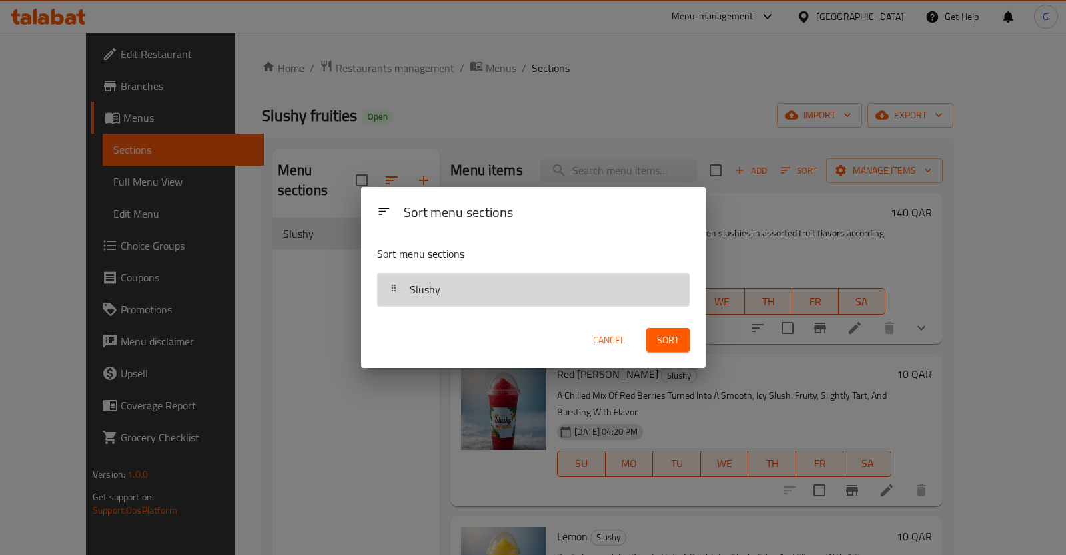
click at [398, 286] on icon at bounding box center [393, 288] width 11 height 11
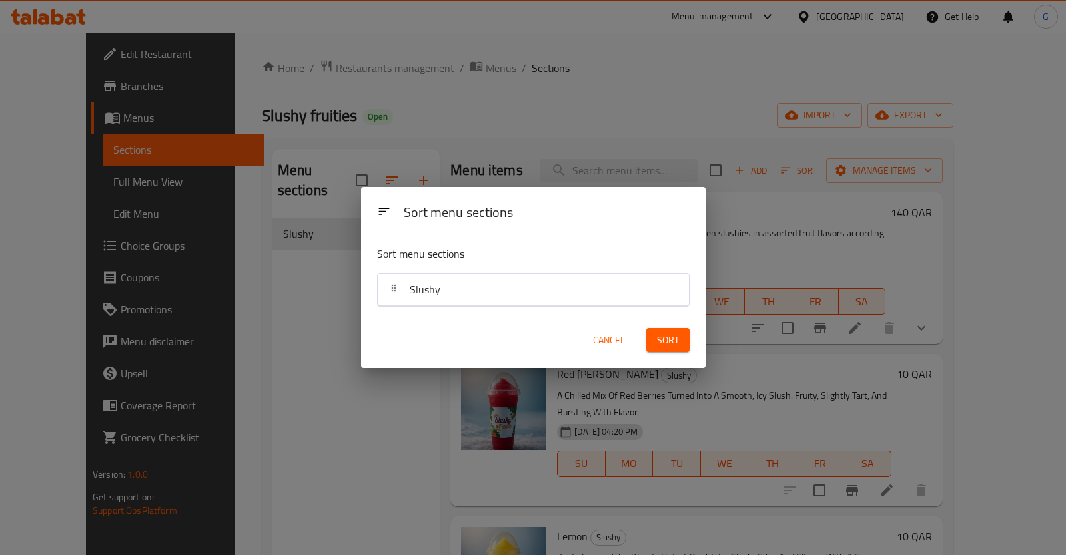
click at [603, 340] on span "Cancel" at bounding box center [609, 340] width 32 height 17
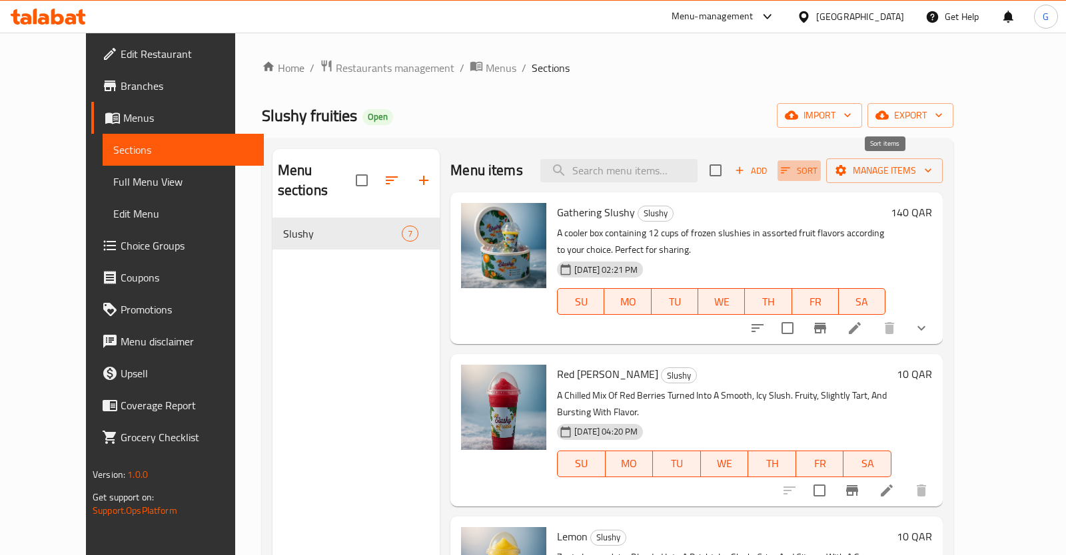
click at [817, 170] on span "Sort" at bounding box center [799, 170] width 37 height 15
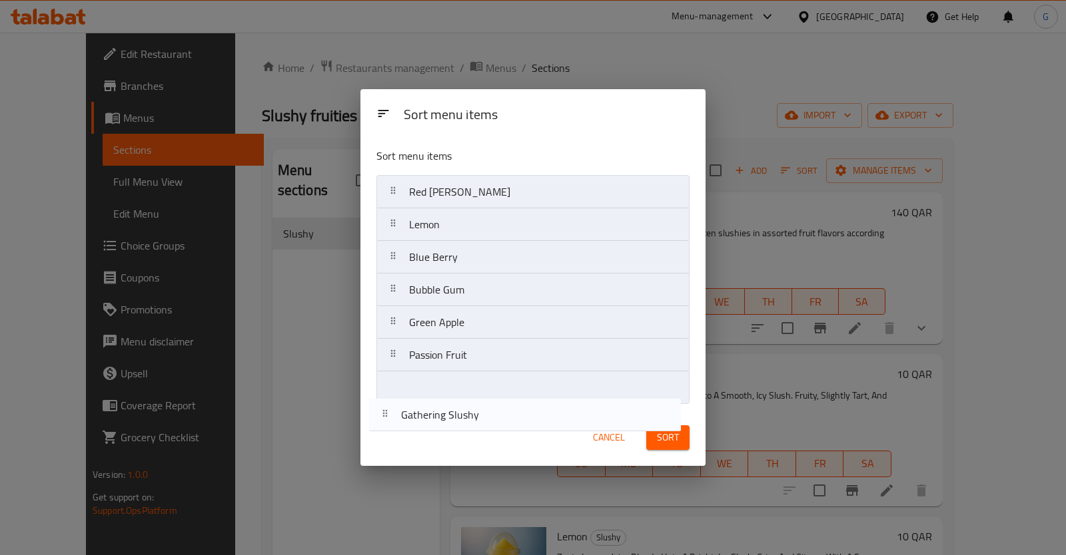
drag, startPoint x: 395, startPoint y: 195, endPoint x: 470, endPoint y: 416, distance: 232.7
click at [390, 428] on div "Sort menu items Sort menu items Gathering Slushy Red Berry Lemon Blue Berry Bub…" at bounding box center [532, 278] width 344 height 378
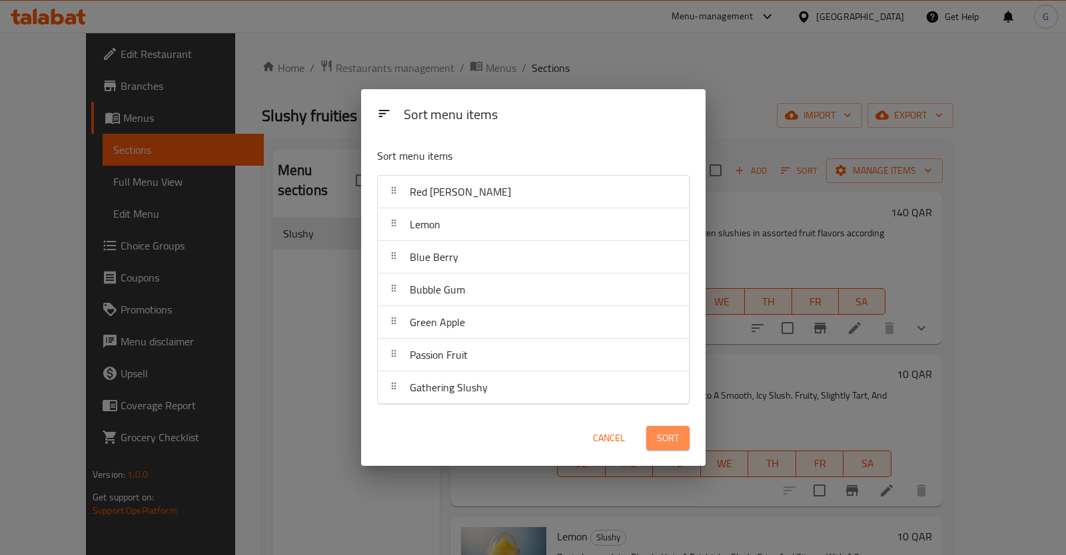
click at [679, 438] on button "Sort" at bounding box center [667, 438] width 43 height 25
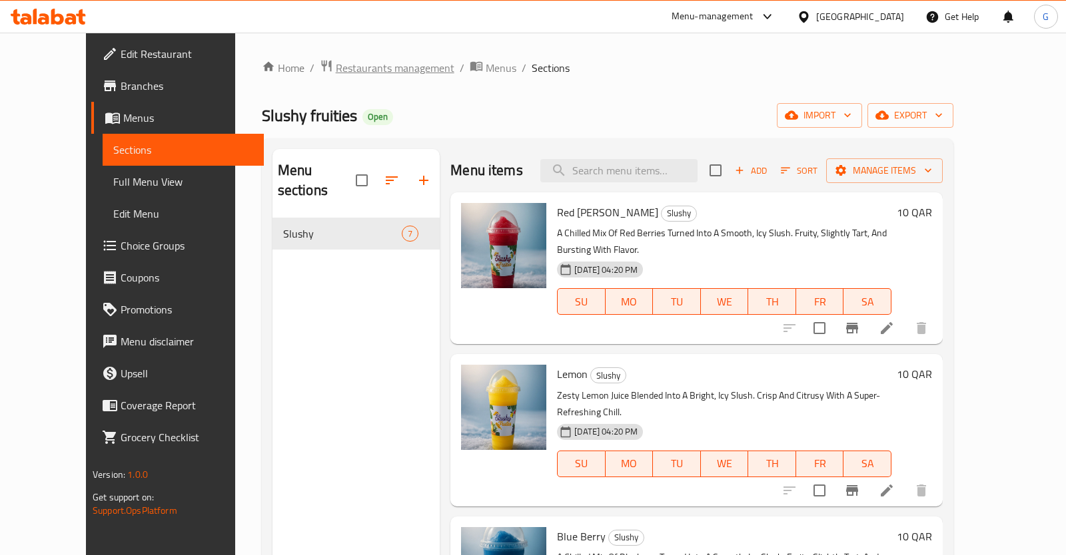
click at [336, 62] on span "Restaurants management" at bounding box center [395, 68] width 119 height 16
